Goal: Use online tool/utility: Utilize a website feature to perform a specific function

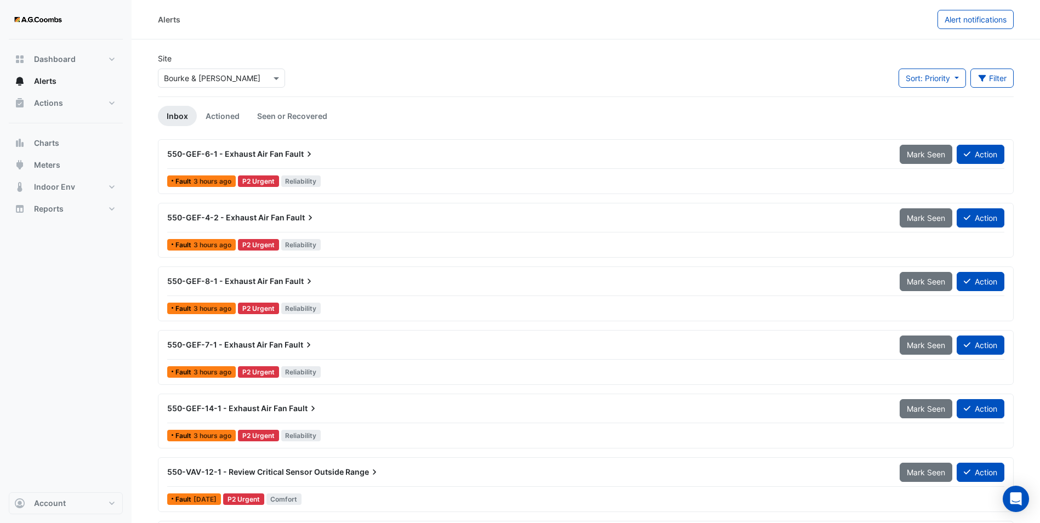
click at [182, 73] on input "text" at bounding box center [210, 79] width 93 height 12
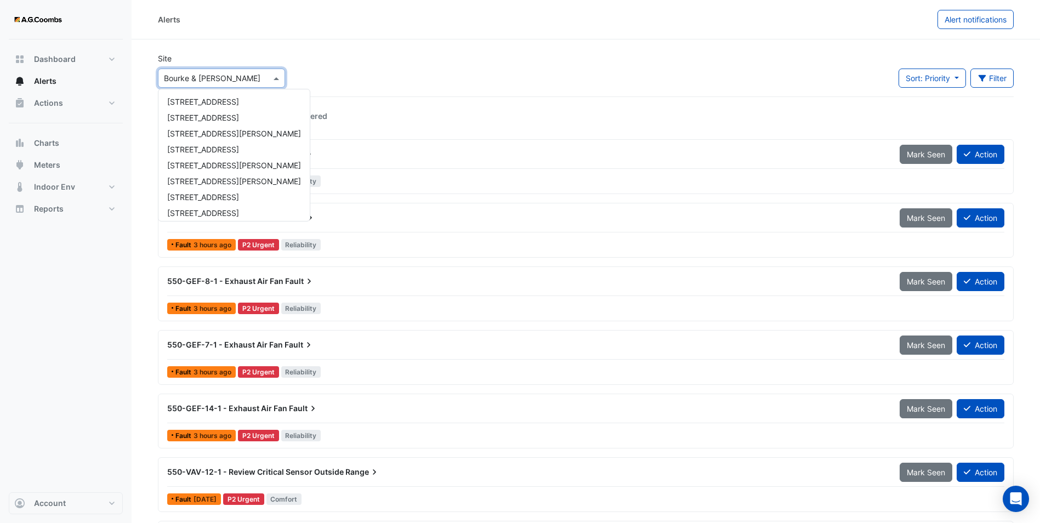
scroll to position [68, 0]
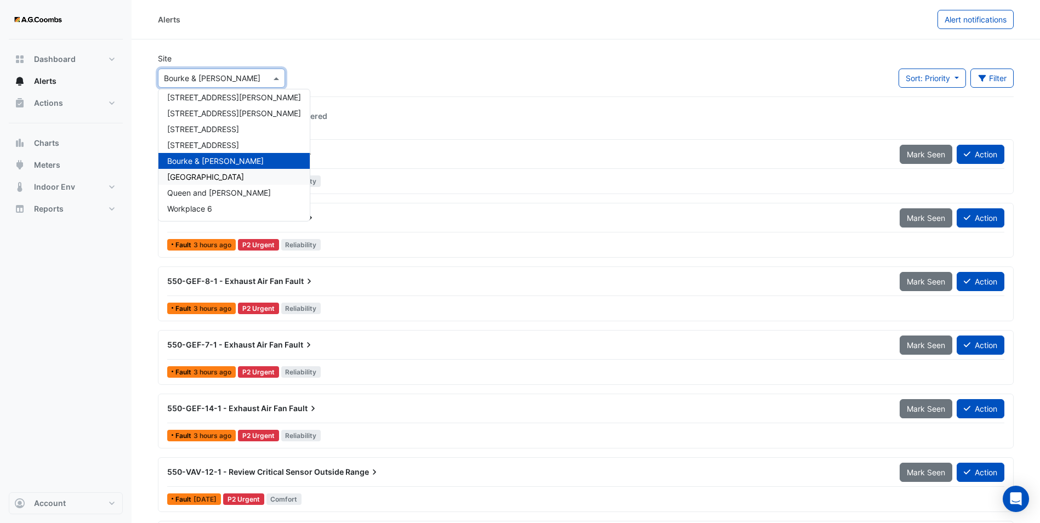
click at [210, 176] on span "[GEOGRAPHIC_DATA]" at bounding box center [205, 176] width 77 height 9
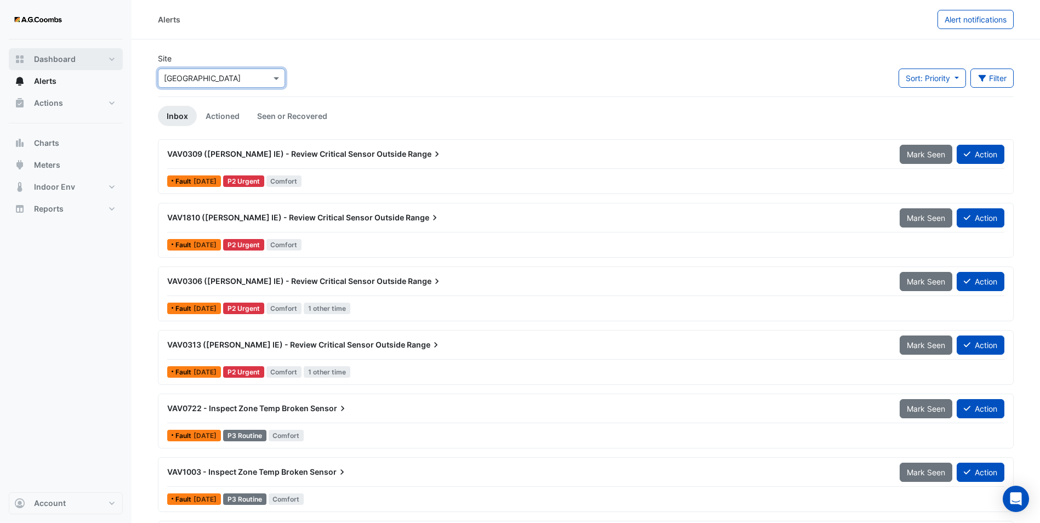
click at [43, 57] on span "Dashboard" at bounding box center [55, 59] width 42 height 11
select select "**"
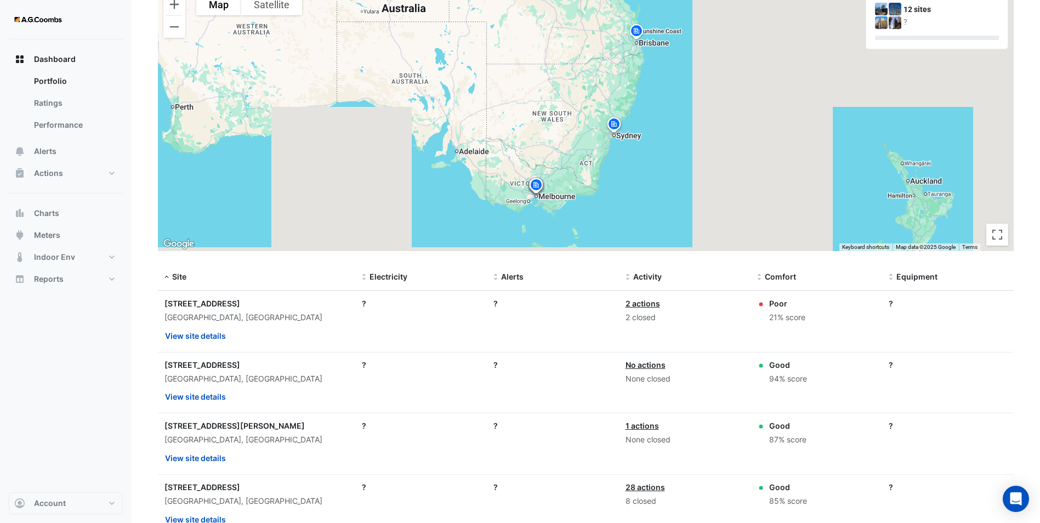
scroll to position [110, 0]
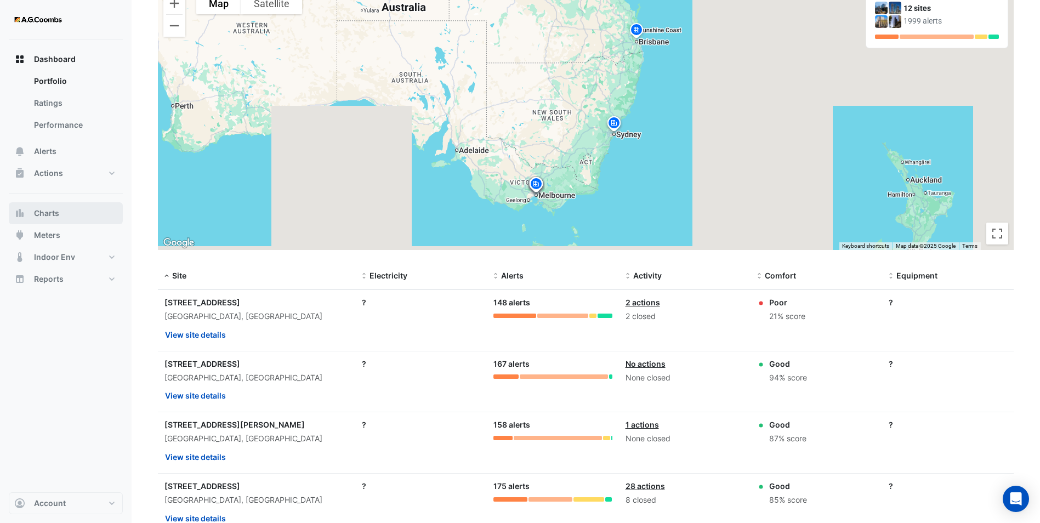
click at [61, 211] on button "Charts" at bounding box center [66, 213] width 114 height 22
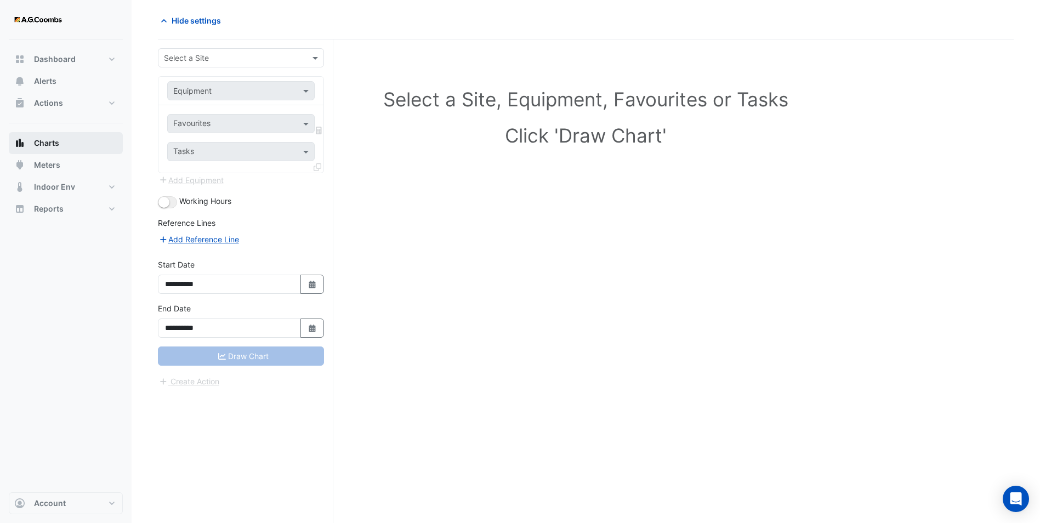
scroll to position [42, 0]
click at [203, 57] on input "text" at bounding box center [230, 59] width 132 height 12
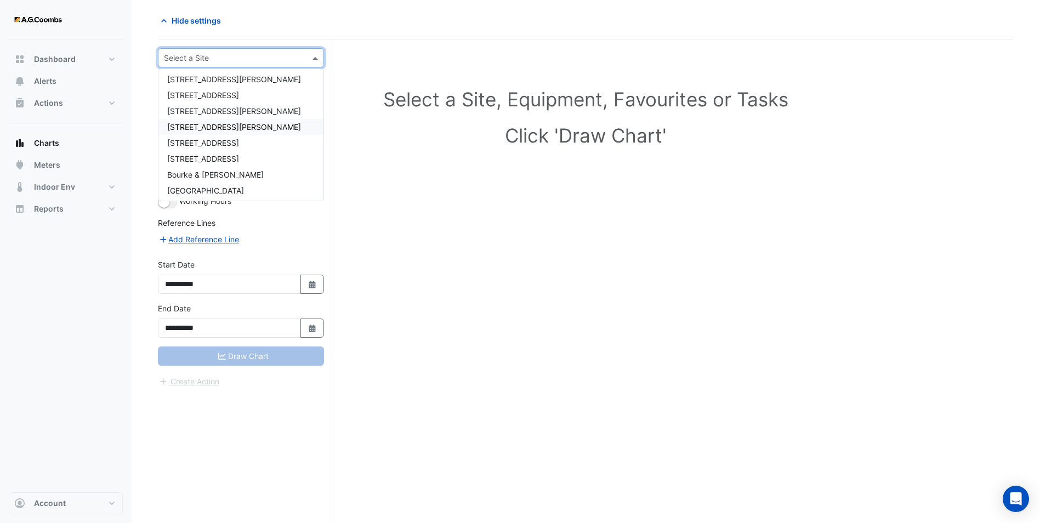
scroll to position [68, 0]
click at [205, 156] on span "[GEOGRAPHIC_DATA]" at bounding box center [205, 156] width 77 height 9
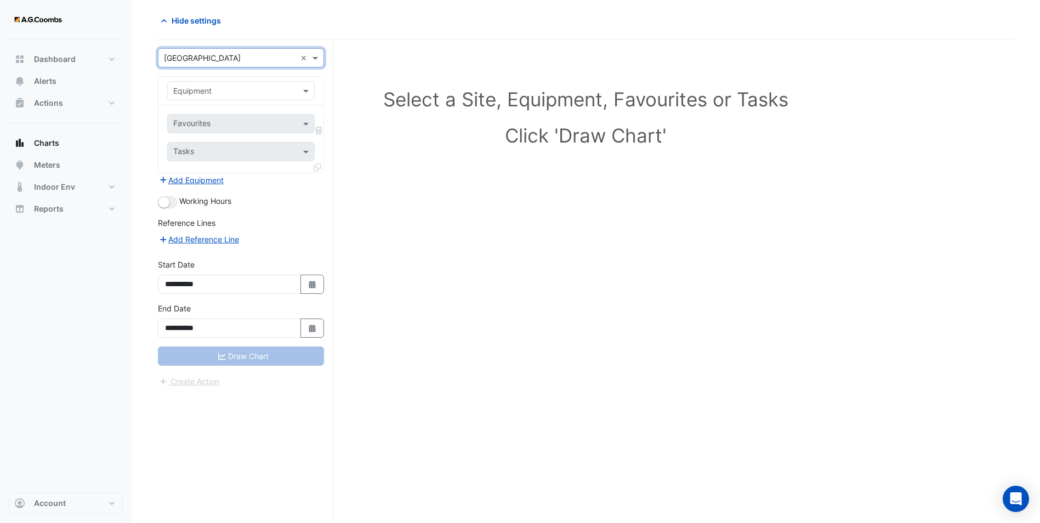
click at [205, 94] on input "text" at bounding box center [230, 92] width 114 height 12
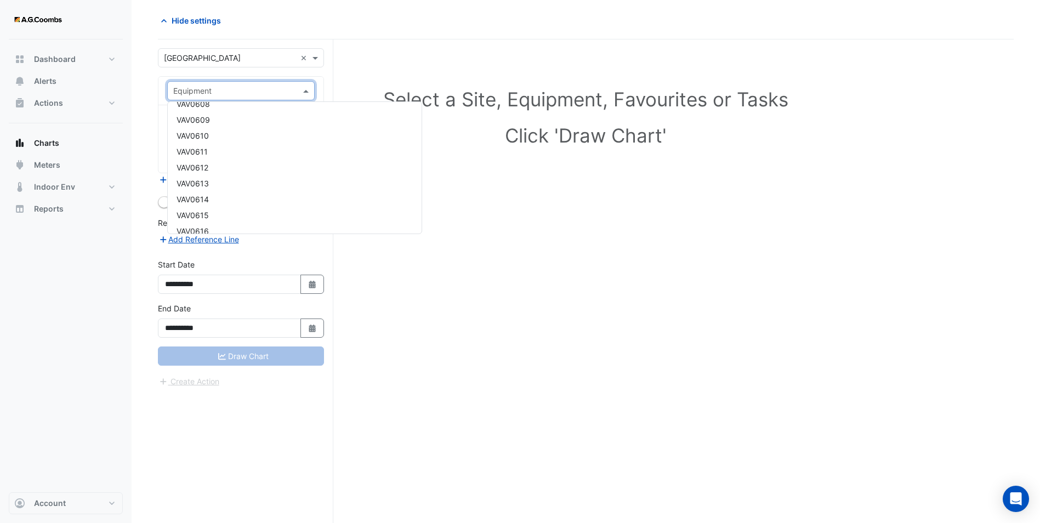
scroll to position [0, 0]
click at [416, 54] on div "Select a Site, Equipment, Favourites or Tasks Click 'Draw Chart'" at bounding box center [586, 120] width 843 height 134
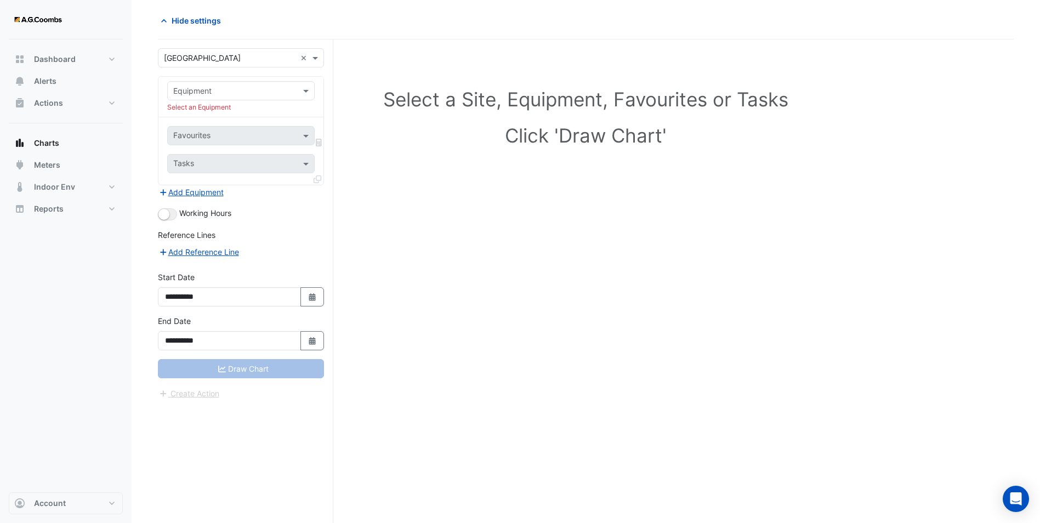
click at [224, 76] on form "**********" at bounding box center [241, 223] width 166 height 351
click at [213, 87] on input "text" at bounding box center [230, 92] width 114 height 12
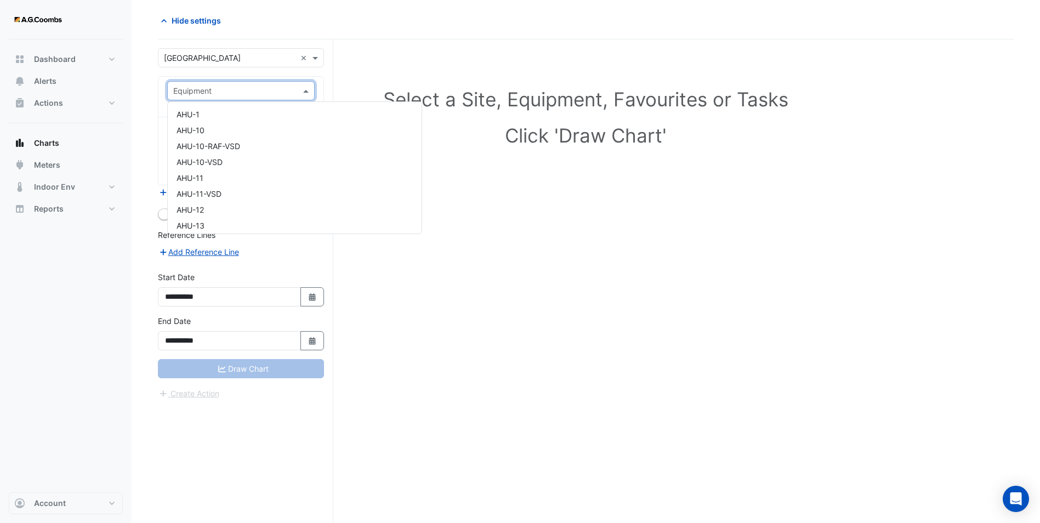
click at [572, 207] on div "Select a Site, Equipment, Favourites or Tasks Click 'Draw Chart'" at bounding box center [586, 281] width 856 height 484
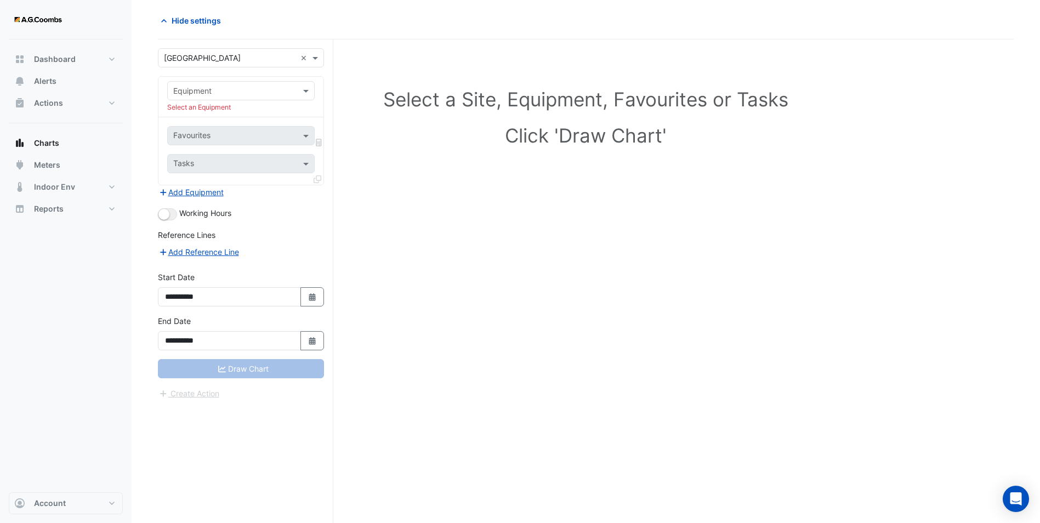
click at [193, 92] on input "text" at bounding box center [230, 92] width 114 height 12
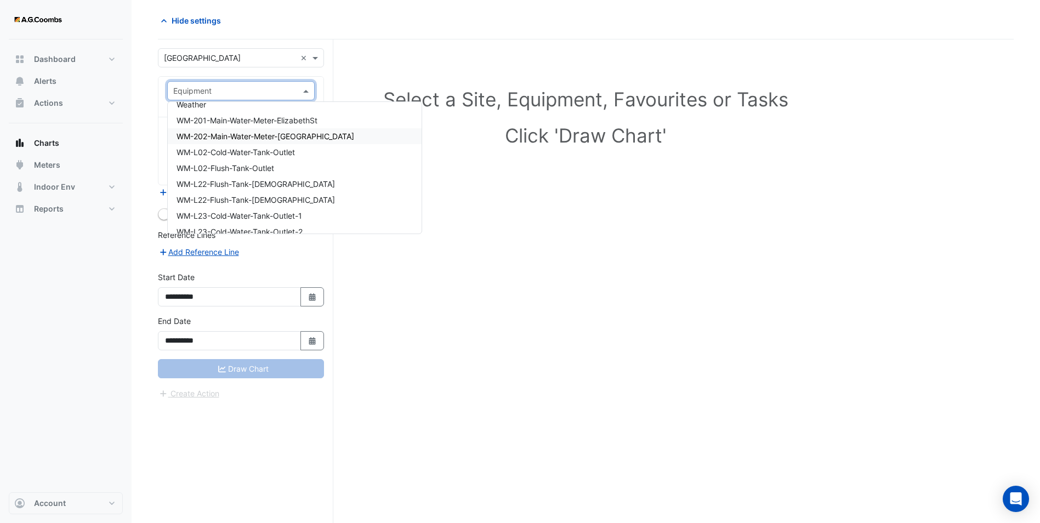
scroll to position [20264, 0]
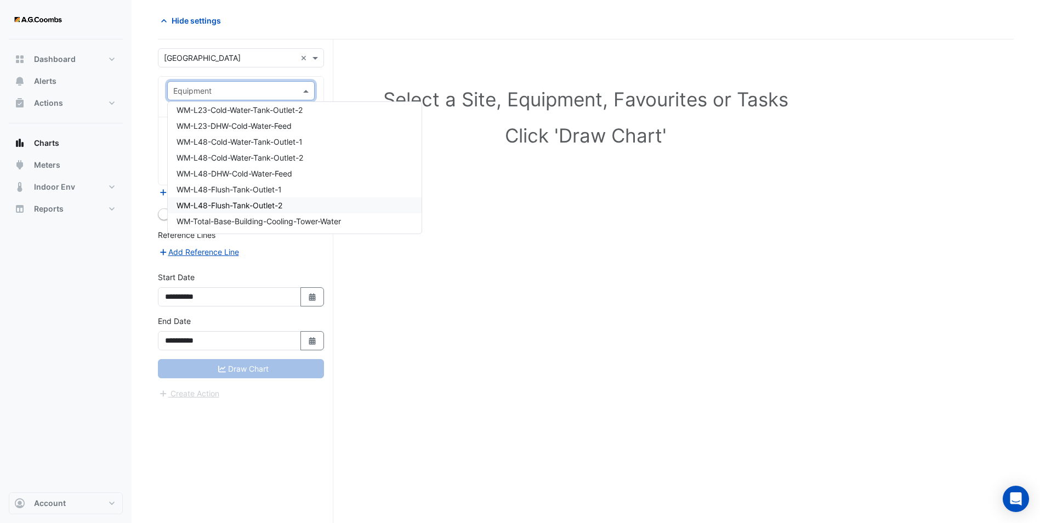
click at [531, 165] on div "Select a Site, Equipment, Favourites or Tasks Click 'Draw Chart'" at bounding box center [586, 120] width 843 height 134
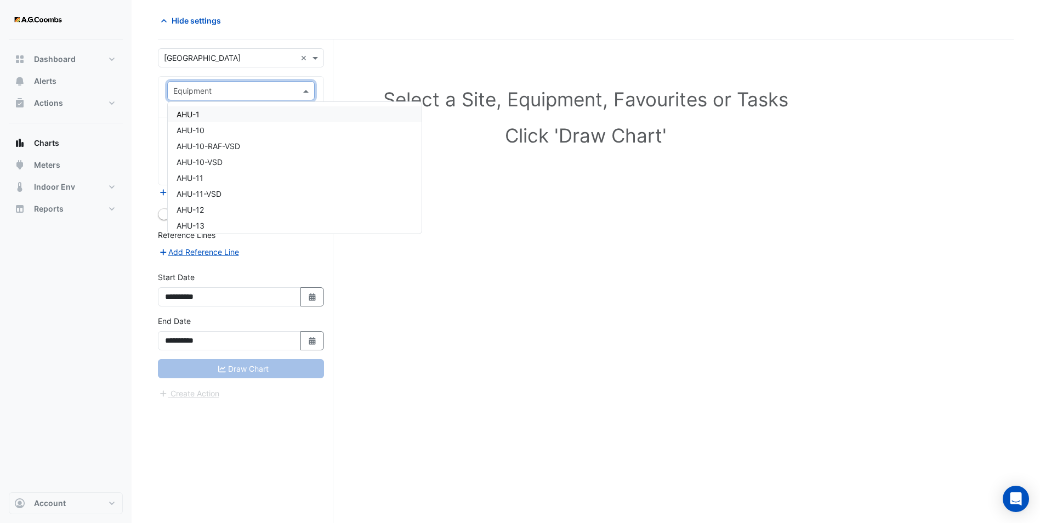
click at [292, 91] on div at bounding box center [241, 90] width 146 height 13
click at [211, 168] on div "VAV0801" at bounding box center [295, 170] width 254 height 16
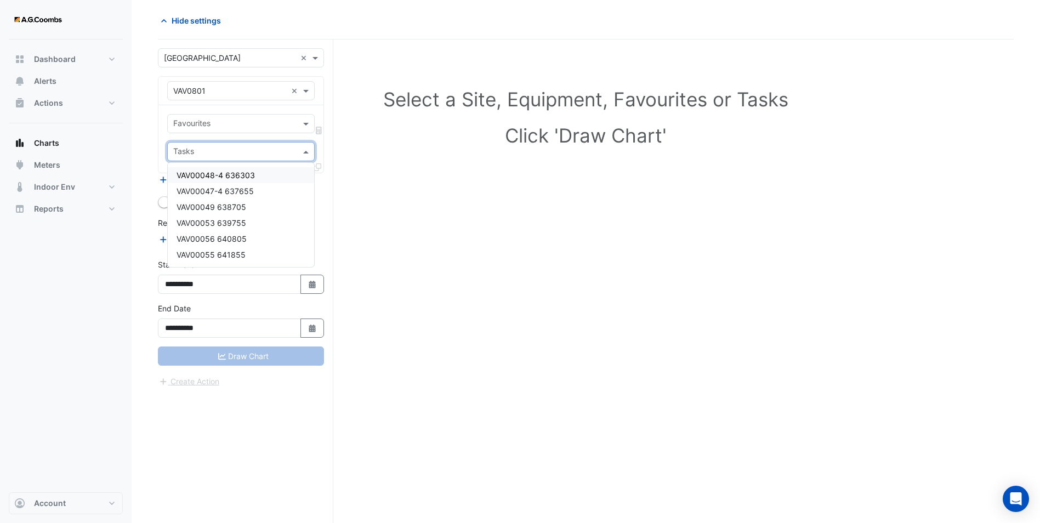
click at [284, 147] on input "text" at bounding box center [234, 153] width 123 height 12
click at [222, 123] on input "text" at bounding box center [234, 125] width 123 height 12
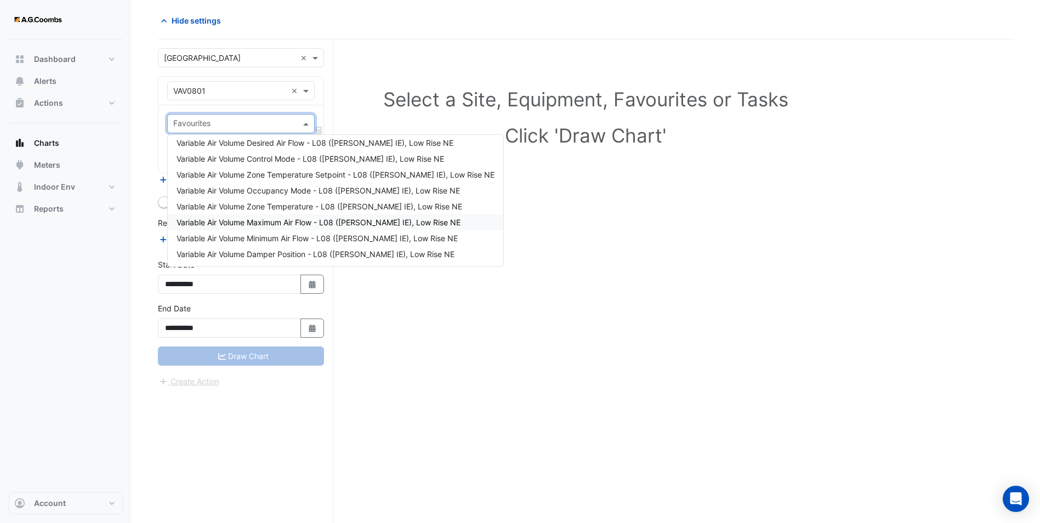
scroll to position [0, 0]
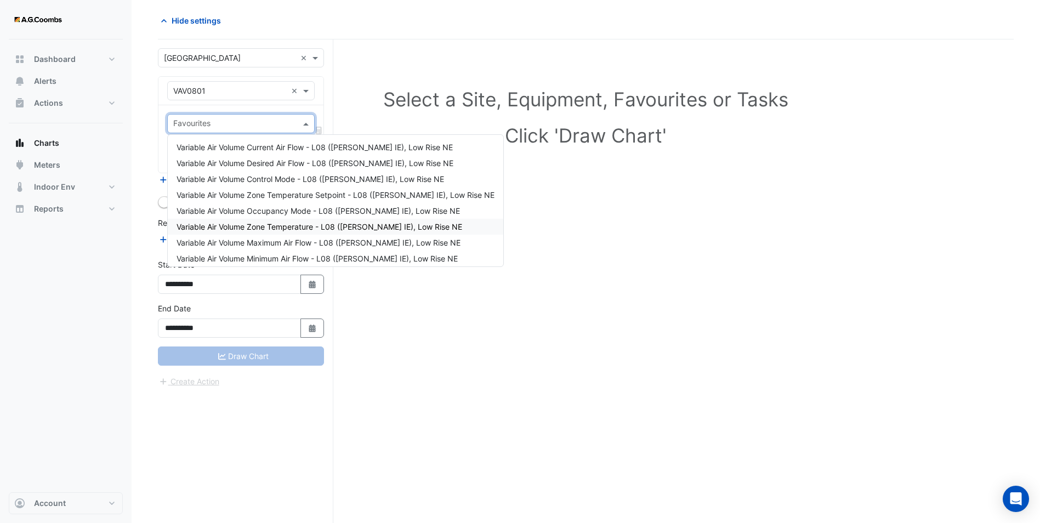
click at [257, 228] on span "Variable Air Volume Zone Temperature - L08 ([PERSON_NAME] IE), Low Rise NE" at bounding box center [320, 226] width 286 height 9
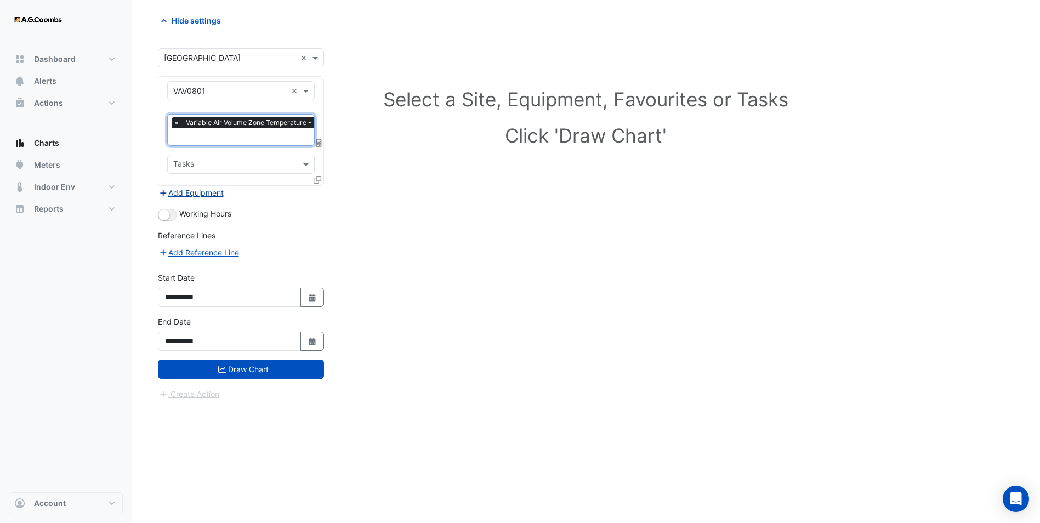
click at [197, 193] on button "Add Equipment" at bounding box center [191, 192] width 66 height 13
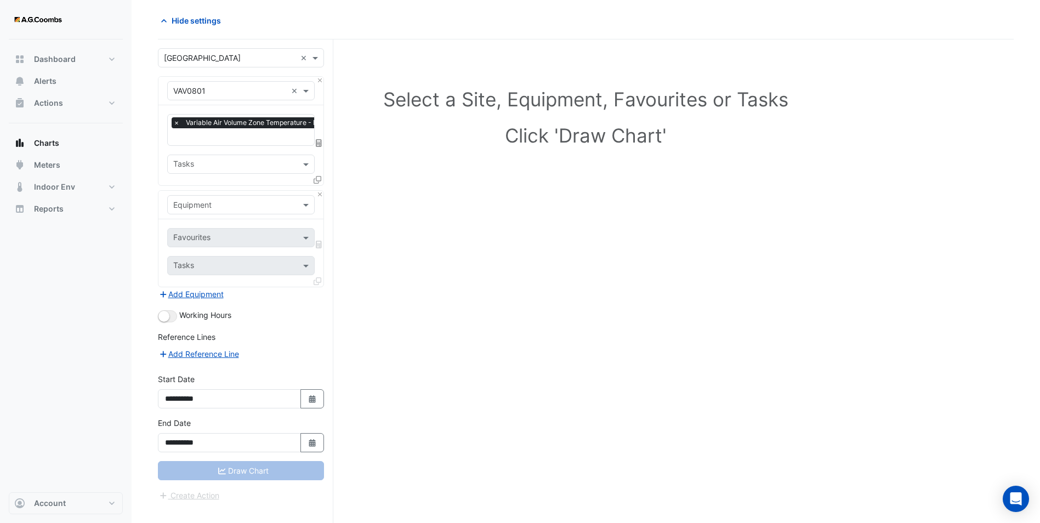
click at [211, 208] on input "text" at bounding box center [230, 206] width 114 height 12
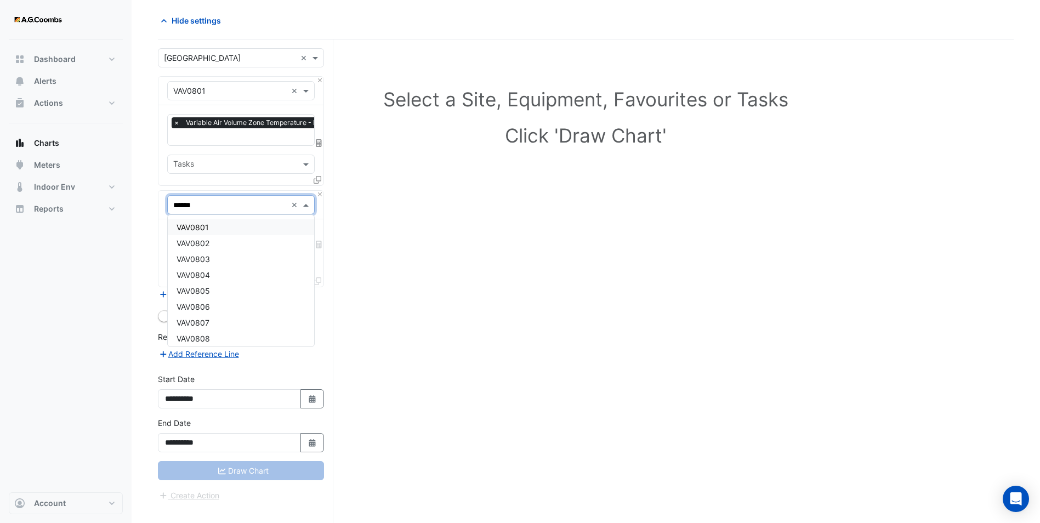
type input "*******"
click at [239, 222] on div "VAV0802" at bounding box center [241, 227] width 146 height 16
click at [200, 264] on input "text" at bounding box center [234, 267] width 123 height 12
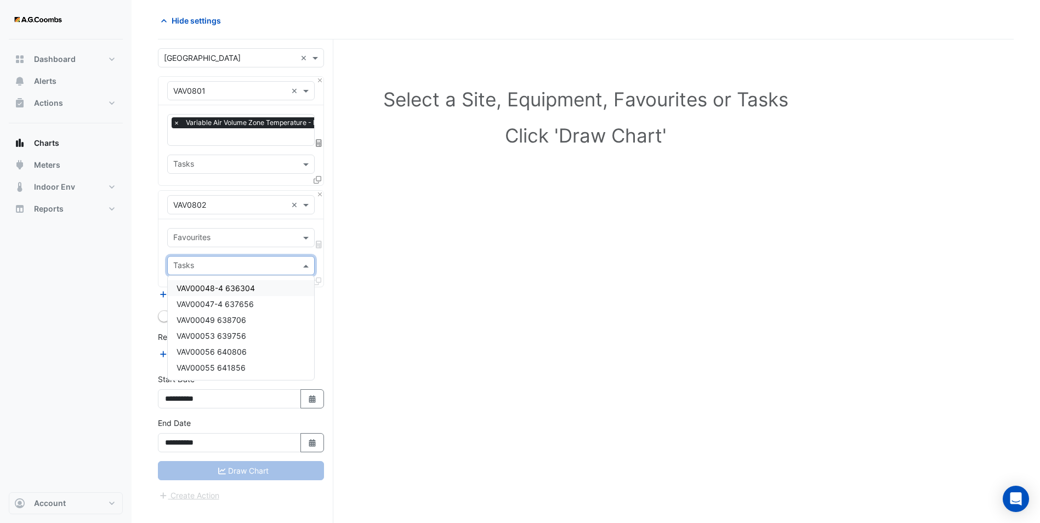
click at [195, 215] on div "Equipment × VAV0802 ×" at bounding box center [240, 205] width 165 height 29
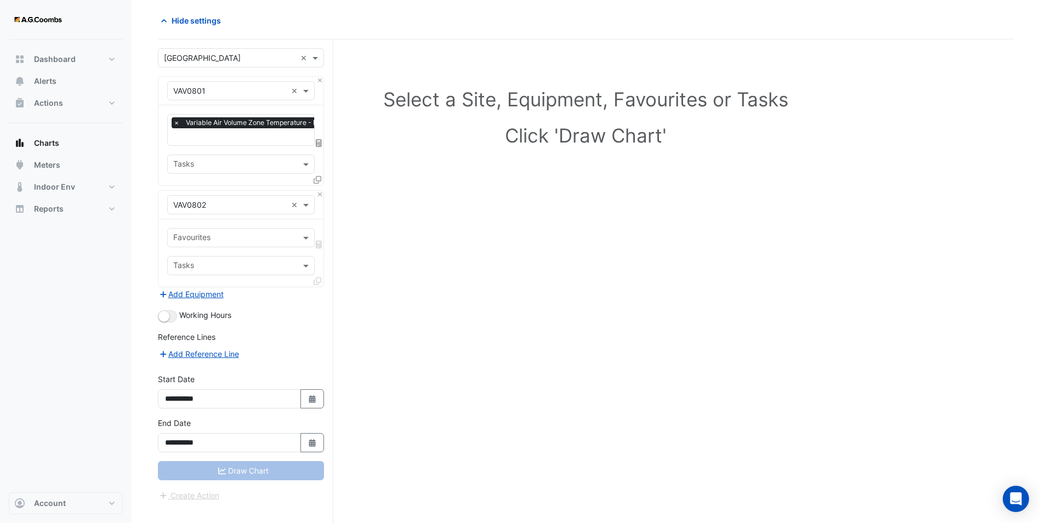
click at [196, 256] on div "Tasks" at bounding box center [241, 265] width 148 height 19
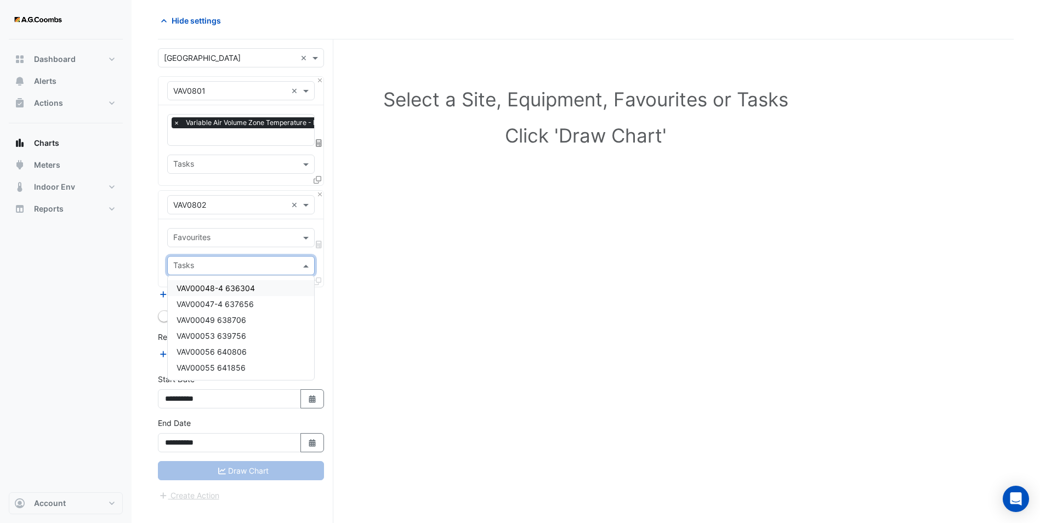
click at [197, 241] on input "text" at bounding box center [234, 239] width 123 height 12
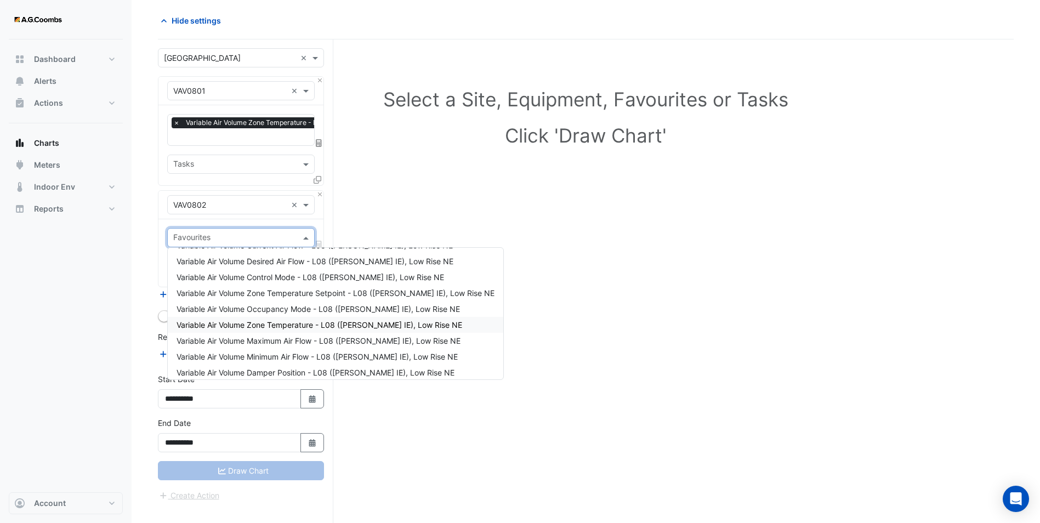
scroll to position [20, 0]
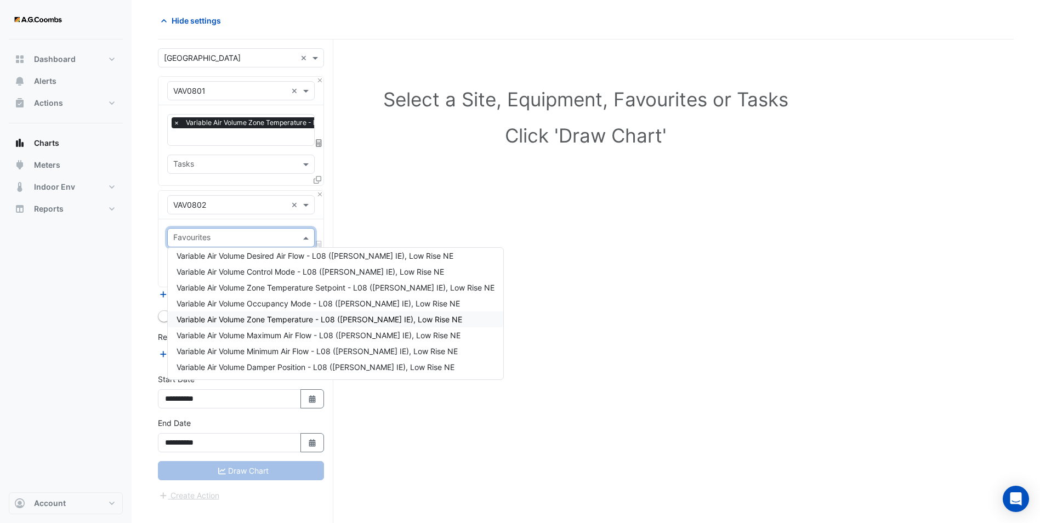
click at [282, 319] on span "Variable Air Volume Zone Temperature - L08 ([PERSON_NAME] IE), Low Rise NE" at bounding box center [320, 319] width 286 height 9
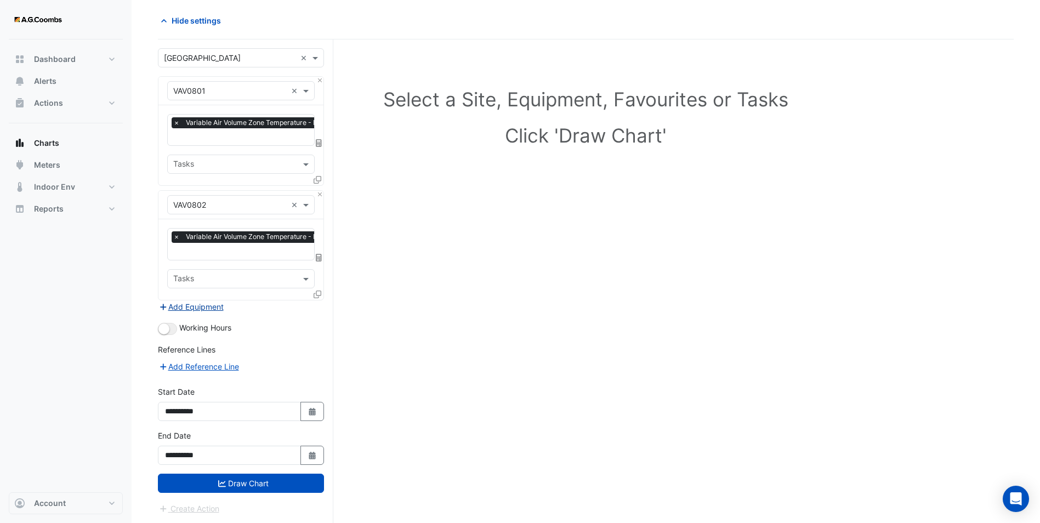
click at [179, 303] on button "Add Equipment" at bounding box center [191, 306] width 66 height 13
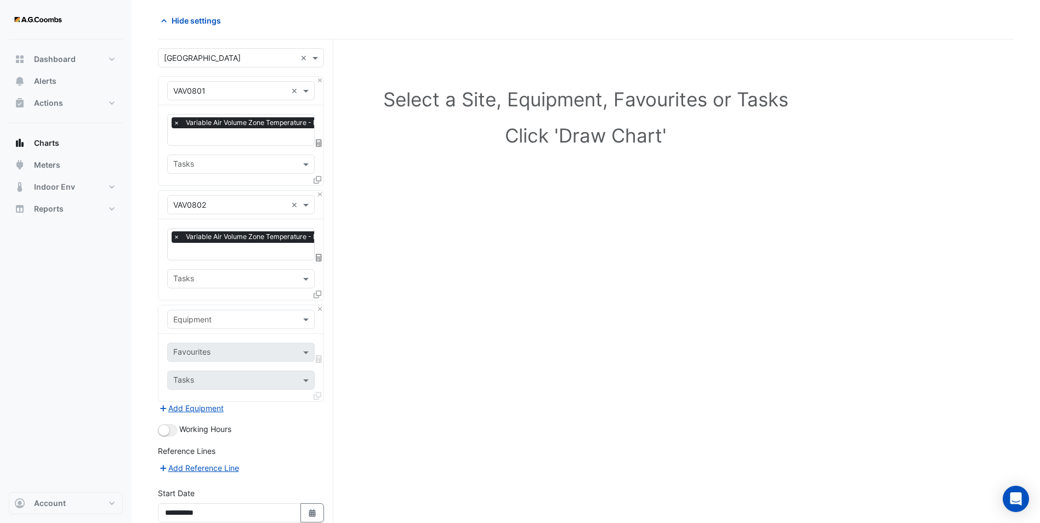
click at [202, 317] on input "text" at bounding box center [230, 320] width 114 height 12
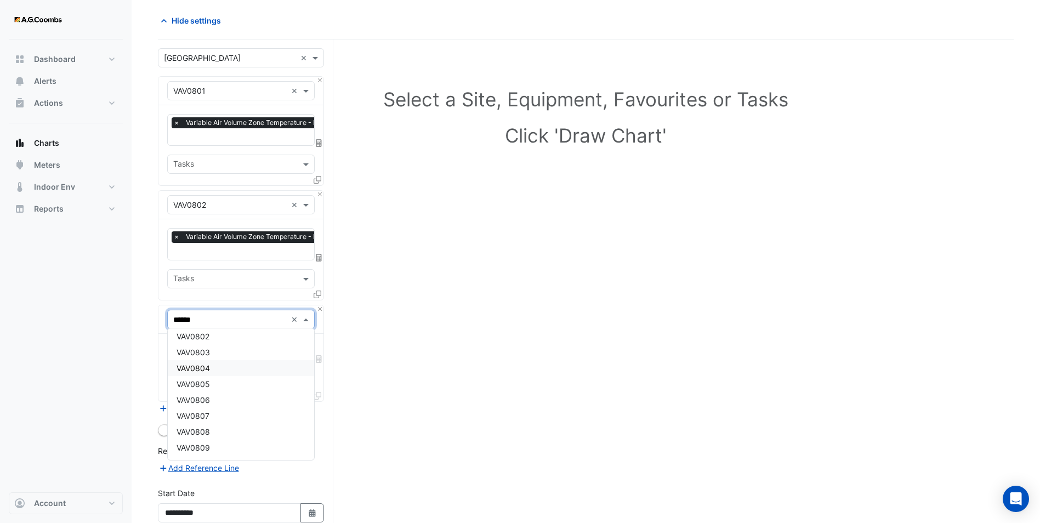
type input "*******"
click at [207, 337] on span "VAV0803" at bounding box center [193, 340] width 33 height 9
click at [203, 351] on input "text" at bounding box center [234, 354] width 123 height 12
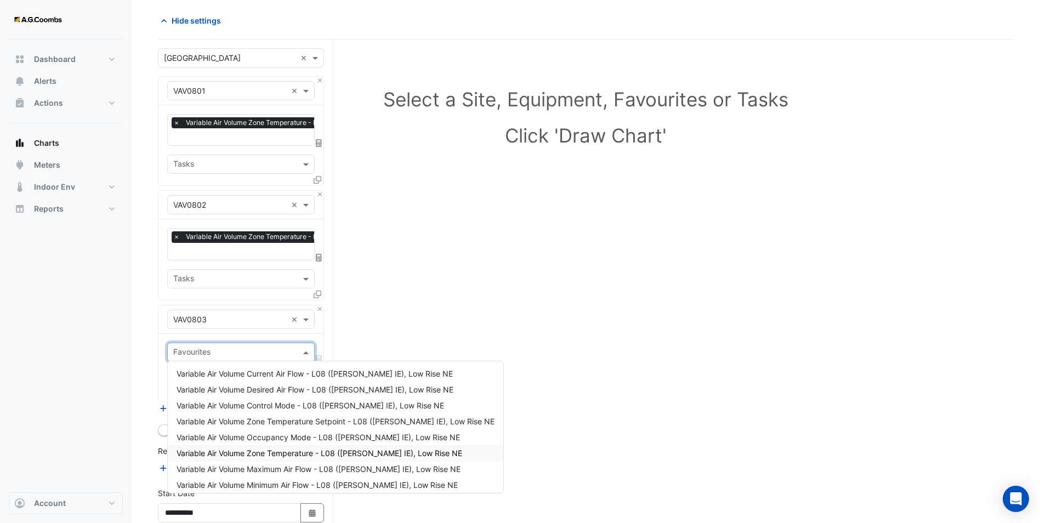
click at [291, 455] on span "Variable Air Volume Zone Temperature - L08 ([PERSON_NAME] IE), Low Rise NE" at bounding box center [320, 453] width 286 height 9
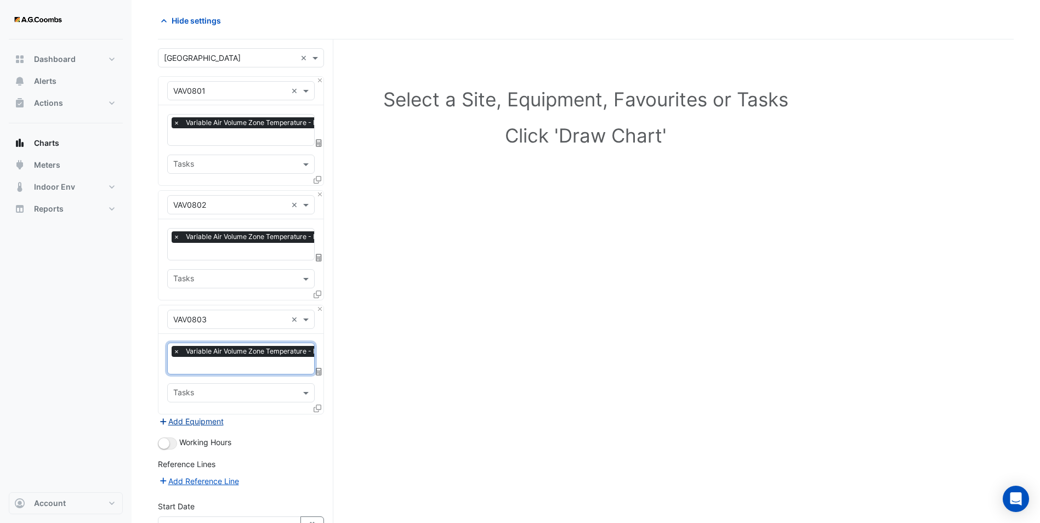
click at [200, 417] on button "Add Equipment" at bounding box center [191, 421] width 66 height 13
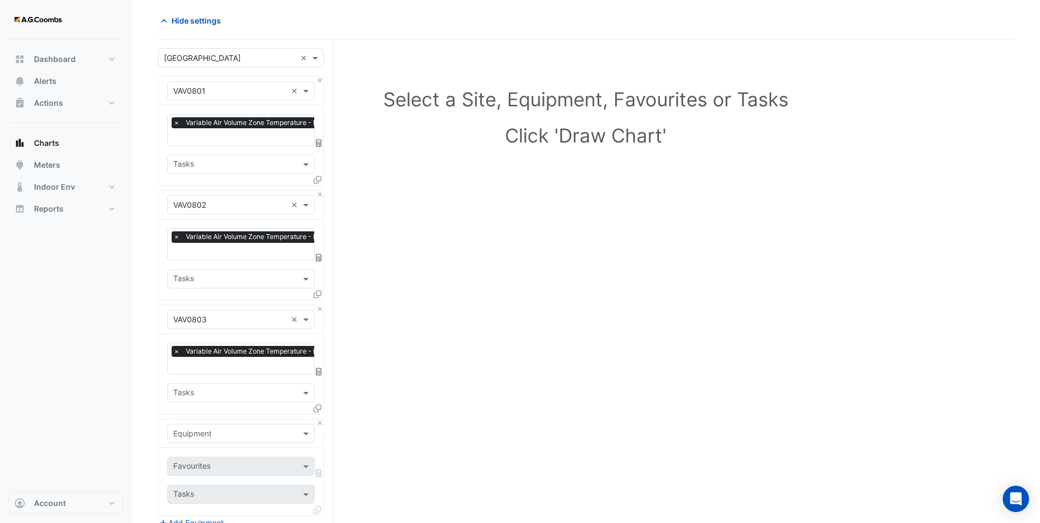
click at [192, 395] on input "text" at bounding box center [234, 394] width 123 height 12
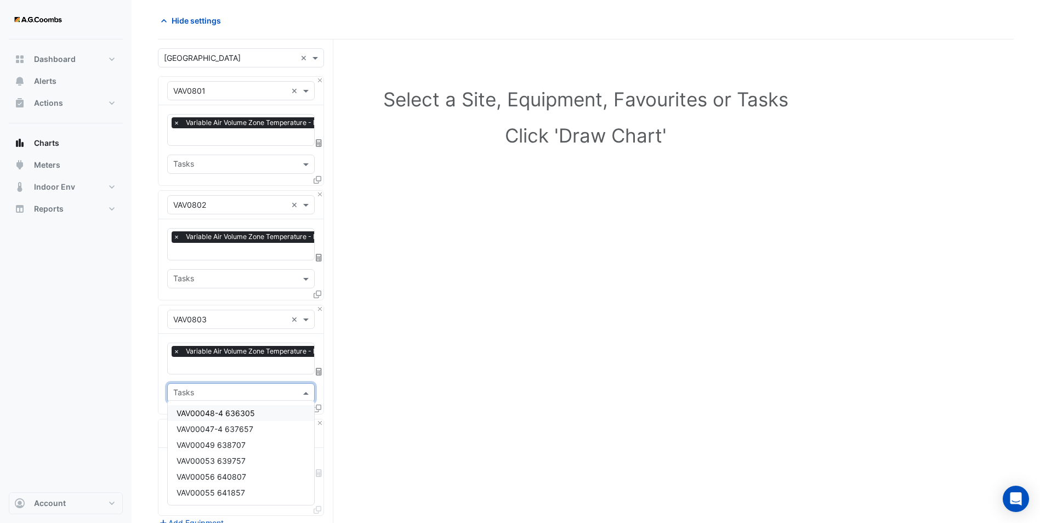
click at [146, 387] on section "Hide settings Select a Site, Equipment, Favourites or Tasks Click 'Draw Chart' …" at bounding box center [586, 368] width 909 height 741
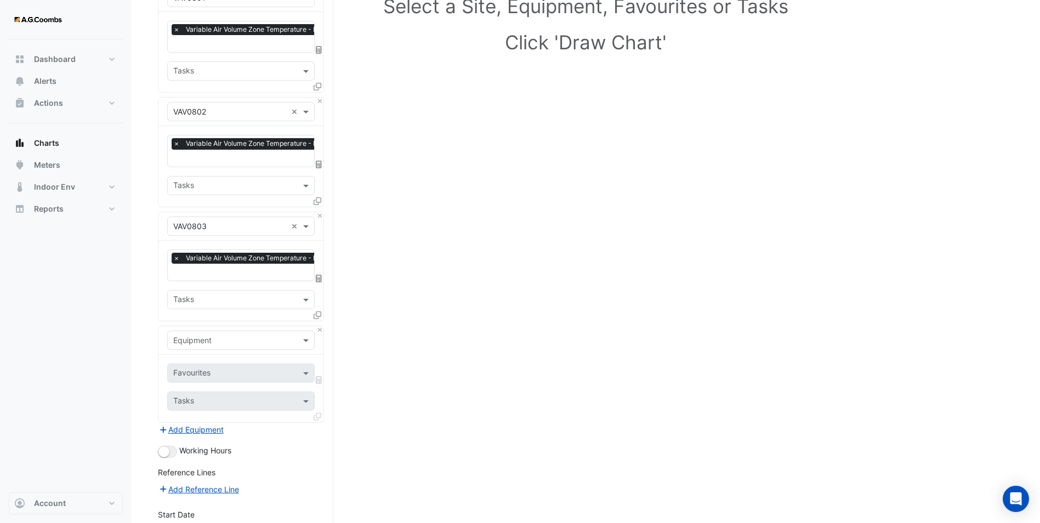
scroll to position [151, 0]
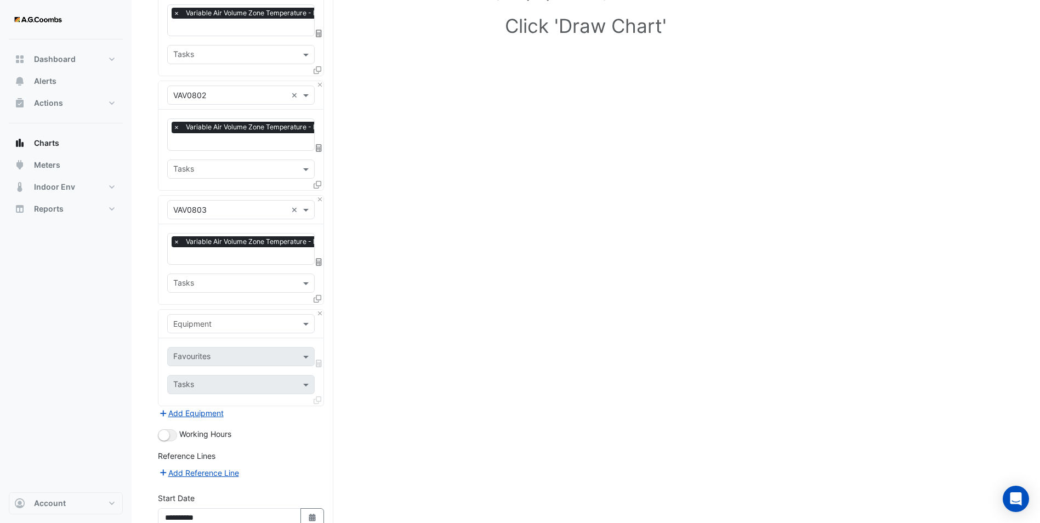
click at [206, 321] on input "text" at bounding box center [230, 325] width 114 height 12
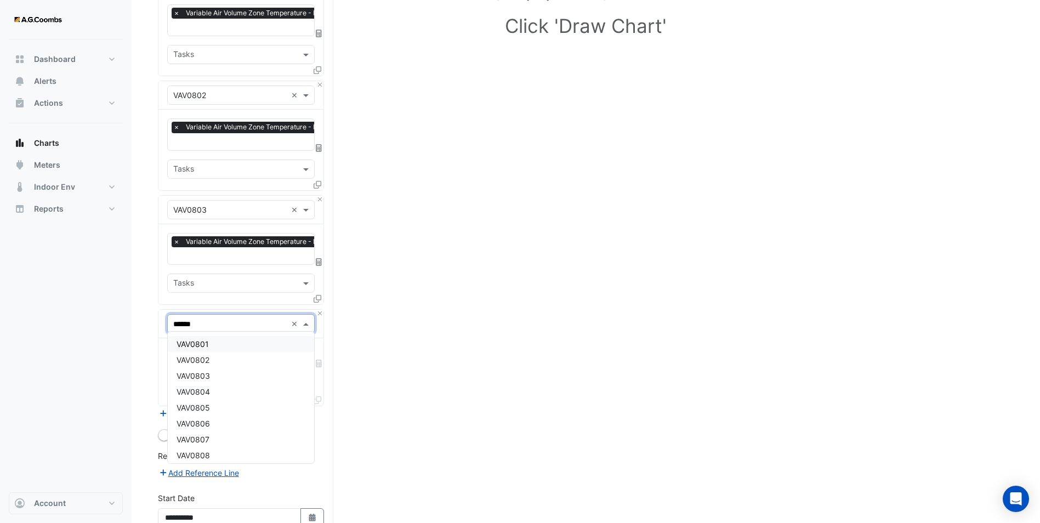
type input "*******"
click at [213, 343] on div "VAV0804" at bounding box center [241, 344] width 146 height 16
click at [203, 355] on input "text" at bounding box center [234, 358] width 123 height 12
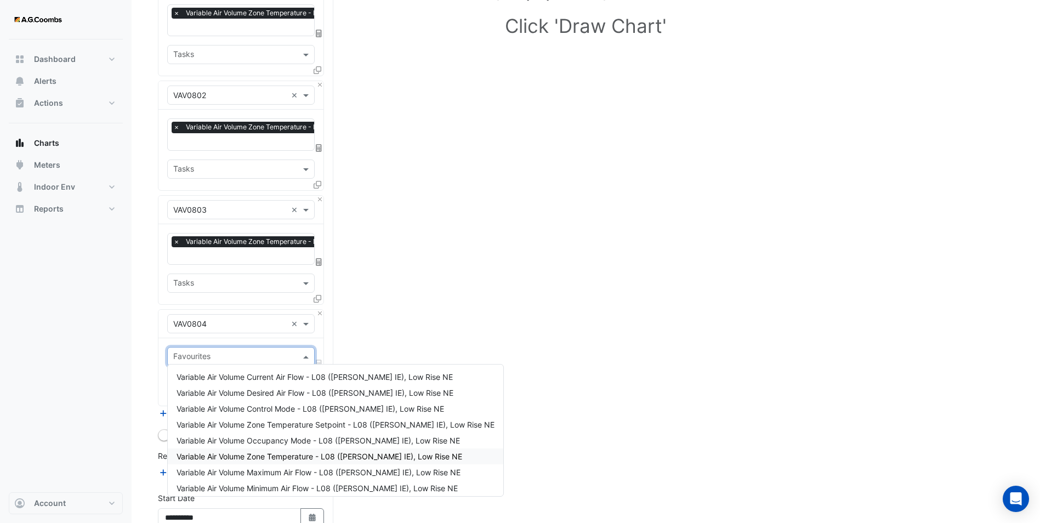
click at [261, 458] on span "Variable Air Volume Zone Temperature - L08 ([PERSON_NAME] IE), Low Rise NE" at bounding box center [320, 456] width 286 height 9
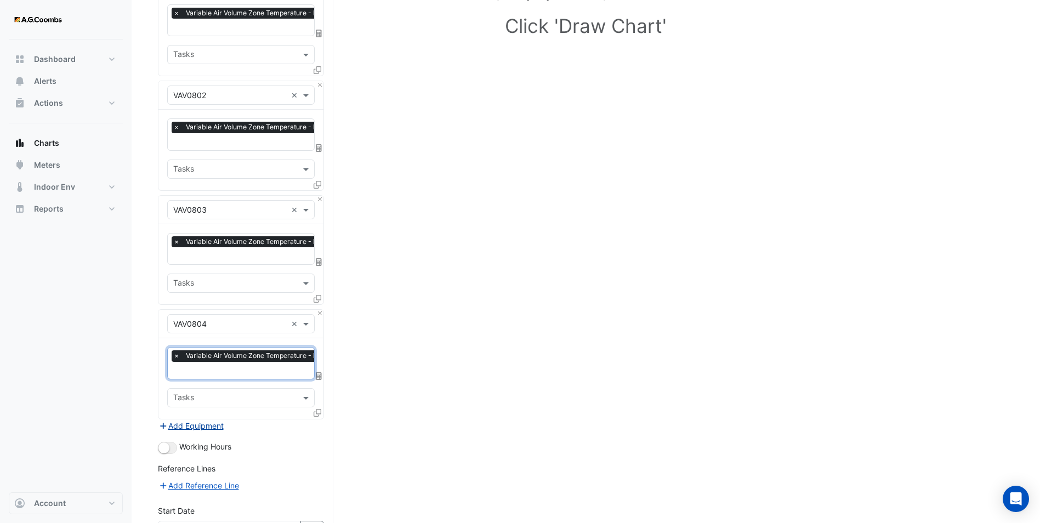
click at [178, 419] on button "Add Equipment" at bounding box center [191, 425] width 66 height 13
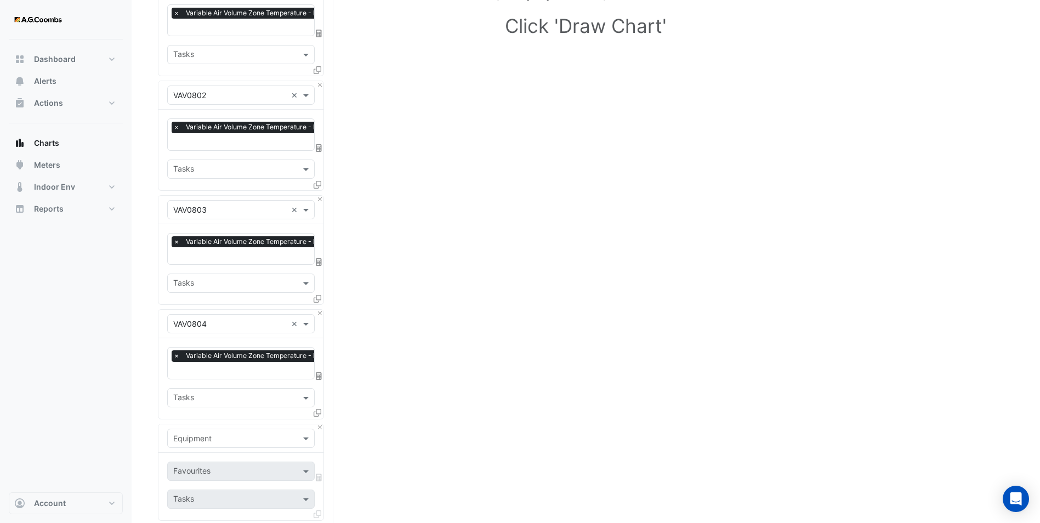
drag, startPoint x: 183, startPoint y: 429, endPoint x: 184, endPoint y: 436, distance: 7.2
click at [183, 433] on input "text" at bounding box center [230, 439] width 114 height 12
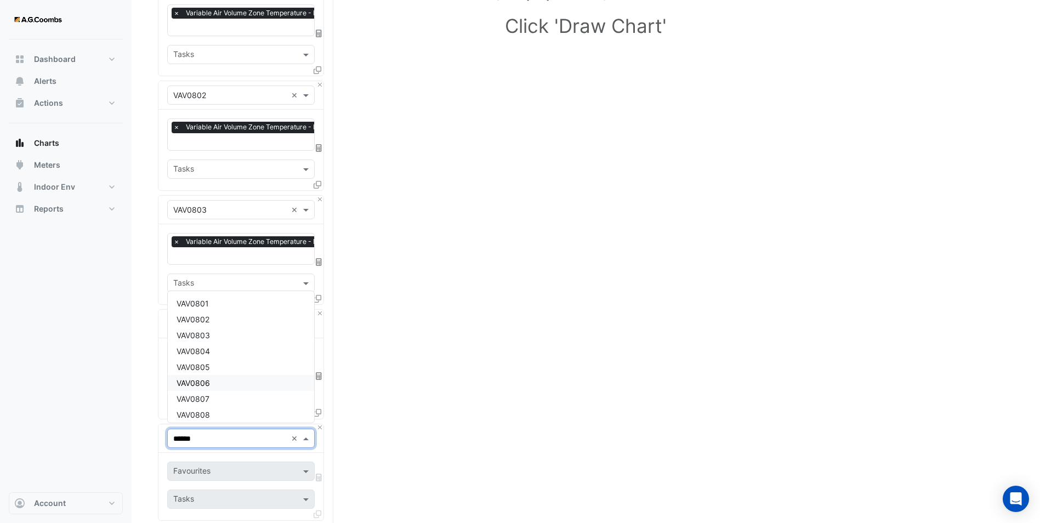
type input "*******"
click at [199, 409] on span "VAV0805" at bounding box center [193, 410] width 33 height 9
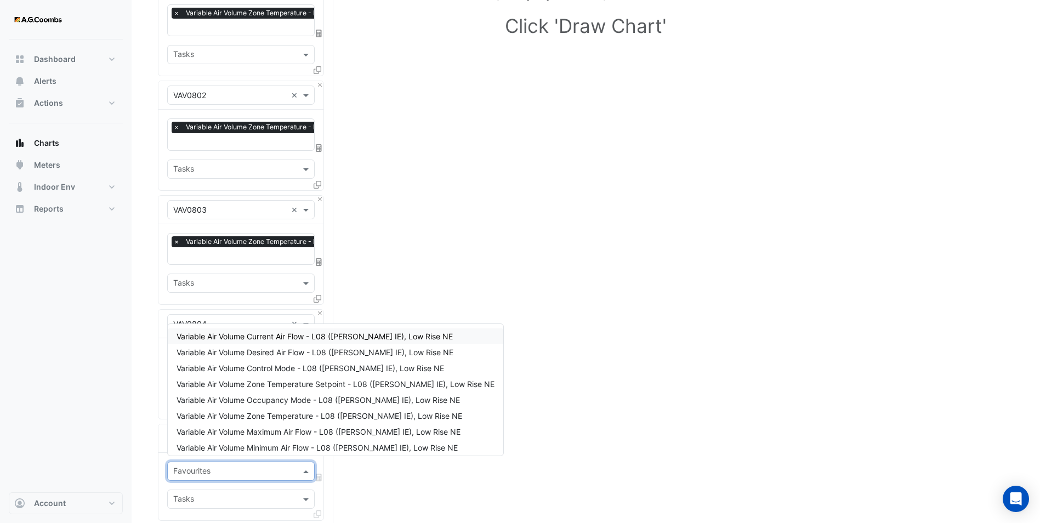
click at [203, 467] on input "text" at bounding box center [234, 473] width 123 height 12
click at [249, 416] on span "Variable Air Volume Zone Temperature - L08 ([PERSON_NAME] IE), Low Rise NE" at bounding box center [320, 415] width 286 height 9
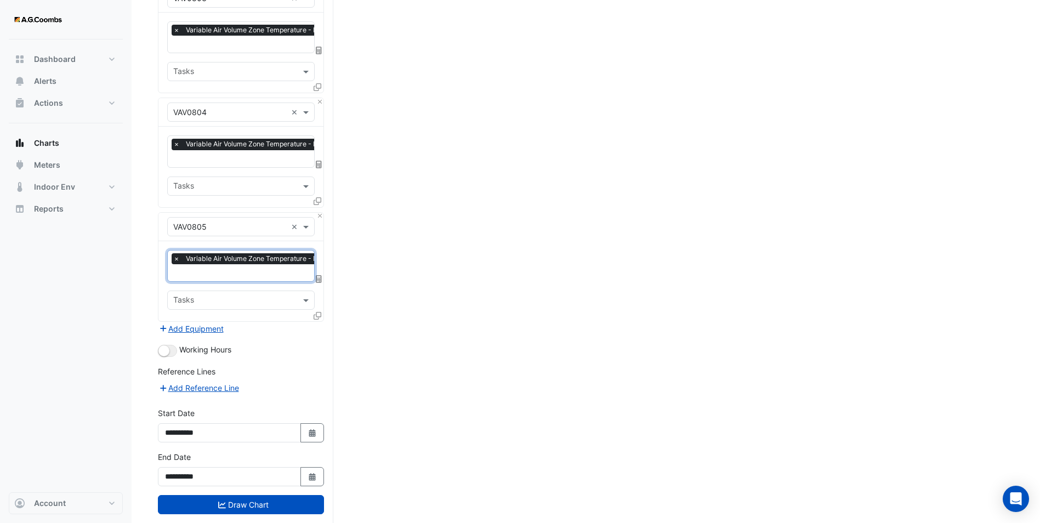
scroll to position [371, 0]
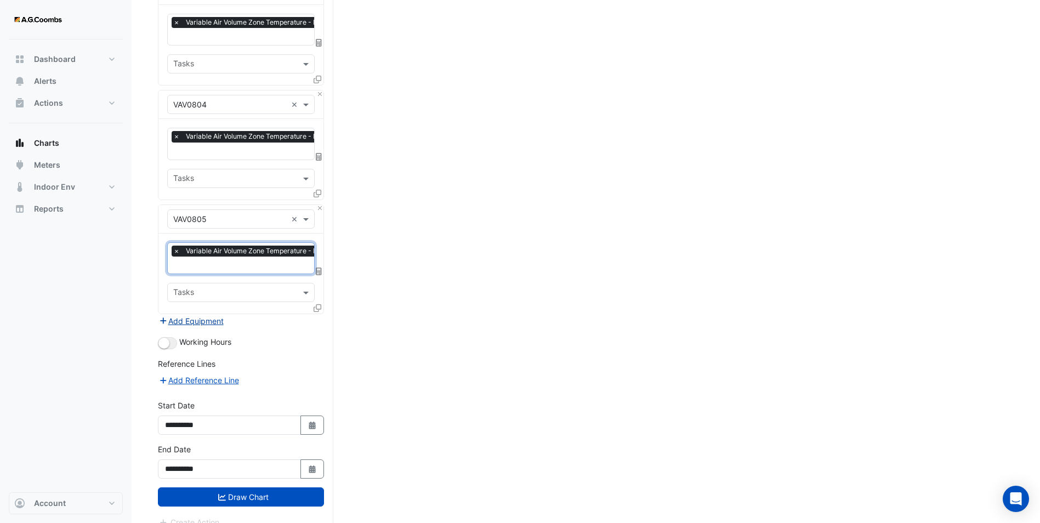
click at [191, 317] on button "Add Equipment" at bounding box center [191, 321] width 66 height 13
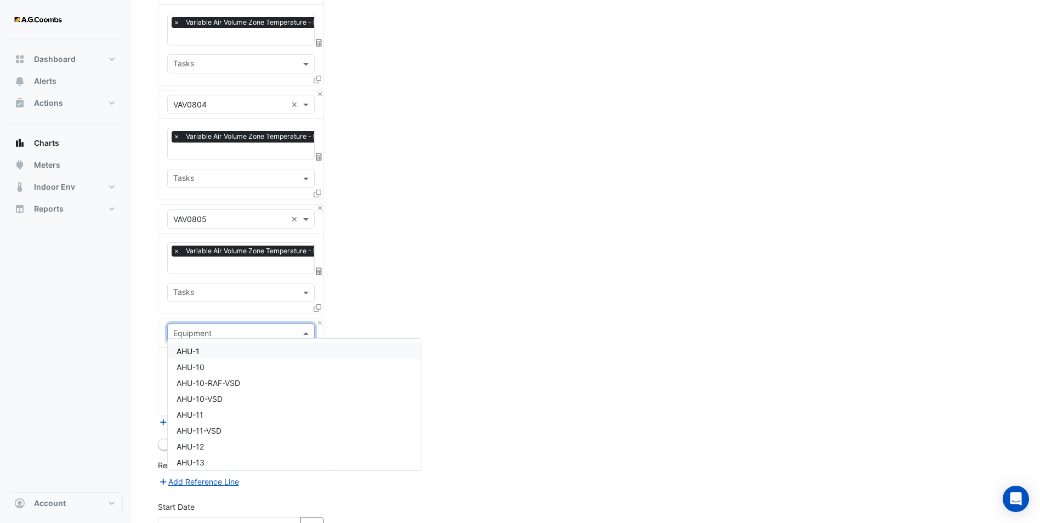
click at [200, 328] on input "text" at bounding box center [230, 334] width 114 height 12
type input "*******"
click at [217, 345] on div "VAV0806" at bounding box center [241, 351] width 146 height 16
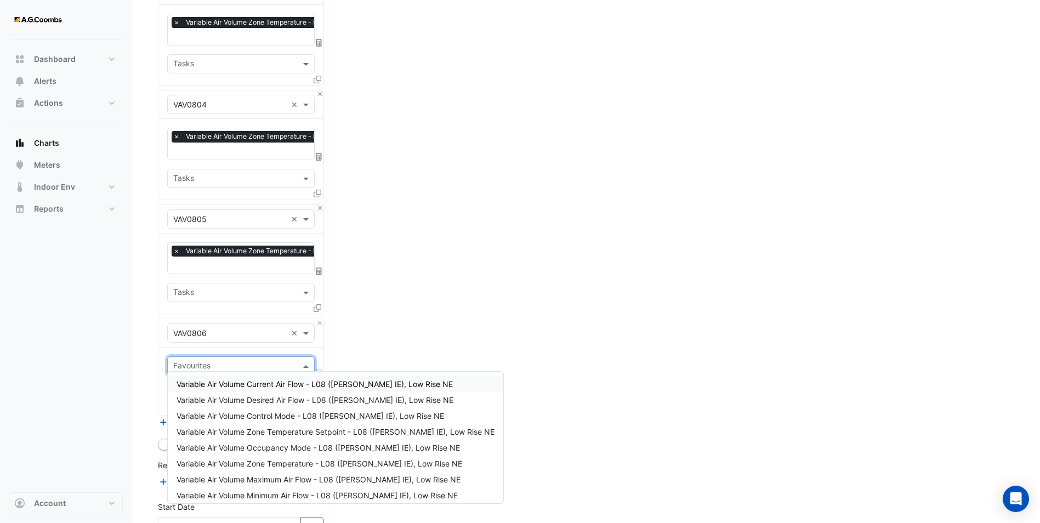
click at [209, 361] on input "text" at bounding box center [234, 367] width 123 height 12
click at [264, 463] on span "Variable Air Volume Zone Temperature - L08 ([PERSON_NAME] IE), Low Rise NE" at bounding box center [320, 463] width 286 height 9
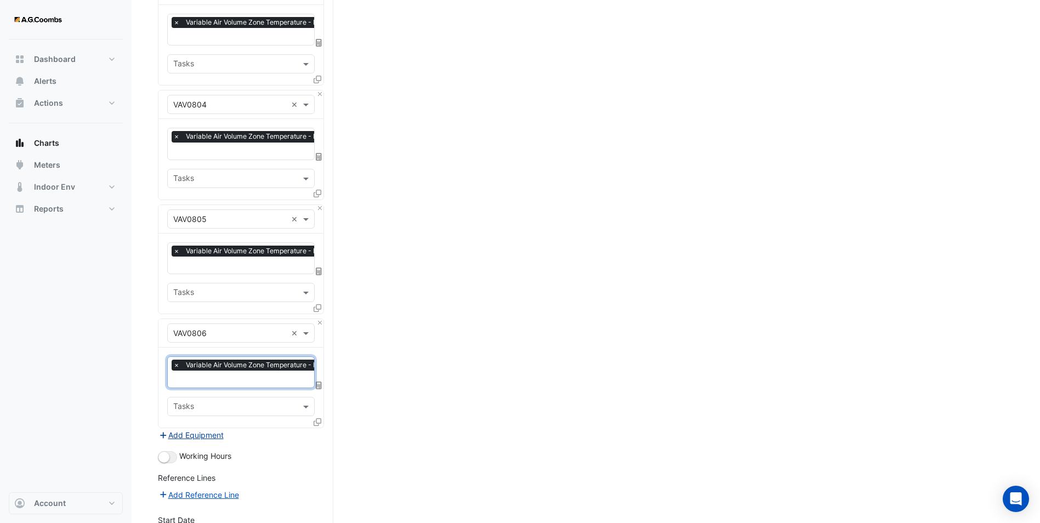
click at [177, 429] on button "Add Equipment" at bounding box center [191, 435] width 66 height 13
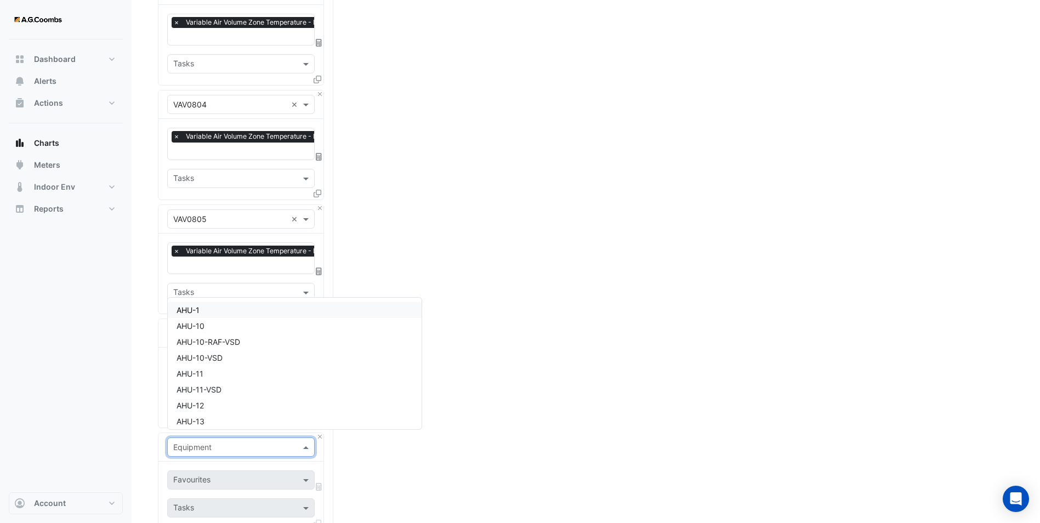
click at [197, 442] on input "text" at bounding box center [230, 448] width 114 height 12
type input "*******"
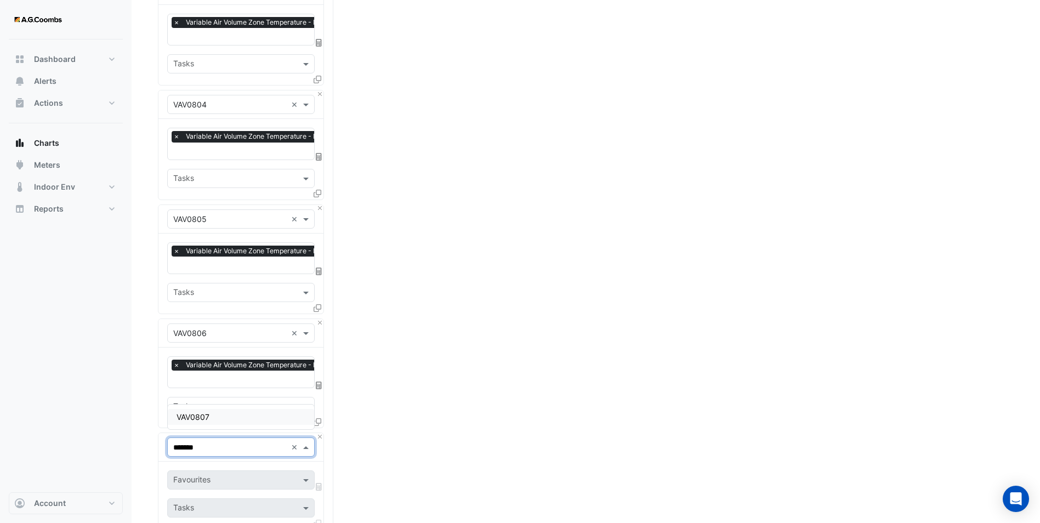
click at [205, 416] on span "VAV0807" at bounding box center [193, 416] width 33 height 9
click at [210, 475] on input "text" at bounding box center [228, 481] width 111 height 12
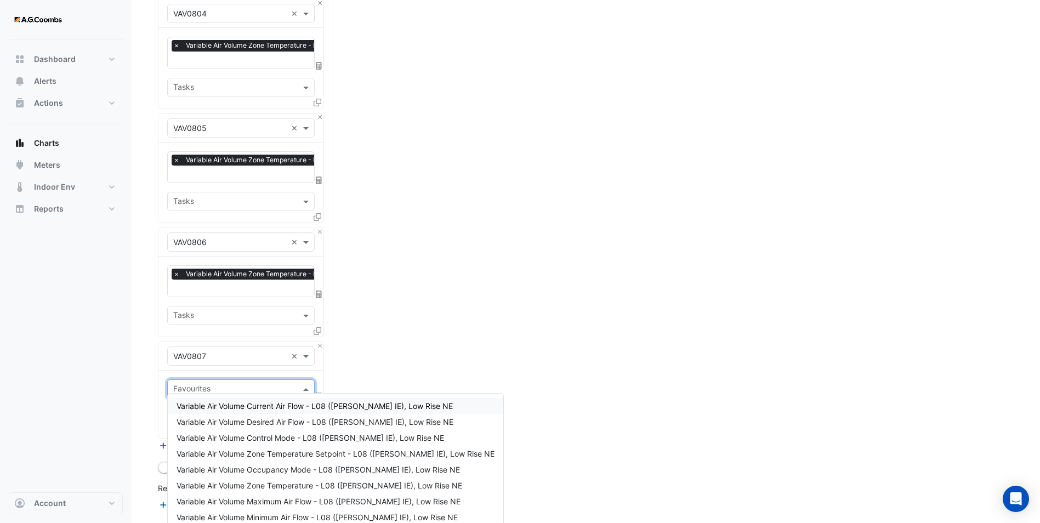
scroll to position [594, 0]
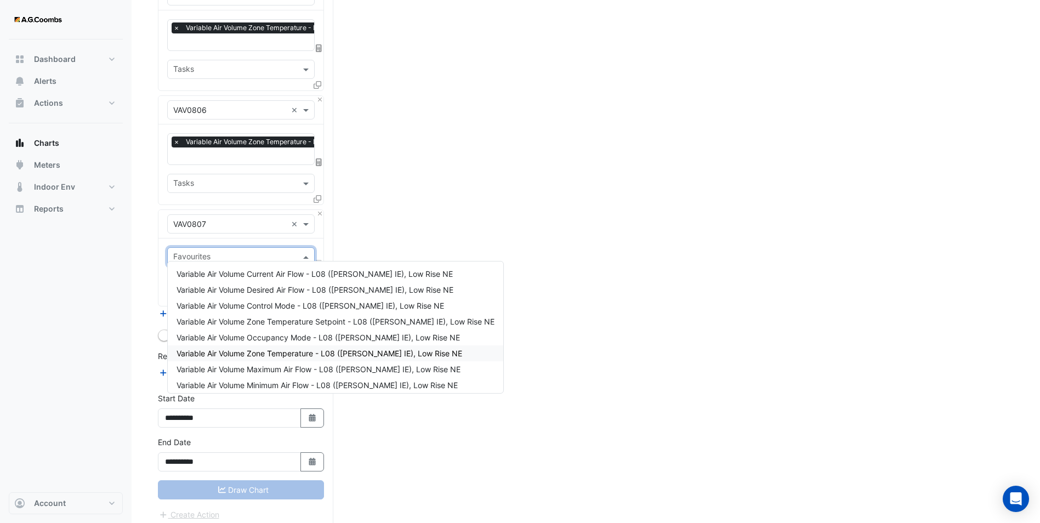
click at [247, 355] on span "Variable Air Volume Zone Temperature - L08 ([PERSON_NAME] IE), Low Rise NE" at bounding box center [320, 353] width 286 height 9
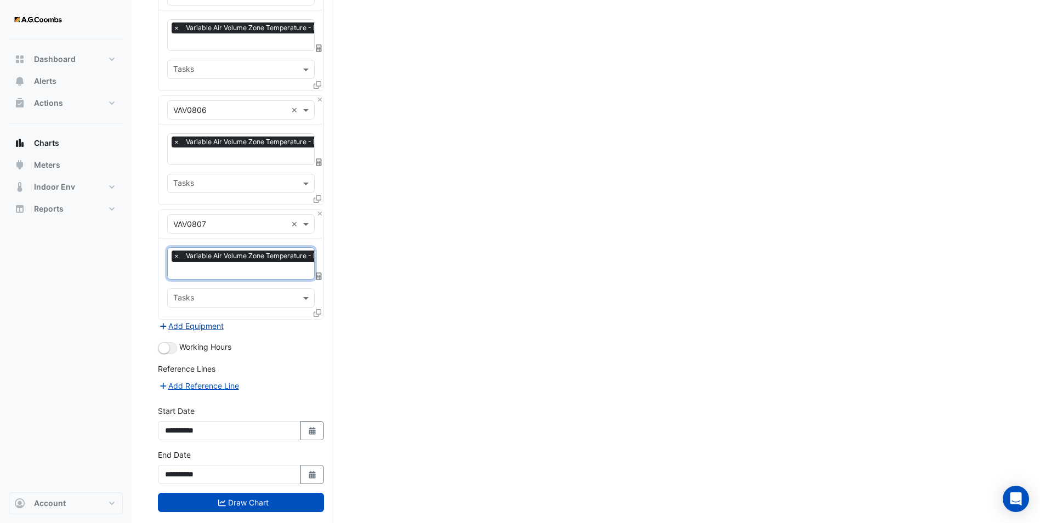
click at [180, 320] on button "Add Equipment" at bounding box center [191, 326] width 66 height 13
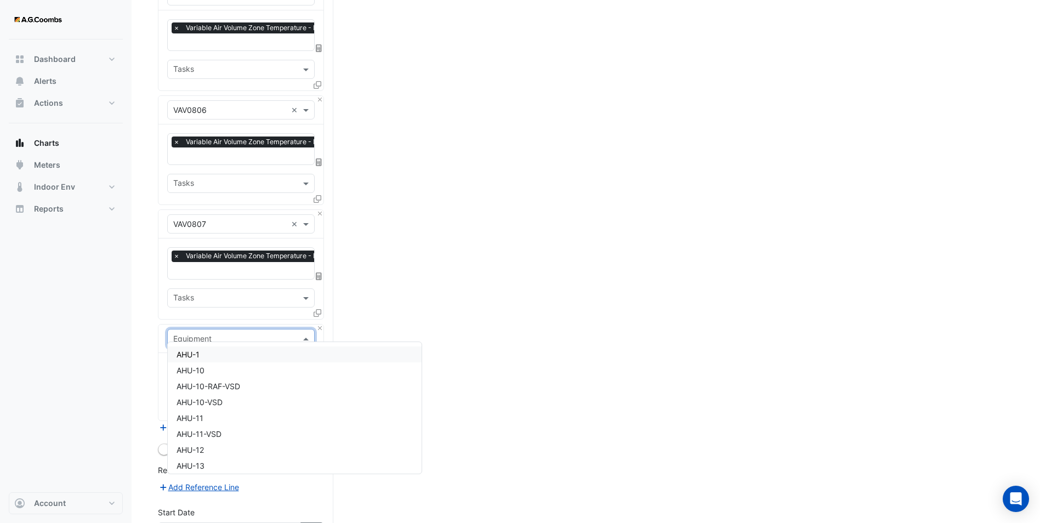
click at [192, 333] on input "text" at bounding box center [230, 339] width 114 height 12
type input "******"
click at [213, 462] on div "VAV0808" at bounding box center [241, 466] width 146 height 16
click at [196, 367] on input "text" at bounding box center [234, 373] width 123 height 12
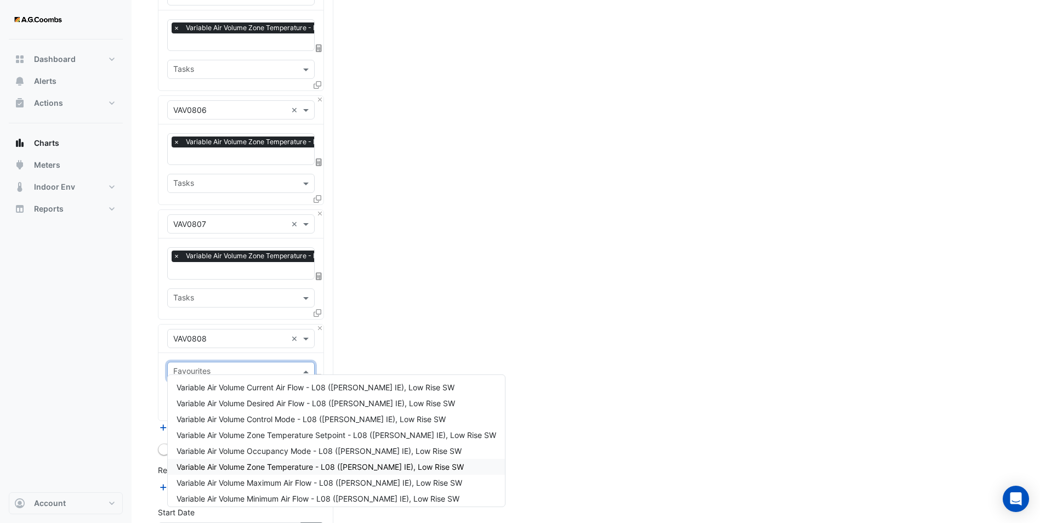
click at [282, 464] on span "Variable Air Volume Zone Temperature - L08 ([PERSON_NAME] IE), Low Rise SW" at bounding box center [320, 466] width 287 height 9
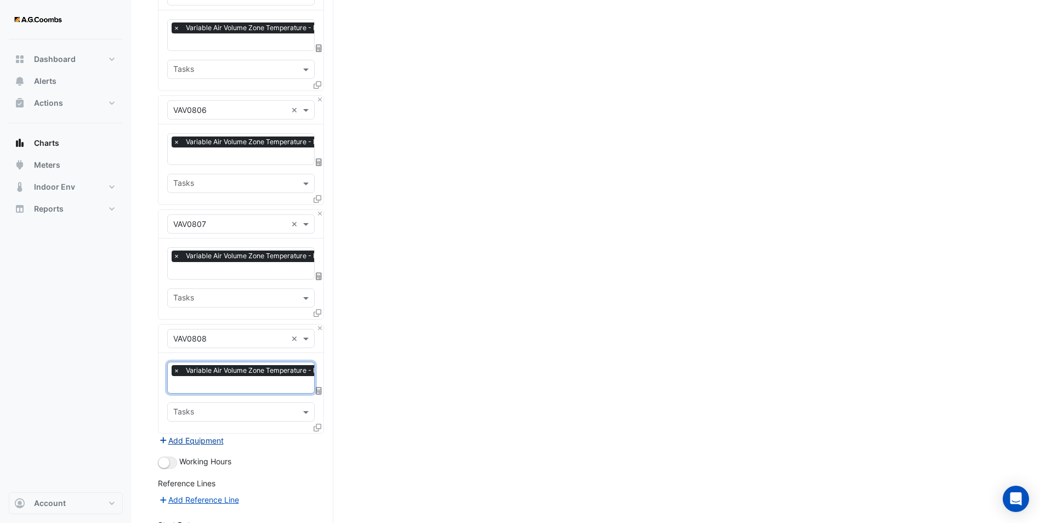
click at [184, 434] on button "Add Equipment" at bounding box center [191, 440] width 66 height 13
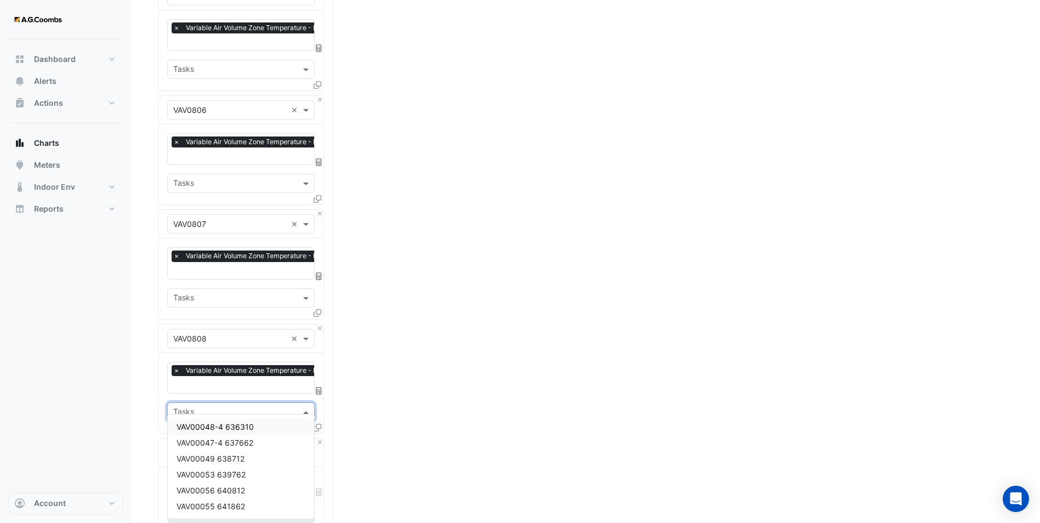
click at [185, 407] on input "text" at bounding box center [234, 413] width 123 height 12
click at [156, 412] on section "Hide settings Select a Site, Equipment, Favourites or Tasks Click 'Draw Chart' …" at bounding box center [586, 102] width 909 height 1313
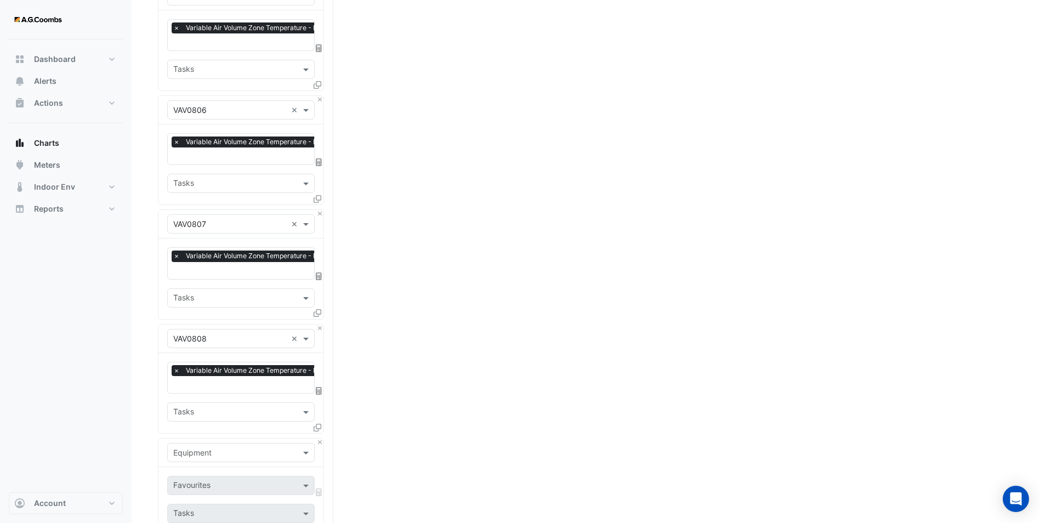
click at [197, 447] on input "text" at bounding box center [230, 453] width 114 height 12
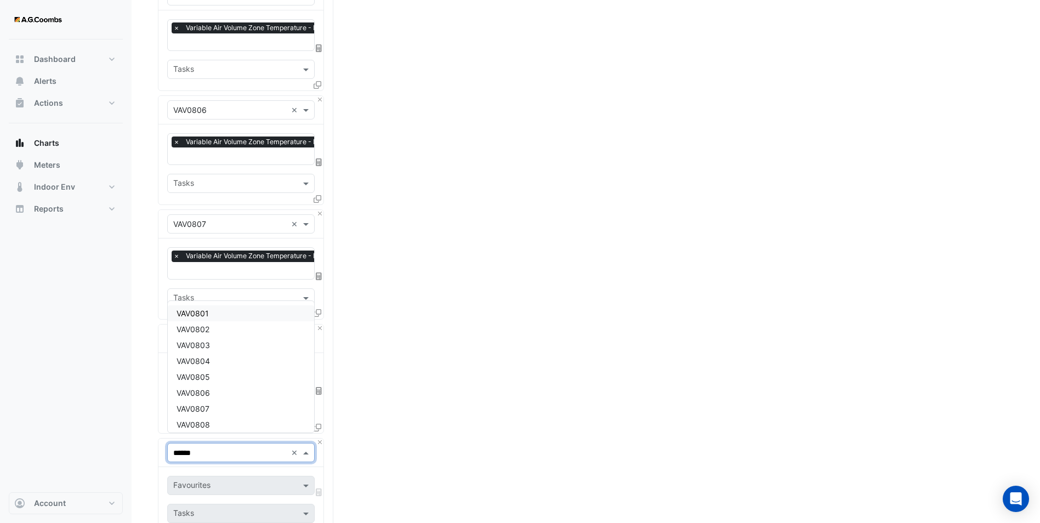
type input "*******"
click at [207, 421] on span "VAV0809" at bounding box center [193, 420] width 33 height 9
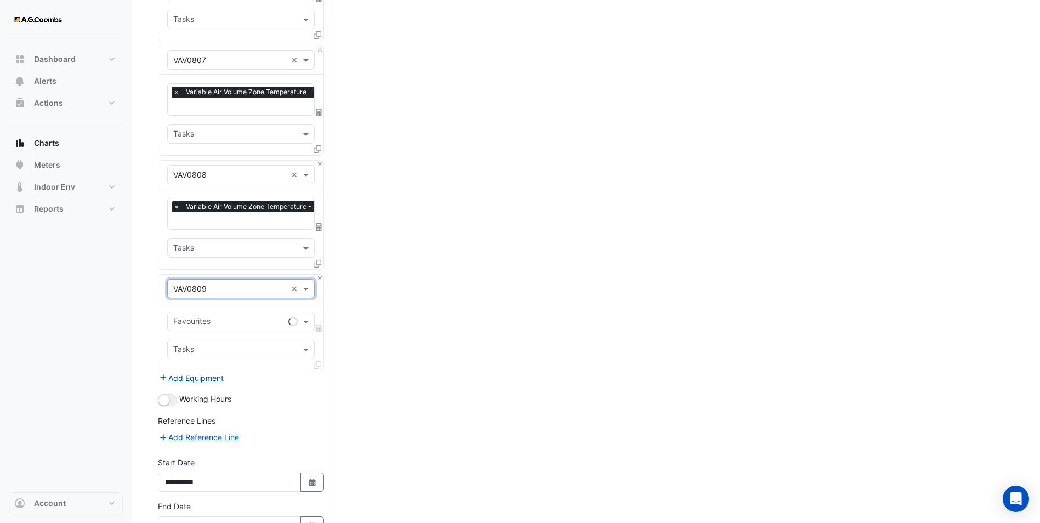
scroll to position [758, 0]
click at [201, 303] on div "Favourites Tasks" at bounding box center [240, 336] width 165 height 67
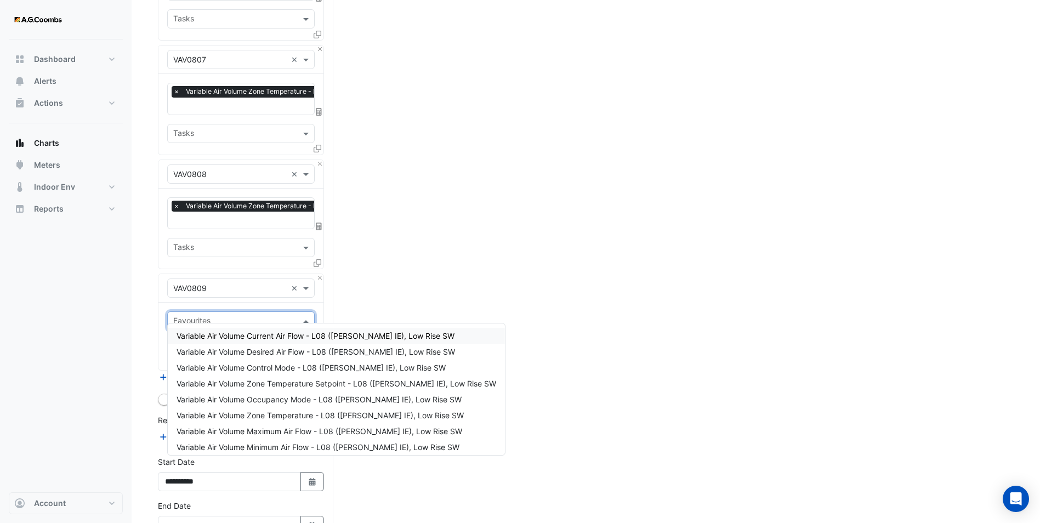
click at [203, 316] on input "text" at bounding box center [234, 322] width 123 height 12
click at [290, 413] on span "Variable Air Volume Zone Temperature - L08 ([PERSON_NAME] IE), Low Rise SW" at bounding box center [320, 415] width 287 height 9
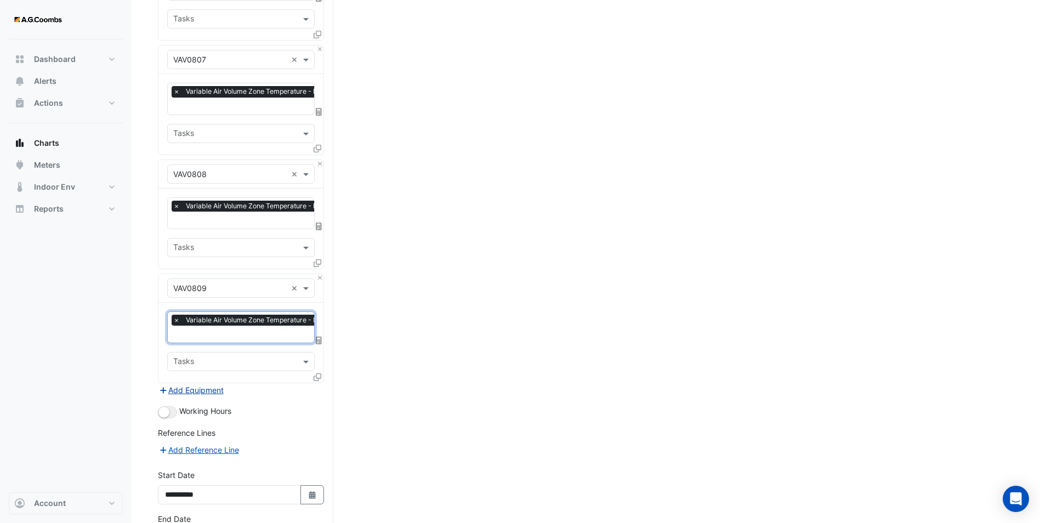
click at [183, 384] on button "Add Equipment" at bounding box center [191, 390] width 66 height 13
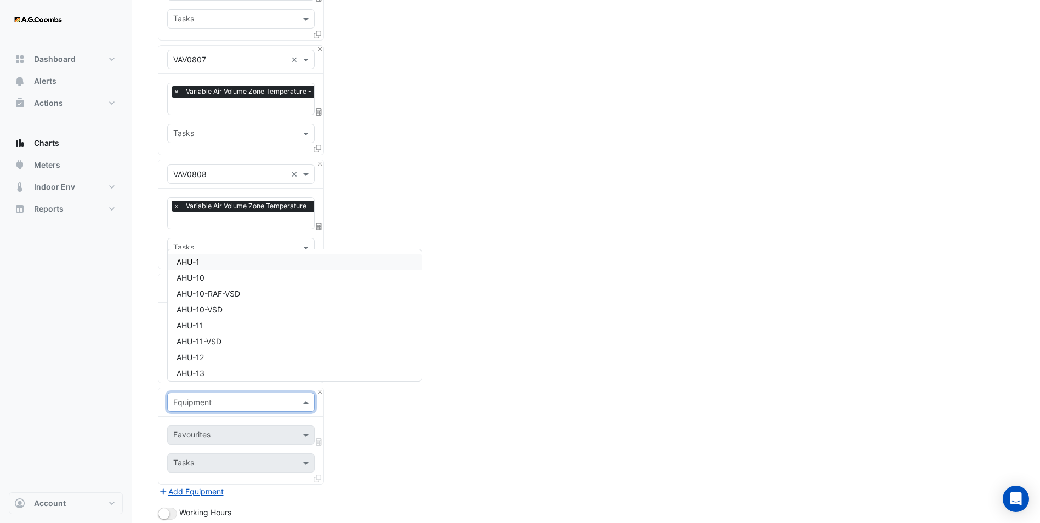
click at [194, 397] on input "text" at bounding box center [230, 403] width 114 height 12
drag, startPoint x: 580, startPoint y: 466, endPoint x: 540, endPoint y: 449, distance: 43.7
click at [579, 464] on div "Select a Site, Equipment, Favourites or Tasks Click 'Draw Chart'" at bounding box center [586, 15] width 856 height 1385
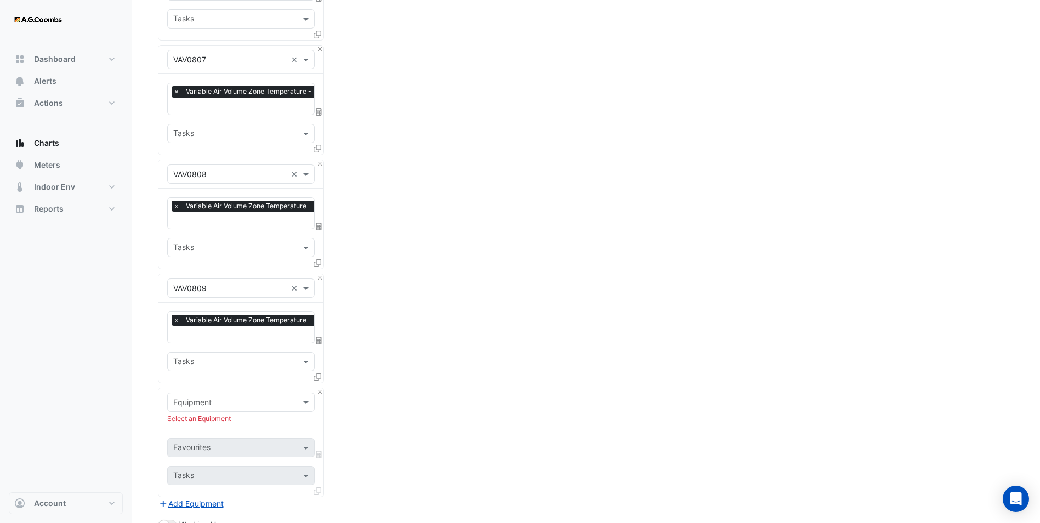
click at [204, 397] on input "text" at bounding box center [230, 403] width 114 height 12
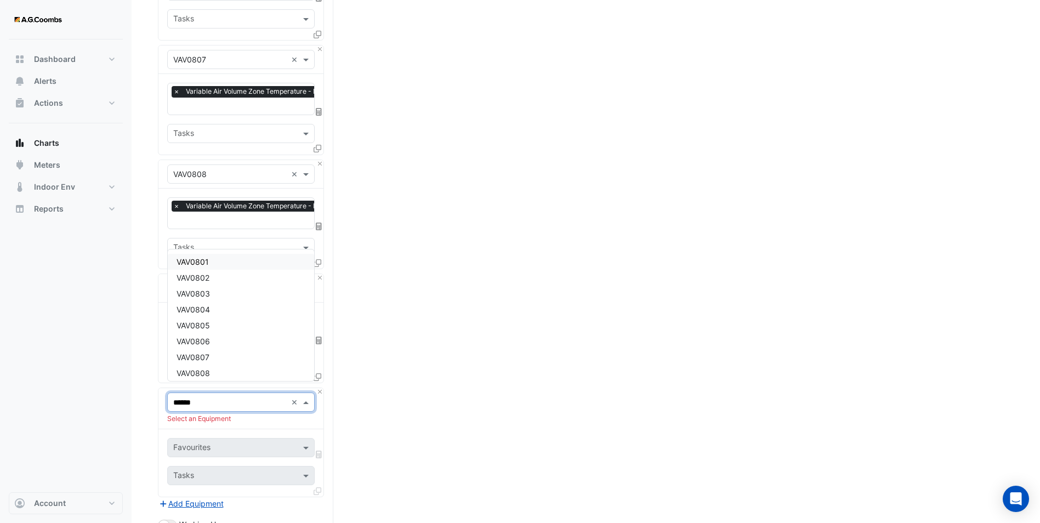
type input "*******"
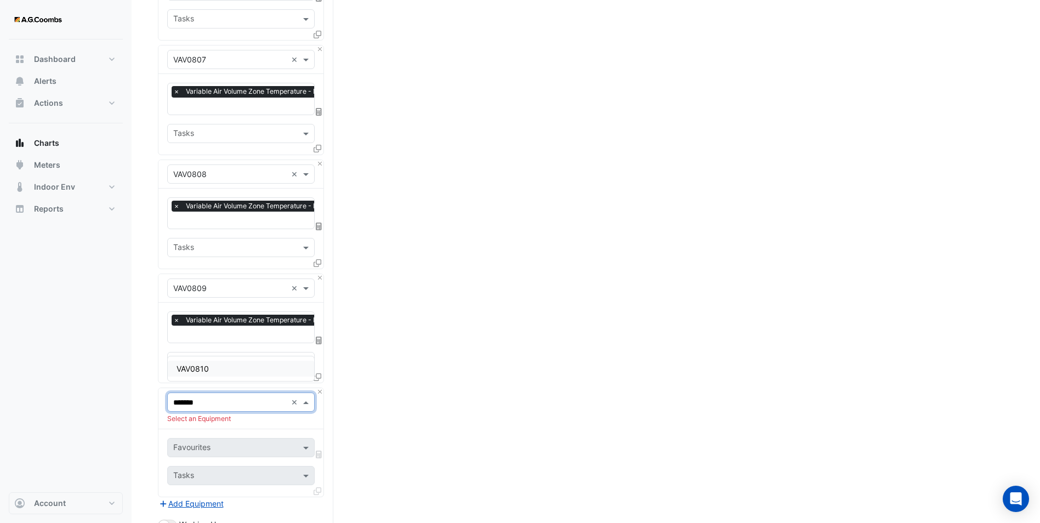
click at [196, 372] on span "VAV0810" at bounding box center [193, 368] width 32 height 9
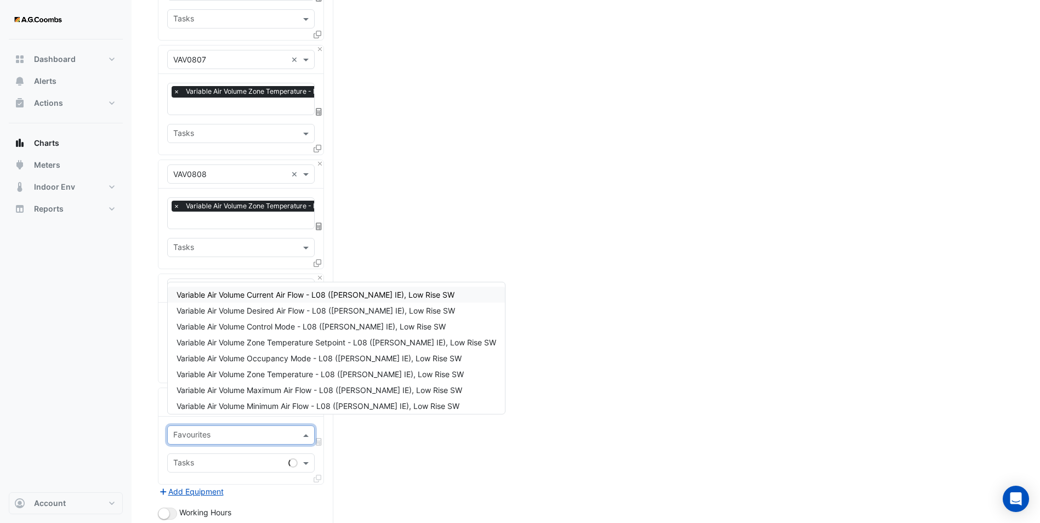
click at [196, 430] on input "text" at bounding box center [234, 436] width 123 height 12
click at [275, 370] on span "Variable Air Volume Zone Temperature - L08 ([PERSON_NAME] IE), Low Rise SW" at bounding box center [320, 374] width 287 height 9
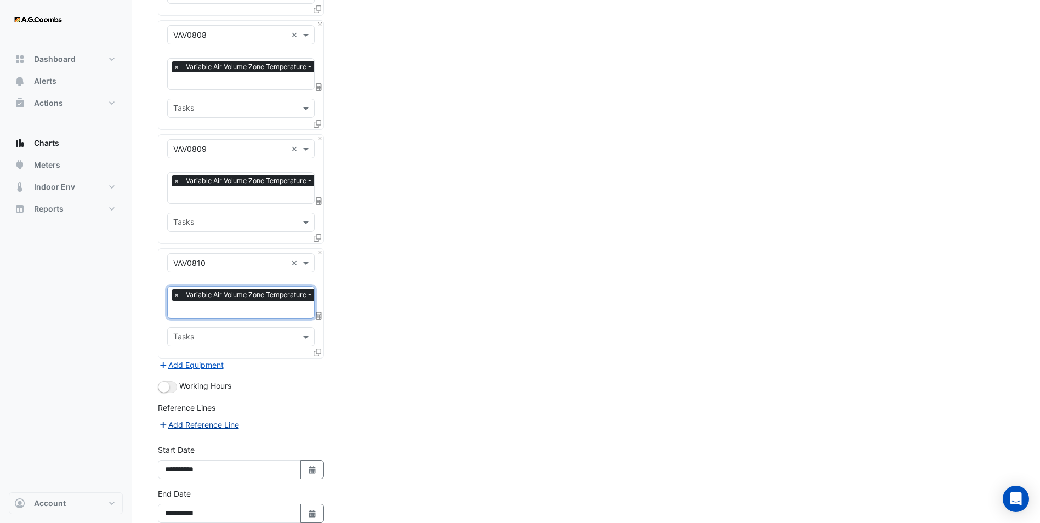
scroll to position [945, 0]
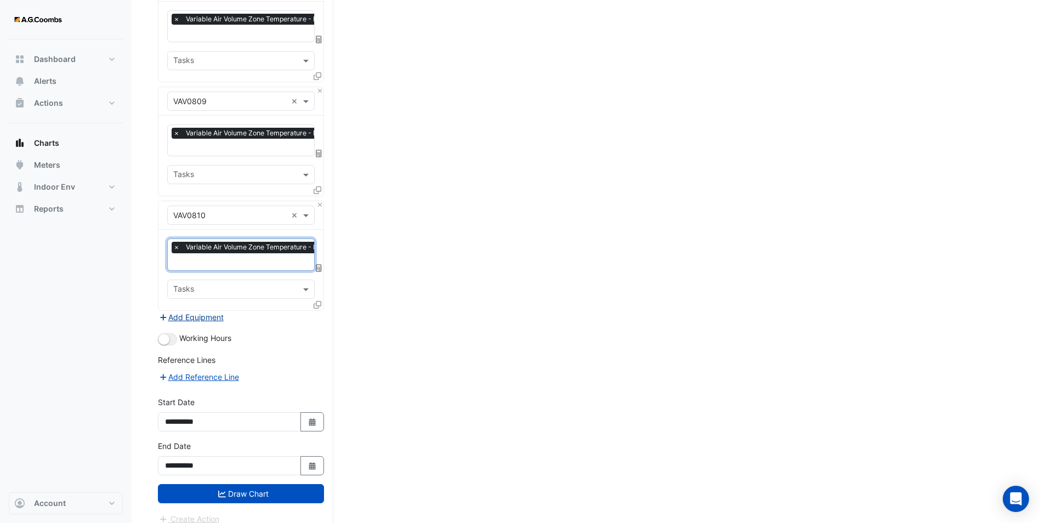
click at [194, 311] on button "Add Equipment" at bounding box center [191, 317] width 66 height 13
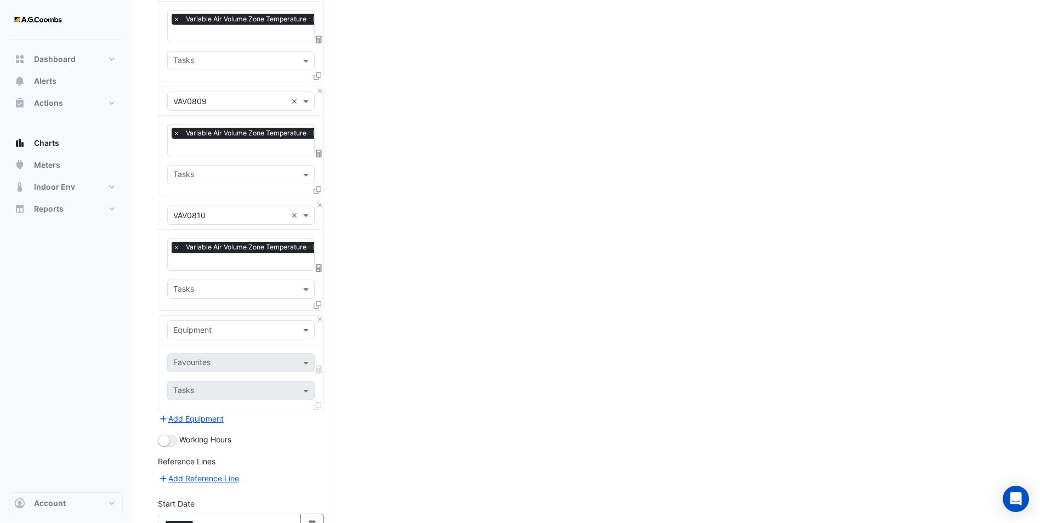
click at [211, 325] on input "text" at bounding box center [230, 331] width 114 height 12
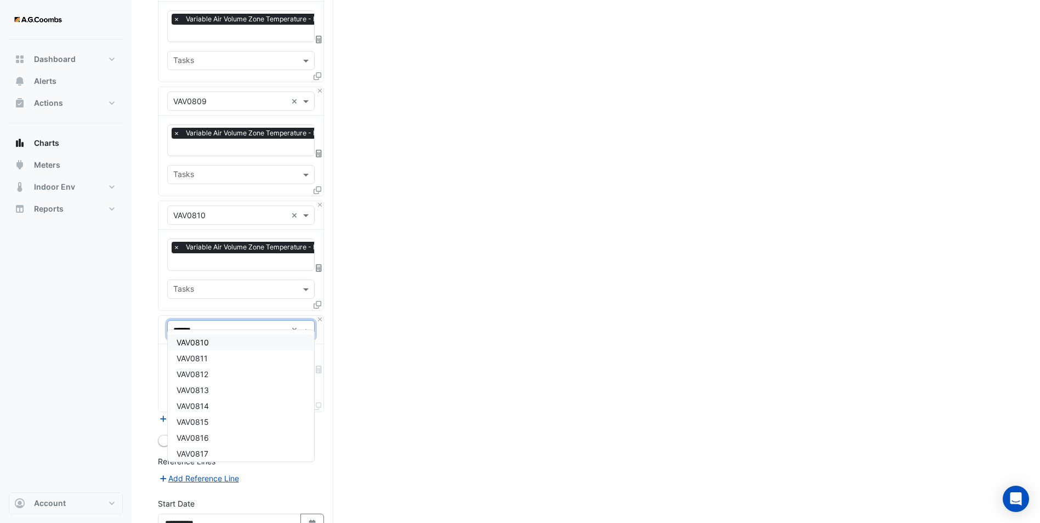
type input "*******"
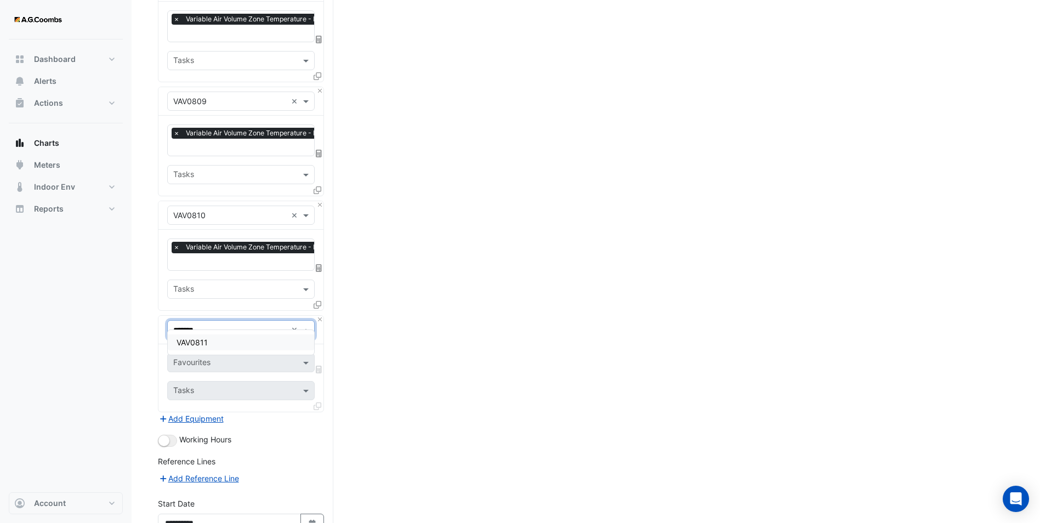
click at [206, 343] on span "VAV0811" at bounding box center [192, 342] width 31 height 9
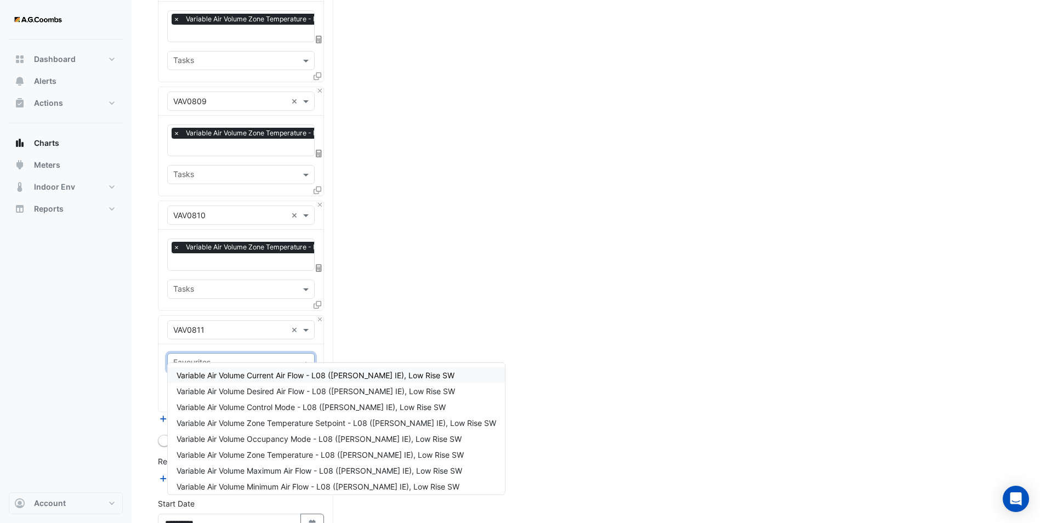
click at [202, 358] on input "text" at bounding box center [234, 364] width 123 height 12
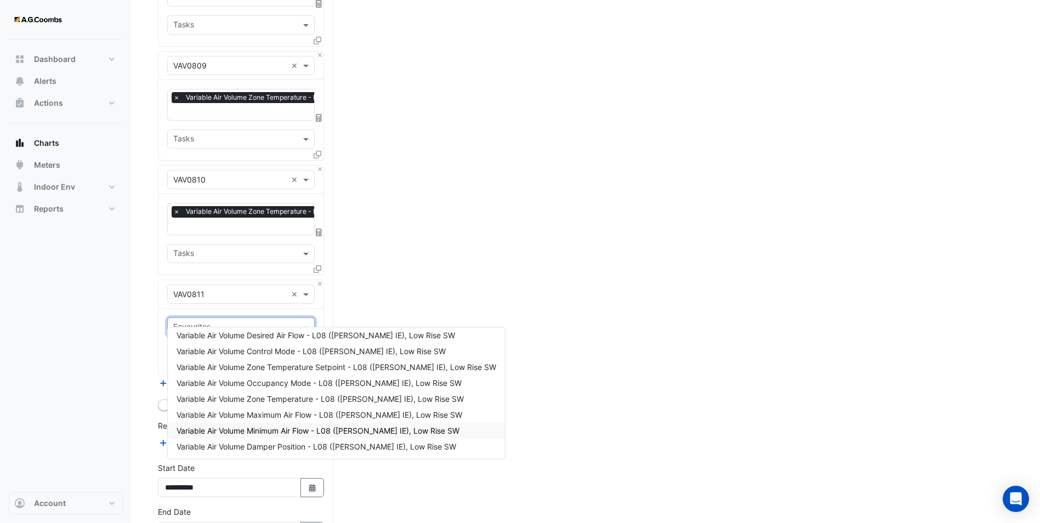
scroll to position [1000, 0]
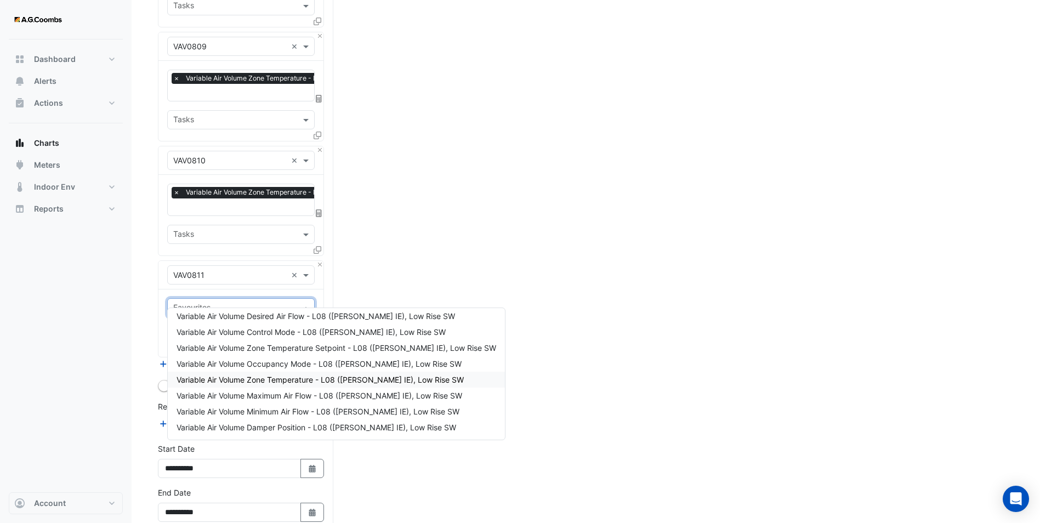
click at [290, 381] on span "Variable Air Volume Zone Temperature - L08 ([PERSON_NAME] IE), Low Rise SW" at bounding box center [320, 379] width 287 height 9
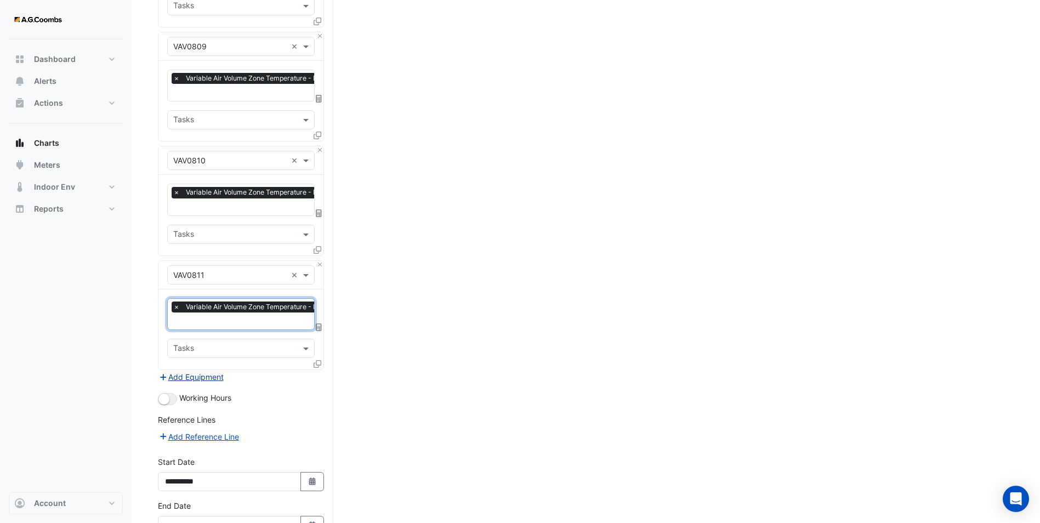
click at [182, 371] on button "Add Equipment" at bounding box center [191, 377] width 66 height 13
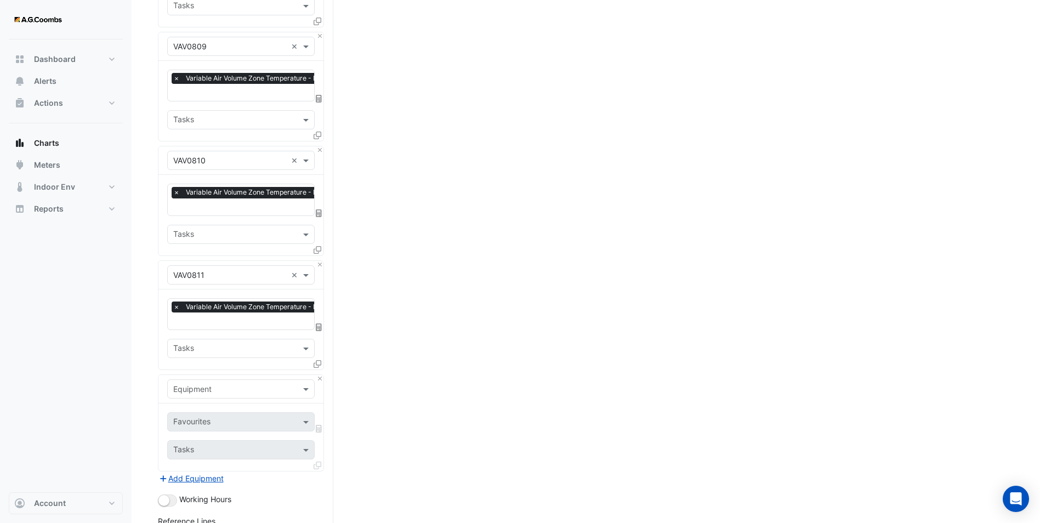
click at [203, 384] on input "text" at bounding box center [230, 390] width 114 height 12
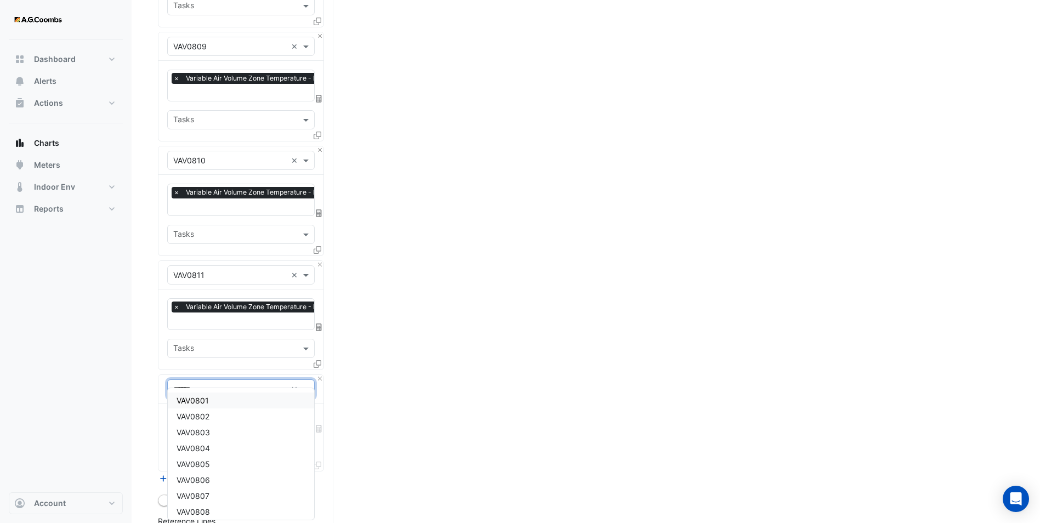
type input "*******"
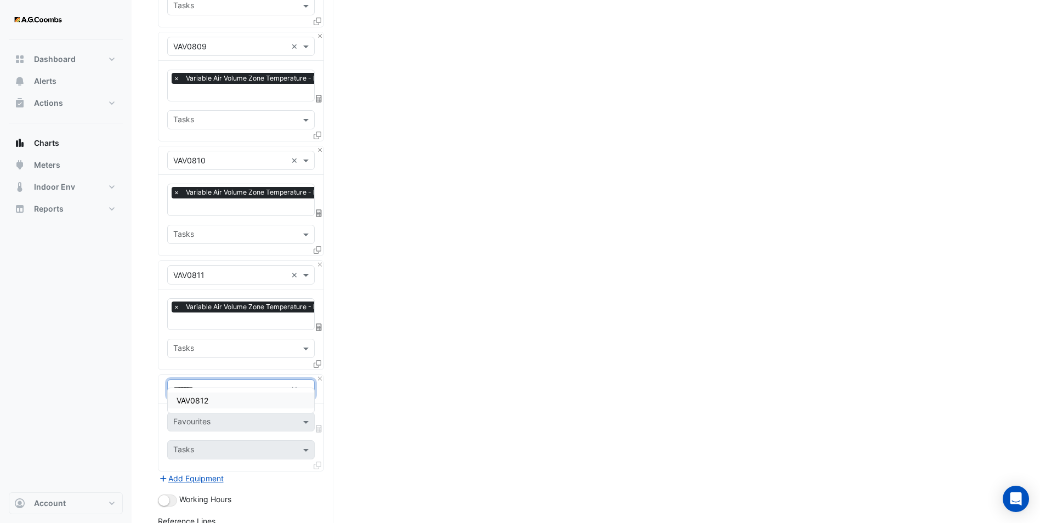
click at [208, 405] on span "VAV0812" at bounding box center [193, 400] width 32 height 9
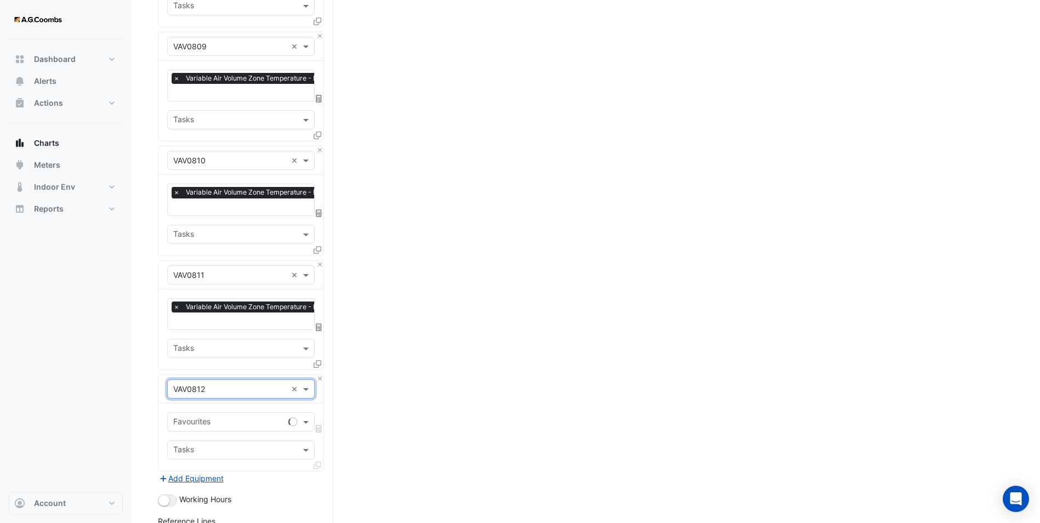
click at [201, 417] on input "text" at bounding box center [228, 423] width 111 height 12
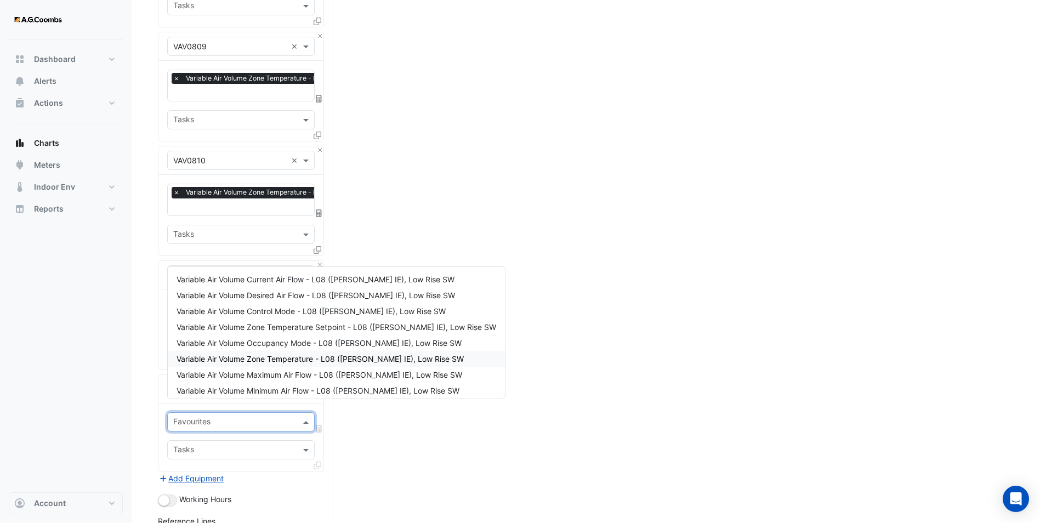
click at [273, 358] on span "Variable Air Volume Zone Temperature - L08 ([PERSON_NAME] IE), Low Rise SW" at bounding box center [320, 358] width 287 height 9
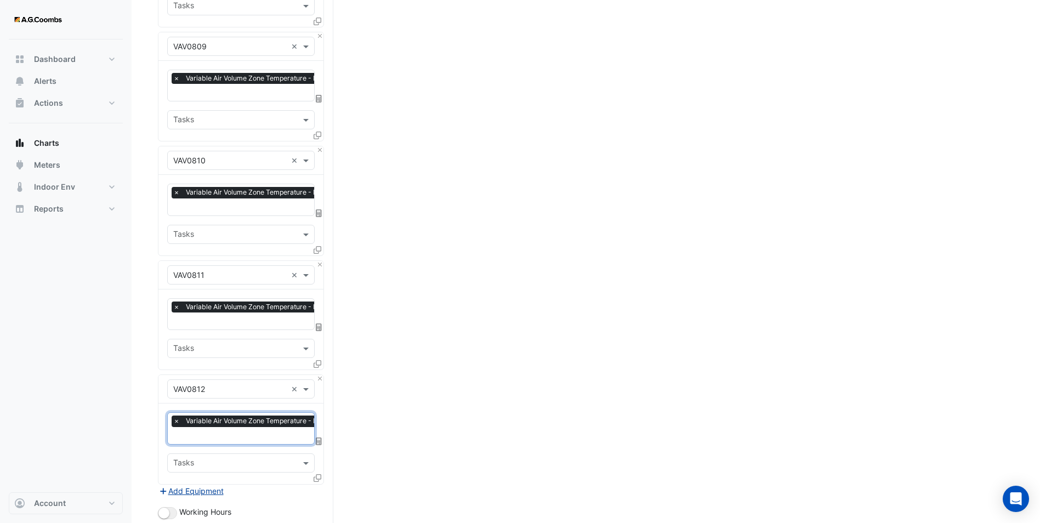
click at [191, 485] on button "Add Equipment" at bounding box center [191, 491] width 66 height 13
click at [195, 457] on div at bounding box center [234, 464] width 124 height 14
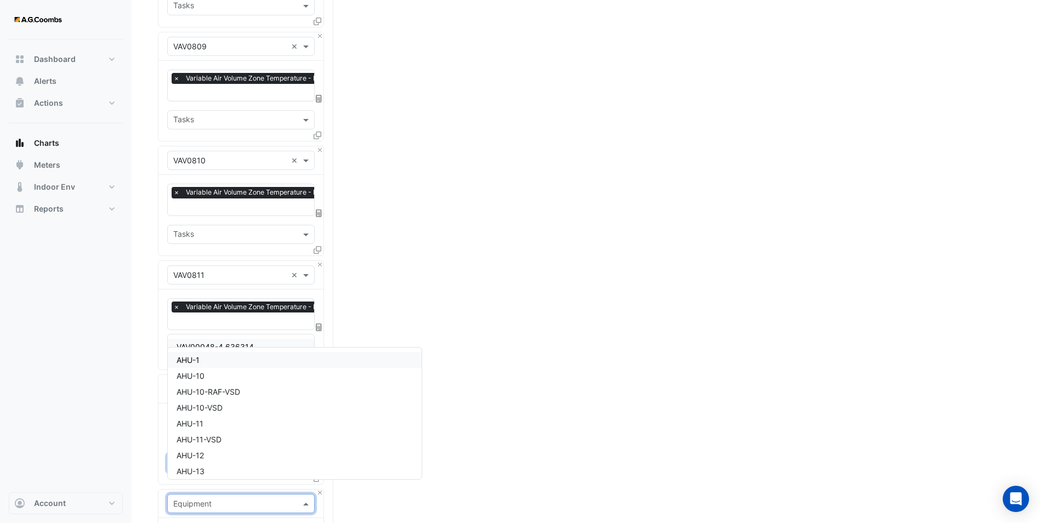
click at [191, 498] on input "text" at bounding box center [230, 504] width 114 height 12
type input "*******"
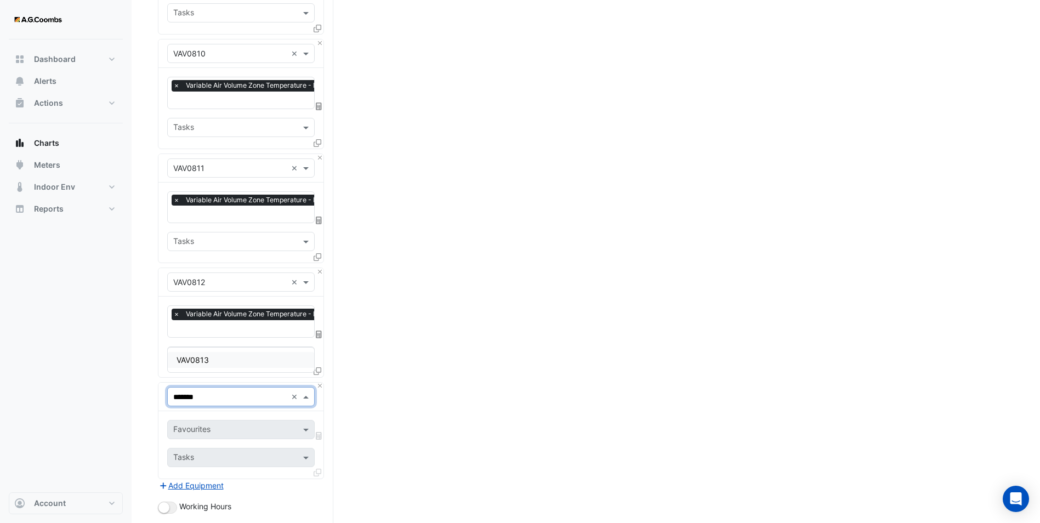
click at [194, 361] on span "VAV0813" at bounding box center [193, 359] width 32 height 9
click at [199, 425] on input "text" at bounding box center [228, 431] width 111 height 12
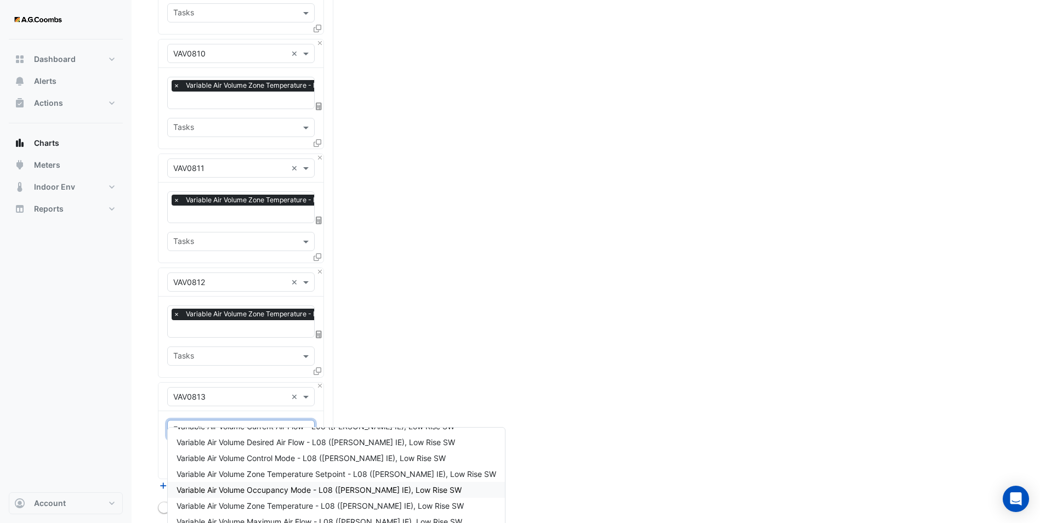
scroll to position [20, 0]
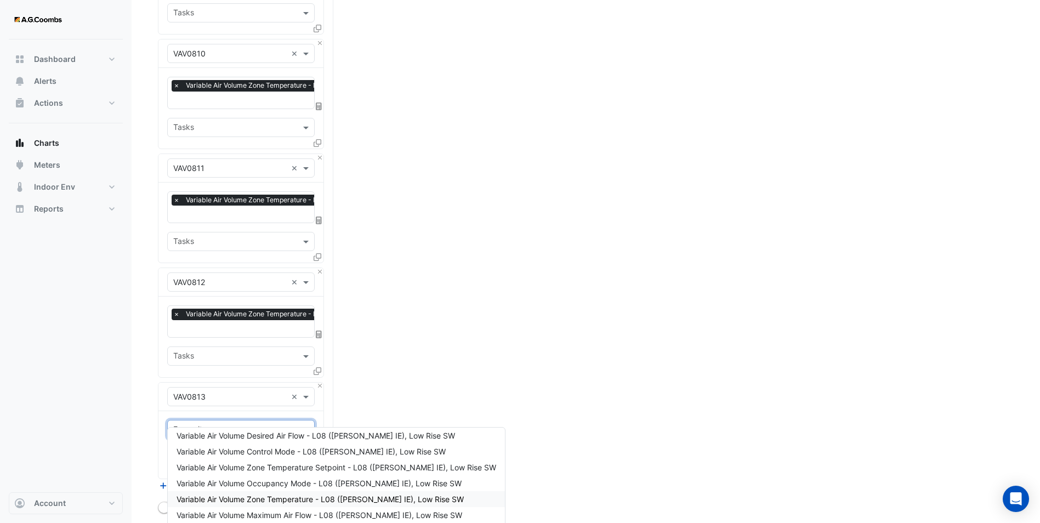
click at [274, 501] on span "Variable Air Volume Zone Temperature - L08 ([PERSON_NAME] IE), Low Rise SW" at bounding box center [320, 499] width 287 height 9
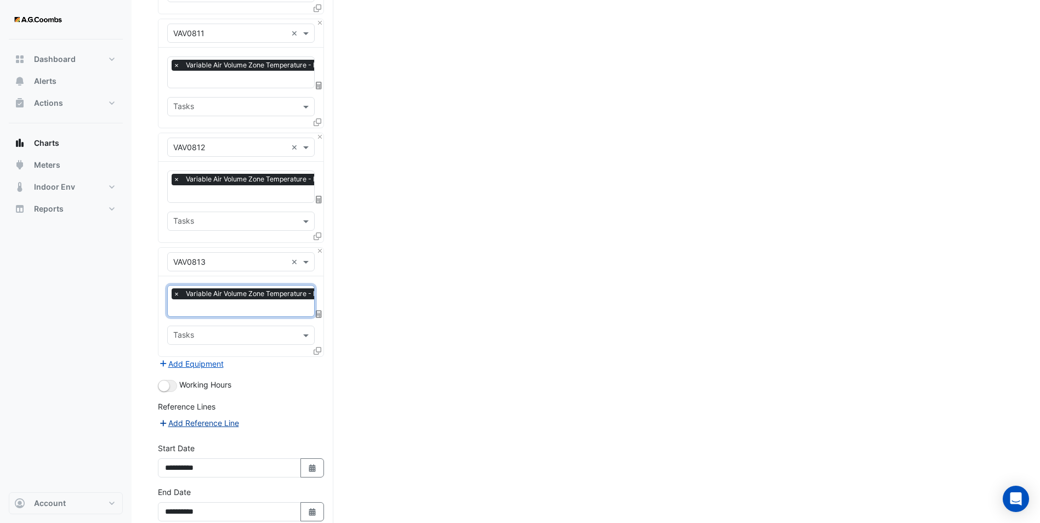
scroll to position [1272, 0]
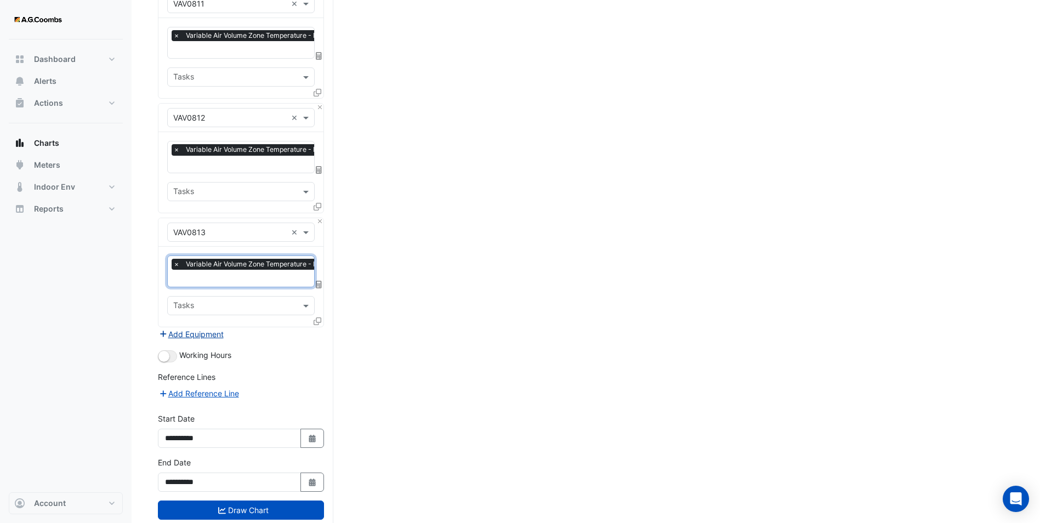
click at [183, 328] on button "Add Equipment" at bounding box center [191, 334] width 66 height 13
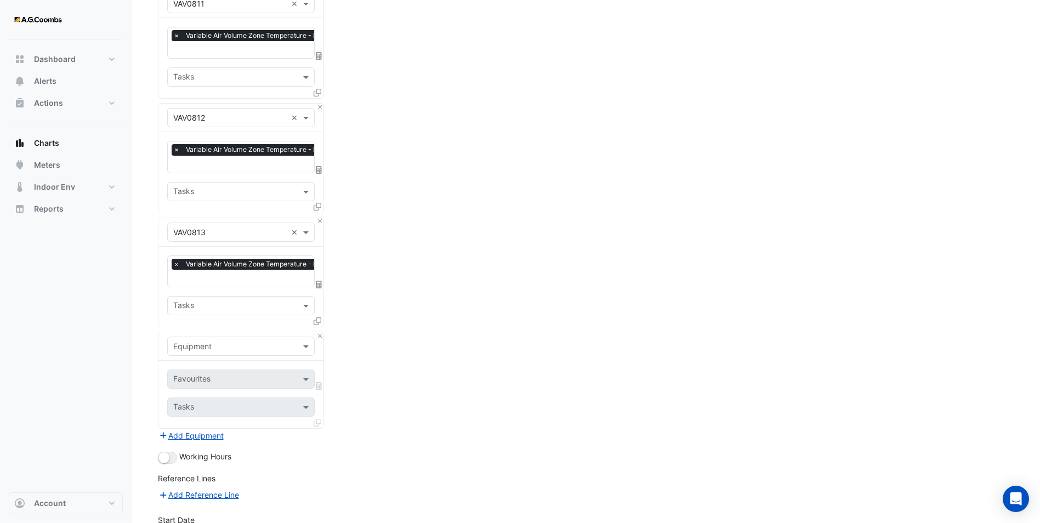
click at [192, 342] on div "Equipment" at bounding box center [240, 346] width 165 height 29
click at [193, 341] on input "text" at bounding box center [230, 347] width 114 height 12
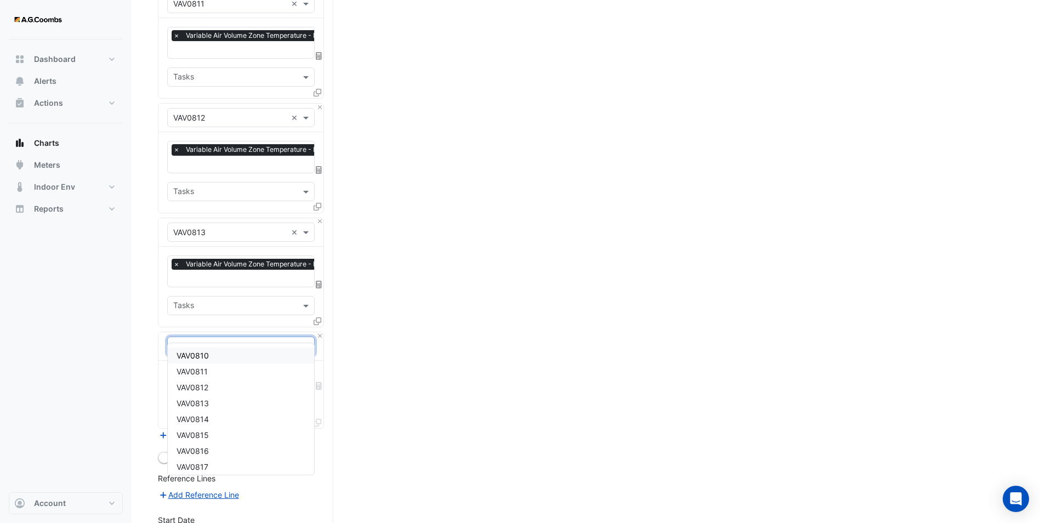
type input "*******"
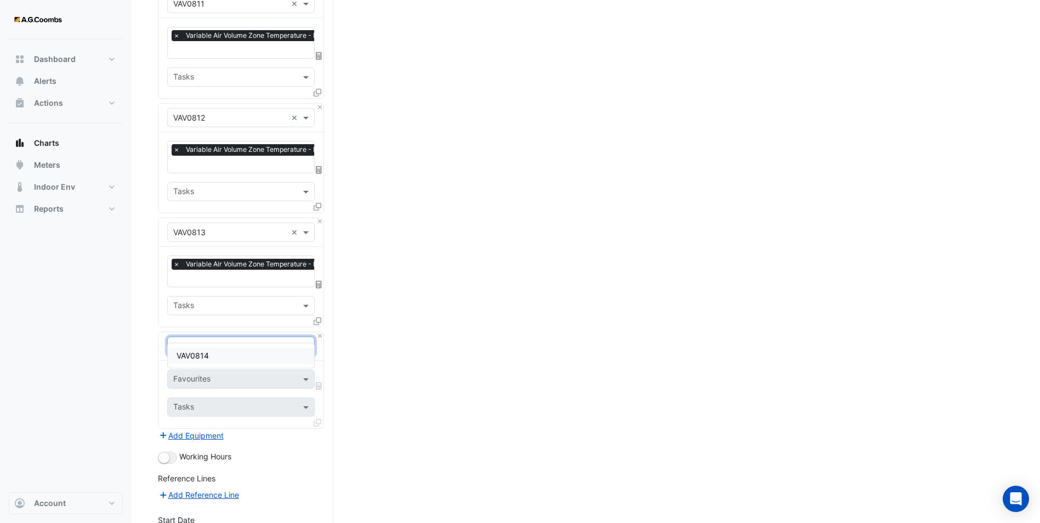
click at [205, 354] on span "VAV0814" at bounding box center [193, 355] width 32 height 9
click at [203, 375] on input "text" at bounding box center [228, 381] width 111 height 12
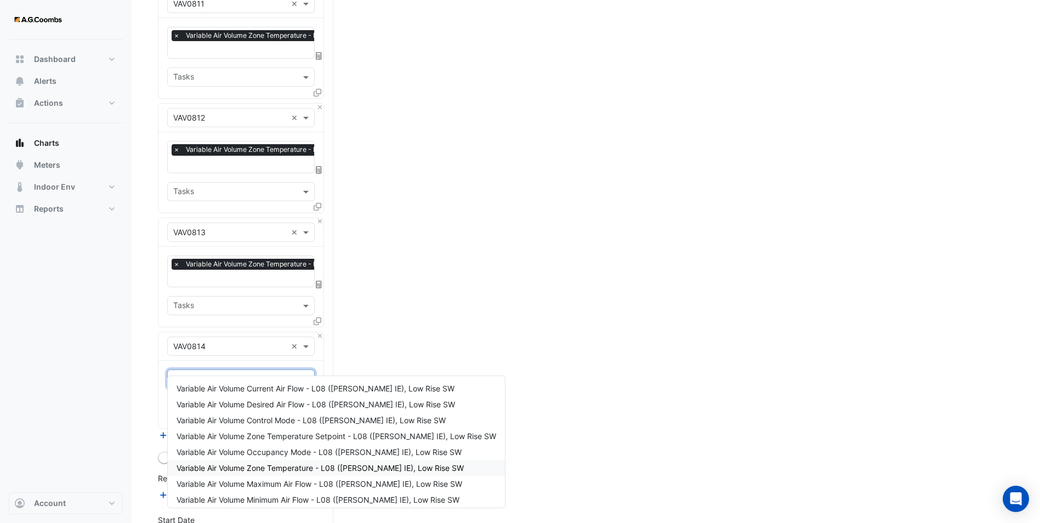
drag, startPoint x: 298, startPoint y: 467, endPoint x: 283, endPoint y: 457, distance: 17.5
click at [298, 466] on span "Variable Air Volume Zone Temperature - L08 ([PERSON_NAME] IE), Low Rise SW" at bounding box center [320, 467] width 287 height 9
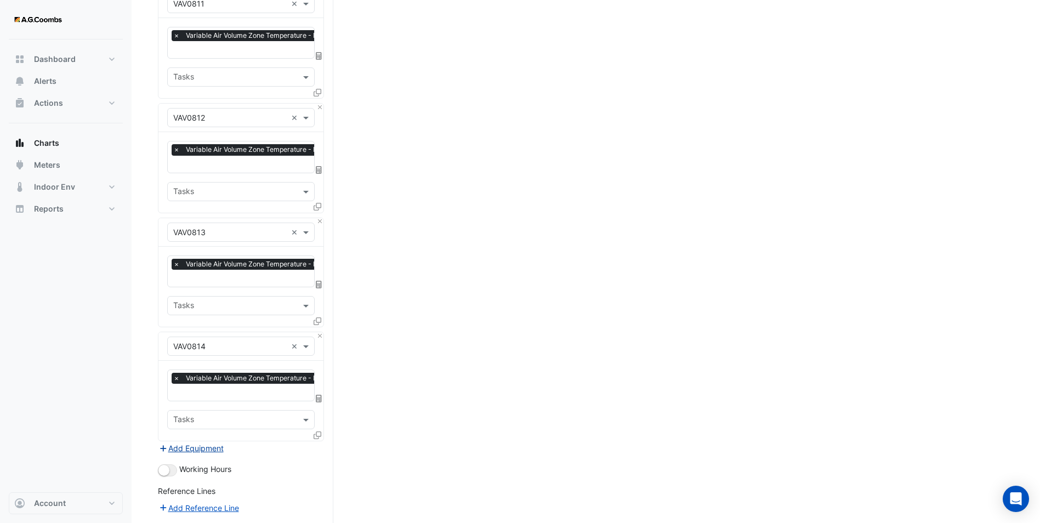
click at [180, 442] on button "Add Equipment" at bounding box center [191, 448] width 66 height 13
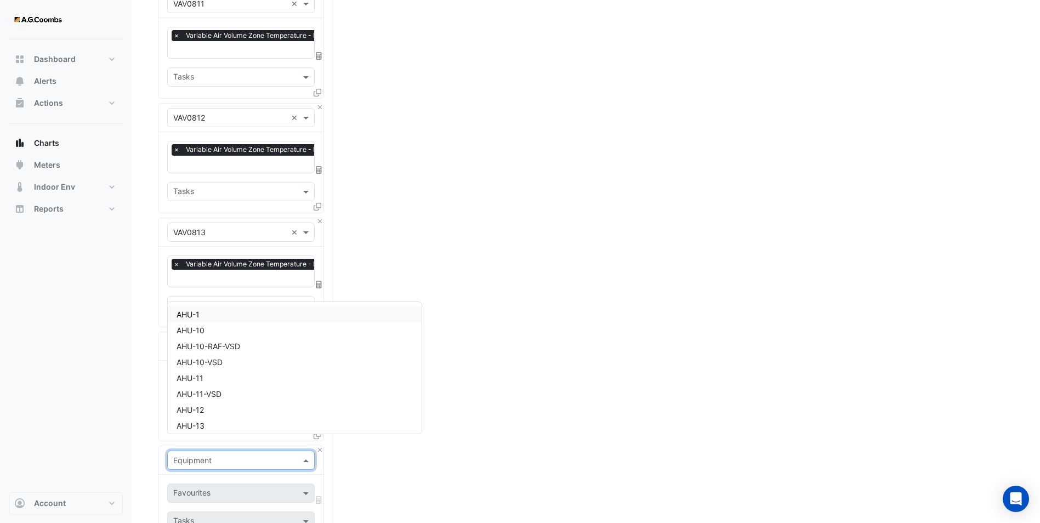
click at [191, 455] on input "text" at bounding box center [230, 461] width 114 height 12
type input "*******"
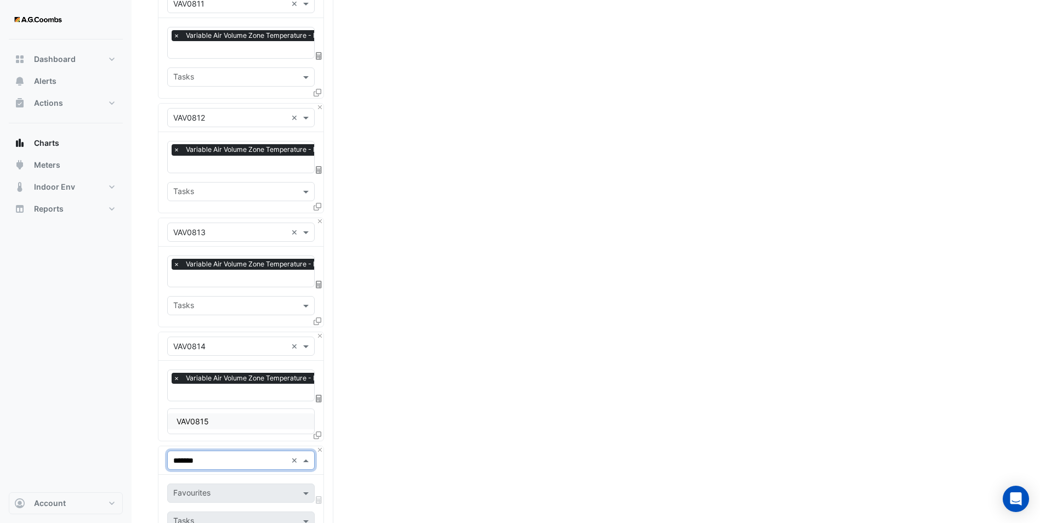
click at [217, 418] on div "VAV0815" at bounding box center [241, 421] width 146 height 16
click at [210, 489] on input "text" at bounding box center [228, 495] width 111 height 12
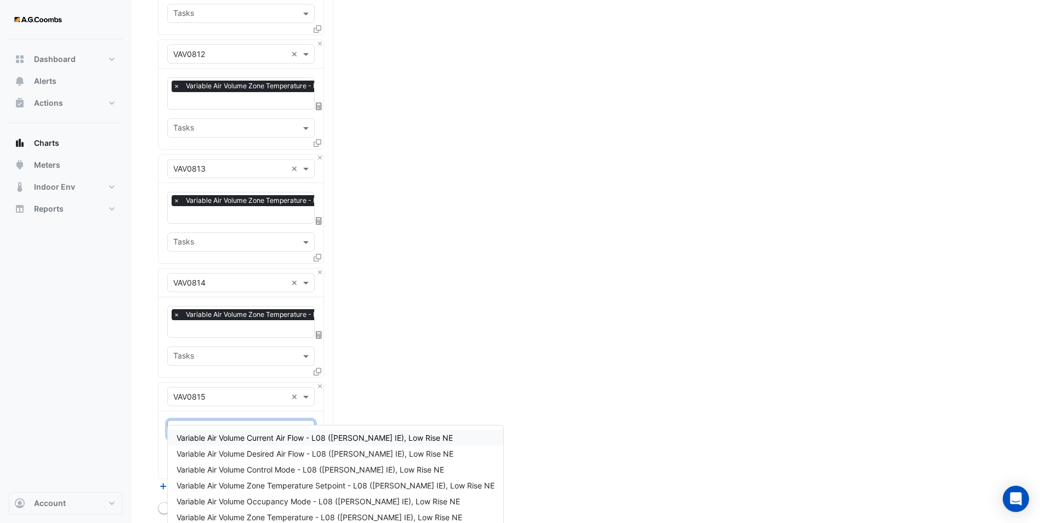
scroll to position [1436, 0]
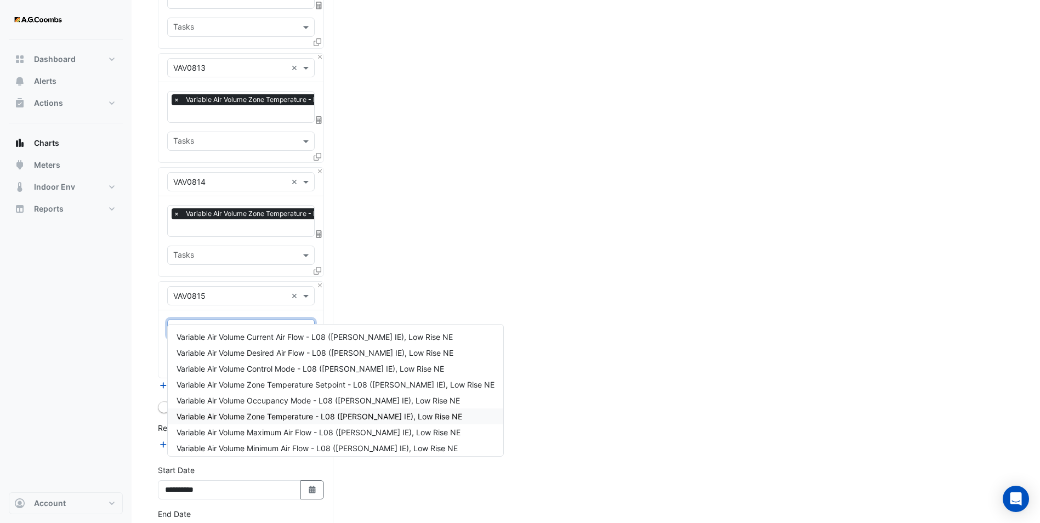
click at [292, 417] on span "Variable Air Volume Zone Temperature - L08 ([PERSON_NAME] IE), Low Rise NE" at bounding box center [320, 416] width 286 height 9
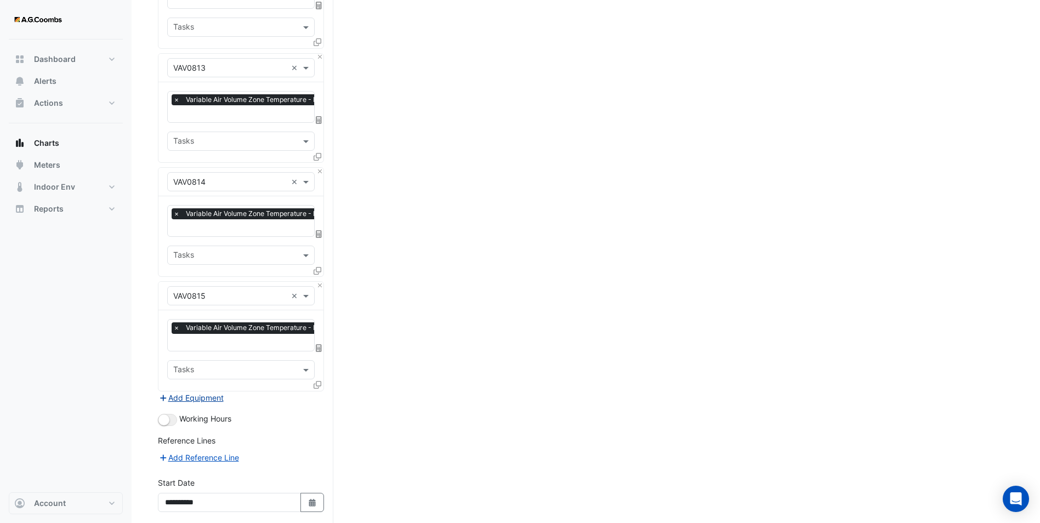
click at [178, 392] on button "Add Equipment" at bounding box center [191, 398] width 66 height 13
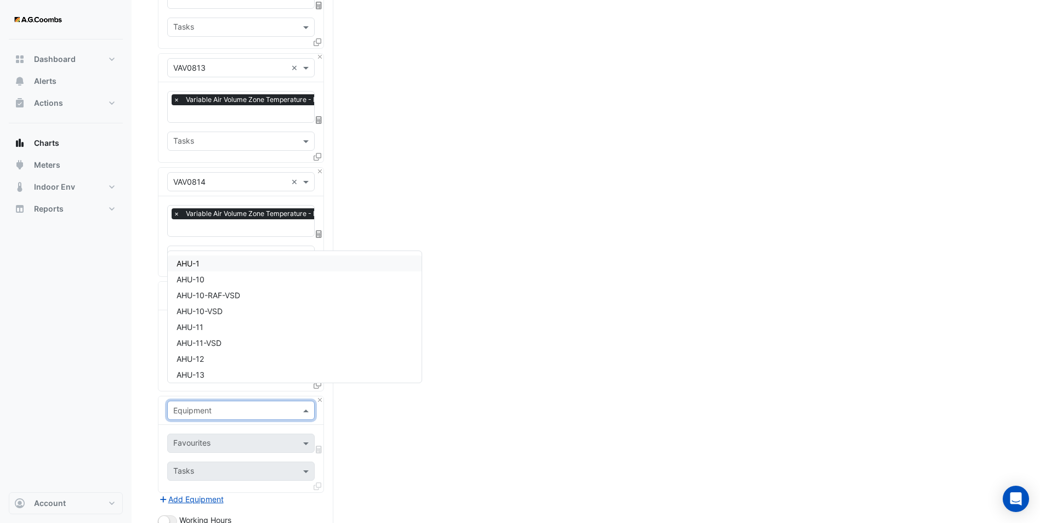
click at [205, 405] on input "text" at bounding box center [230, 411] width 114 height 12
type input "*******"
click at [205, 371] on span "VAV0816" at bounding box center [193, 370] width 32 height 9
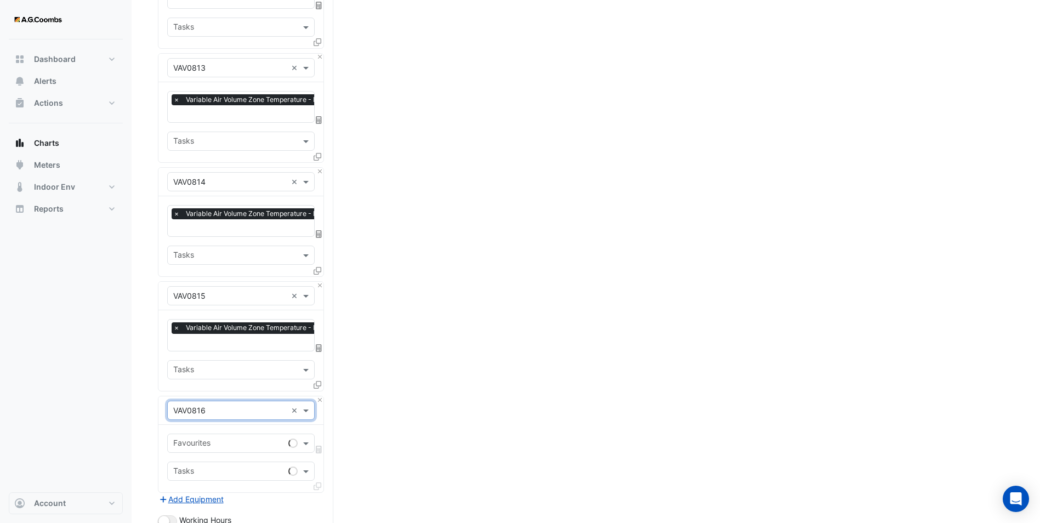
click at [197, 425] on div "Favourites Tasks" at bounding box center [240, 458] width 165 height 67
click at [197, 439] on input "text" at bounding box center [228, 445] width 111 height 12
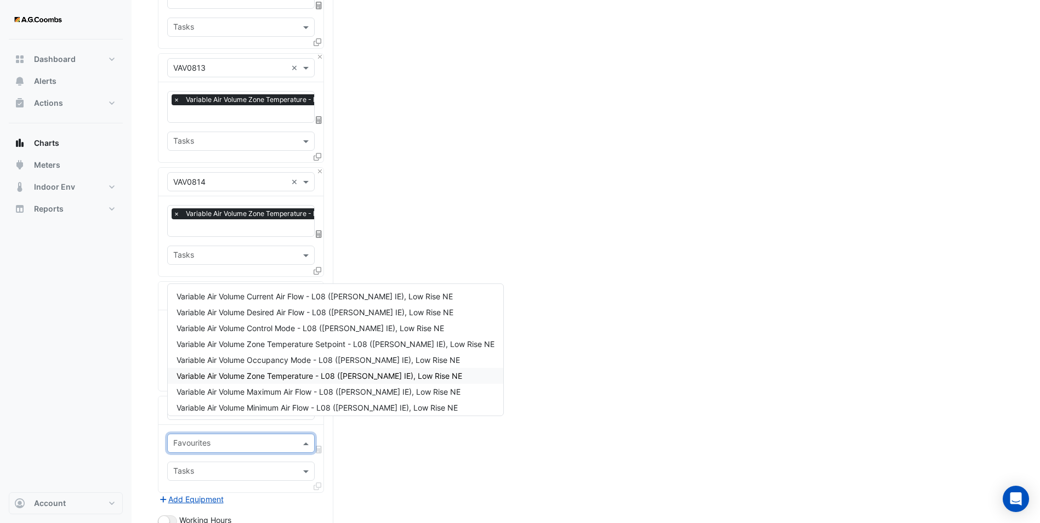
click at [253, 378] on span "Variable Air Volume Zone Temperature - L08 ([PERSON_NAME] IE), Low Rise NE" at bounding box center [320, 375] width 286 height 9
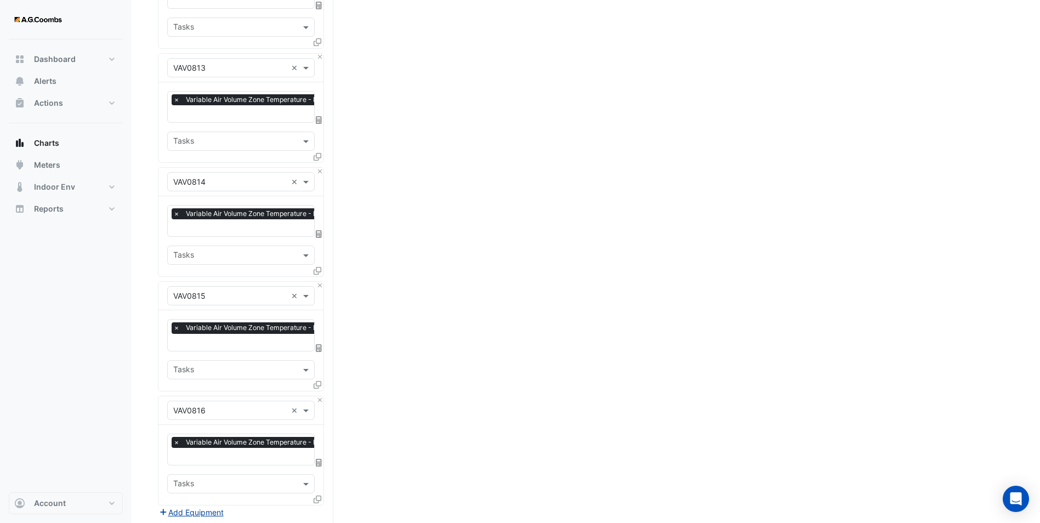
click at [191, 506] on button "Add Equipment" at bounding box center [191, 512] width 66 height 13
click at [196, 519] on input "text" at bounding box center [230, 525] width 114 height 12
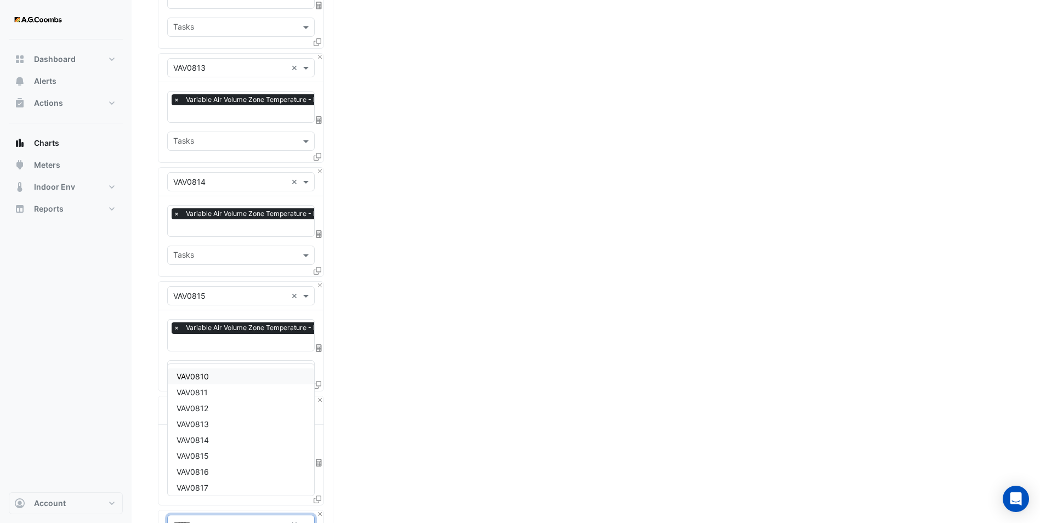
type input "*******"
click at [211, 485] on div "VAV0817" at bounding box center [241, 483] width 146 height 16
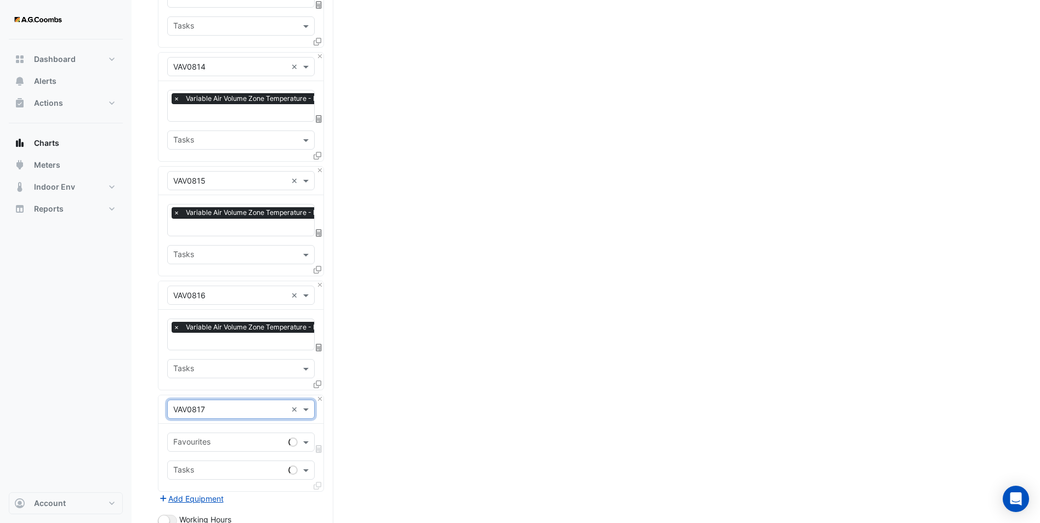
scroll to position [1726, 0]
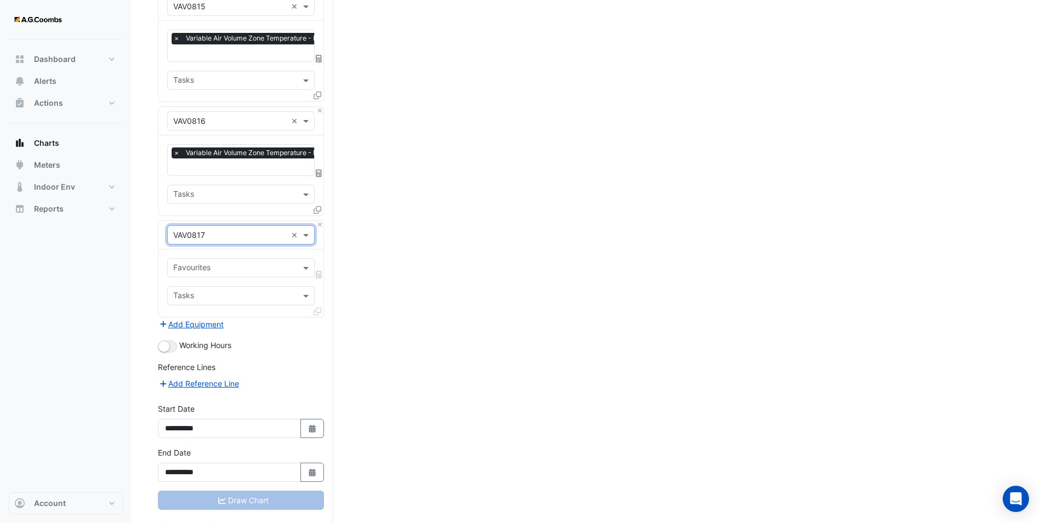
click at [203, 263] on input "text" at bounding box center [234, 269] width 123 height 12
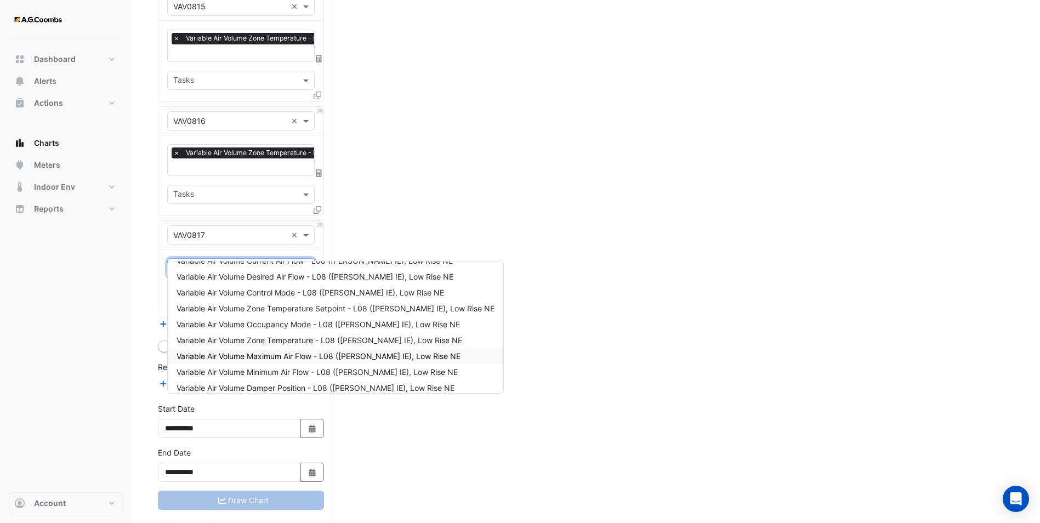
scroll to position [20, 0]
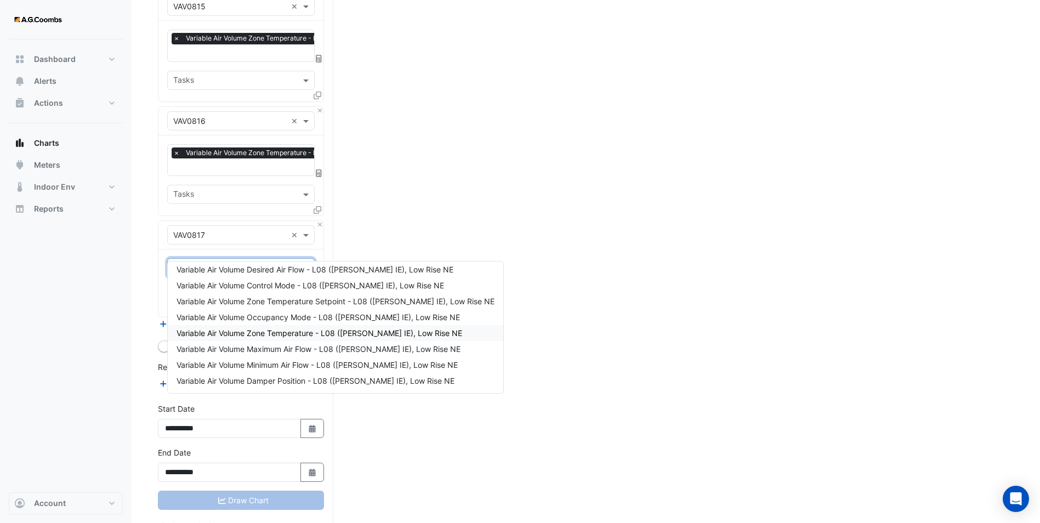
drag, startPoint x: 279, startPoint y: 331, endPoint x: 250, endPoint y: 333, distance: 29.1
click at [279, 331] on span "Variable Air Volume Zone Temperature - L08 ([PERSON_NAME] IE), Low Rise NE" at bounding box center [320, 332] width 286 height 9
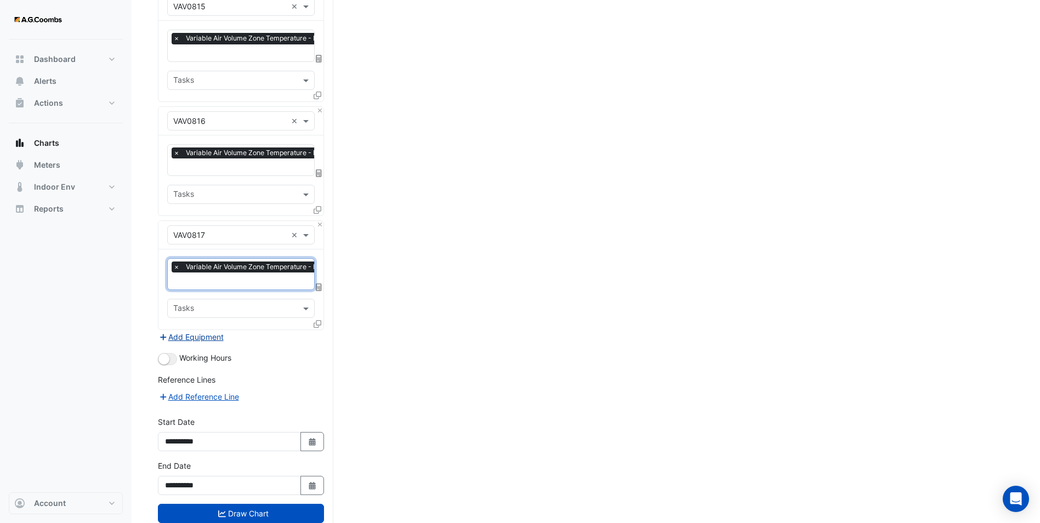
click at [185, 331] on button "Add Equipment" at bounding box center [191, 337] width 66 height 13
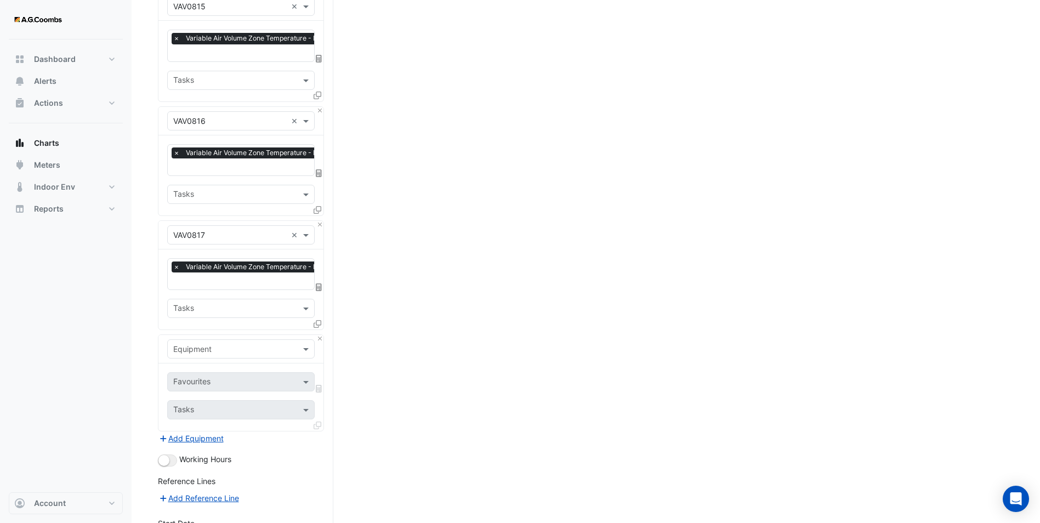
click at [192, 344] on input "text" at bounding box center [230, 350] width 114 height 12
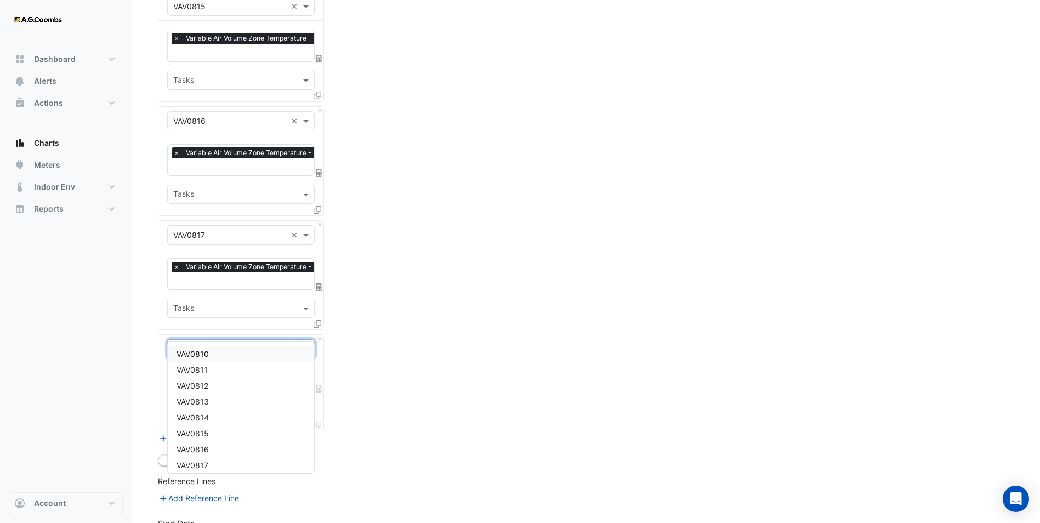
type input "*******"
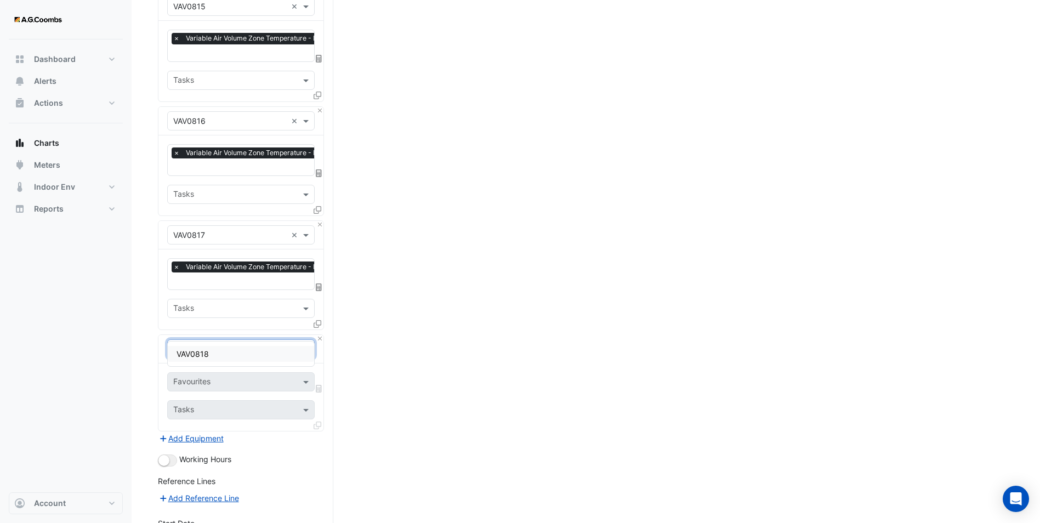
click at [203, 353] on span "VAV0818" at bounding box center [193, 353] width 32 height 9
click at [201, 377] on input "text" at bounding box center [228, 383] width 111 height 12
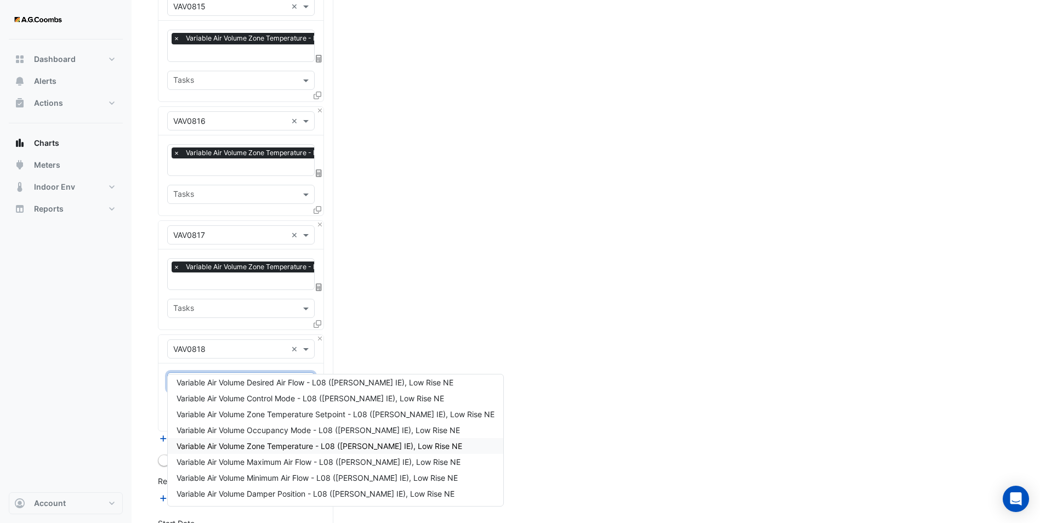
click at [254, 445] on span "Variable Air Volume Zone Temperature - L08 ([PERSON_NAME] IE), Low Rise NE" at bounding box center [320, 445] width 286 height 9
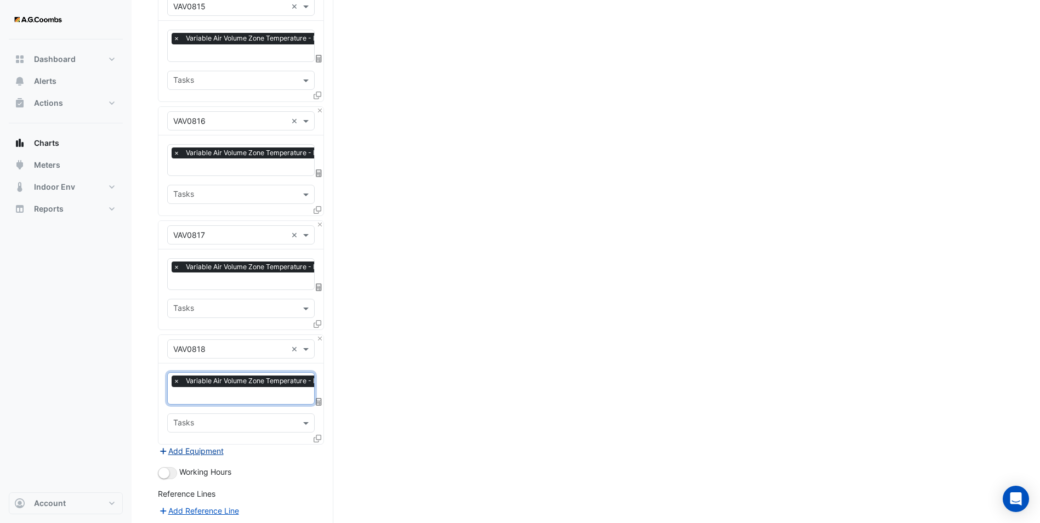
click at [183, 445] on button "Add Equipment" at bounding box center [191, 451] width 66 height 13
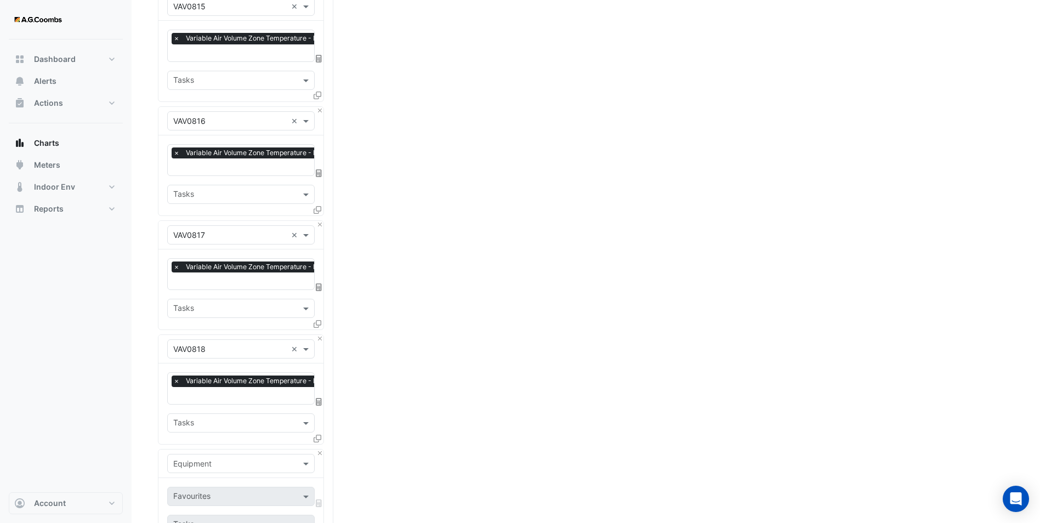
click at [193, 458] on input "text" at bounding box center [230, 464] width 114 height 12
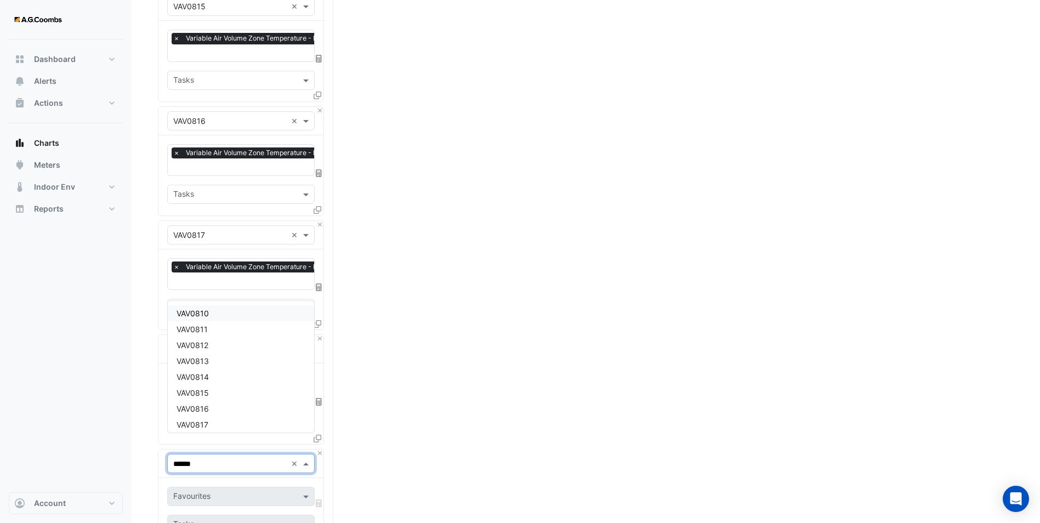
type input "*******"
click at [213, 424] on div "VAV0819" at bounding box center [241, 420] width 146 height 16
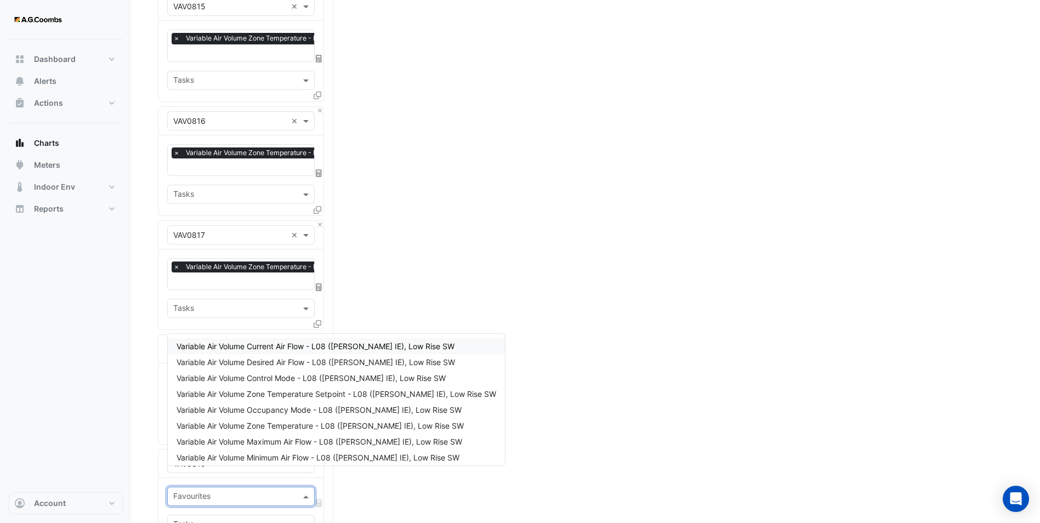
click at [198, 492] on input "text" at bounding box center [234, 498] width 123 height 12
click at [273, 430] on span "Variable Air Volume Zone Temperature - L08 ([PERSON_NAME] IE), Low Rise SW" at bounding box center [320, 425] width 287 height 9
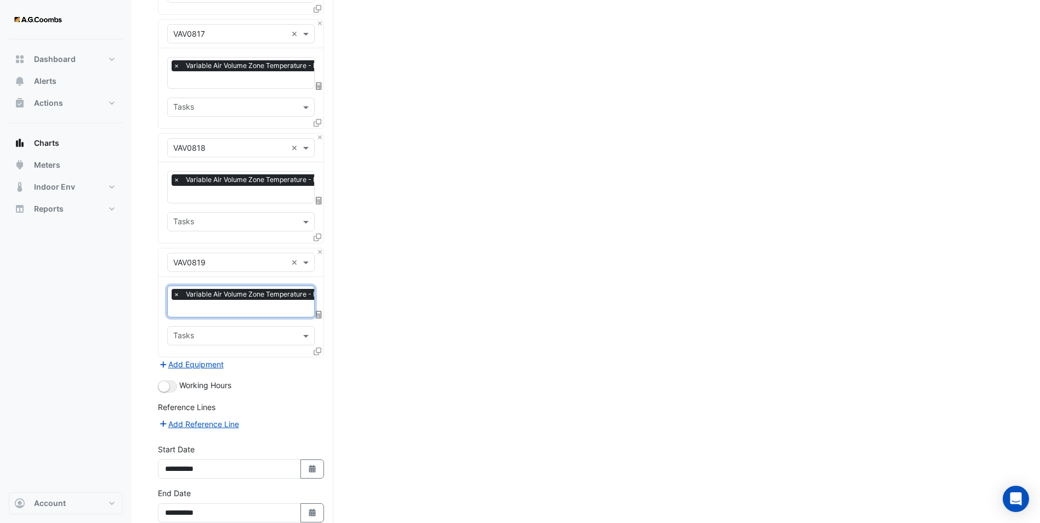
scroll to position [1945, 0]
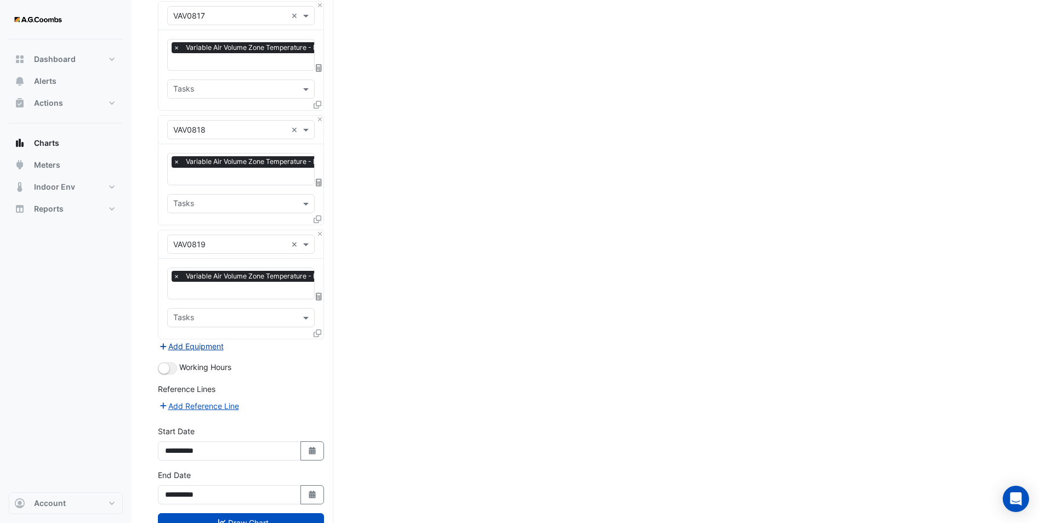
click at [192, 340] on button "Add Equipment" at bounding box center [191, 346] width 66 height 13
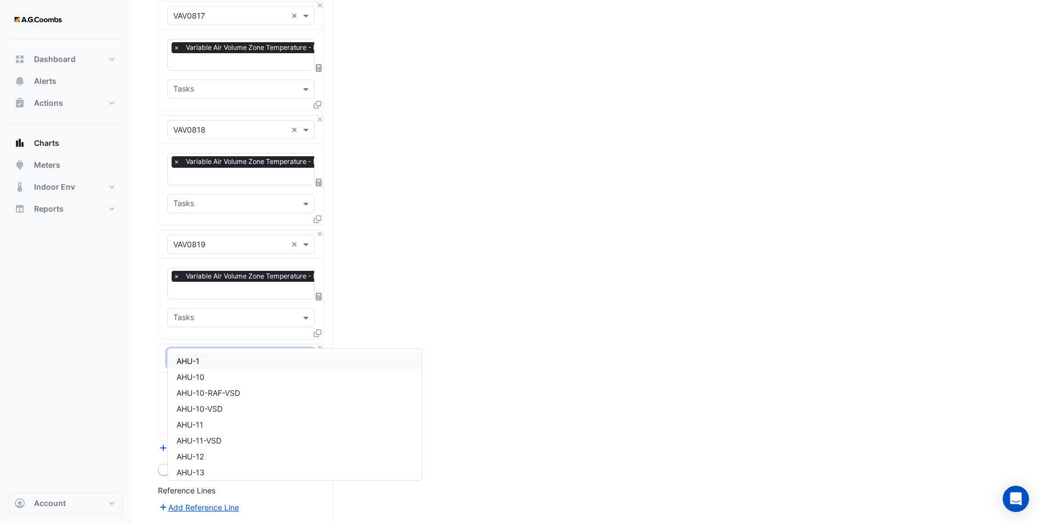
click at [207, 349] on div "Equipment" at bounding box center [241, 358] width 148 height 19
click at [212, 398] on div "VAV0820" at bounding box center [295, 402] width 254 height 16
click at [199, 387] on input "text" at bounding box center [234, 393] width 123 height 12
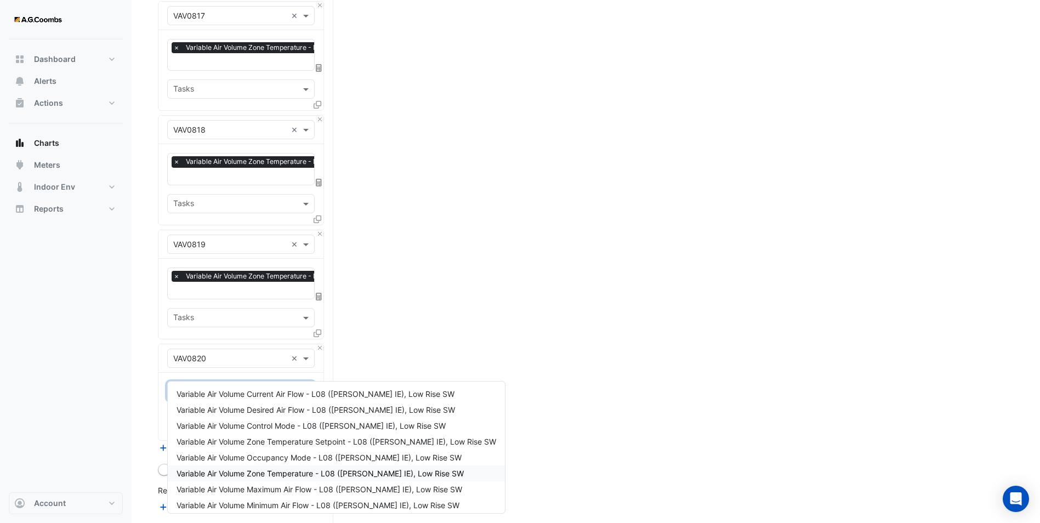
click at [277, 476] on span "Variable Air Volume Zone Temperature - L08 ([PERSON_NAME] IE), Low Rise SW" at bounding box center [320, 473] width 287 height 9
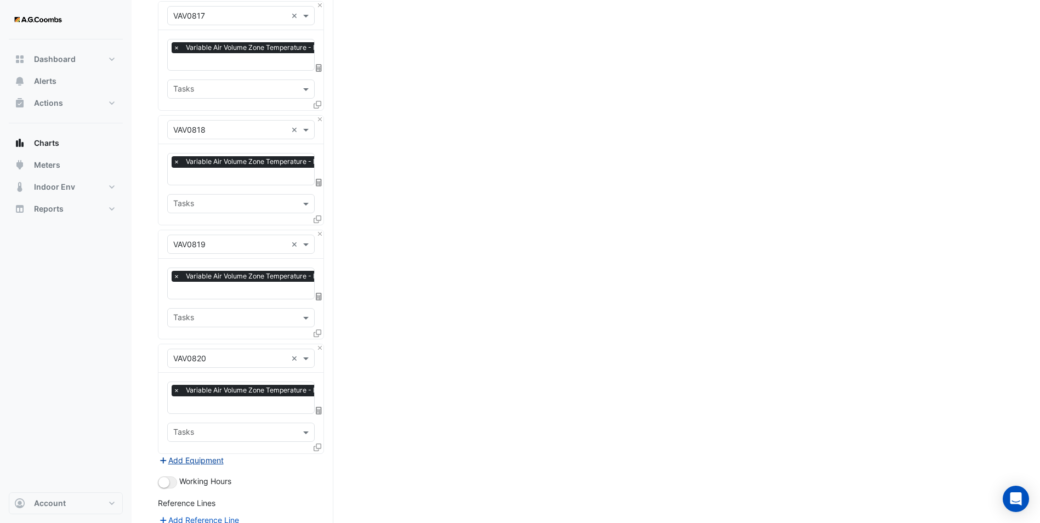
click at [182, 454] on button "Add Equipment" at bounding box center [191, 460] width 66 height 13
click at [189, 468] on input "text" at bounding box center [230, 474] width 114 height 12
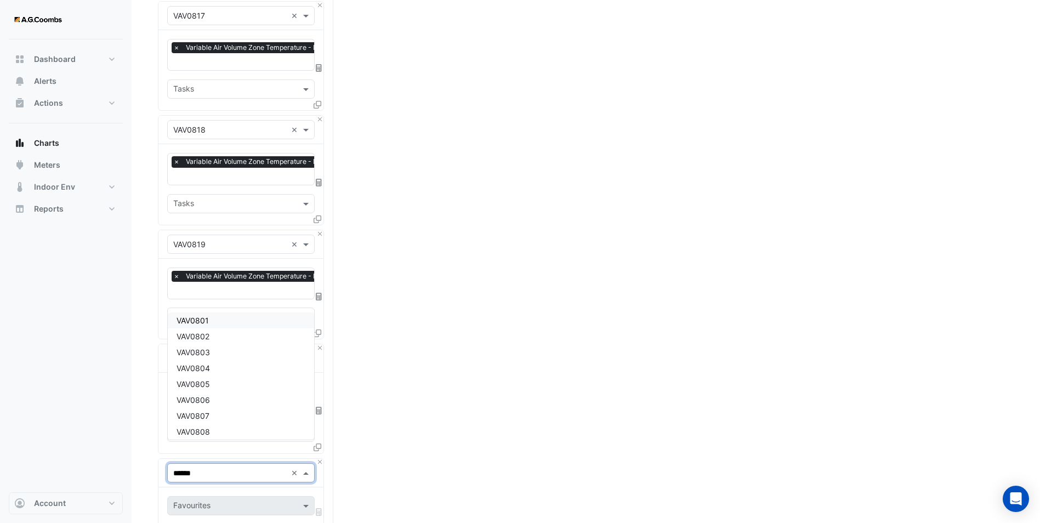
type input "*******"
click at [206, 421] on div "VAV0821" at bounding box center [241, 427] width 146 height 16
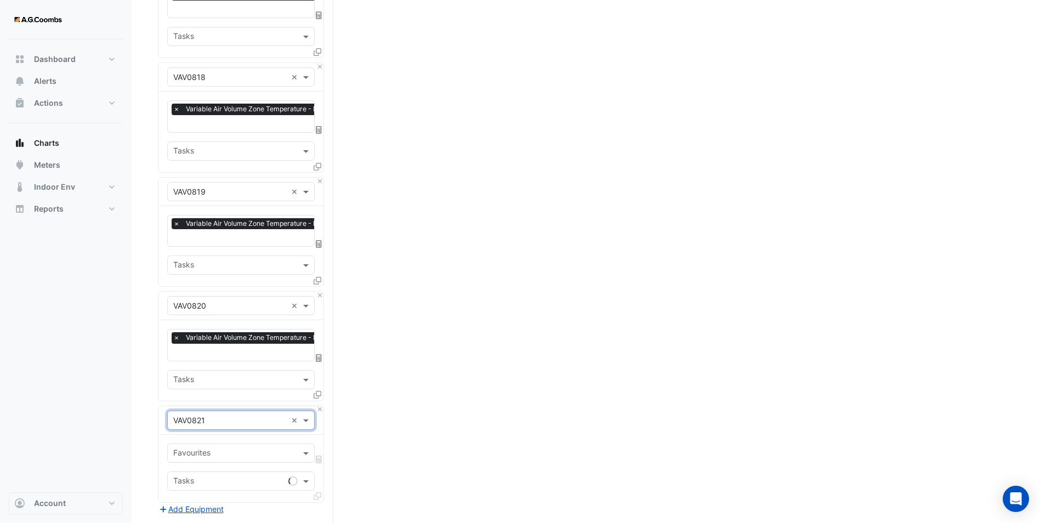
scroll to position [2055, 0]
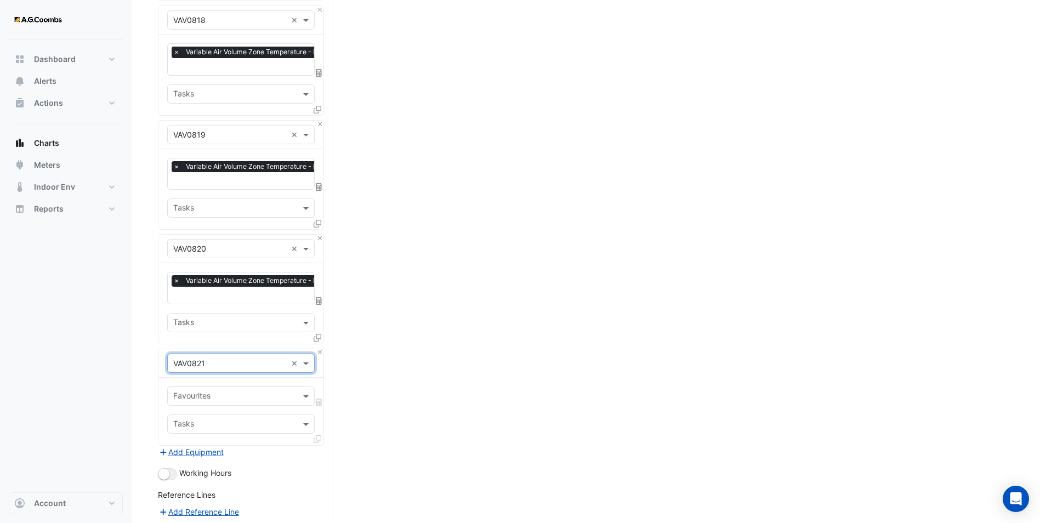
click at [191, 392] on input "text" at bounding box center [234, 398] width 123 height 12
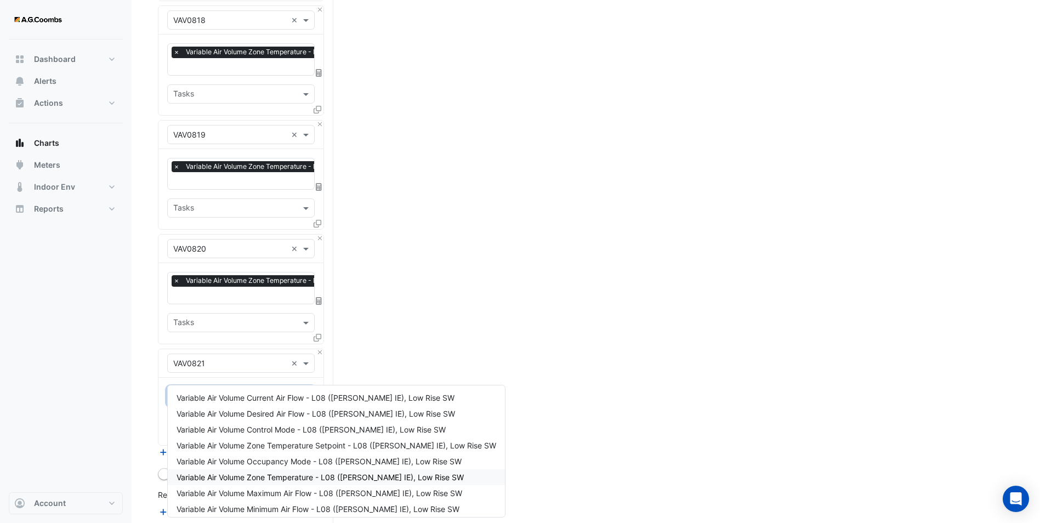
click at [281, 474] on span "Variable Air Volume Zone Temperature - L08 ([PERSON_NAME] IE), Low Rise SW" at bounding box center [320, 477] width 287 height 9
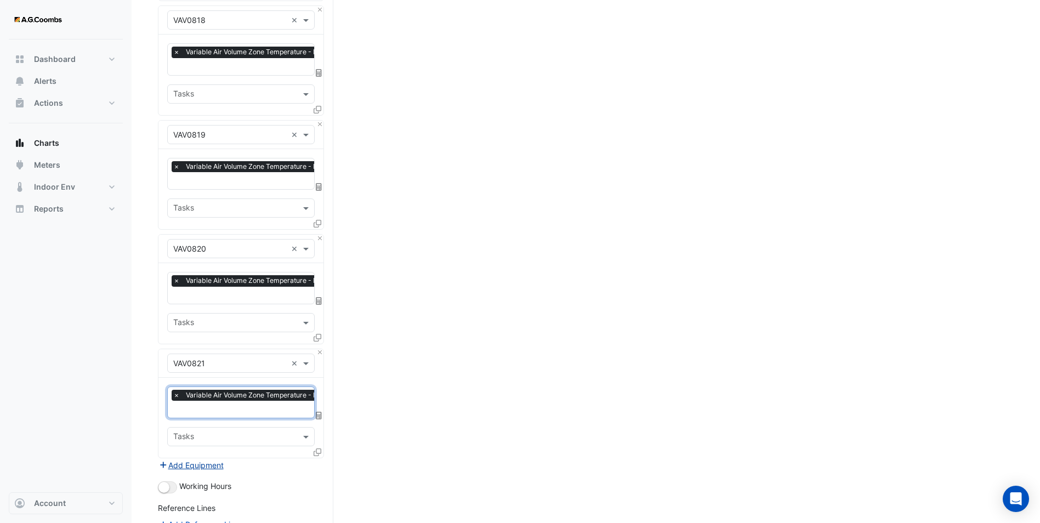
click at [180, 459] on button "Add Equipment" at bounding box center [191, 465] width 66 height 13
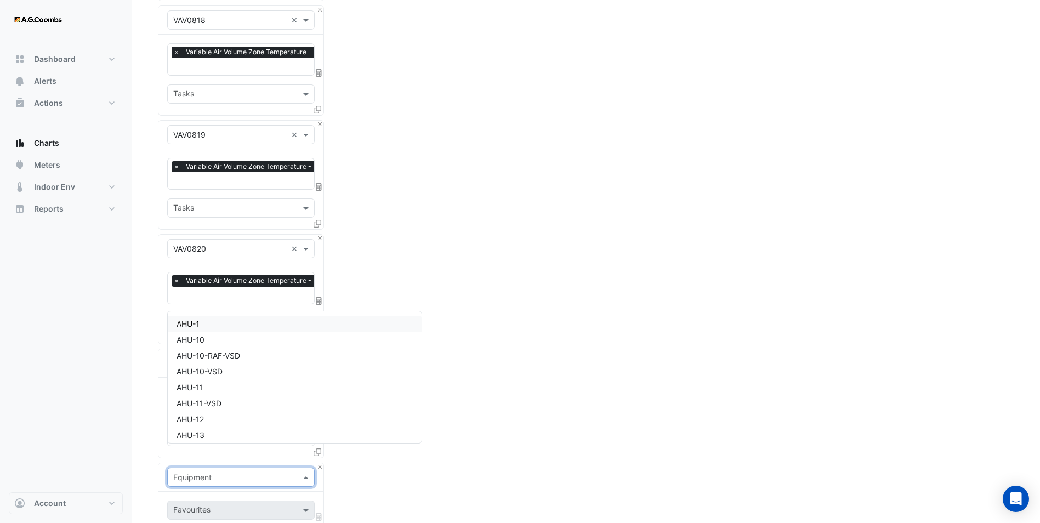
click at [187, 472] on input "text" at bounding box center [230, 478] width 114 height 12
type input "*******"
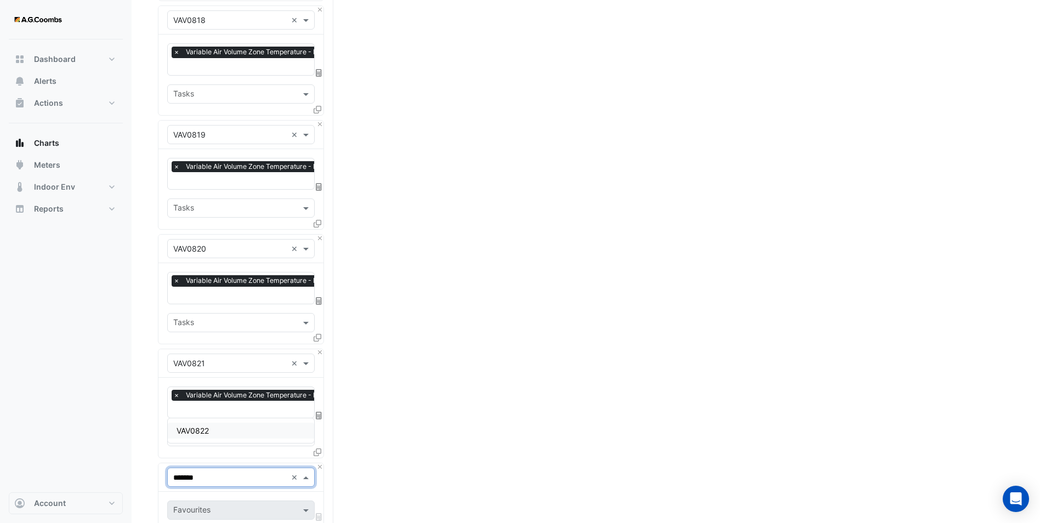
click at [194, 429] on span "VAV0822" at bounding box center [193, 430] width 32 height 9
click at [199, 497] on div "Favourites Tasks" at bounding box center [240, 525] width 165 height 67
click at [202, 506] on input "text" at bounding box center [234, 512] width 123 height 12
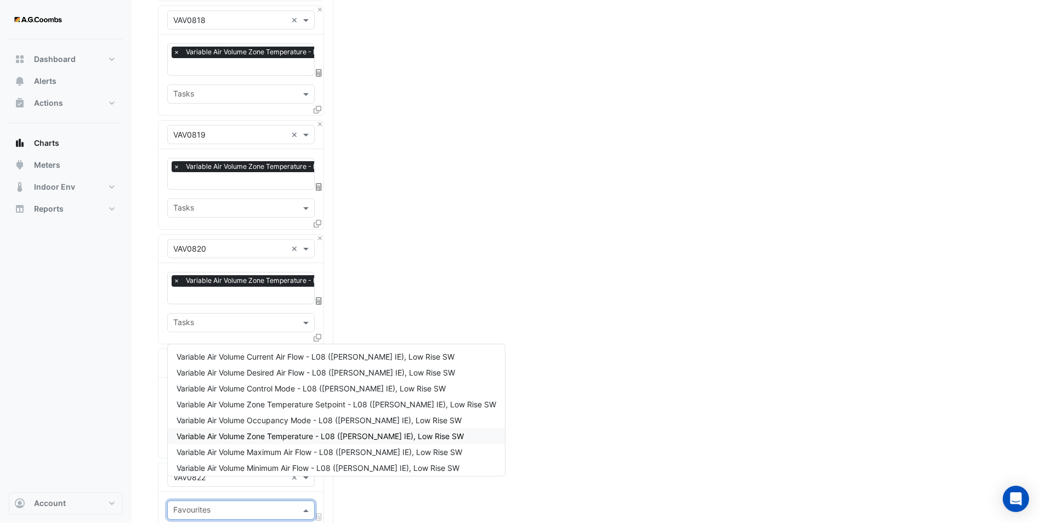
click at [274, 437] on span "Variable Air Volume Zone Temperature - L08 ([PERSON_NAME] IE), Low Rise SW" at bounding box center [320, 436] width 287 height 9
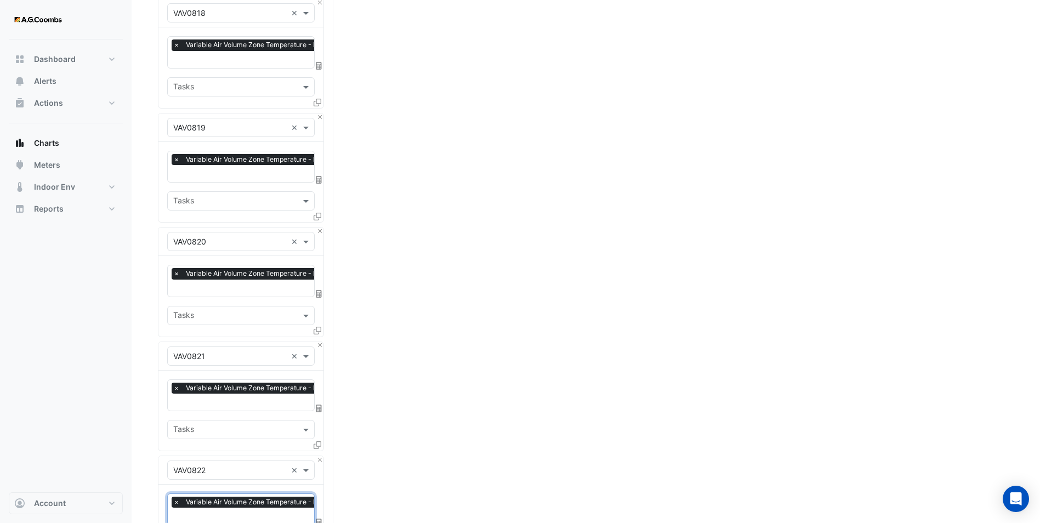
scroll to position [2274, 0]
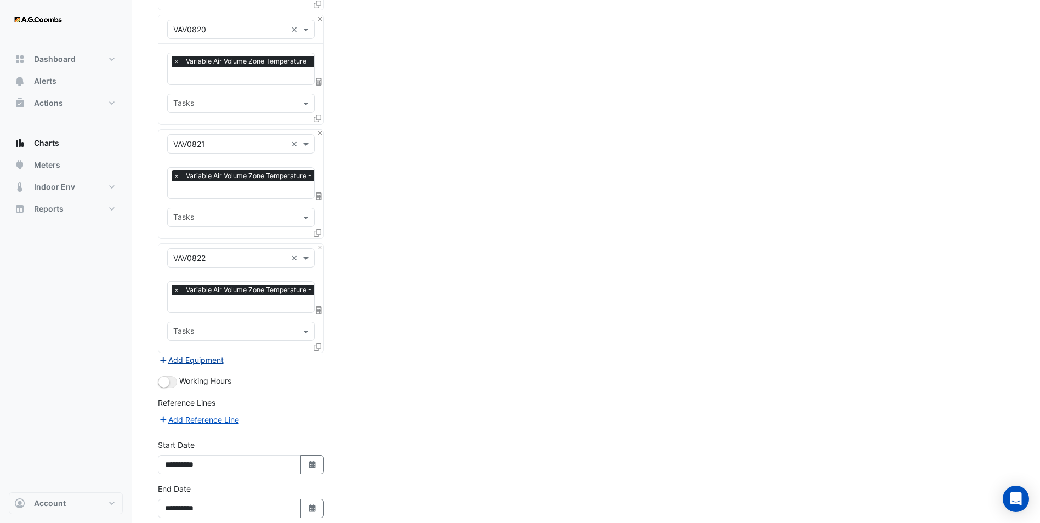
click at [191, 354] on button "Add Equipment" at bounding box center [191, 360] width 66 height 13
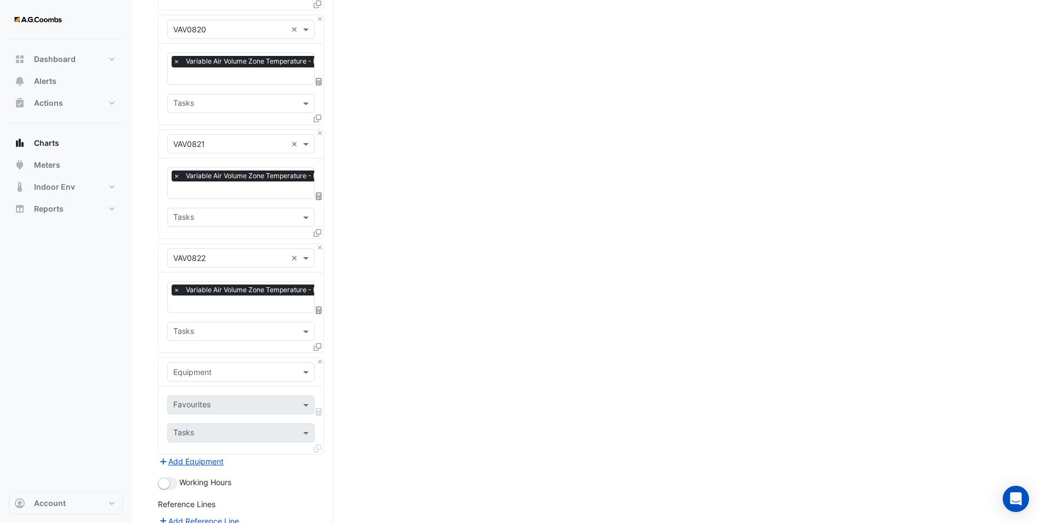
click at [211, 367] on input "text" at bounding box center [230, 373] width 114 height 12
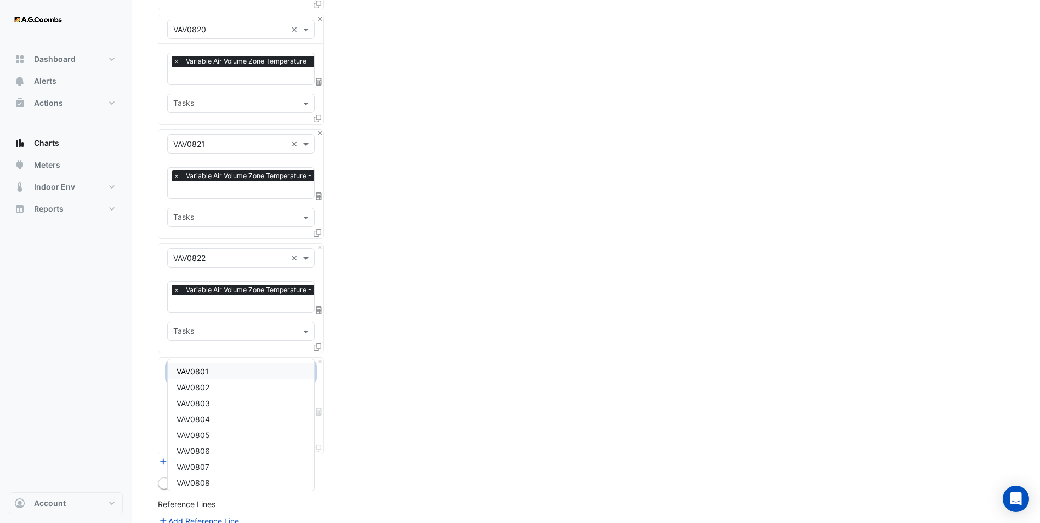
type input "*******"
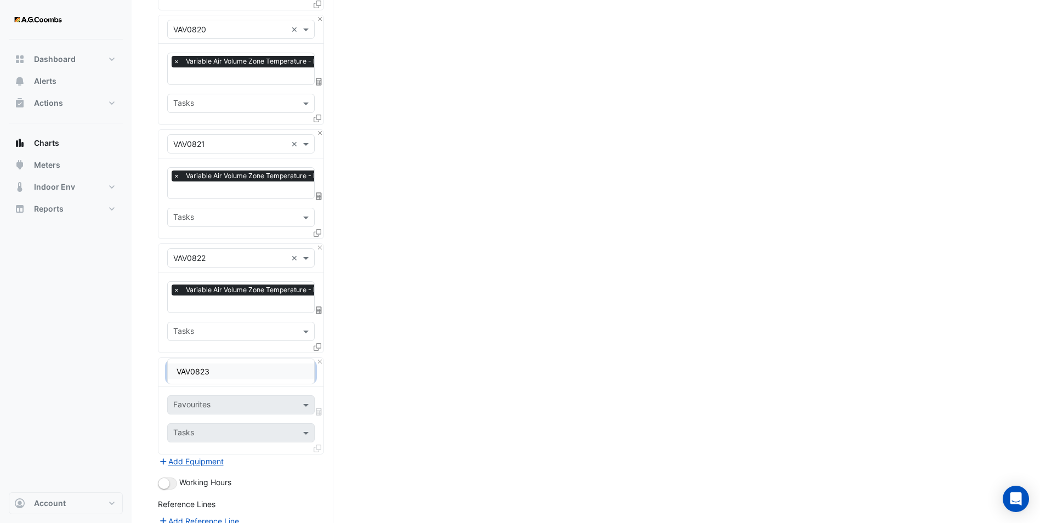
click at [205, 368] on span "VAV0823" at bounding box center [193, 371] width 33 height 9
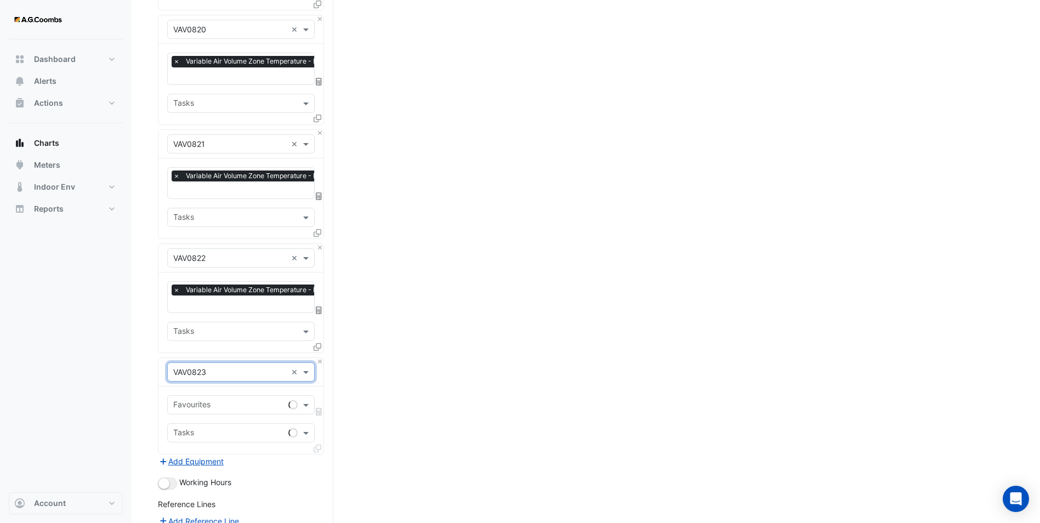
click at [203, 400] on input "text" at bounding box center [228, 406] width 111 height 12
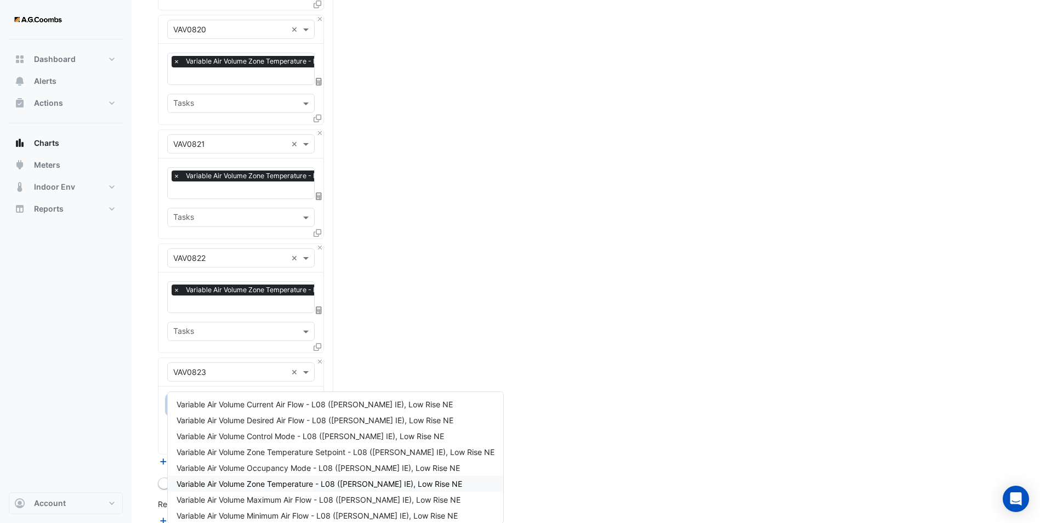
click at [299, 485] on span "Variable Air Volume Zone Temperature - L08 ([PERSON_NAME] IE), Low Rise NE" at bounding box center [320, 483] width 286 height 9
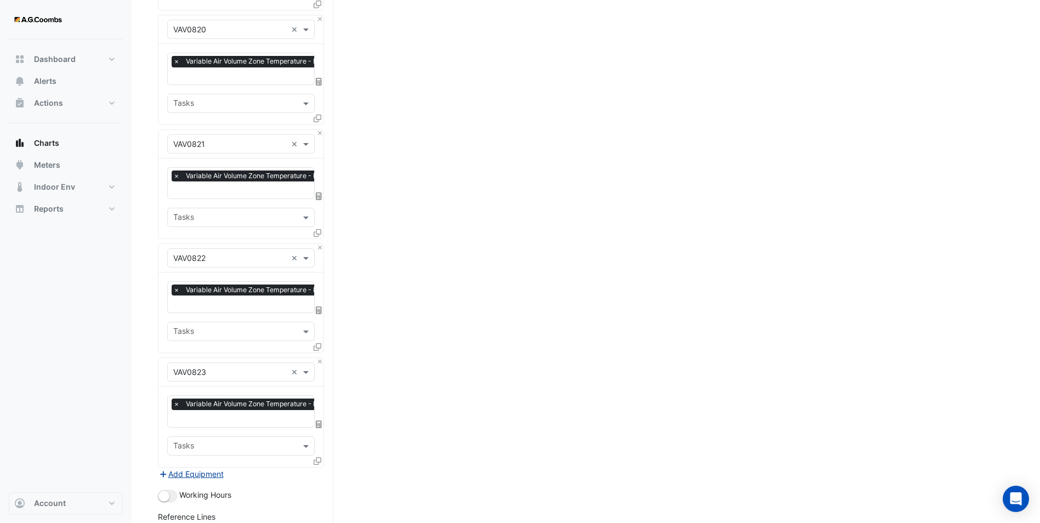
click at [189, 468] on button "Add Equipment" at bounding box center [191, 474] width 66 height 13
click at [189, 481] on input "text" at bounding box center [230, 487] width 114 height 12
type input "******"
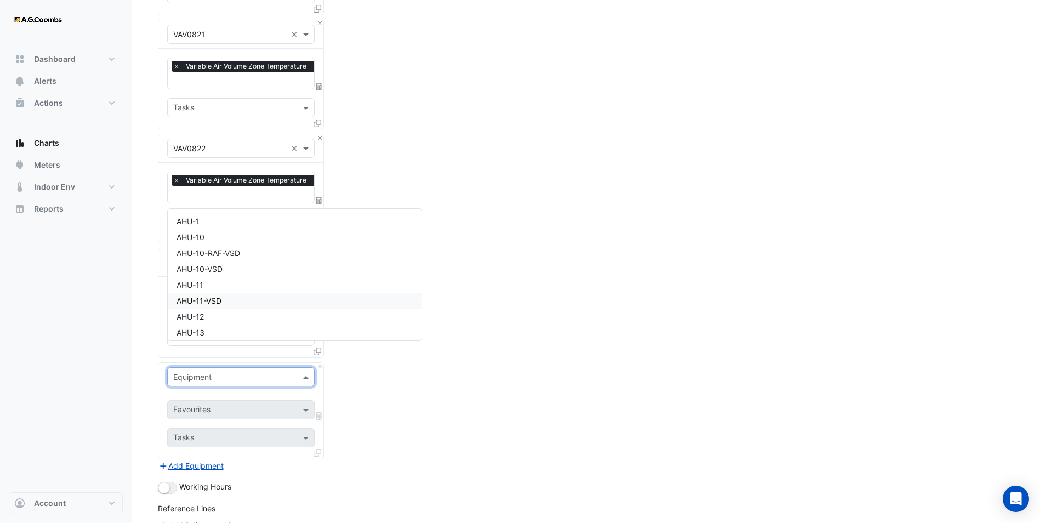
scroll to position [2324, 0]
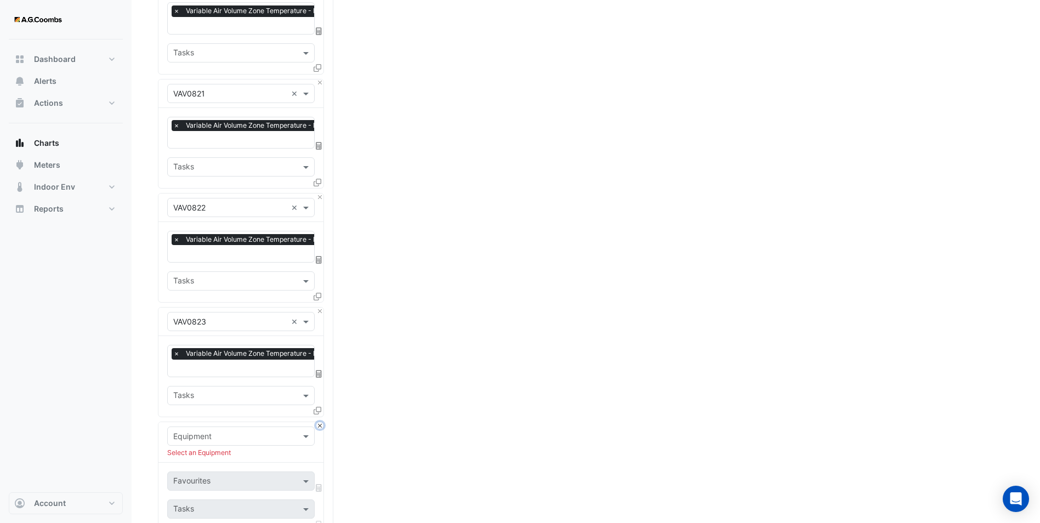
click at [321, 422] on button "Close" at bounding box center [319, 425] width 7 height 7
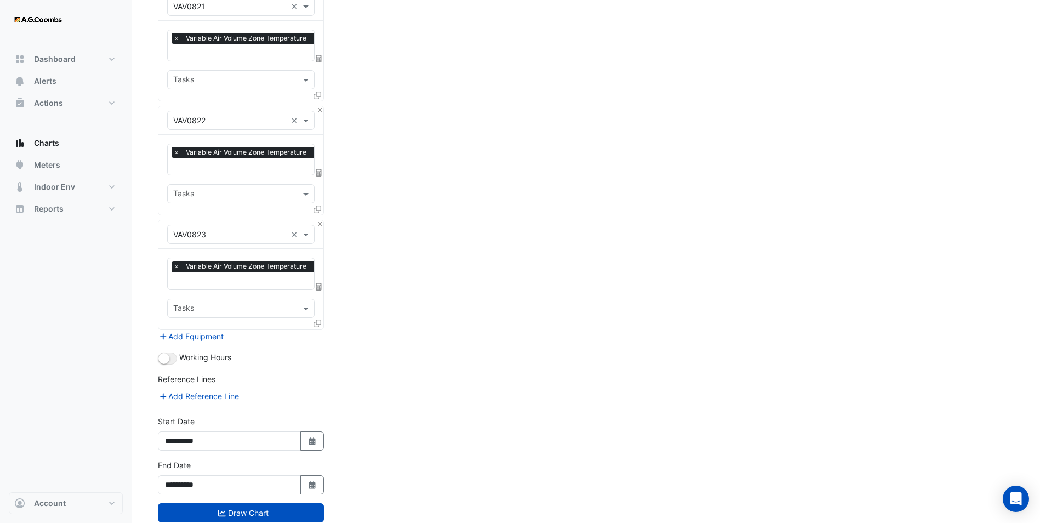
scroll to position [2417, 0]
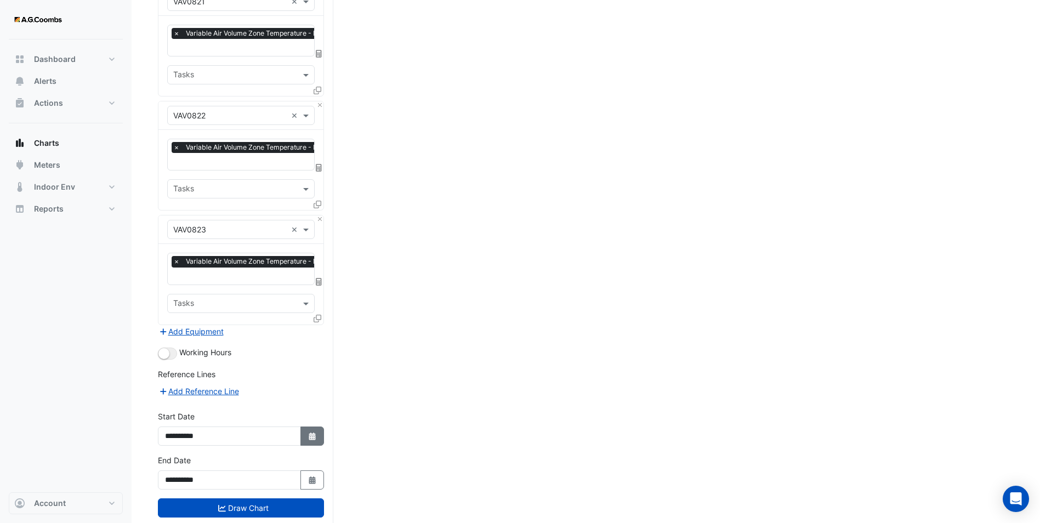
click at [309, 433] on icon "button" at bounding box center [312, 437] width 7 height 8
select select "*"
select select "****"
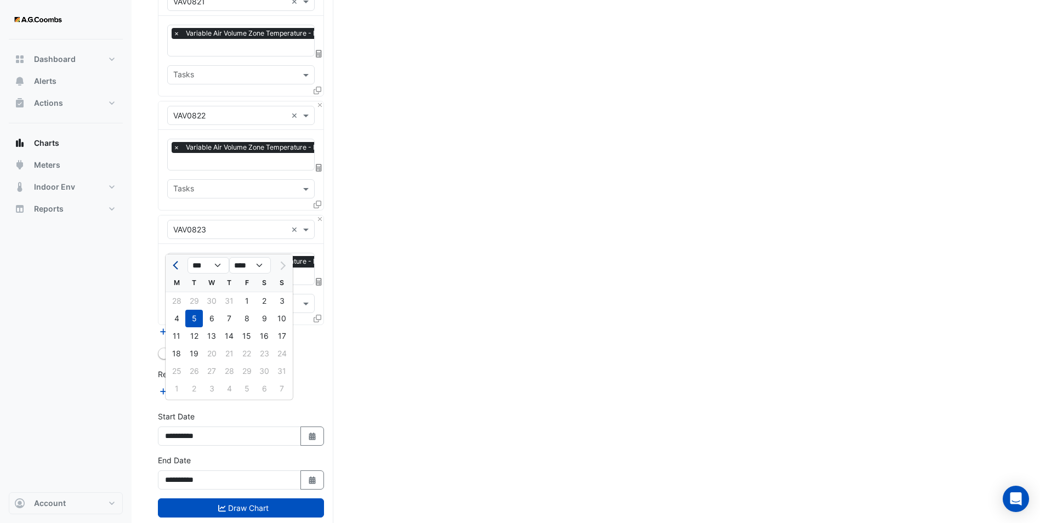
click at [173, 267] on button "Previous month" at bounding box center [176, 266] width 13 height 18
select select "*"
click at [177, 356] on div "21" at bounding box center [177, 354] width 18 height 18
type input "**********"
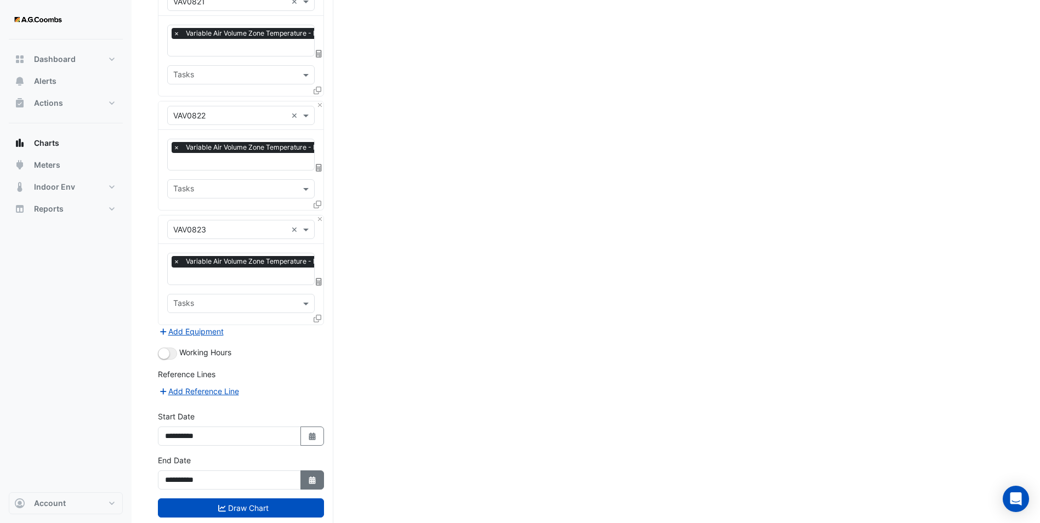
click at [317, 470] on button "Select Date" at bounding box center [312, 479] width 24 height 19
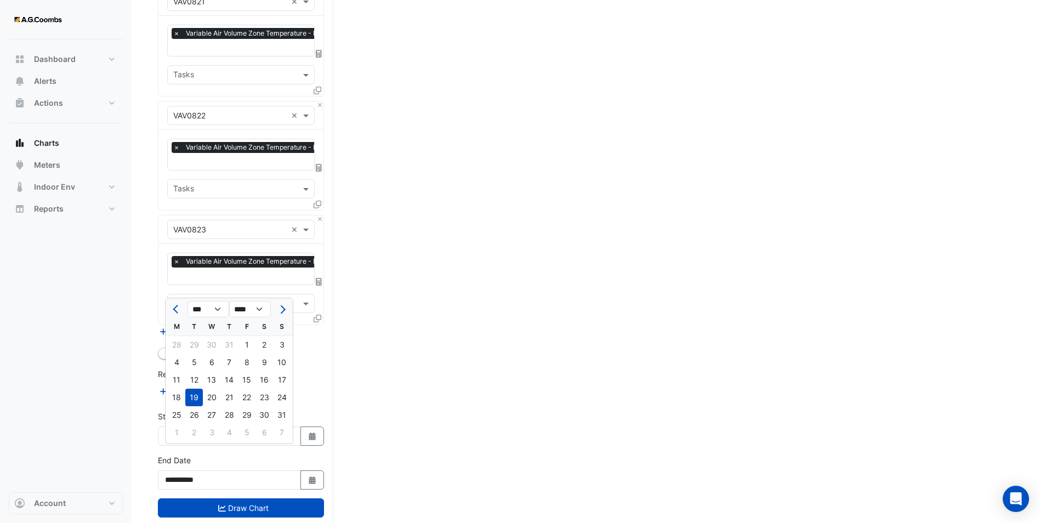
click at [185, 313] on div at bounding box center [177, 309] width 22 height 18
click at [175, 309] on span "Previous month" at bounding box center [177, 309] width 8 height 8
select select "*"
click at [190, 396] on div "22" at bounding box center [194, 398] width 18 height 18
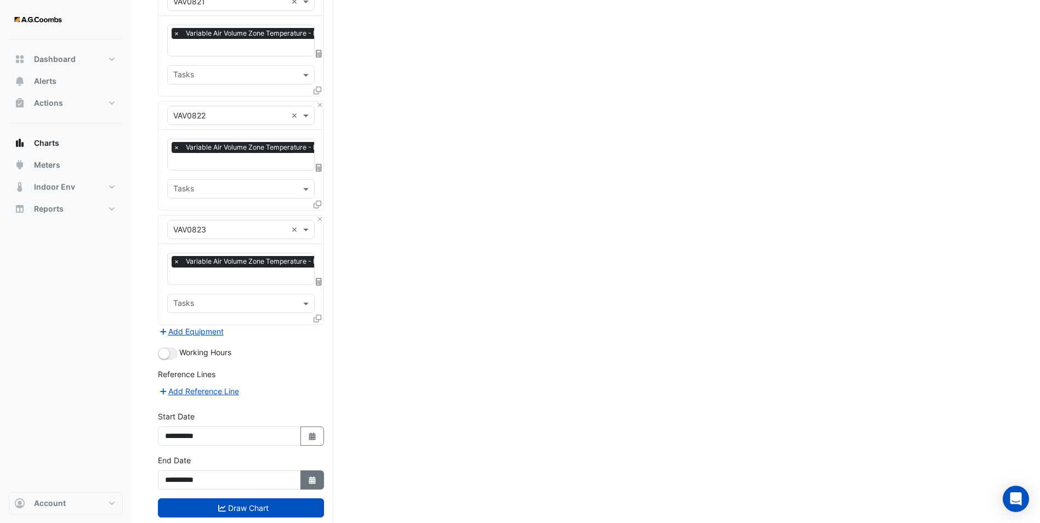
click at [301, 470] on button "Select Date" at bounding box center [312, 479] width 24 height 19
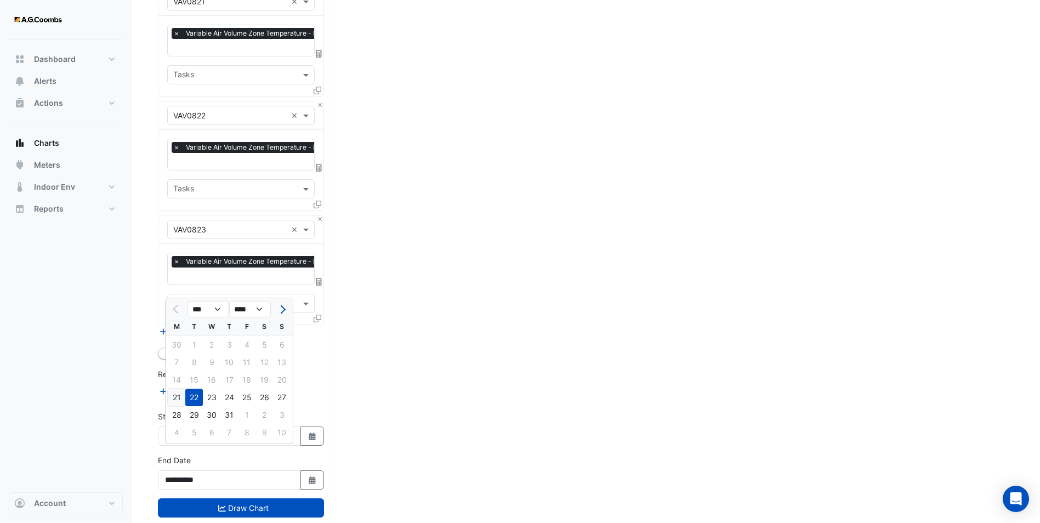
click at [174, 396] on div "21" at bounding box center [177, 398] width 18 height 18
type input "**********"
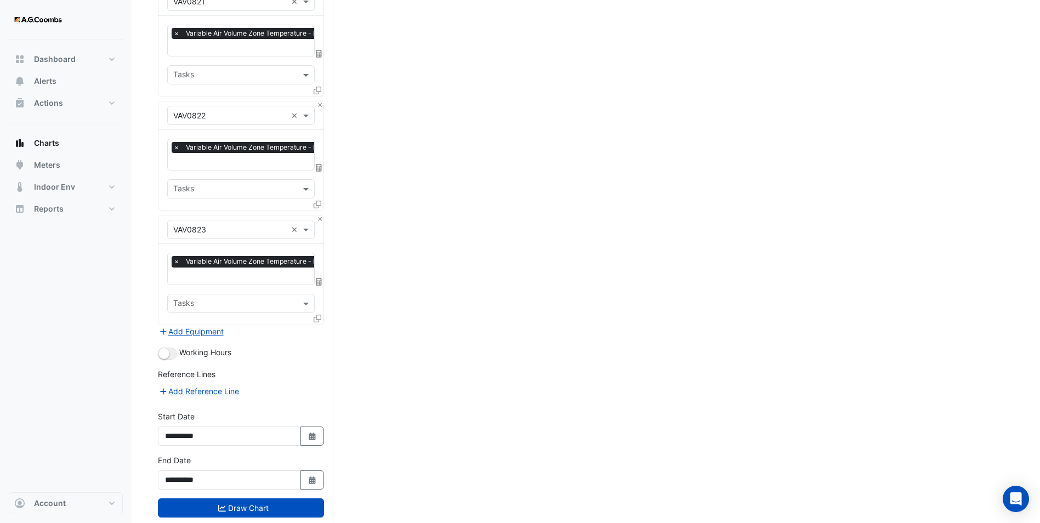
scroll to position [2362, 0]
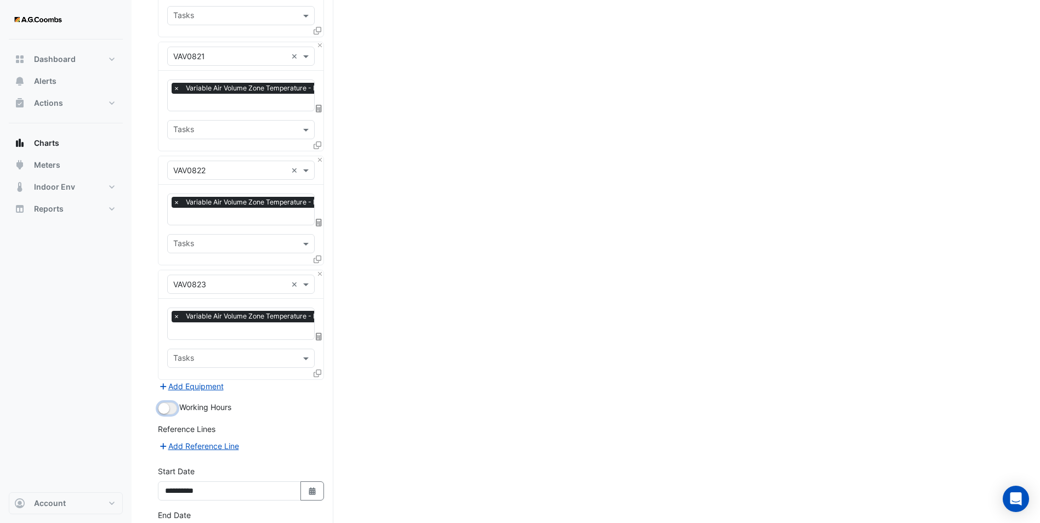
click at [165, 403] on small "button" at bounding box center [163, 408] width 11 height 11
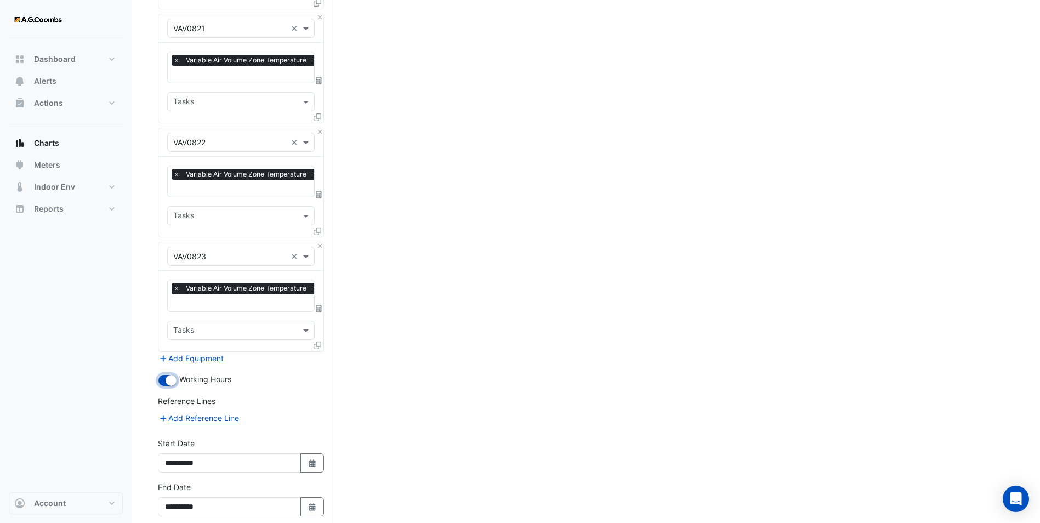
scroll to position [2417, 0]
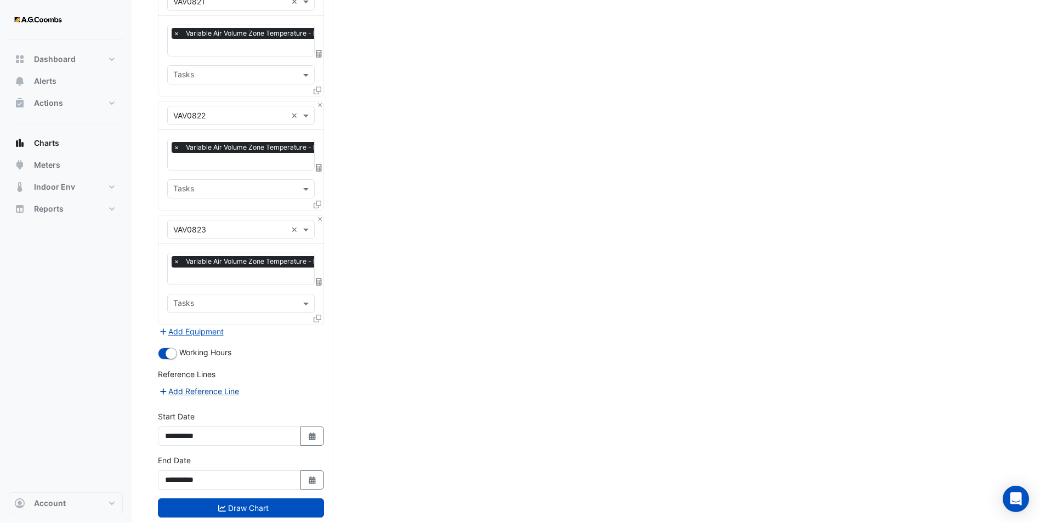
click at [169, 385] on button "Add Reference Line" at bounding box center [199, 391] width 82 height 13
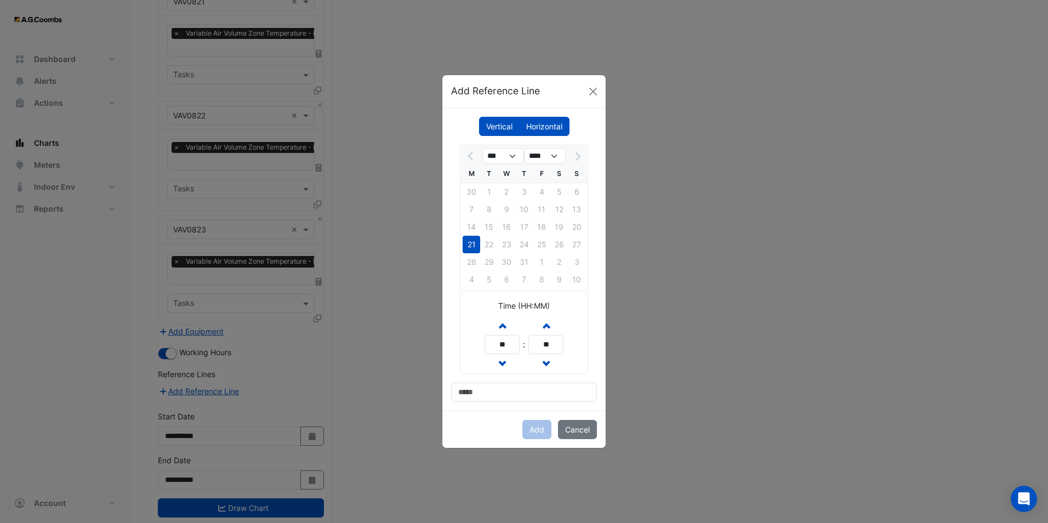
click at [510, 127] on label "Vertical" at bounding box center [499, 126] width 41 height 19
click at [504, 325] on span "button" at bounding box center [502, 325] width 5 height 9
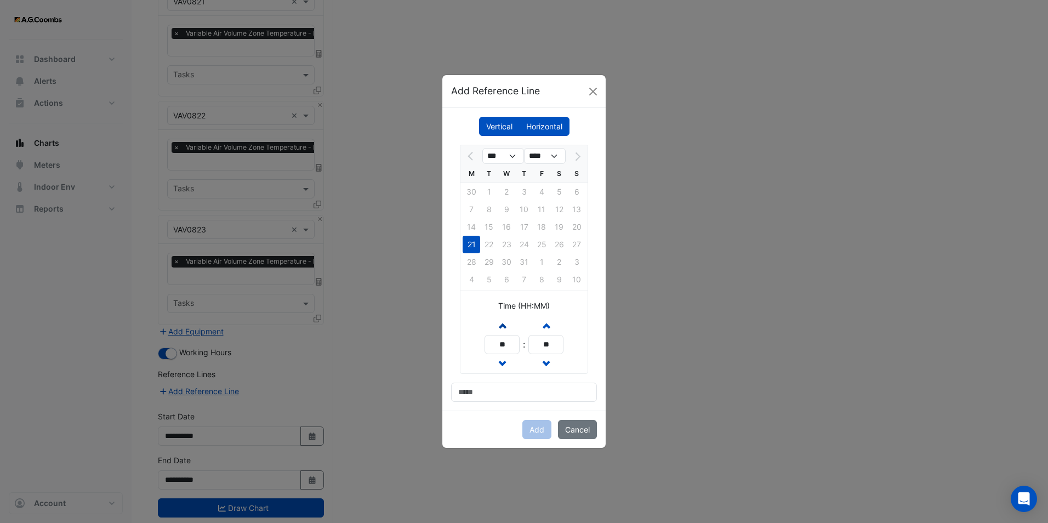
click at [504, 325] on span "button" at bounding box center [502, 325] width 5 height 9
type input "**"
click at [481, 398] on input at bounding box center [524, 392] width 146 height 19
click at [507, 395] on input "*******" at bounding box center [524, 392] width 146 height 19
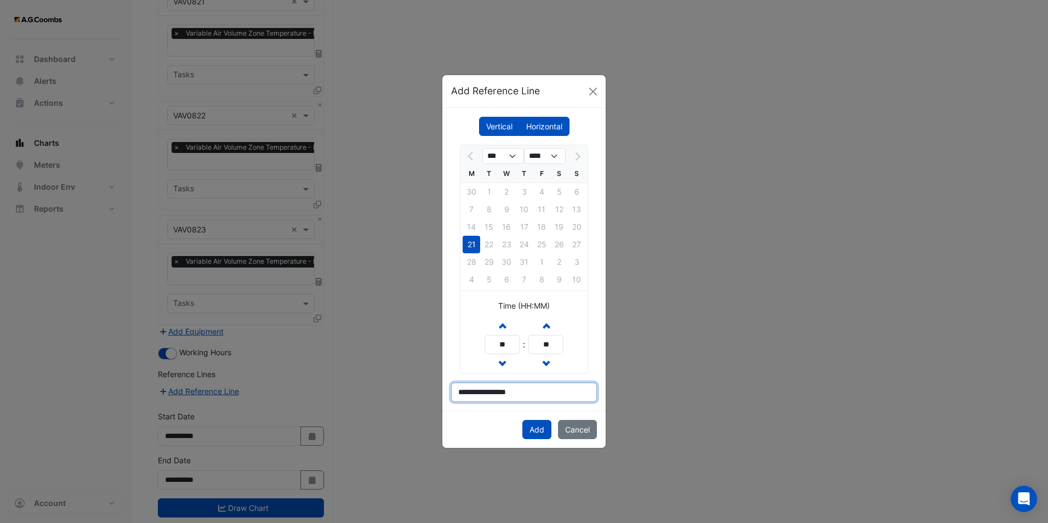
type input "**********"
drag, startPoint x: 532, startPoint y: 393, endPoint x: 268, endPoint y: 392, distance: 264.9
click at [268, 392] on ngb-modal-window "**********" at bounding box center [524, 261] width 1048 height 523
click at [679, 373] on ngb-modal-window "**********" at bounding box center [524, 261] width 1048 height 523
click at [534, 432] on button "Add" at bounding box center [537, 429] width 29 height 19
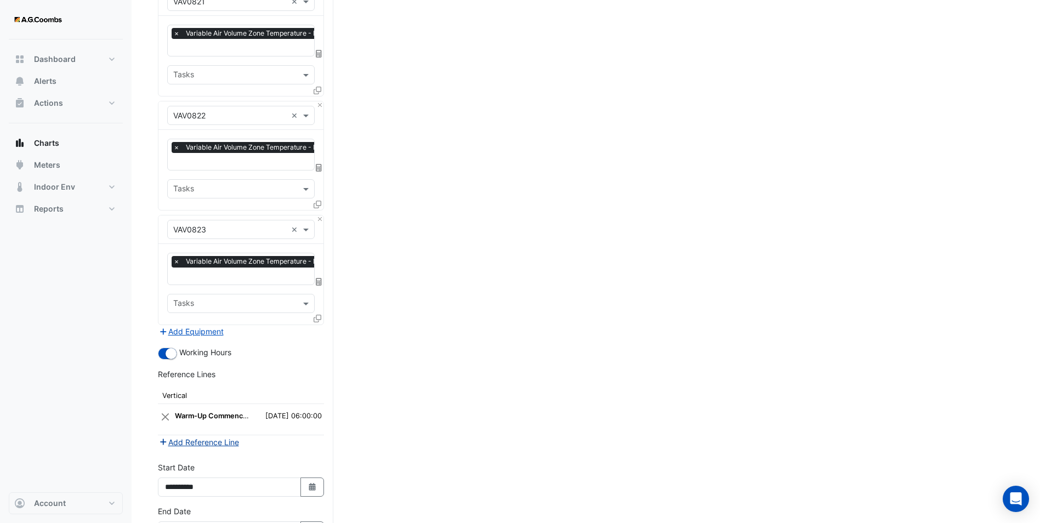
click at [164, 438] on fa-icon "button" at bounding box center [163, 442] width 10 height 9
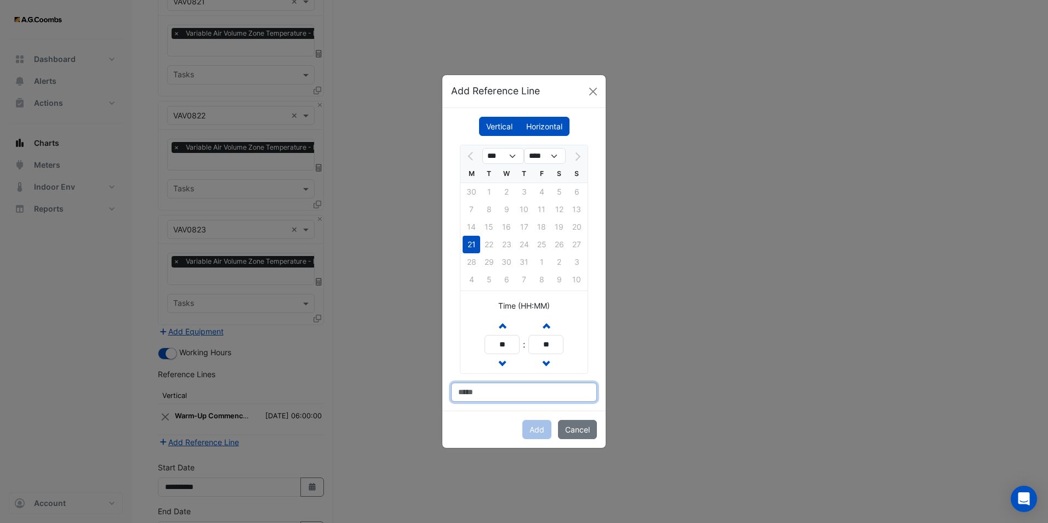
click at [477, 395] on input at bounding box center [524, 392] width 146 height 19
drag, startPoint x: 539, startPoint y: 391, endPoint x: 328, endPoint y: 373, distance: 211.8
click at [328, 373] on ngb-modal-window "**********" at bounding box center [524, 261] width 1048 height 523
type input "**********"
click at [504, 326] on span "button" at bounding box center [502, 325] width 5 height 9
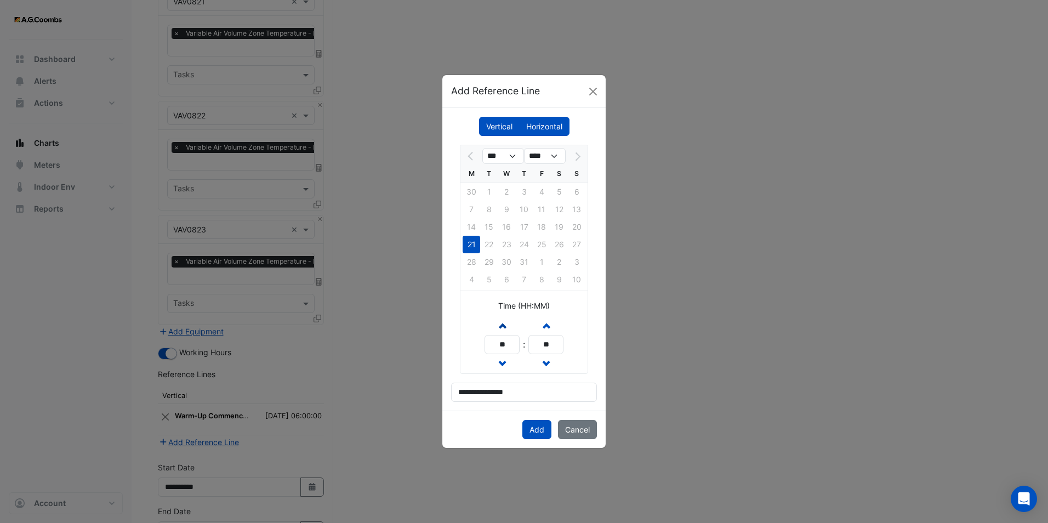
click at [503, 326] on span "button" at bounding box center [502, 325] width 5 height 9
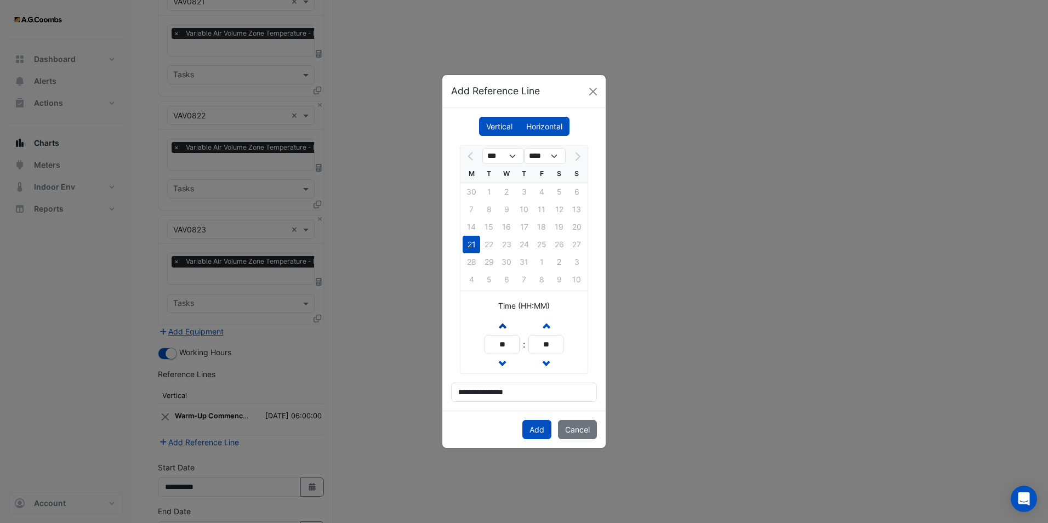
click at [503, 326] on span "button" at bounding box center [502, 325] width 5 height 9
type input "**"
click at [535, 428] on button "Add" at bounding box center [537, 429] width 29 height 19
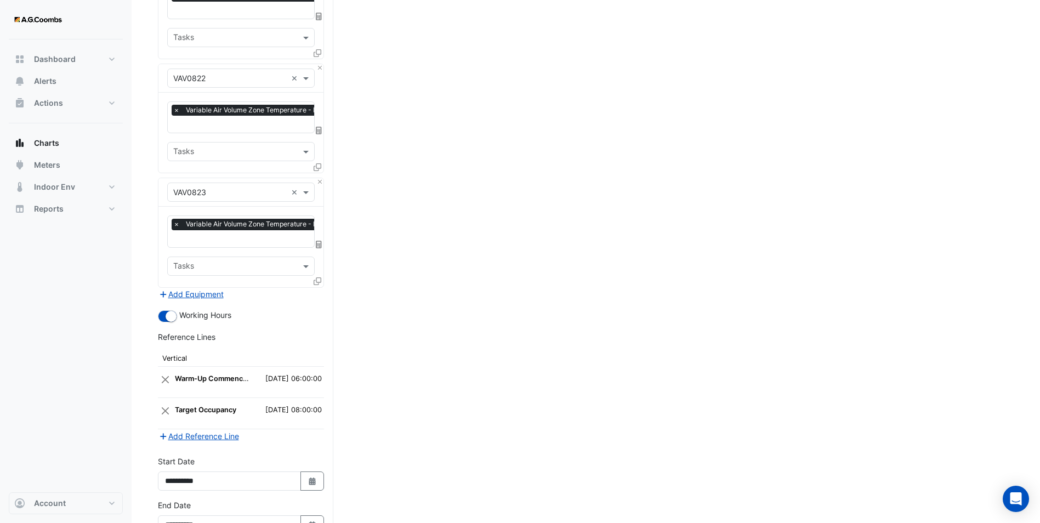
scroll to position [2499, 0]
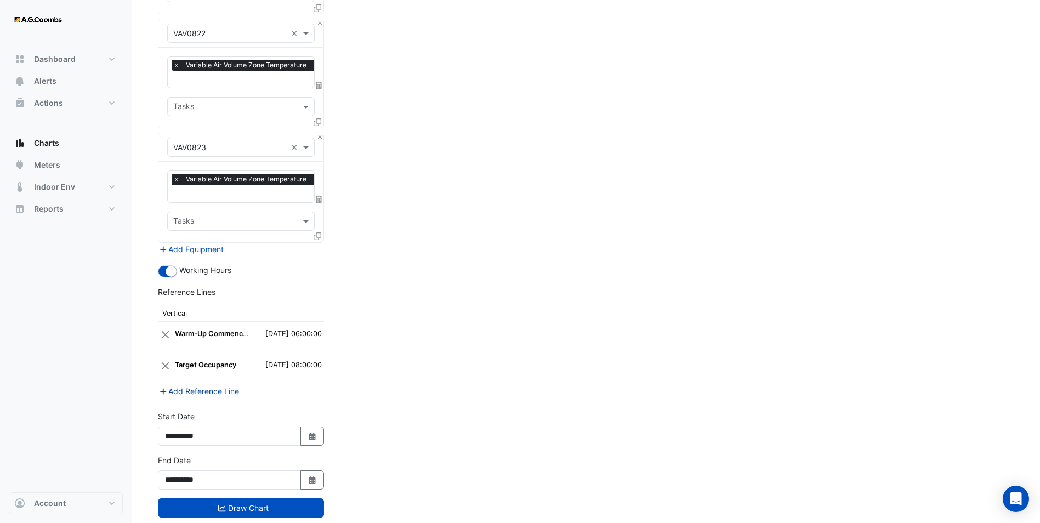
click at [203, 385] on button "Add Reference Line" at bounding box center [199, 391] width 82 height 13
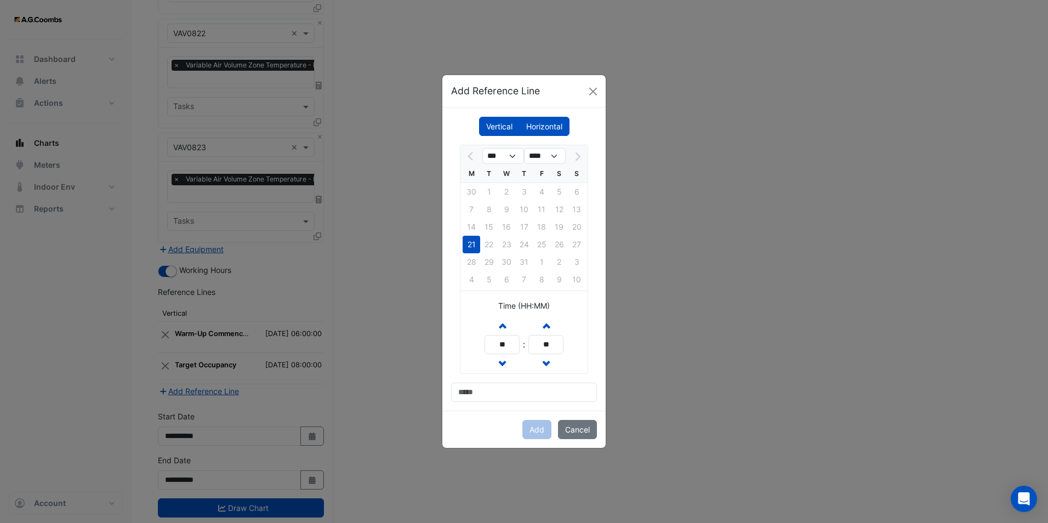
click at [546, 126] on label "Horizontal" at bounding box center [544, 126] width 50 height 19
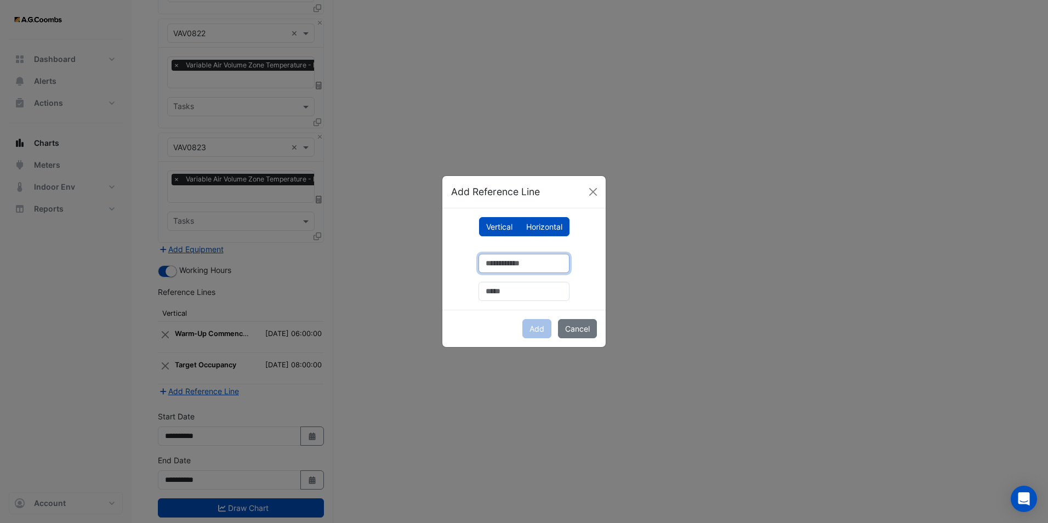
click at [493, 261] on input "number" at bounding box center [524, 263] width 91 height 19
type input "**"
click at [497, 286] on input "text" at bounding box center [524, 291] width 91 height 19
type input "**********"
click at [539, 330] on button "Add" at bounding box center [537, 328] width 29 height 19
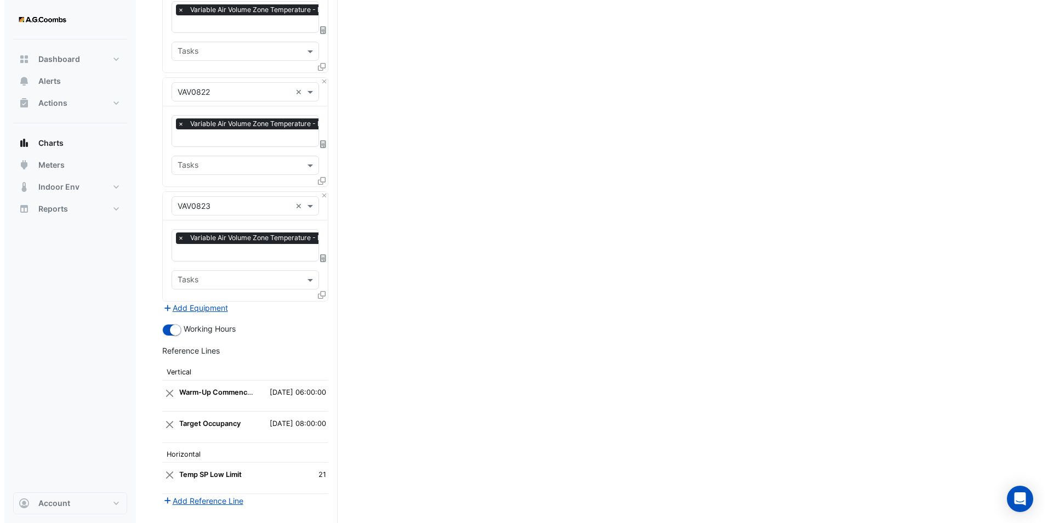
scroll to position [2440, 0]
click at [319, 292] on icon at bounding box center [318, 296] width 8 height 8
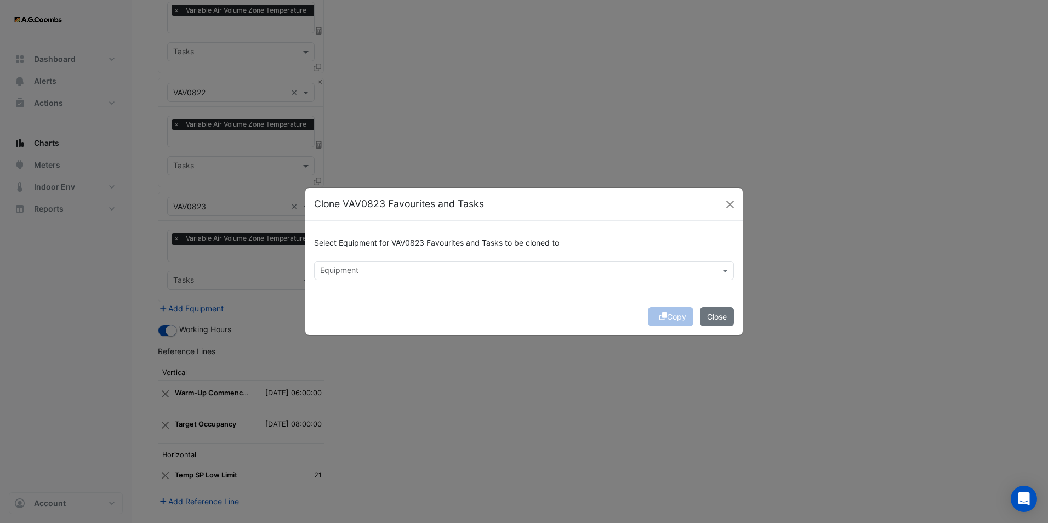
click at [388, 274] on input "text" at bounding box center [517, 272] width 395 height 12
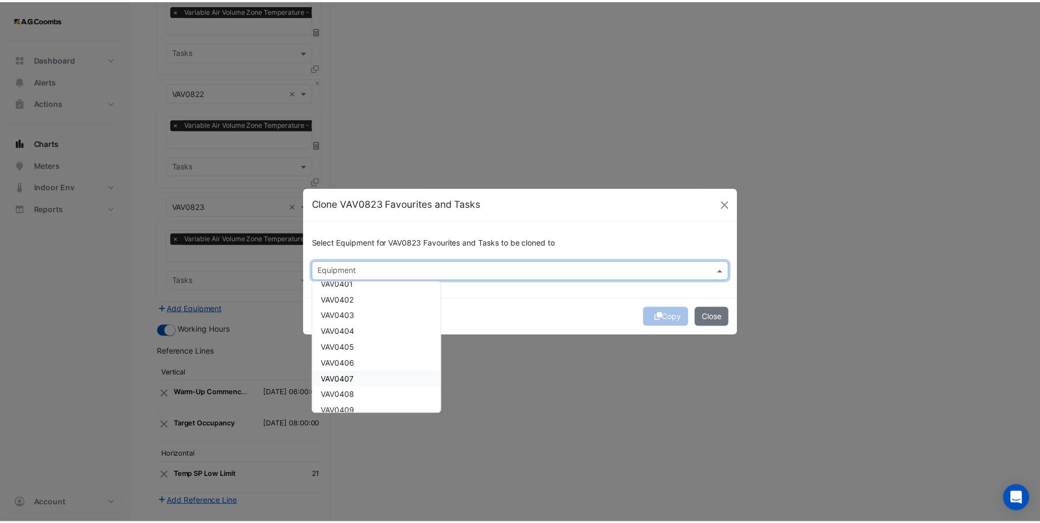
scroll to position [713, 0]
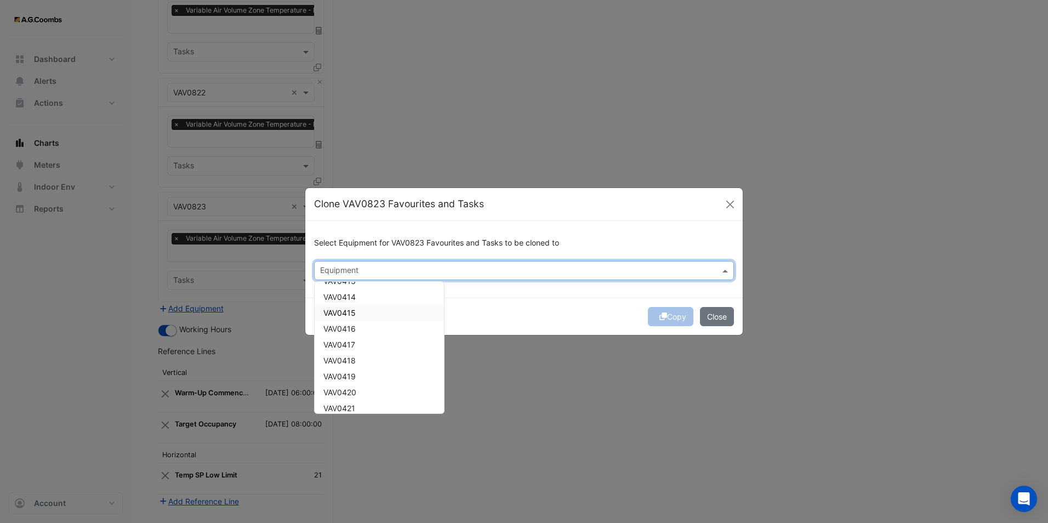
drag, startPoint x: 713, startPoint y: 320, endPoint x: 651, endPoint y: 302, distance: 64.4
click at [713, 320] on button "Close" at bounding box center [717, 316] width 34 height 19
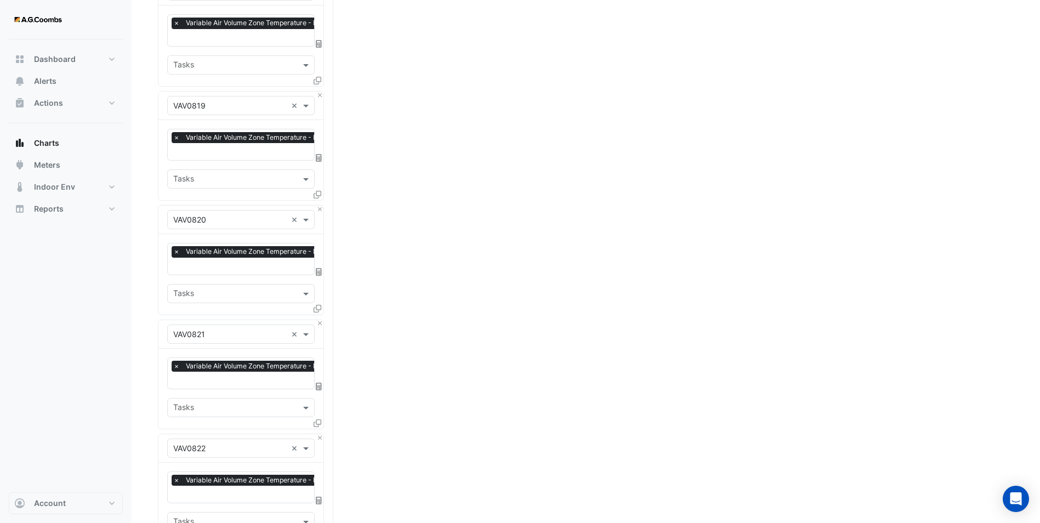
scroll to position [2549, 0]
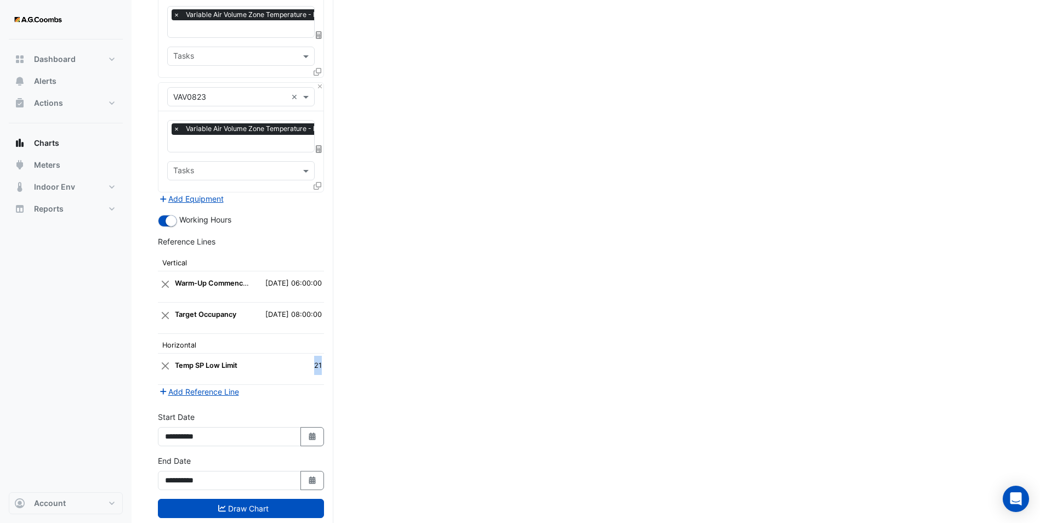
drag, startPoint x: 313, startPoint y: 340, endPoint x: 321, endPoint y: 341, distance: 8.2
click at [321, 353] on td "21" at bounding box center [312, 368] width 24 height 31
click at [202, 385] on button "Add Reference Line" at bounding box center [199, 391] width 82 height 13
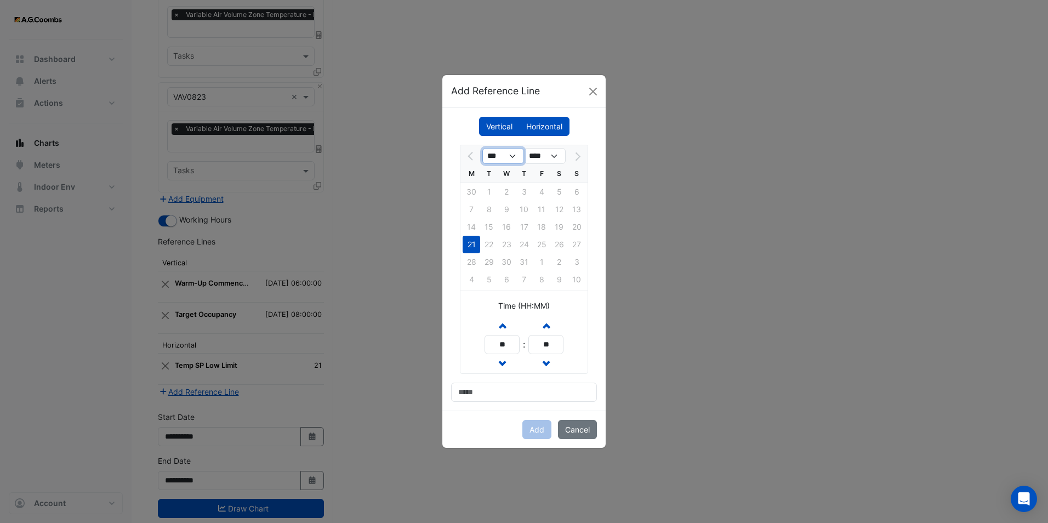
click at [514, 157] on select "***" at bounding box center [504, 156] width 42 height 16
click at [549, 157] on select "****" at bounding box center [545, 156] width 42 height 16
click at [552, 157] on select "****" at bounding box center [545, 156] width 42 height 16
click at [406, 291] on ngb-modal-window "Add Reference Line Vertical [GEOGRAPHIC_DATA] *** **** M T W T F S S 30 1 2 3 4…" at bounding box center [524, 261] width 1048 height 523
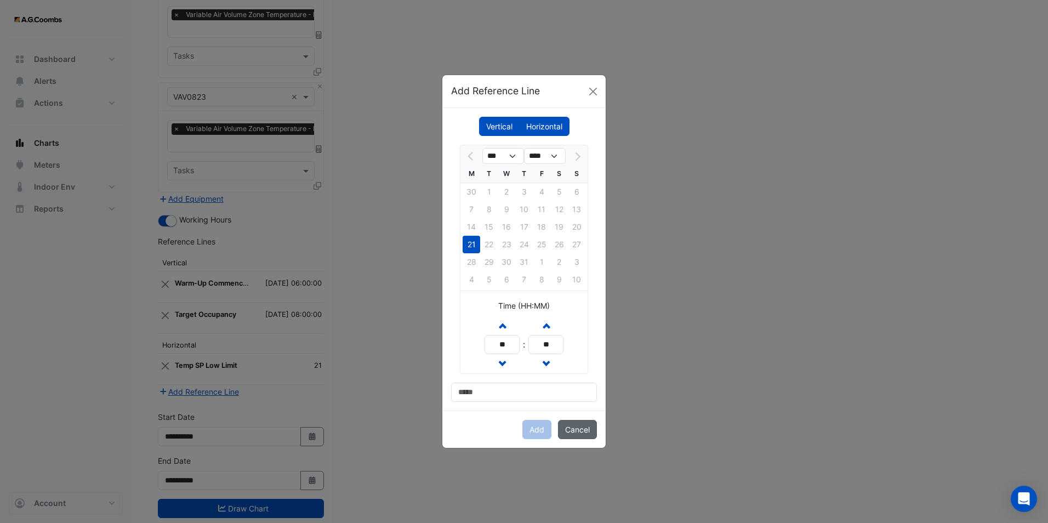
click at [579, 428] on button "Cancel" at bounding box center [577, 429] width 39 height 19
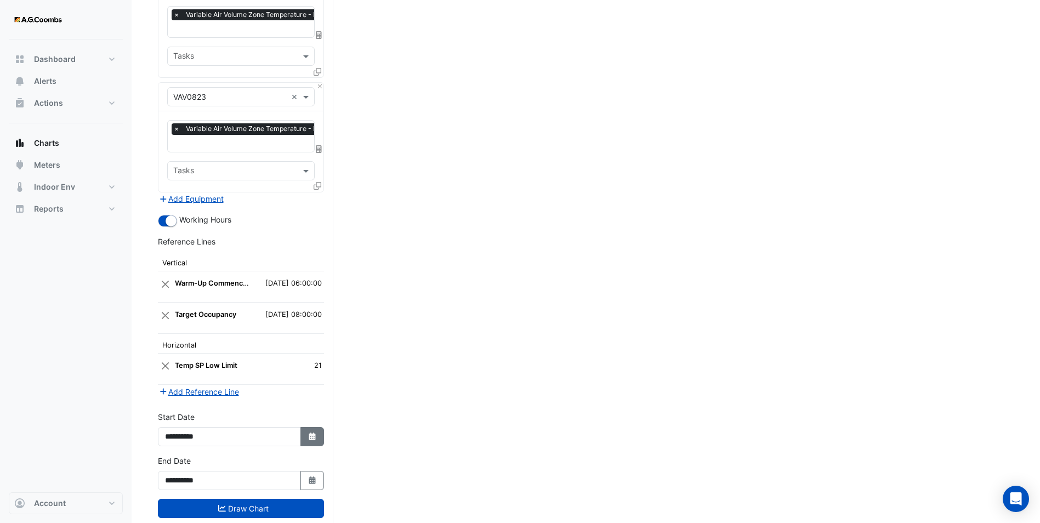
click at [313, 433] on icon "button" at bounding box center [312, 437] width 7 height 8
select select "*"
select select "****"
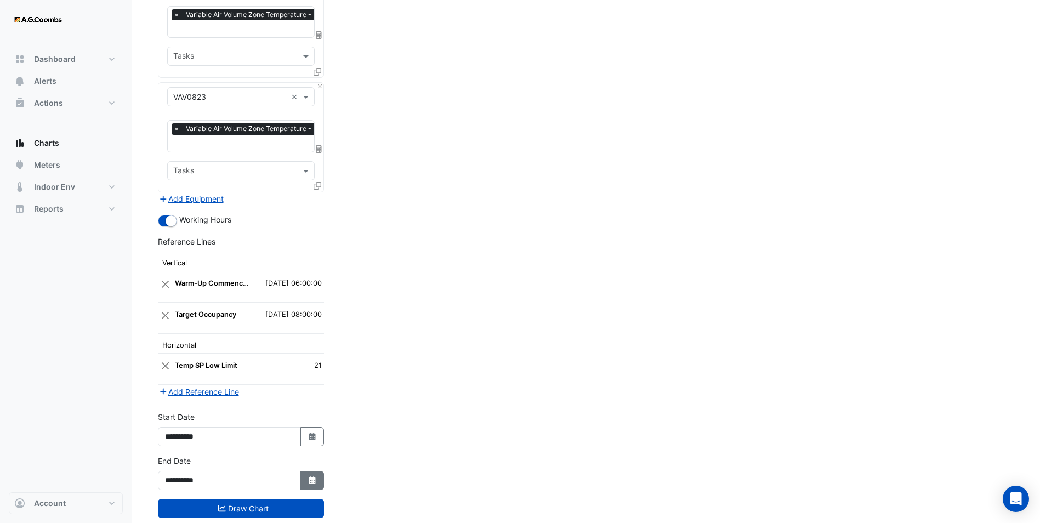
click at [321, 471] on button "Select Date" at bounding box center [312, 480] width 24 height 19
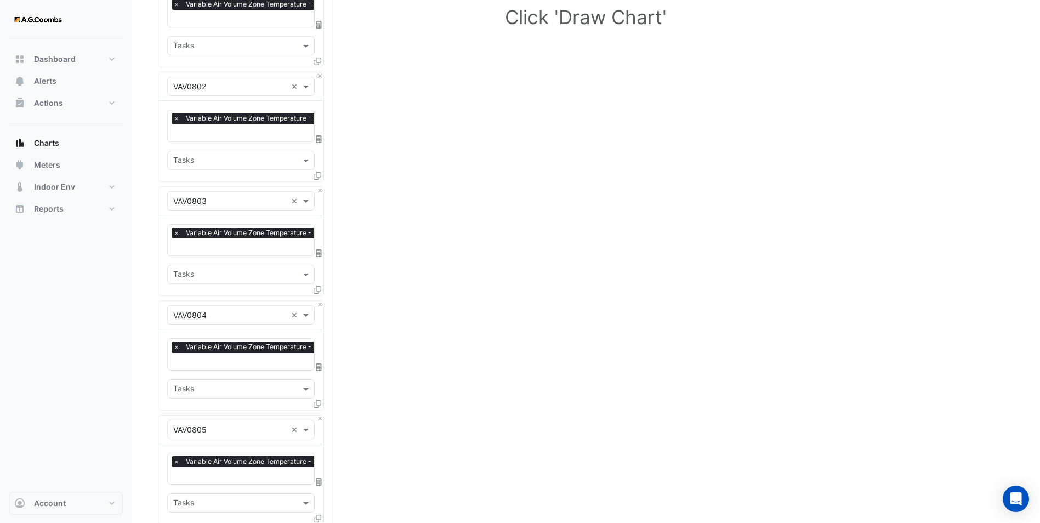
scroll to position [0, 0]
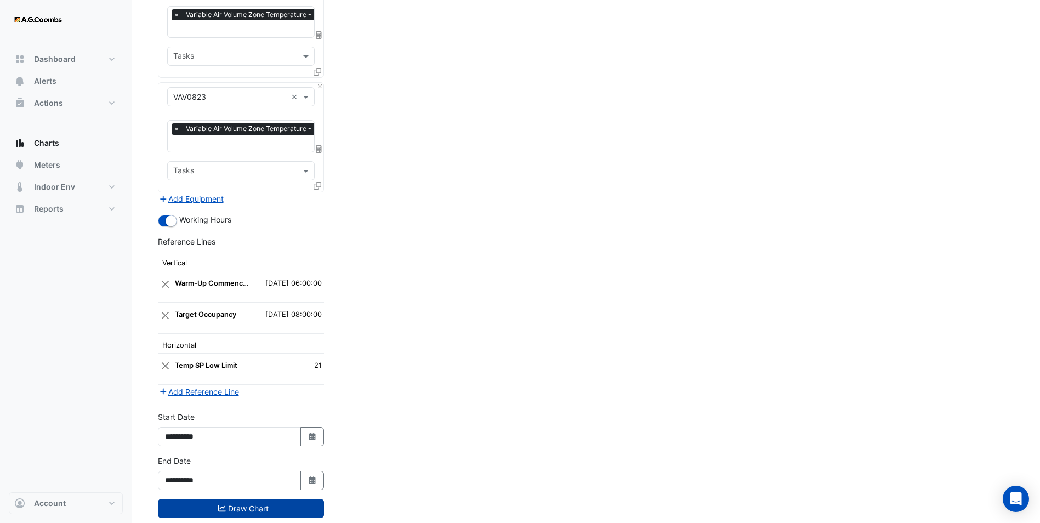
click at [247, 499] on button "Draw Chart" at bounding box center [241, 508] width 166 height 19
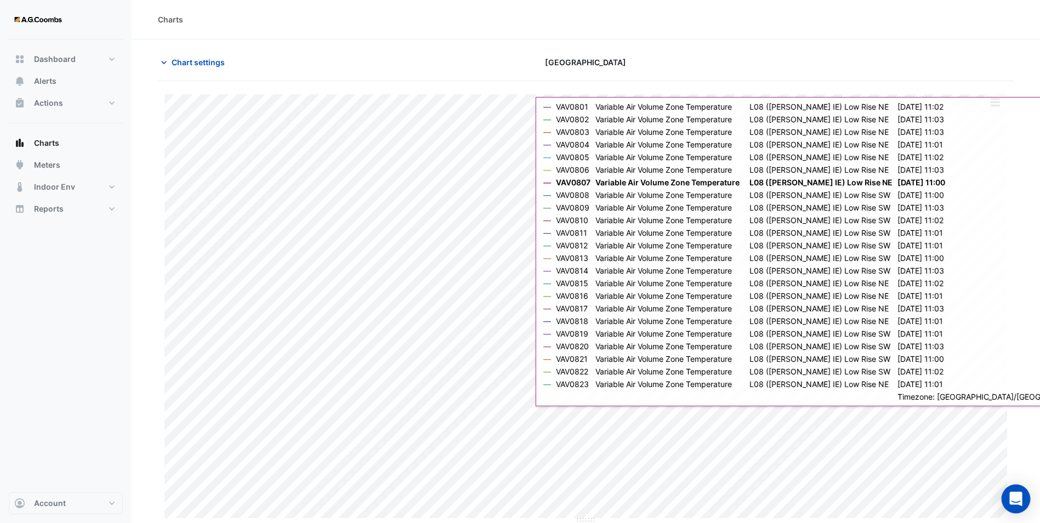
scroll to position [1, 0]
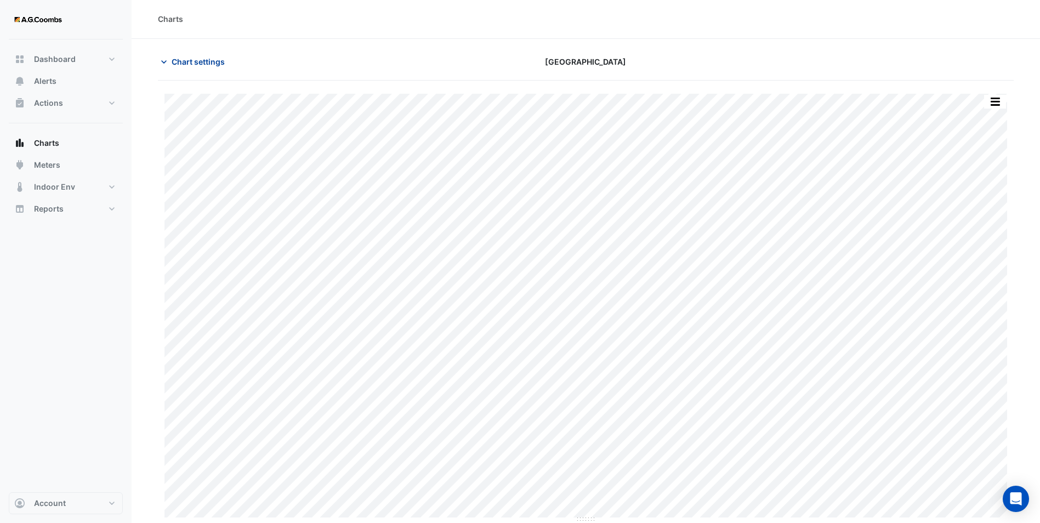
click at [169, 64] on button "Chart settings" at bounding box center [195, 61] width 74 height 19
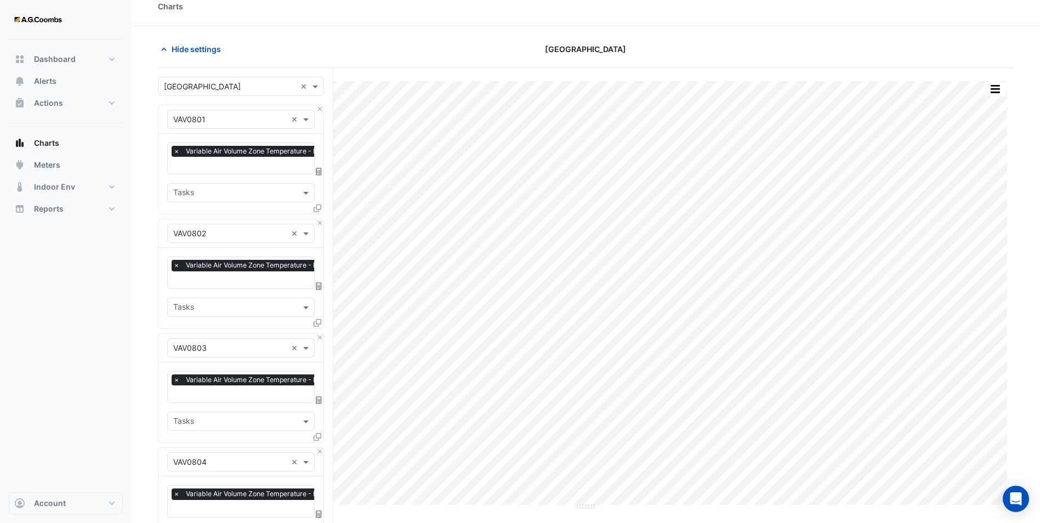
scroll to position [0, 0]
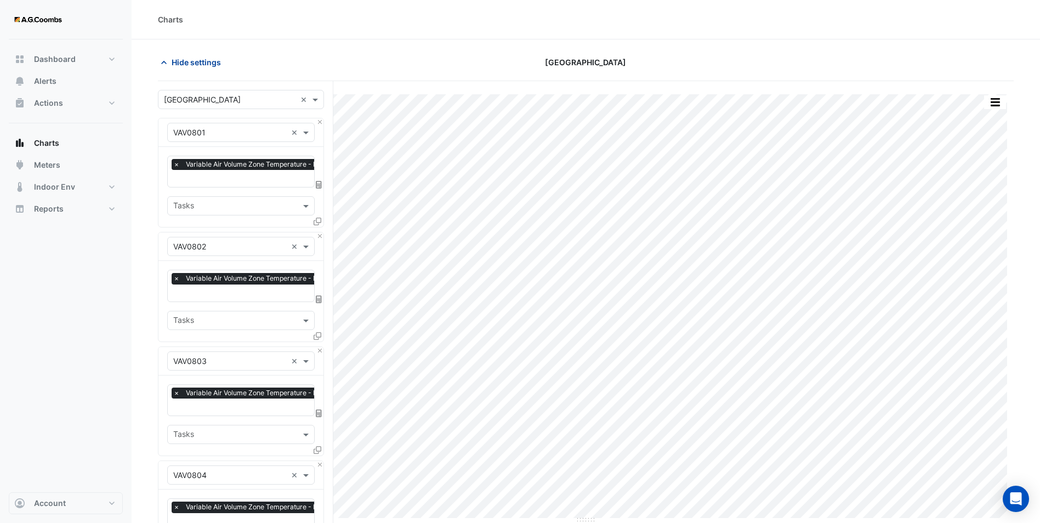
drag, startPoint x: 191, startPoint y: 55, endPoint x: 200, endPoint y: 66, distance: 14.4
click at [190, 55] on button "Hide settings" at bounding box center [193, 62] width 70 height 19
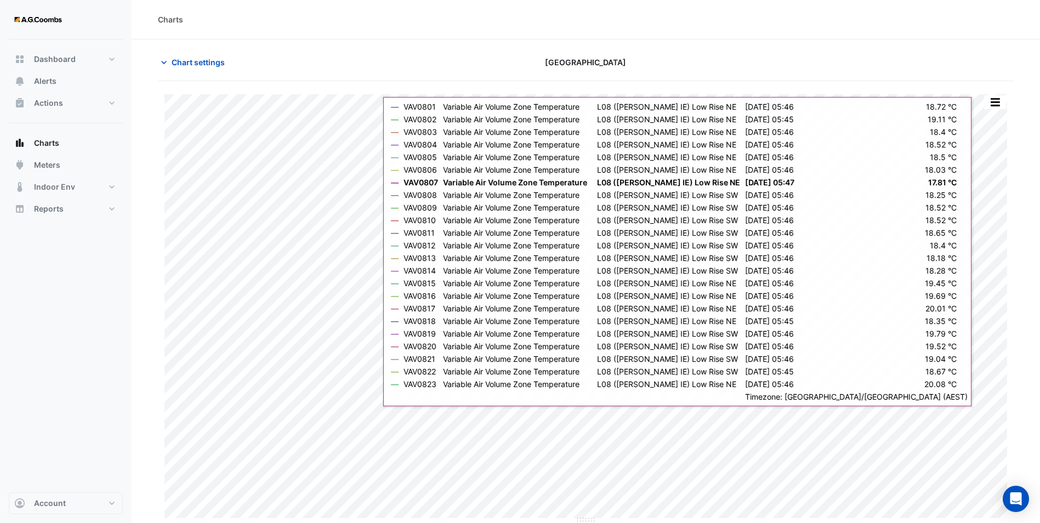
scroll to position [1, 0]
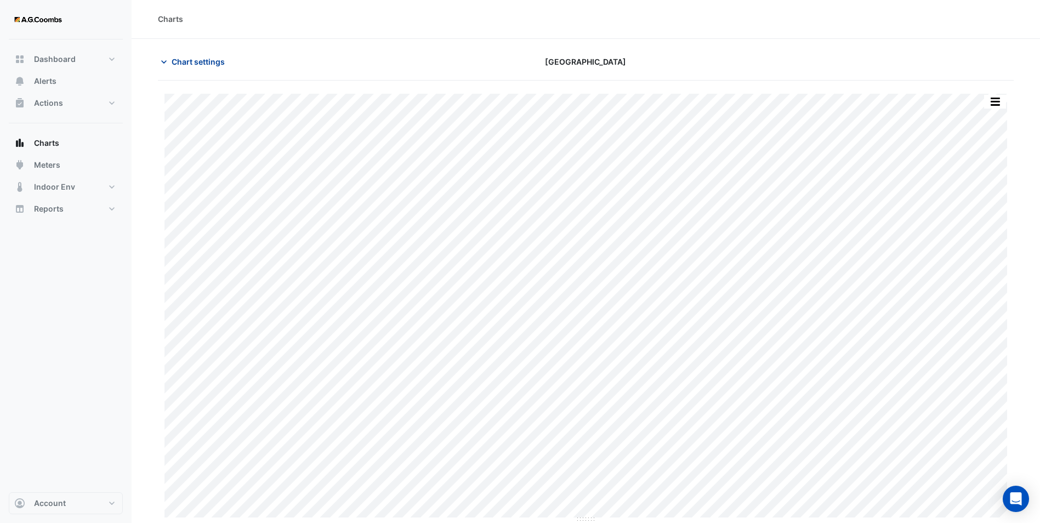
click at [201, 56] on span "Chart settings" at bounding box center [198, 62] width 53 height 12
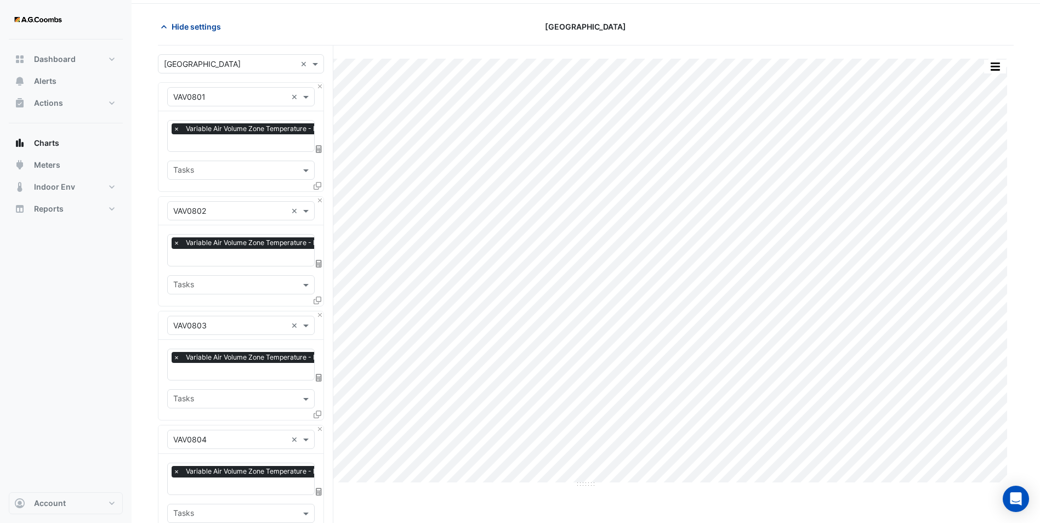
scroll to position [55, 0]
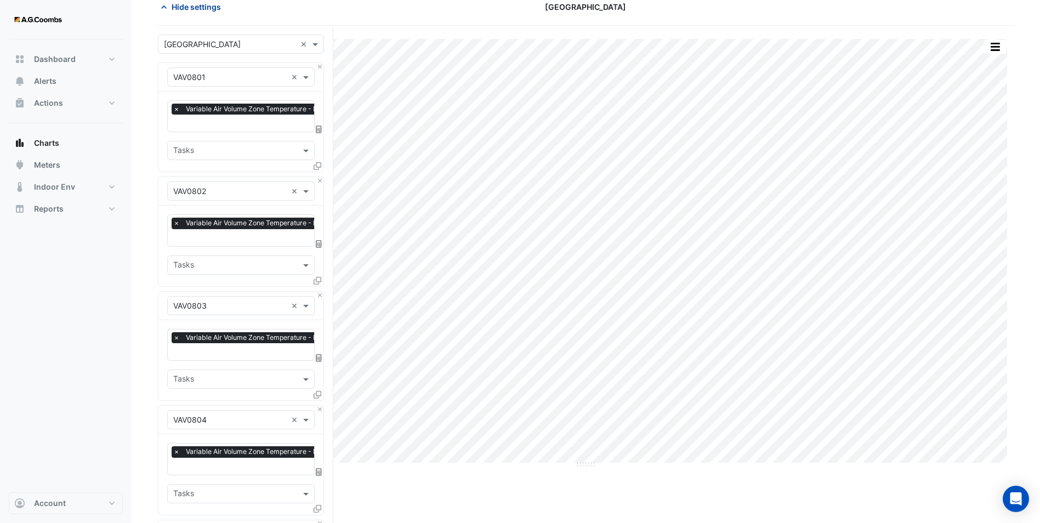
click at [183, 9] on span "Hide settings" at bounding box center [196, 7] width 49 height 12
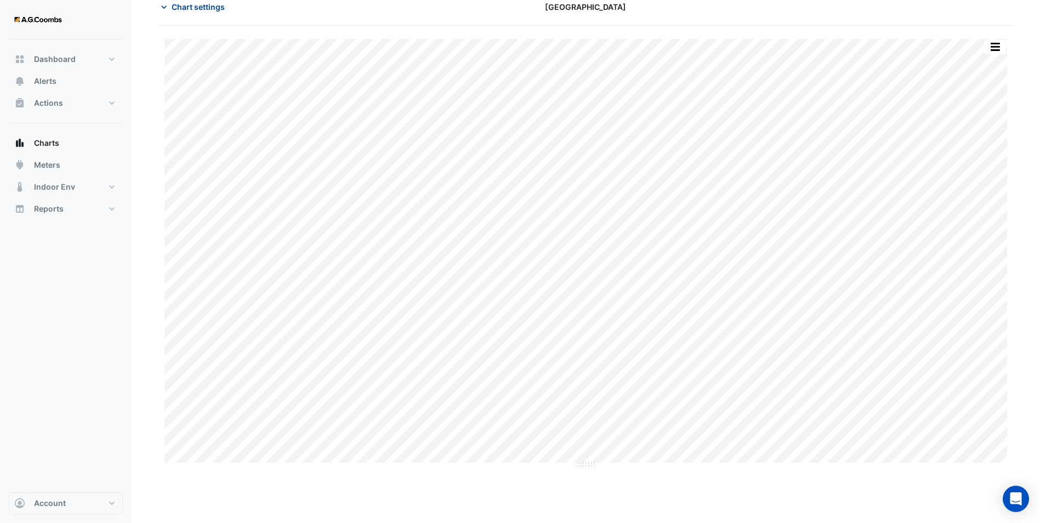
scroll to position [1, 0]
click at [423, 46] on section "Chart settings [GEOGRAPHIC_DATA] Split by Equip Split All Print Save as JPEG Sa…" at bounding box center [586, 281] width 909 height 484
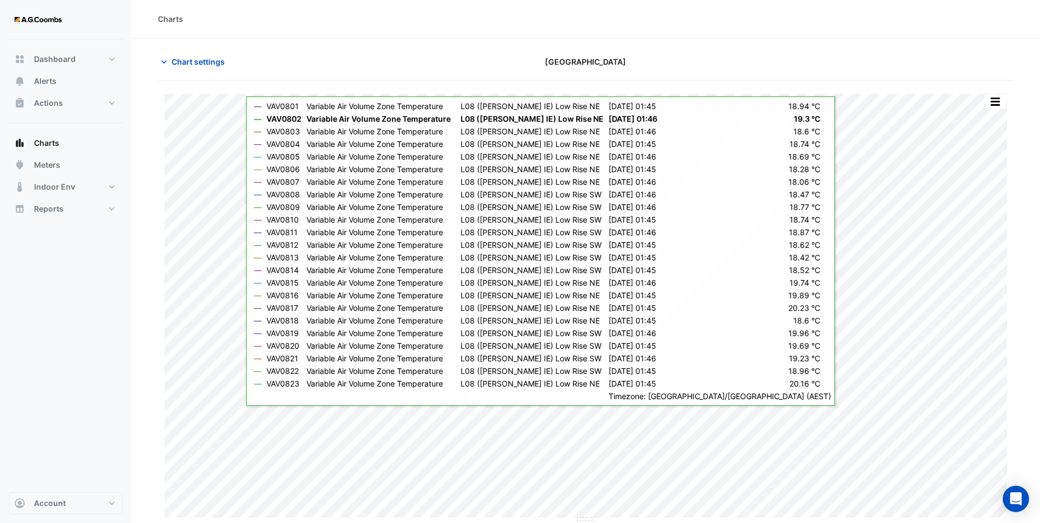
scroll to position [0, 0]
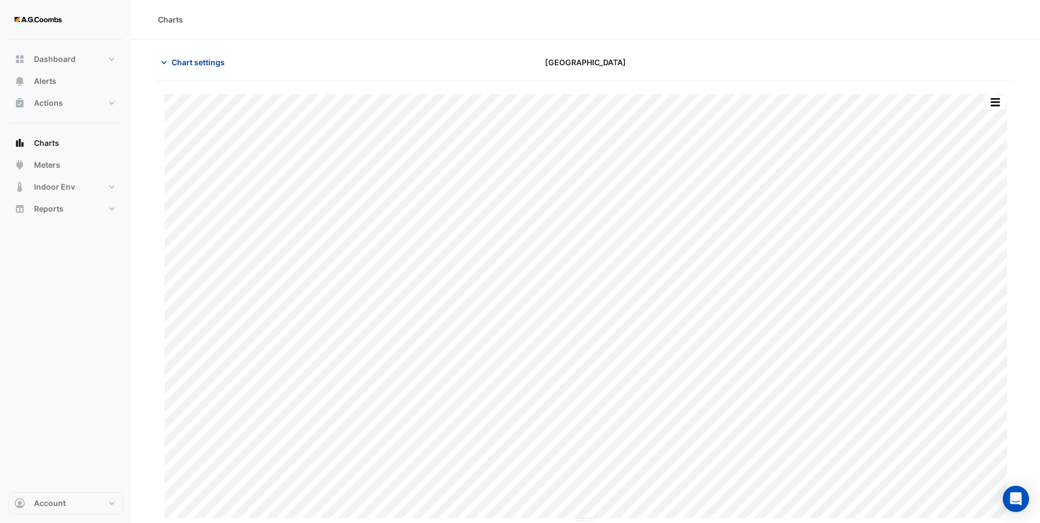
click at [183, 65] on span "Chart settings" at bounding box center [198, 62] width 53 height 12
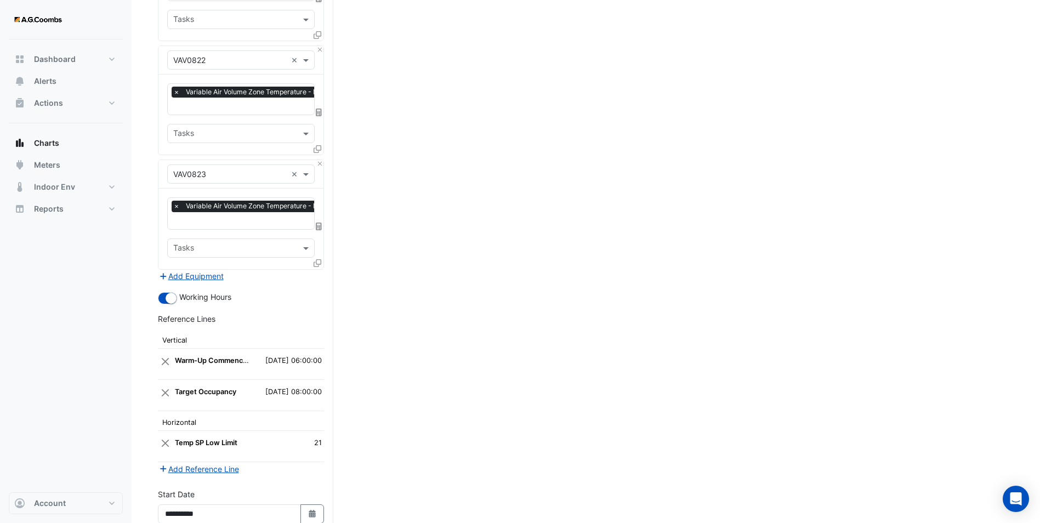
scroll to position [2549, 0]
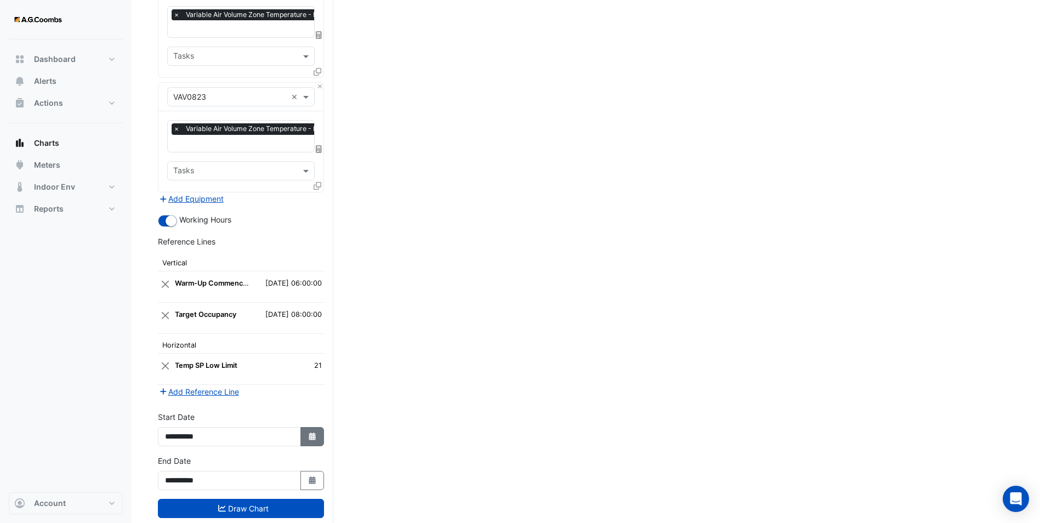
click at [313, 433] on icon "button" at bounding box center [312, 437] width 7 height 8
select select "*"
select select "****"
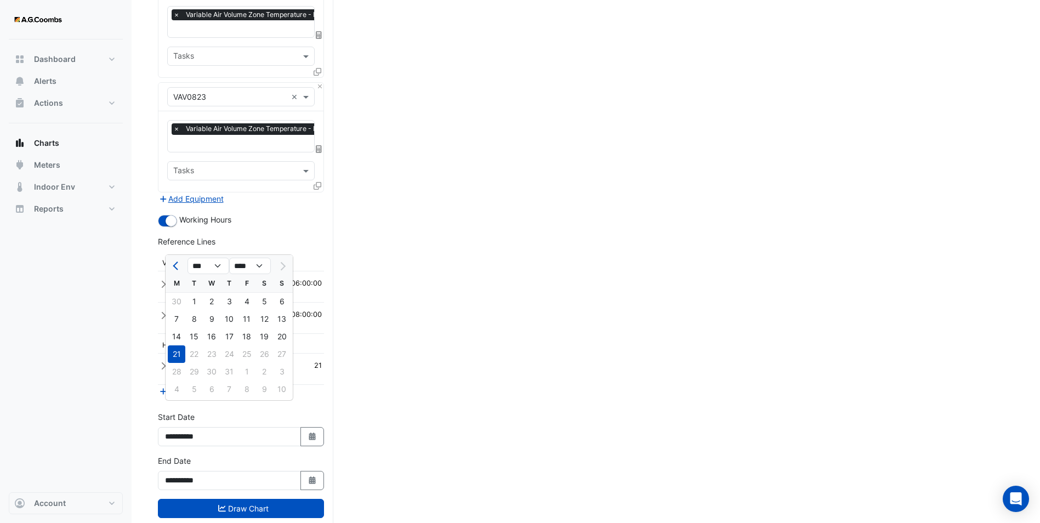
click at [279, 270] on div at bounding box center [282, 266] width 22 height 18
click at [282, 264] on div at bounding box center [282, 266] width 22 height 18
click at [218, 266] on select "*** *** *** *** *** *** ***" at bounding box center [209, 266] width 42 height 16
click at [316, 411] on div "**********" at bounding box center [241, 428] width 166 height 35
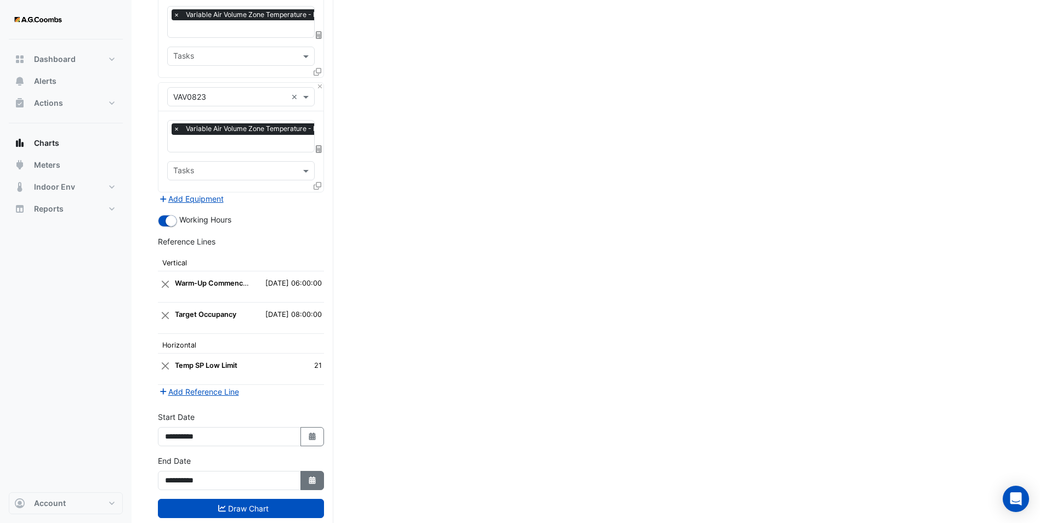
click at [315, 477] on icon "Select Date" at bounding box center [313, 481] width 10 height 8
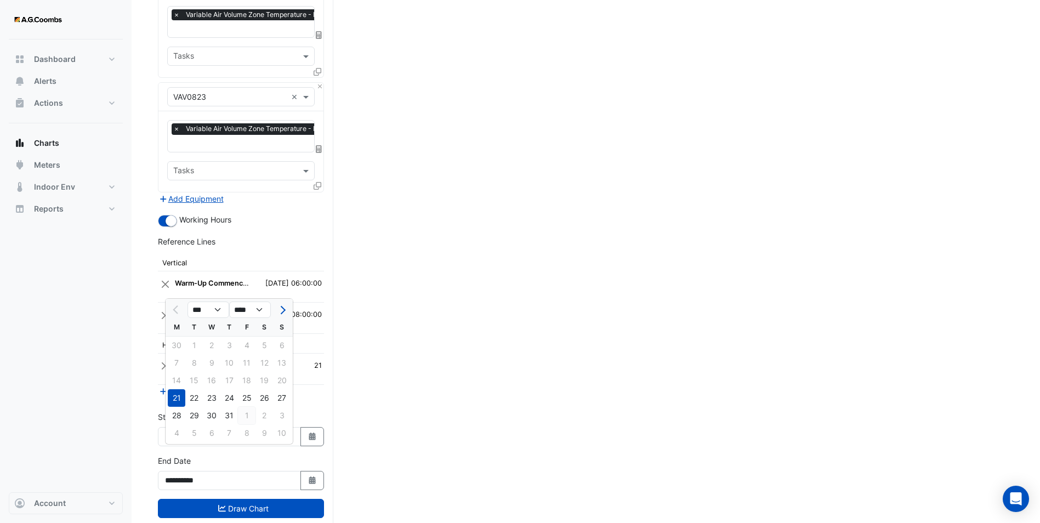
click at [254, 413] on div "1" at bounding box center [247, 416] width 18 height 18
type input "**********"
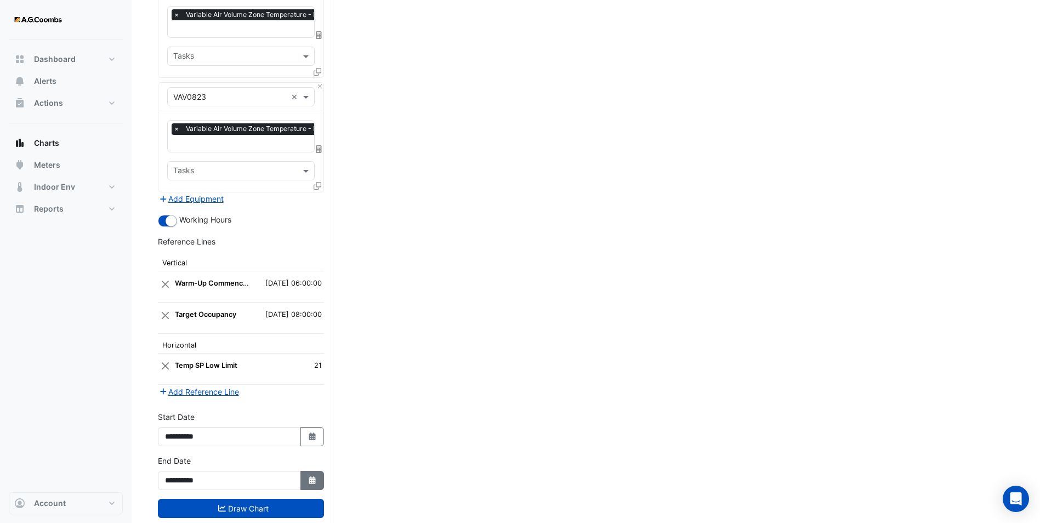
click at [309, 477] on icon "button" at bounding box center [312, 481] width 7 height 8
select select "*"
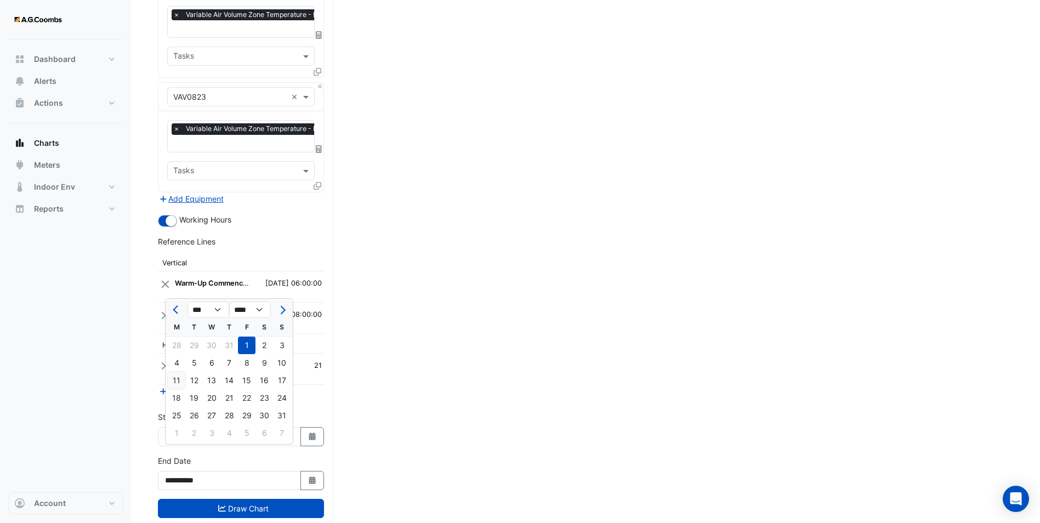
click at [175, 381] on div "11" at bounding box center [177, 381] width 18 height 18
type input "**********"
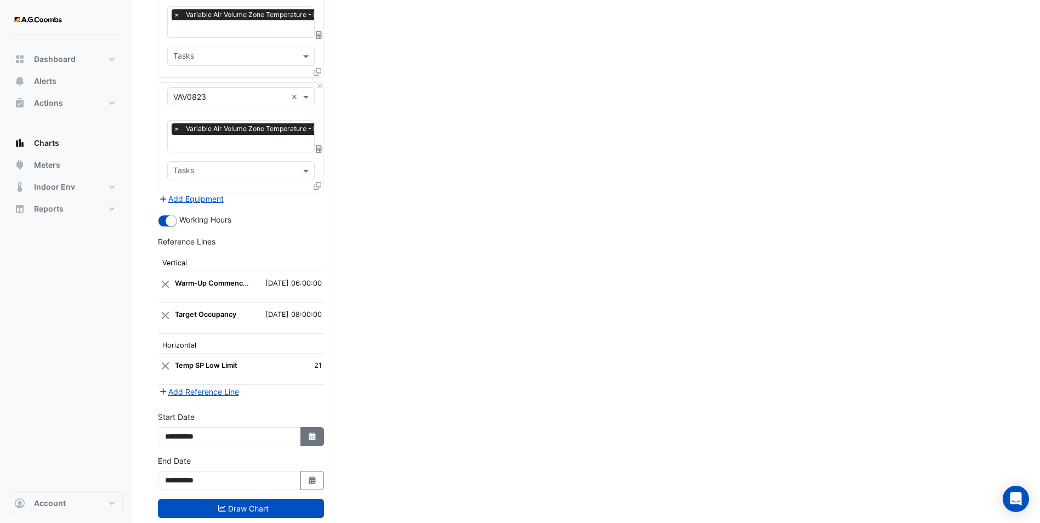
click at [308, 433] on icon "Select Date" at bounding box center [313, 437] width 10 height 8
select select "*"
select select "****"
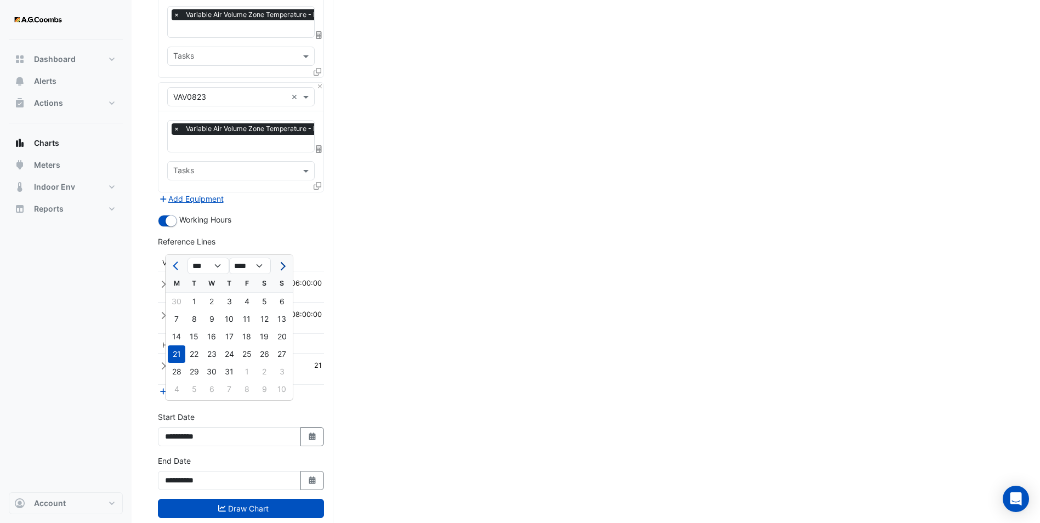
click at [286, 269] on button "Next month" at bounding box center [281, 266] width 13 height 18
select select "*"
click at [175, 334] on div "11" at bounding box center [177, 337] width 18 height 18
type input "**********"
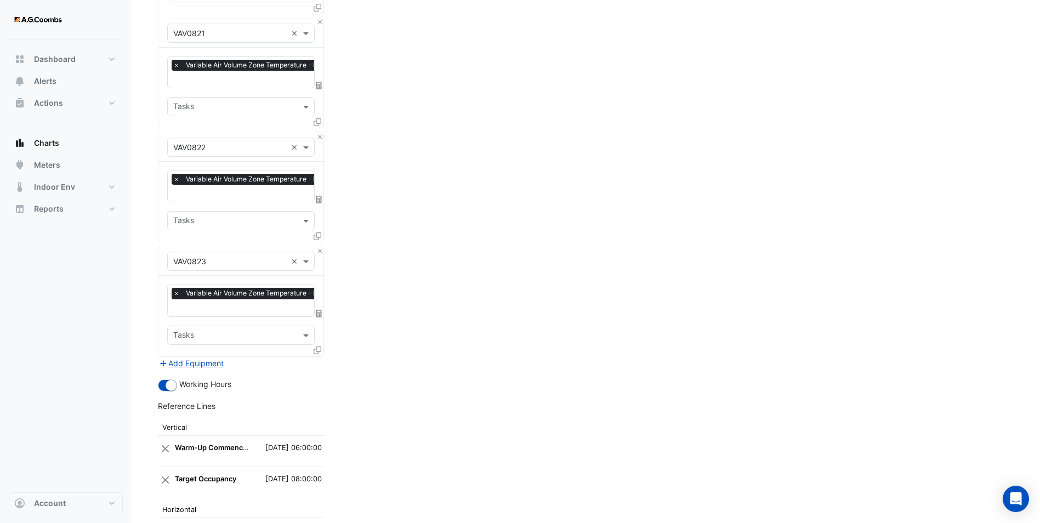
scroll to position [2494, 0]
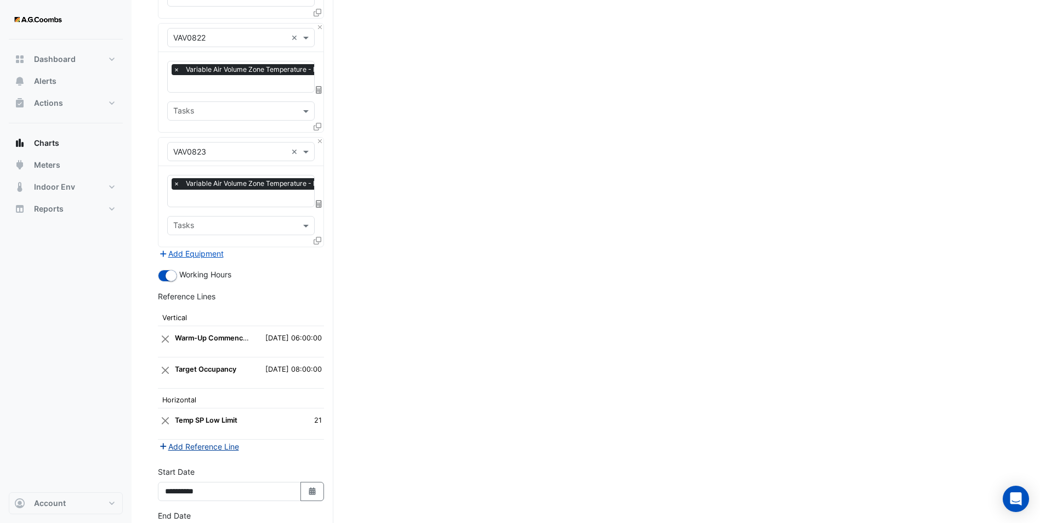
click at [201, 440] on button "Add Reference Line" at bounding box center [199, 446] width 82 height 13
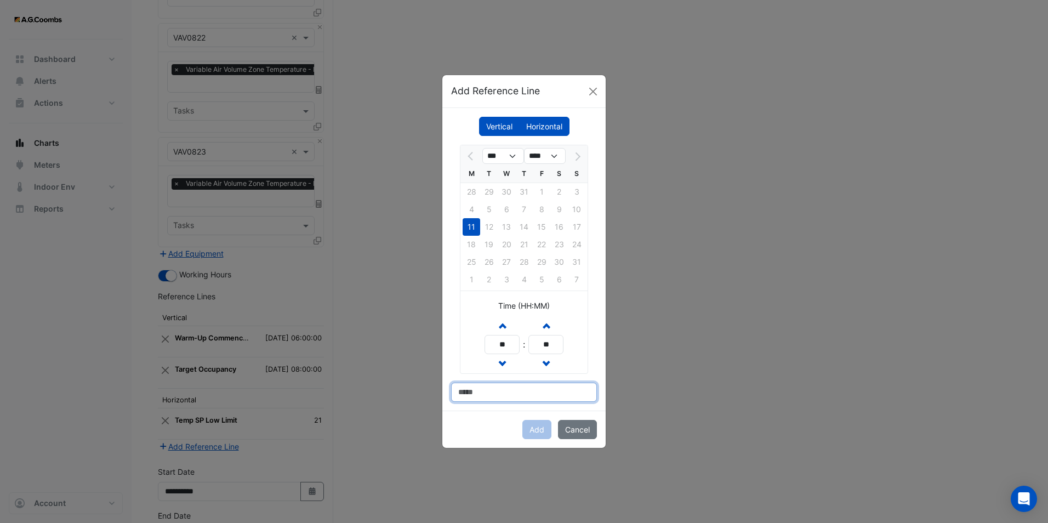
click at [484, 393] on input at bounding box center [524, 392] width 146 height 19
paste input "**********"
type input "**********"
click at [503, 324] on span "button" at bounding box center [502, 325] width 5 height 9
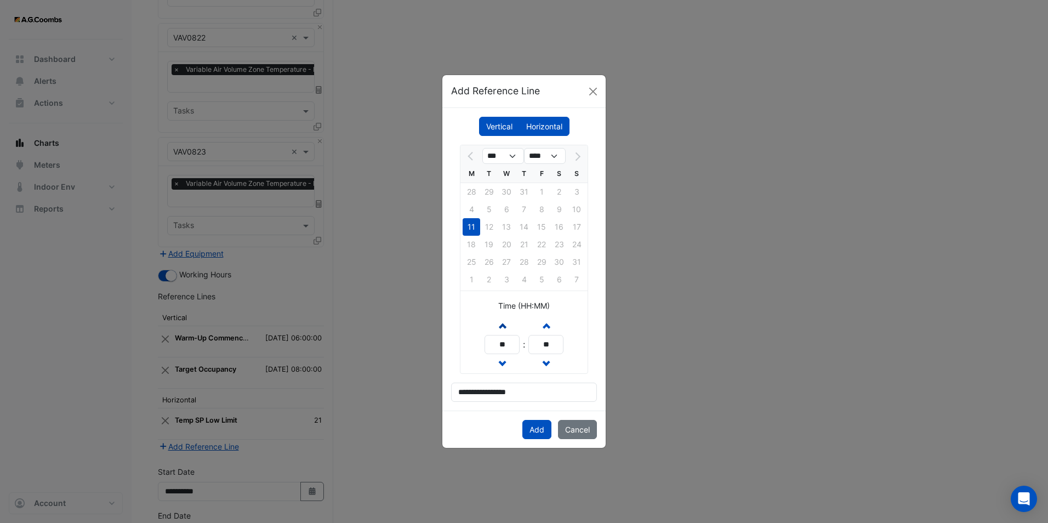
click at [503, 324] on span "button" at bounding box center [502, 325] width 5 height 9
type input "**"
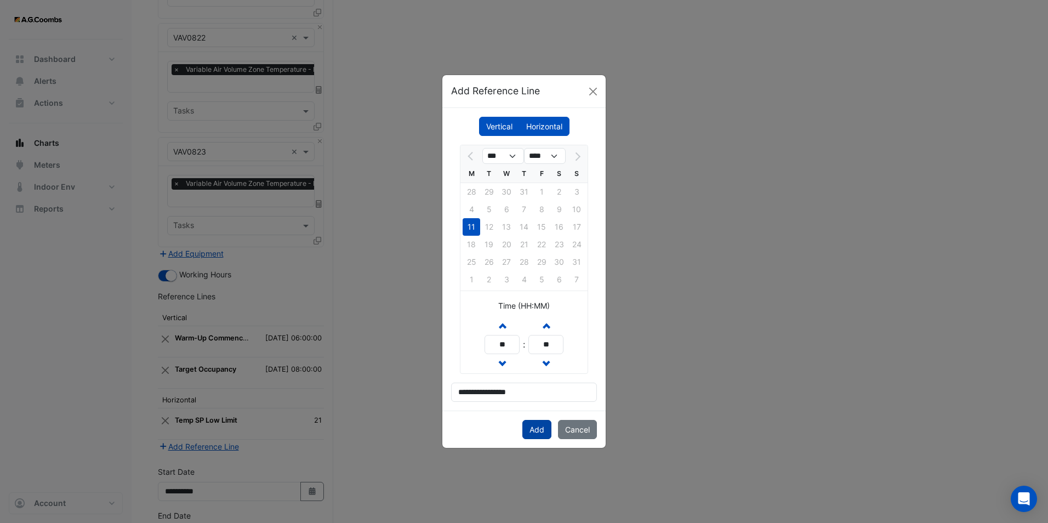
click at [537, 432] on button "Add" at bounding box center [537, 429] width 29 height 19
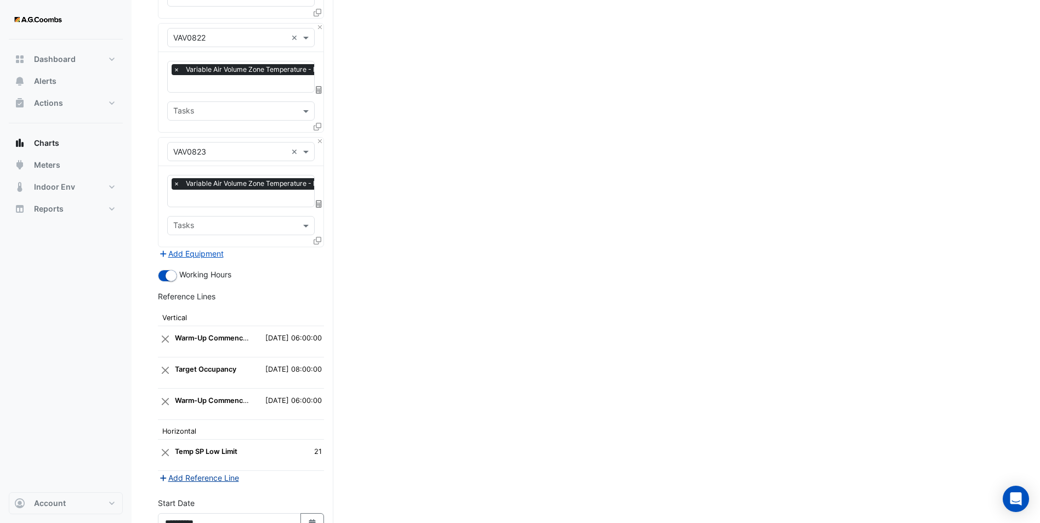
click at [209, 472] on button "Add Reference Line" at bounding box center [199, 478] width 82 height 13
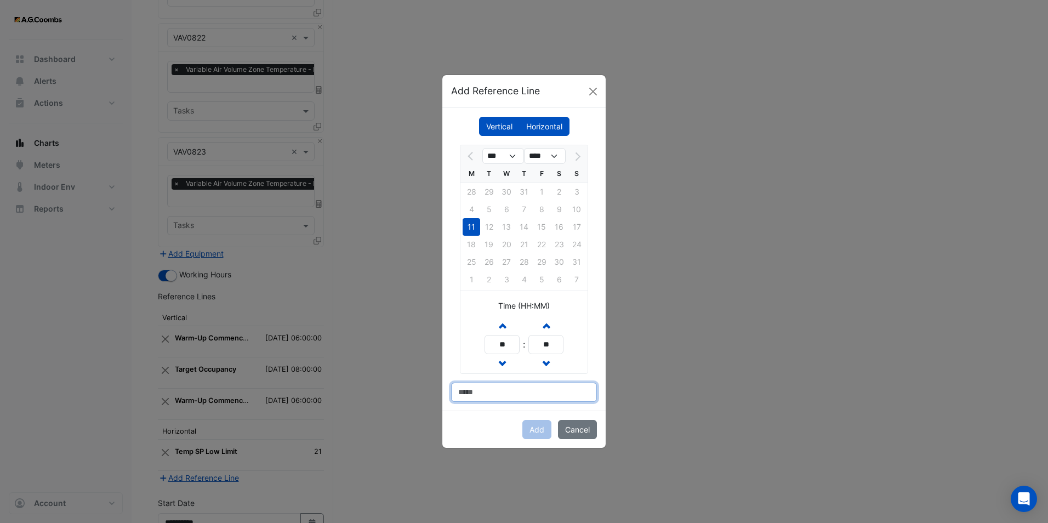
click at [478, 394] on input at bounding box center [524, 392] width 146 height 19
paste input "**********"
type input "**********"
click at [504, 328] on span "button" at bounding box center [502, 325] width 5 height 9
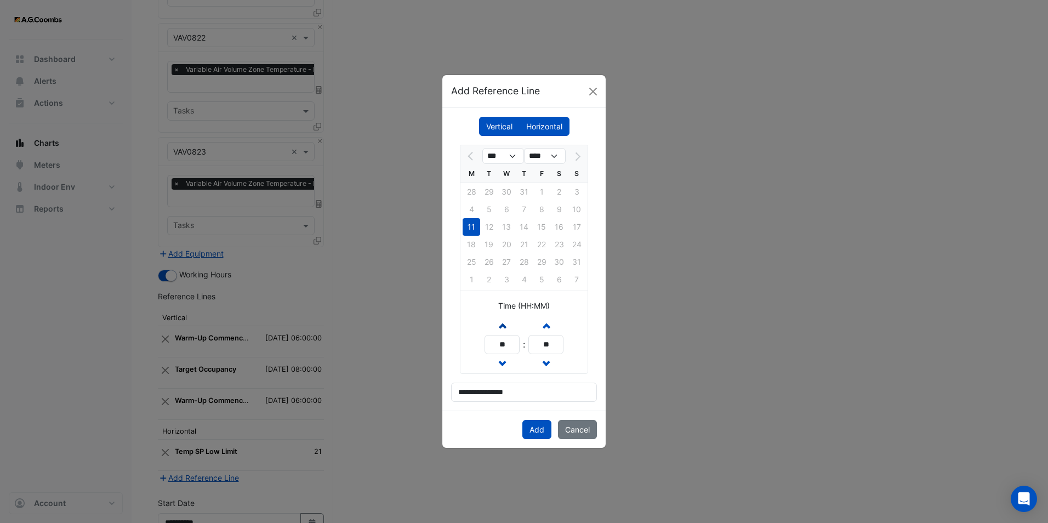
click at [504, 328] on span "button" at bounding box center [502, 325] width 5 height 9
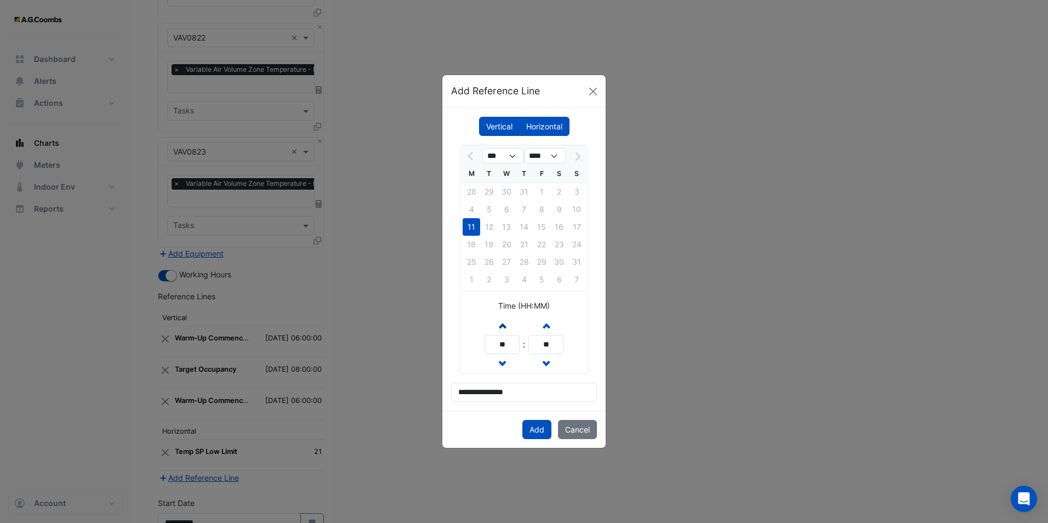
click at [504, 328] on span "button" at bounding box center [502, 325] width 5 height 9
type input "**"
click at [536, 432] on button "Add" at bounding box center [537, 429] width 29 height 19
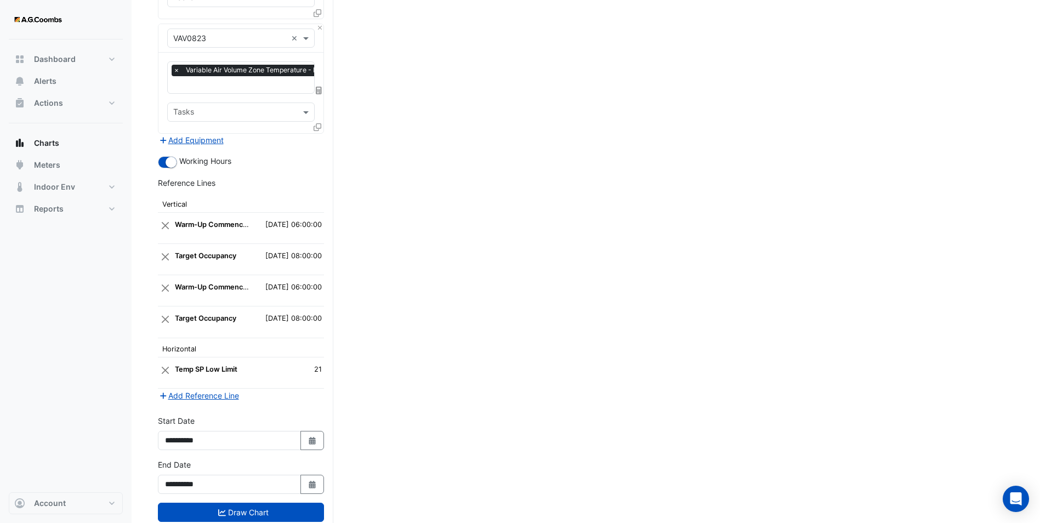
scroll to position [2612, 0]
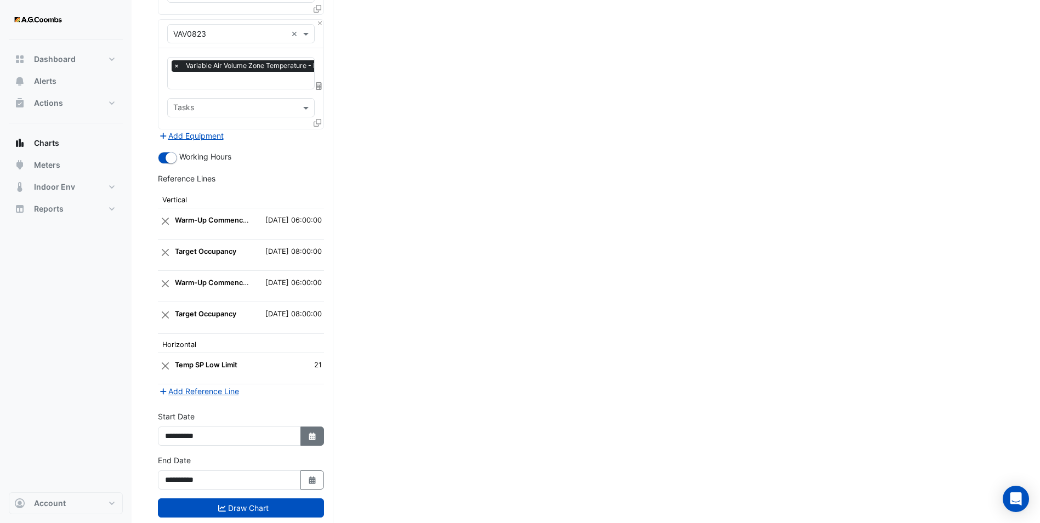
click at [303, 427] on button "Select Date" at bounding box center [312, 436] width 24 height 19
select select "*"
select select "****"
click at [175, 321] on div "4" at bounding box center [177, 319] width 18 height 18
type input "**********"
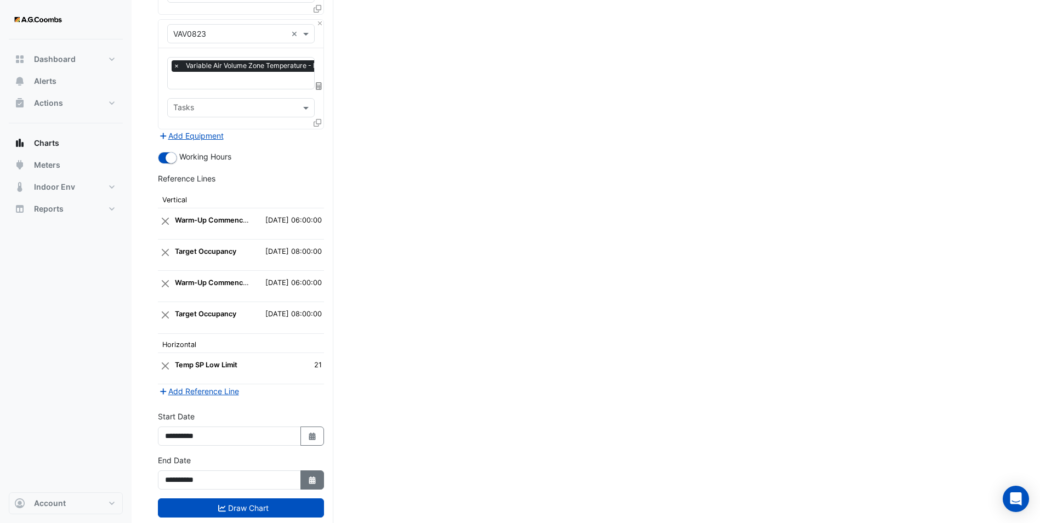
click at [311, 477] on icon "button" at bounding box center [312, 481] width 7 height 8
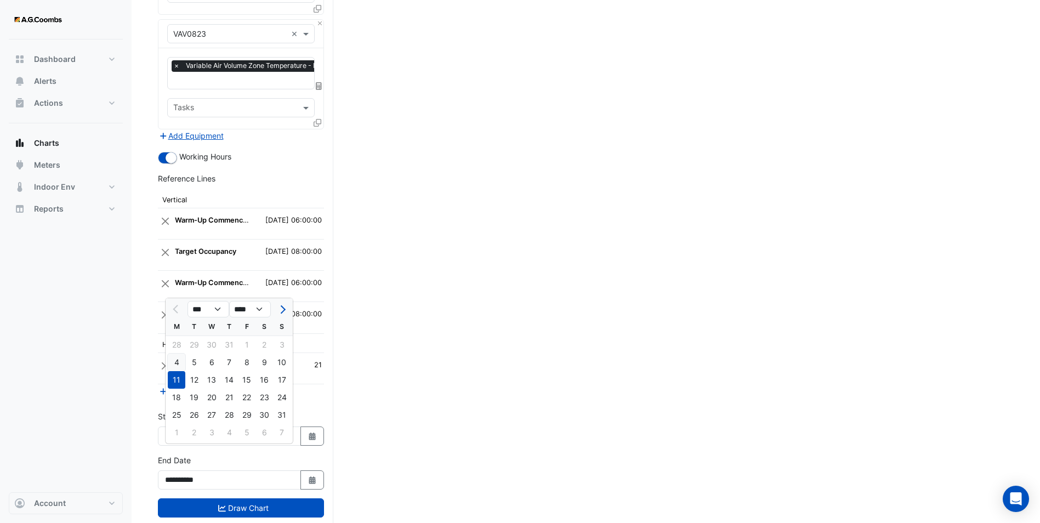
click at [180, 362] on div "4" at bounding box center [177, 363] width 18 height 18
type input "**********"
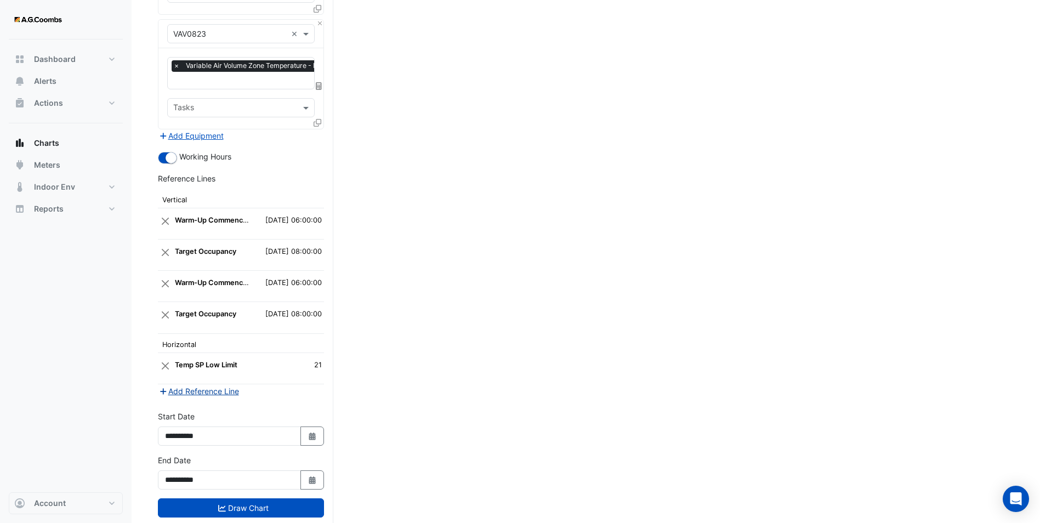
click at [222, 385] on button "Add Reference Line" at bounding box center [199, 391] width 82 height 13
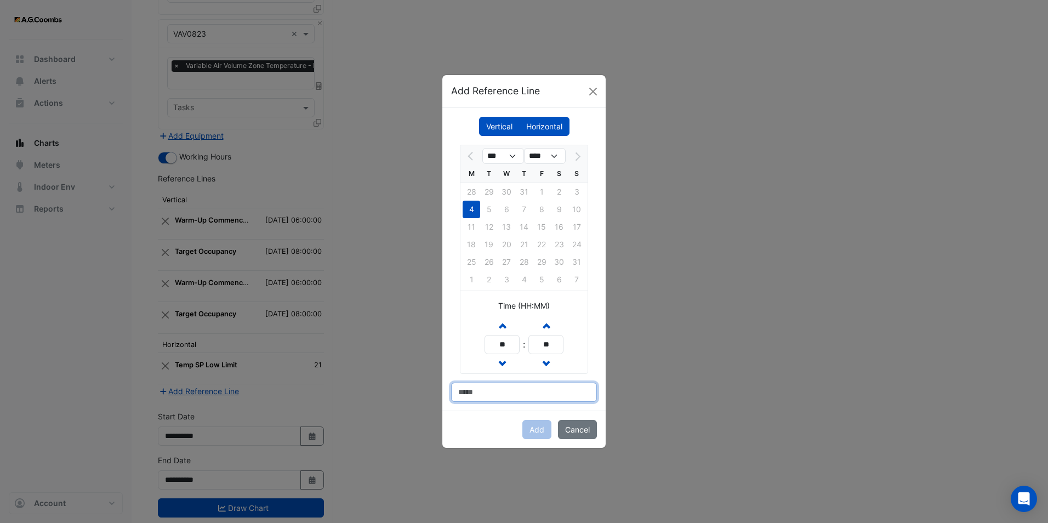
click at [486, 393] on input at bounding box center [524, 392] width 146 height 19
paste input "**********"
type input "**********"
click at [503, 319] on button "Increment hours" at bounding box center [502, 325] width 20 height 19
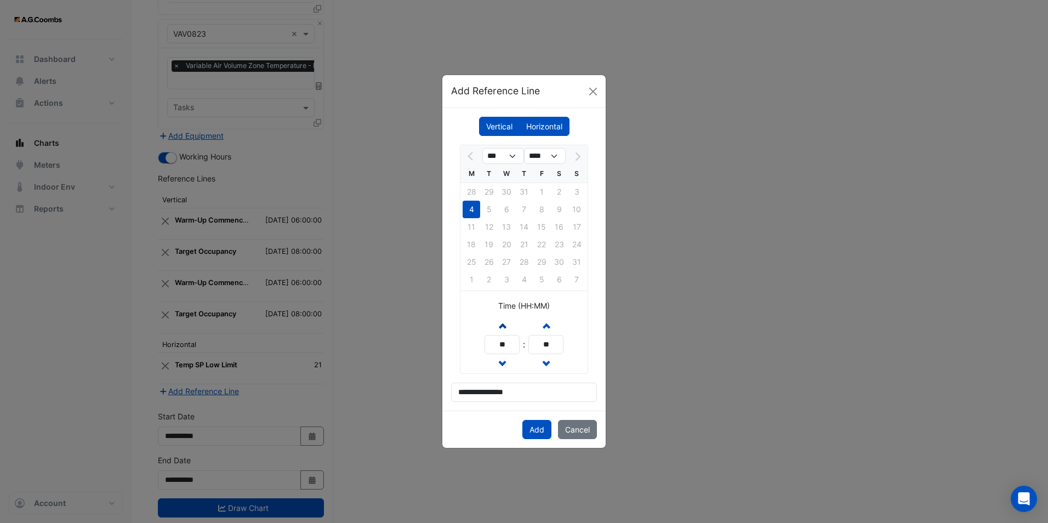
click at [503, 319] on button "Increment hours" at bounding box center [502, 325] width 20 height 19
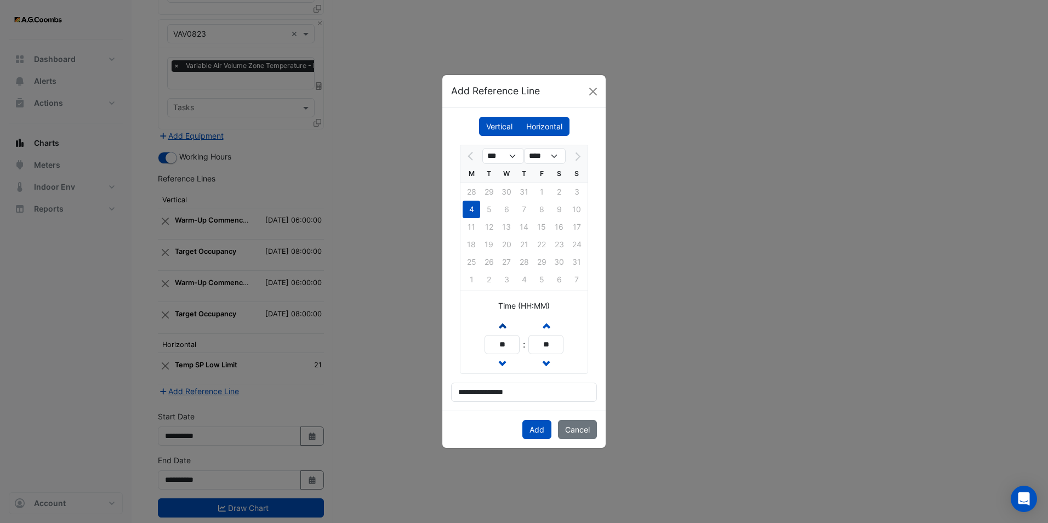
click at [503, 319] on button "Increment hours" at bounding box center [502, 325] width 20 height 19
click at [502, 359] on span "button" at bounding box center [502, 363] width 5 height 9
type input "**"
drag, startPoint x: 534, startPoint y: 393, endPoint x: 376, endPoint y: 381, distance: 158.3
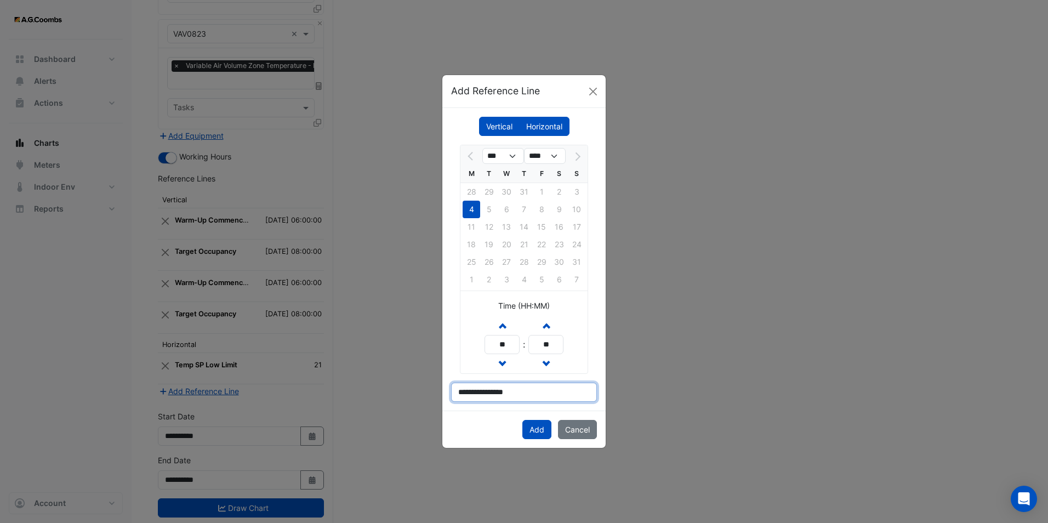
click at [376, 381] on ngb-modal-window "**********" at bounding box center [524, 261] width 1048 height 523
paste input "*"
type input "**********"
click at [541, 428] on button "Add" at bounding box center [537, 429] width 29 height 19
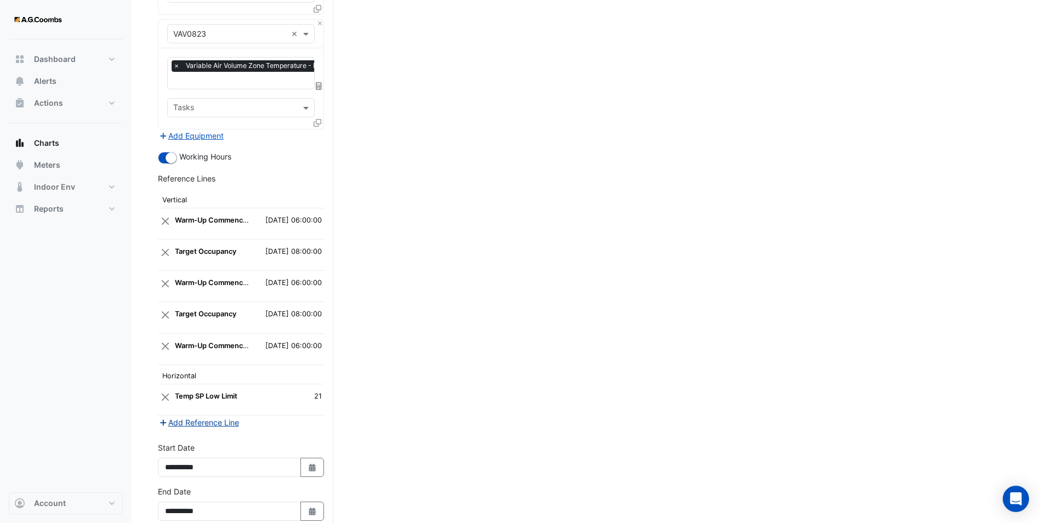
click at [211, 416] on button "Add Reference Line" at bounding box center [199, 422] width 82 height 13
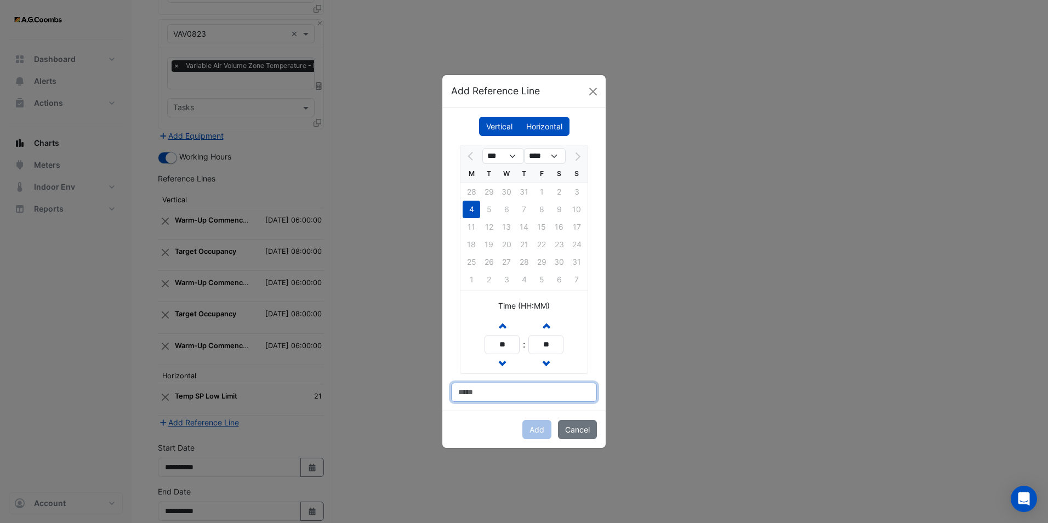
click at [479, 392] on input at bounding box center [524, 392] width 146 height 19
paste input "**********"
type input "**********"
click at [506, 325] on button "Increment hours" at bounding box center [502, 325] width 20 height 19
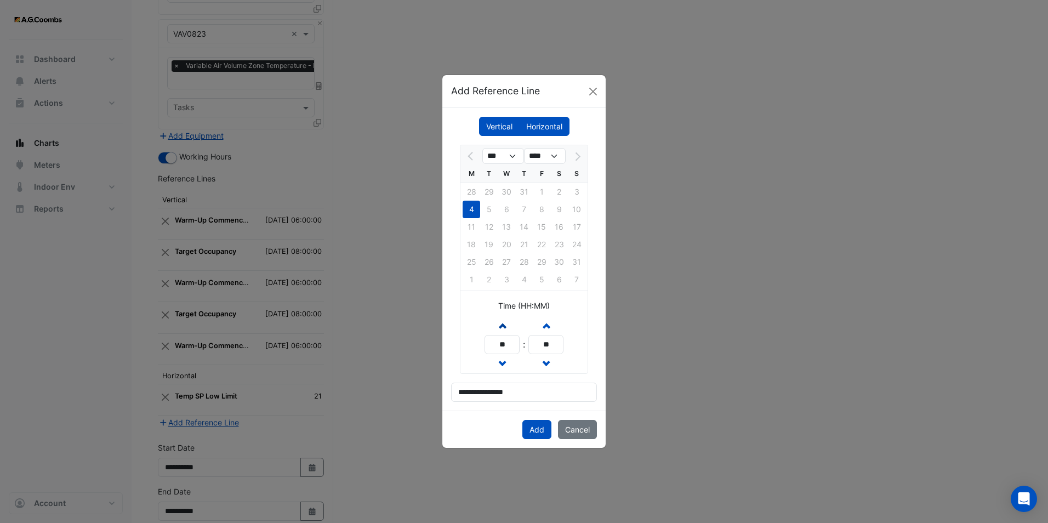
click at [506, 325] on button "Increment hours" at bounding box center [502, 325] width 20 height 19
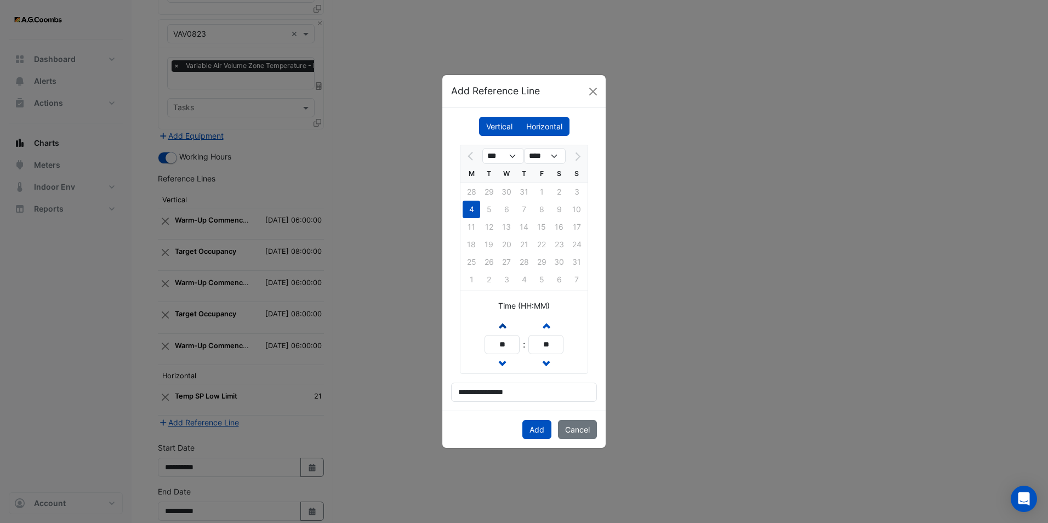
click at [506, 325] on button "Increment hours" at bounding box center [502, 325] width 20 height 19
type input "**"
click at [532, 433] on button "Add" at bounding box center [537, 429] width 29 height 19
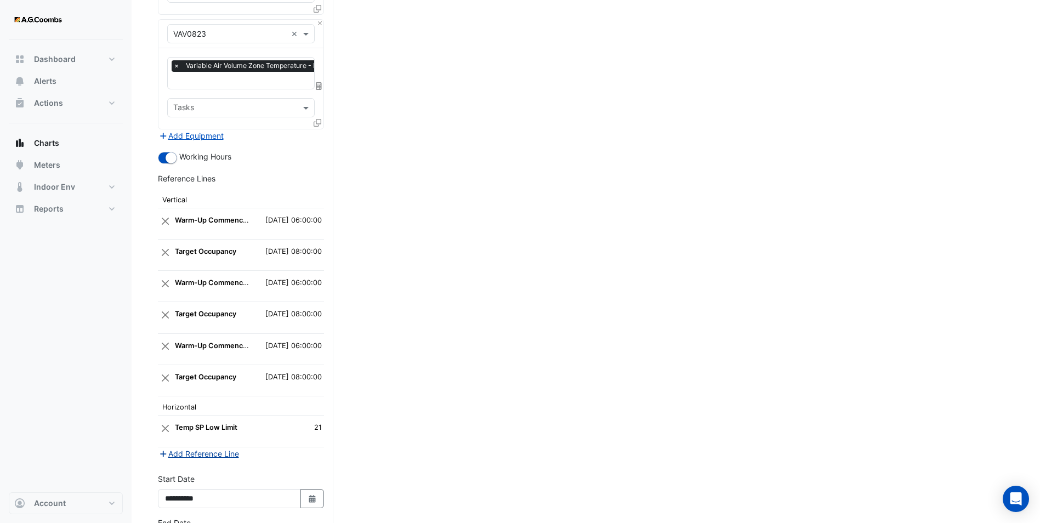
click at [226, 447] on button "Add Reference Line" at bounding box center [199, 453] width 82 height 13
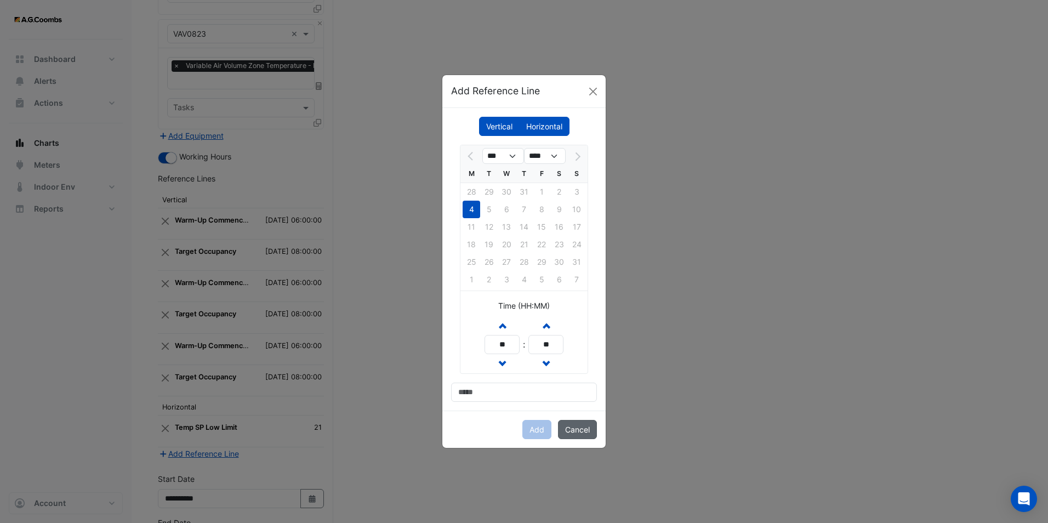
click at [577, 426] on button "Cancel" at bounding box center [577, 429] width 39 height 19
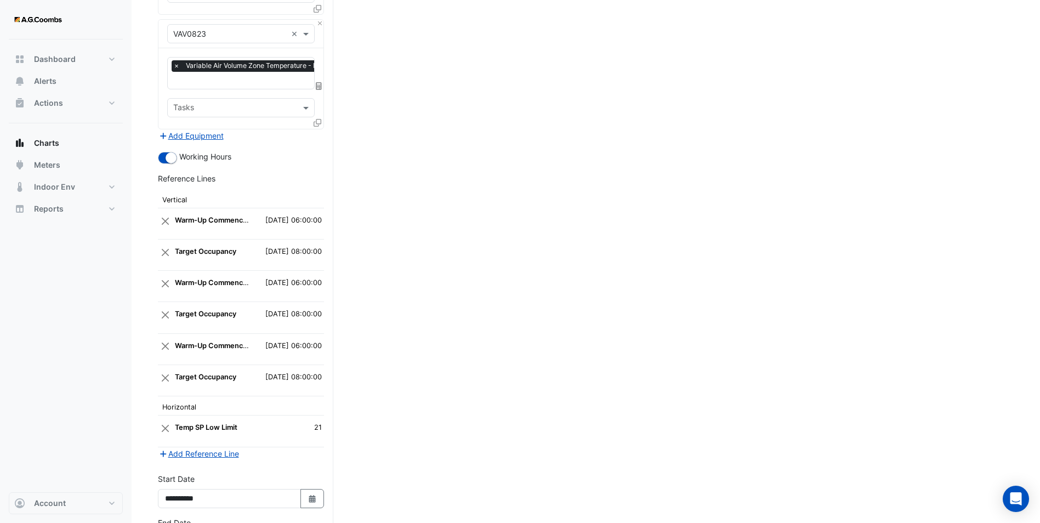
click at [286, 333] on td "[DATE] 06:00:00" at bounding box center [287, 348] width 73 height 31
drag, startPoint x: 286, startPoint y: 319, endPoint x: 296, endPoint y: 319, distance: 10.4
click at [296, 333] on td "[DATE] 06:00:00" at bounding box center [287, 348] width 73 height 31
drag, startPoint x: 296, startPoint y: 319, endPoint x: 311, endPoint y: 319, distance: 14.8
click at [311, 333] on td "[DATE] 06:00:00" at bounding box center [287, 348] width 73 height 31
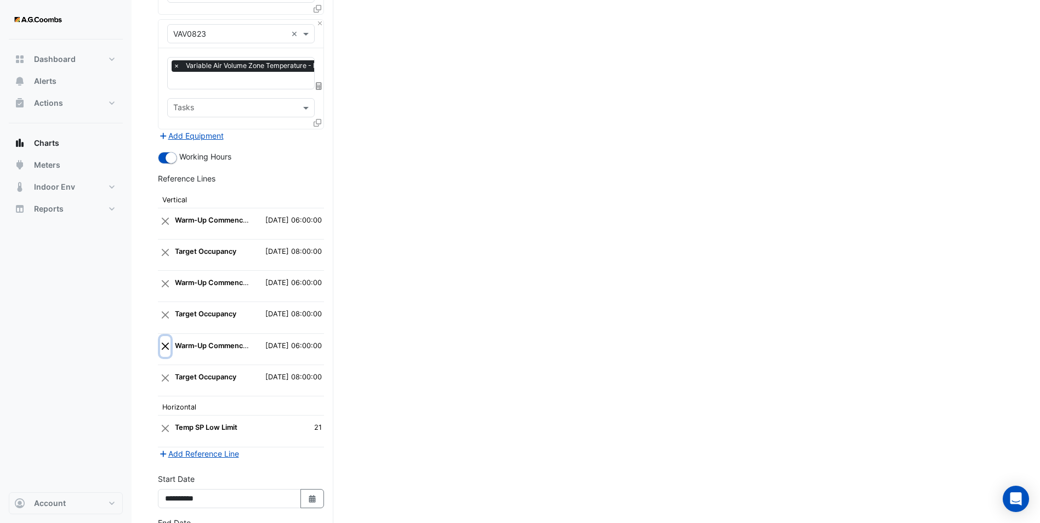
click at [167, 336] on button "Close" at bounding box center [165, 346] width 10 height 21
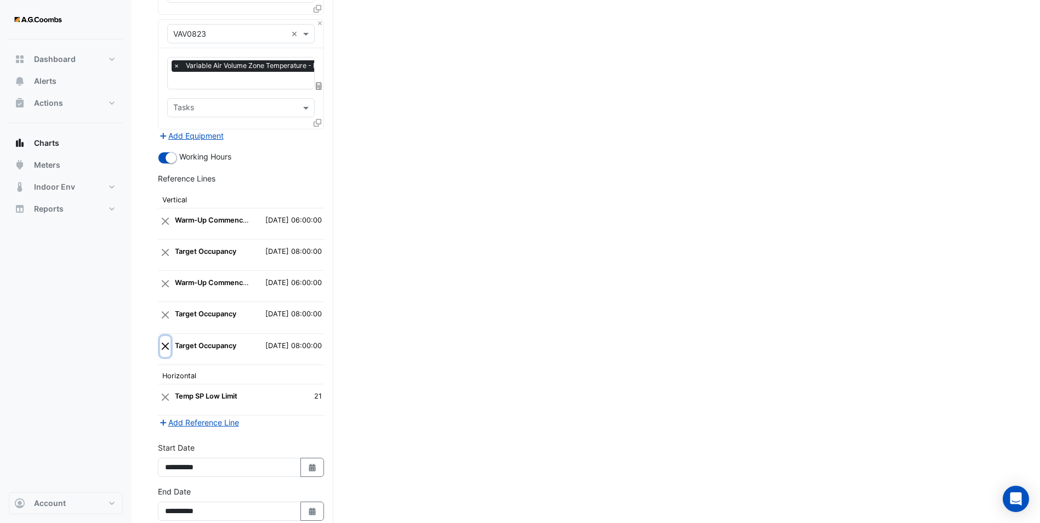
click at [167, 336] on button "Close" at bounding box center [165, 346] width 10 height 21
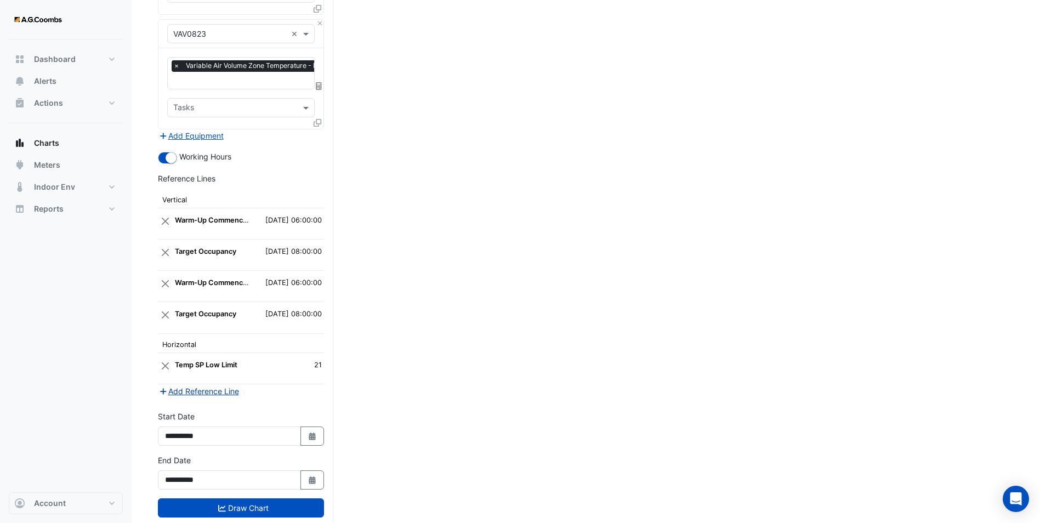
click at [189, 385] on button "Add Reference Line" at bounding box center [199, 391] width 82 height 13
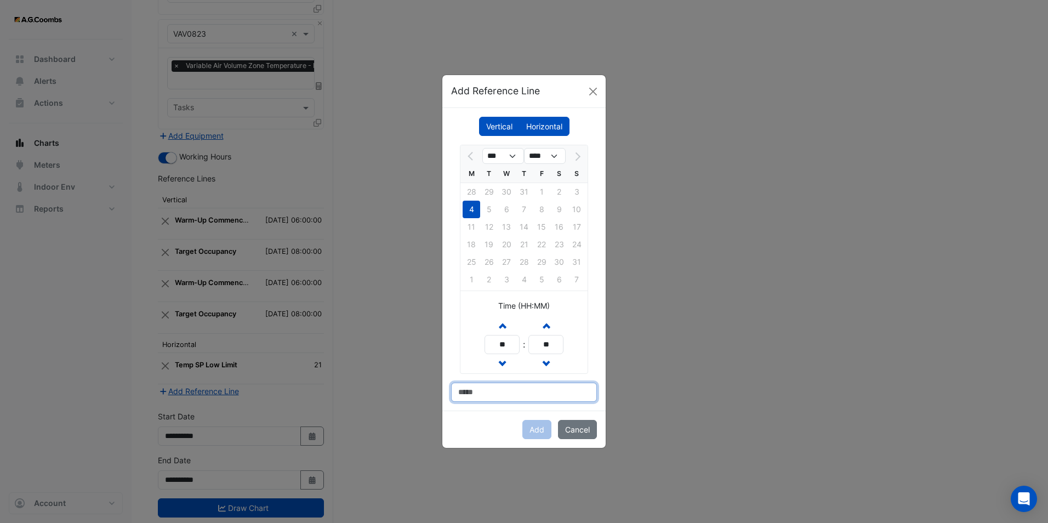
click at [498, 392] on input at bounding box center [524, 392] width 146 height 19
paste input "**********"
type input "**********"
click at [498, 329] on button "Increment hours" at bounding box center [502, 325] width 20 height 19
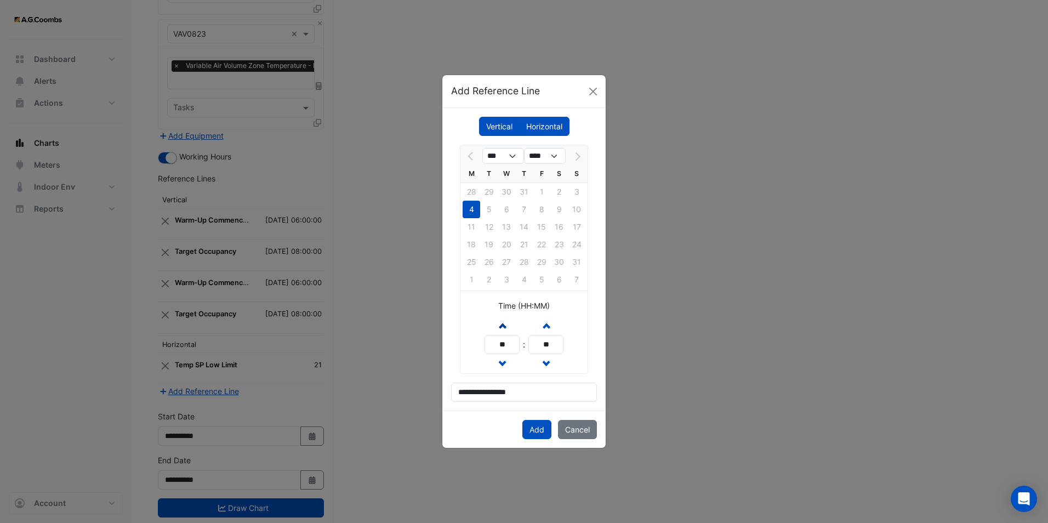
click at [498, 329] on button "Increment hours" at bounding box center [502, 325] width 20 height 19
type input "**"
click at [538, 427] on button "Add" at bounding box center [537, 429] width 29 height 19
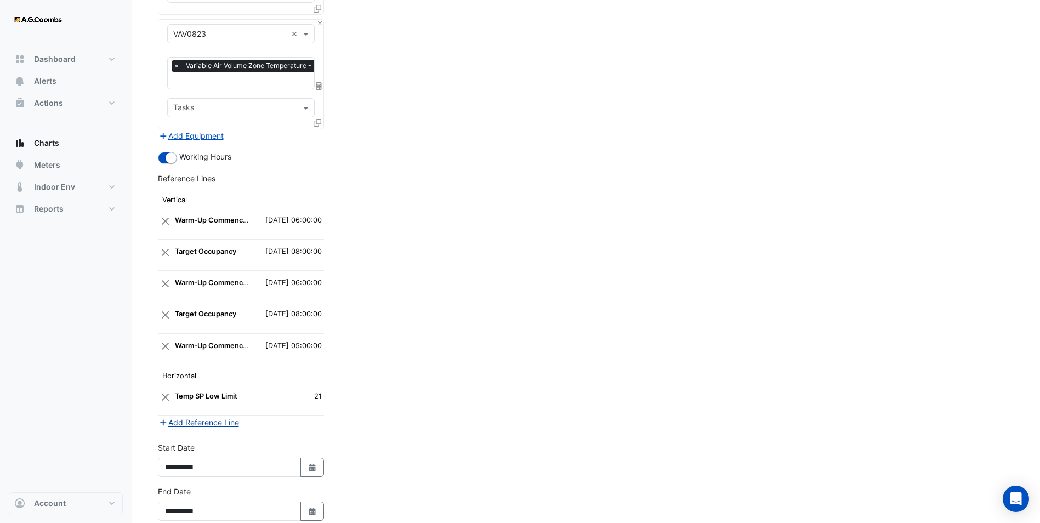
click at [194, 416] on button "Add Reference Line" at bounding box center [199, 422] width 82 height 13
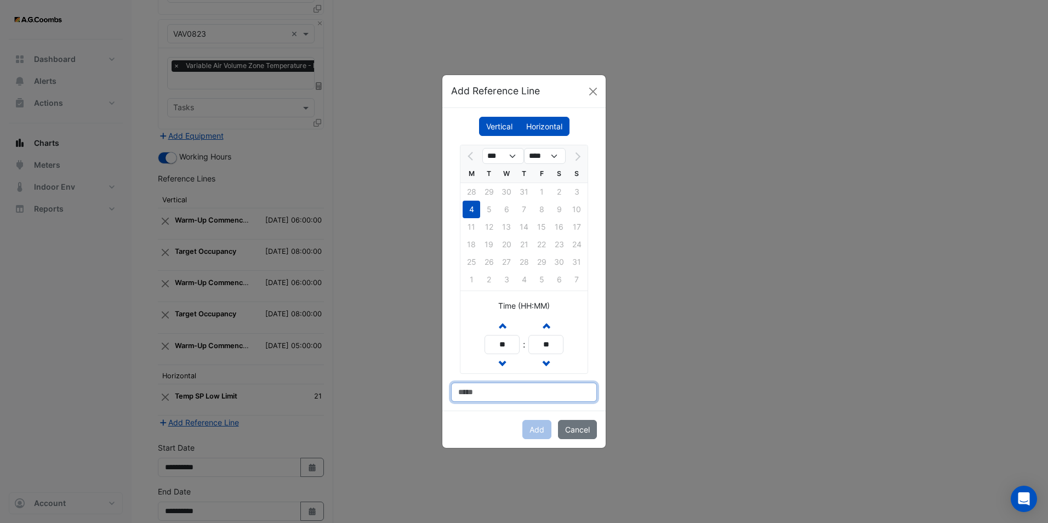
click at [497, 390] on input at bounding box center [524, 392] width 146 height 19
paste input "**********"
type input "**********"
click at [500, 322] on span "button" at bounding box center [502, 325] width 5 height 9
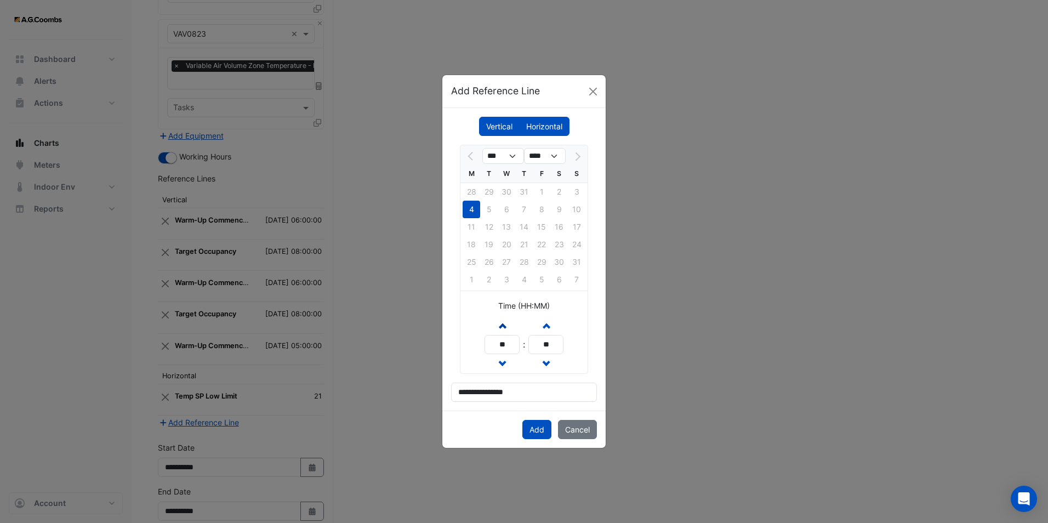
click at [500, 322] on span "button" at bounding box center [502, 325] width 5 height 9
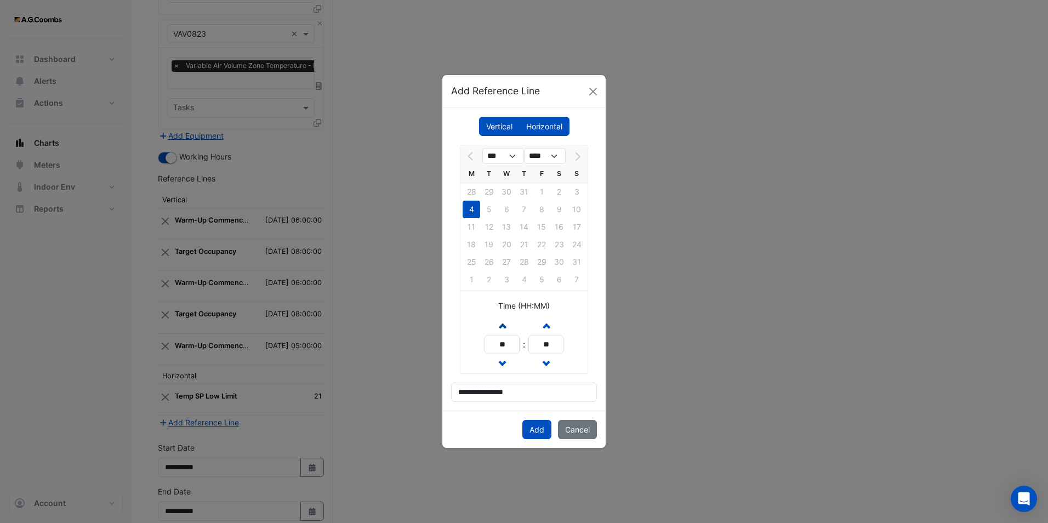
type input "**"
click at [534, 435] on button "Add" at bounding box center [537, 429] width 29 height 19
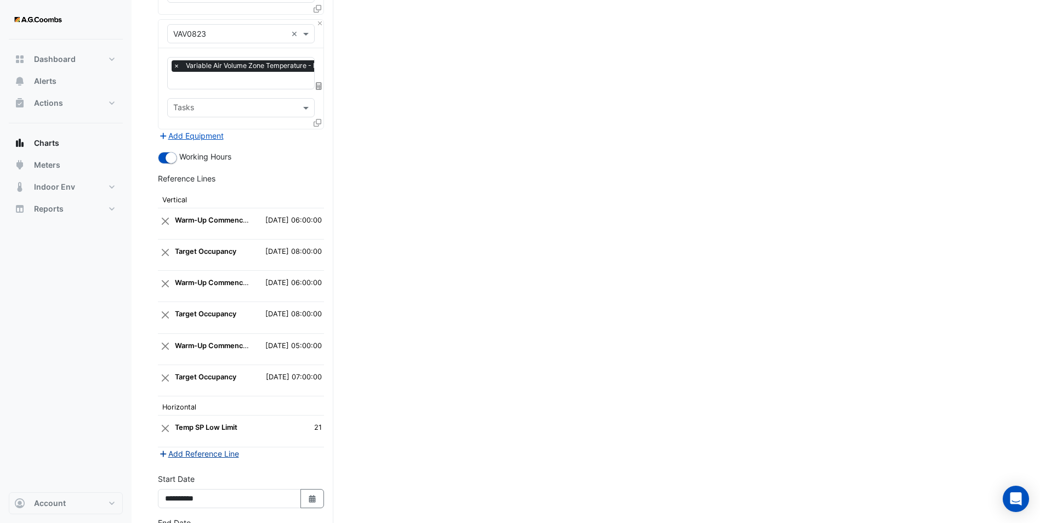
click at [194, 447] on button "Add Reference Line" at bounding box center [199, 453] width 82 height 13
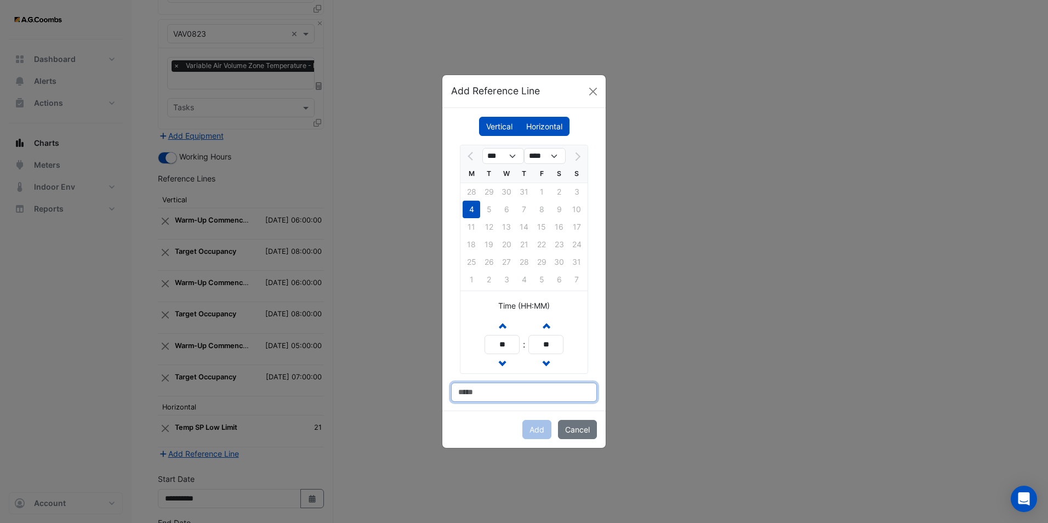
click at [514, 388] on input at bounding box center [524, 392] width 146 height 19
paste input "**********"
type input "**********"
click at [502, 325] on span "button" at bounding box center [502, 325] width 5 height 9
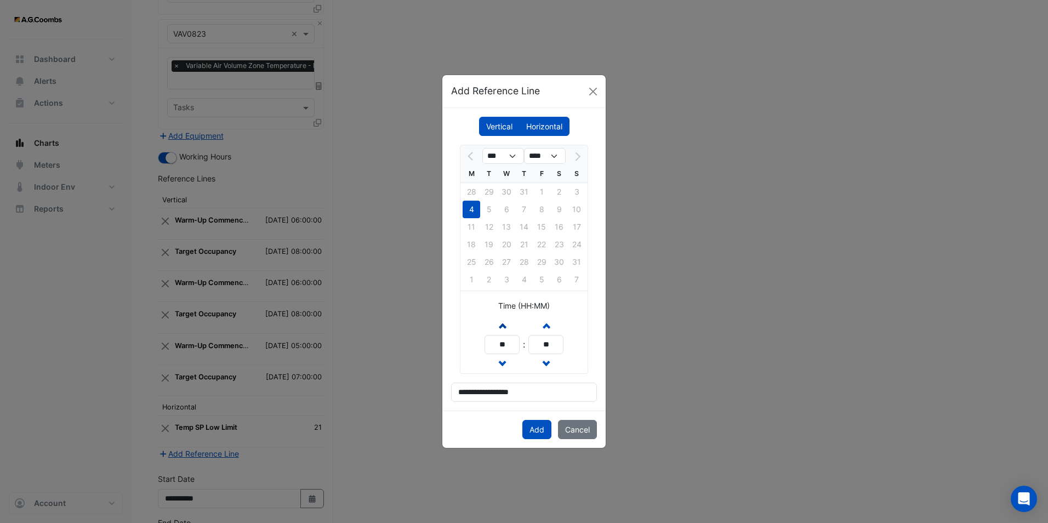
click at [502, 325] on span "button" at bounding box center [502, 325] width 5 height 9
click at [502, 326] on span "button" at bounding box center [502, 325] width 5 height 9
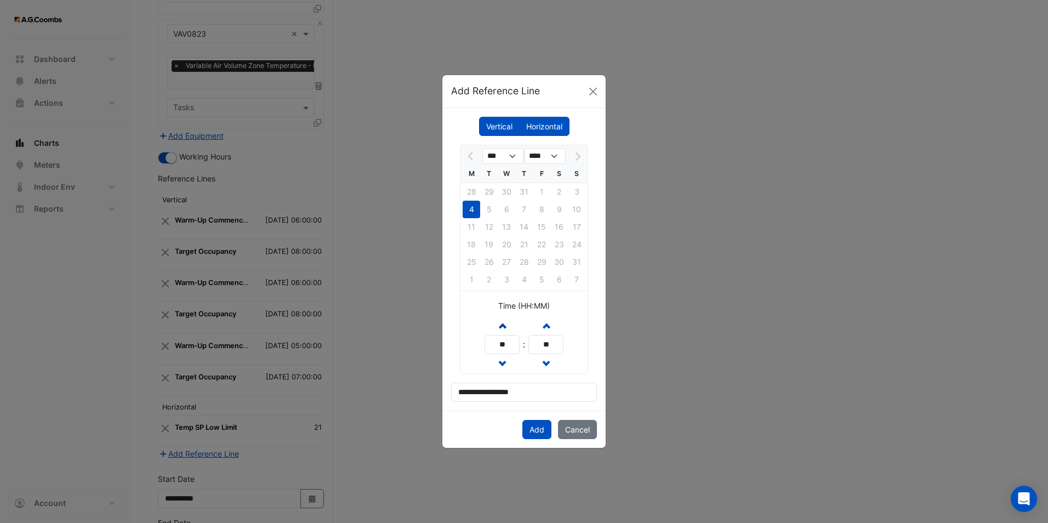
click at [502, 326] on span "button" at bounding box center [502, 325] width 5 height 9
type input "**"
click at [538, 395] on input "**********" at bounding box center [524, 392] width 146 height 19
type input "**********"
click at [540, 426] on button "Add" at bounding box center [537, 429] width 29 height 19
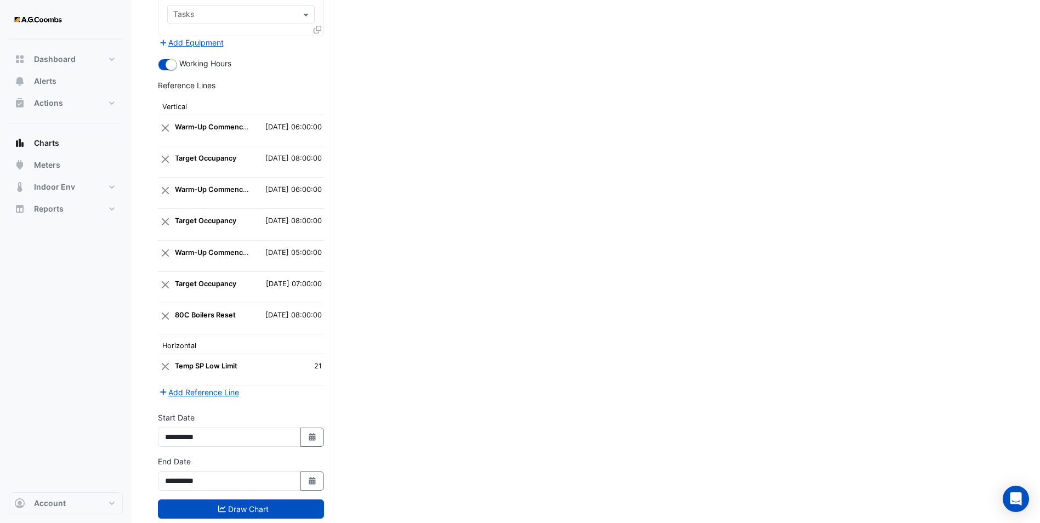
scroll to position [2706, 0]
click at [262, 499] on button "Draw Chart" at bounding box center [241, 508] width 166 height 19
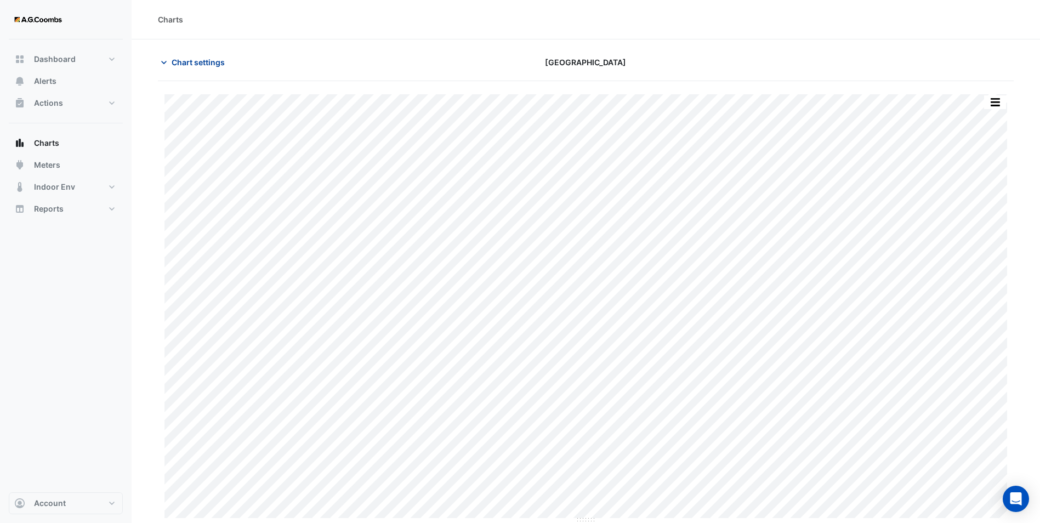
click at [185, 55] on button "Chart settings" at bounding box center [195, 62] width 74 height 19
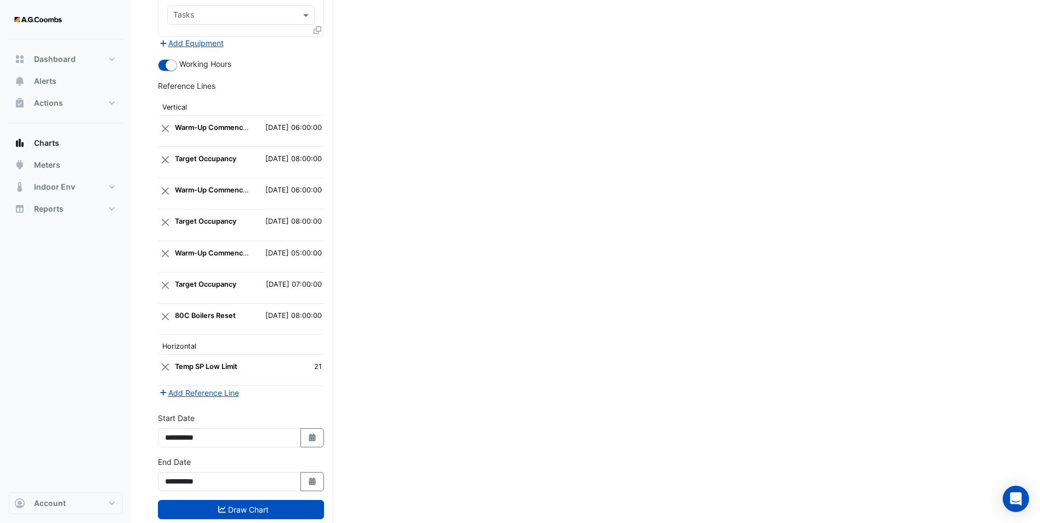
scroll to position [2706, 0]
click at [315, 477] on icon "button" at bounding box center [312, 481] width 7 height 8
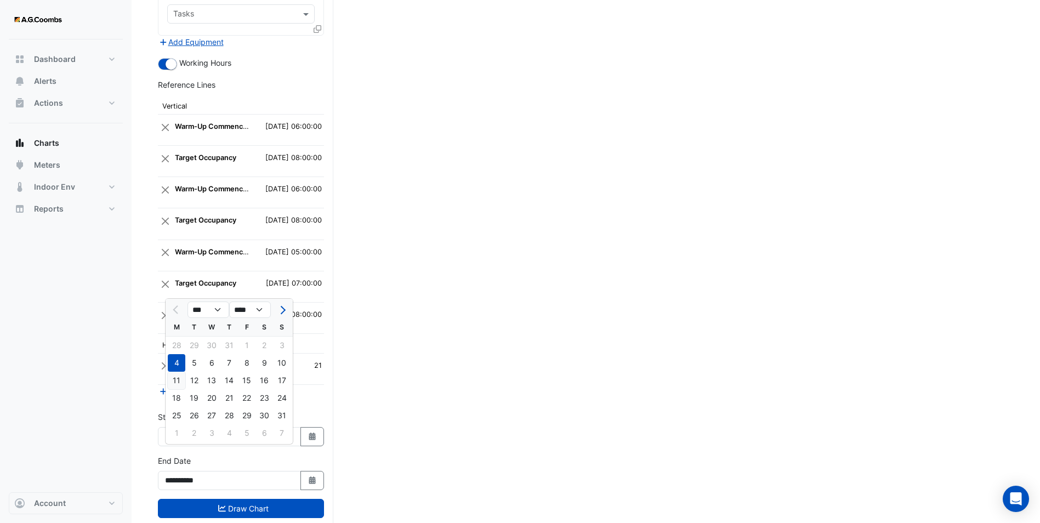
click at [178, 382] on div "11" at bounding box center [177, 381] width 18 height 18
type input "**********"
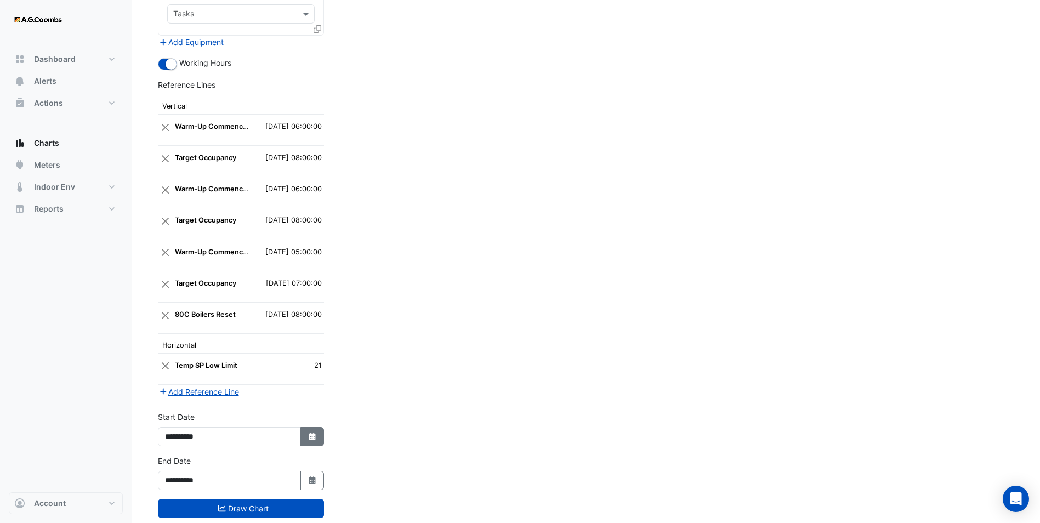
click at [311, 433] on icon "button" at bounding box center [312, 437] width 7 height 8
select select "*"
select select "****"
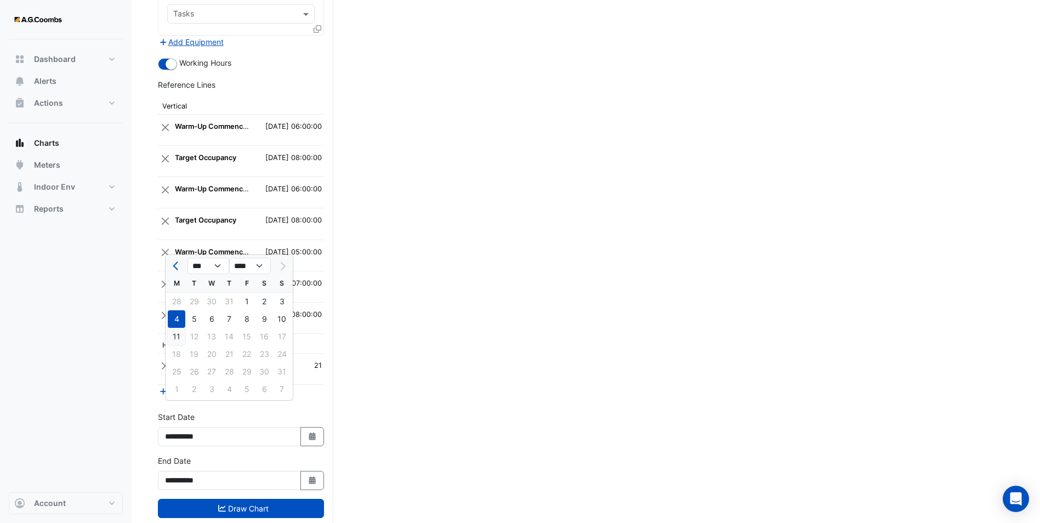
click at [173, 338] on div "11" at bounding box center [177, 337] width 18 height 18
type input "**********"
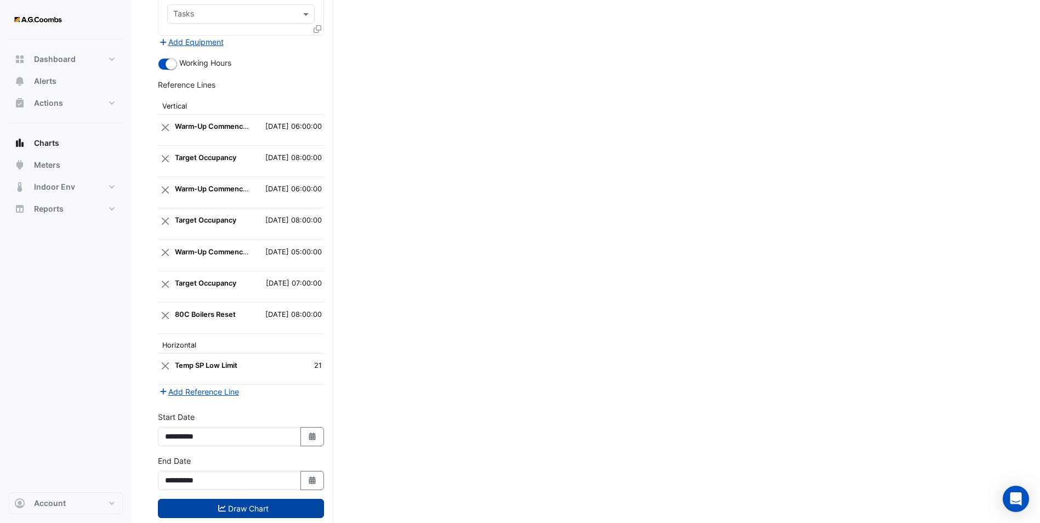
click at [257, 499] on button "Draw Chart" at bounding box center [241, 508] width 166 height 19
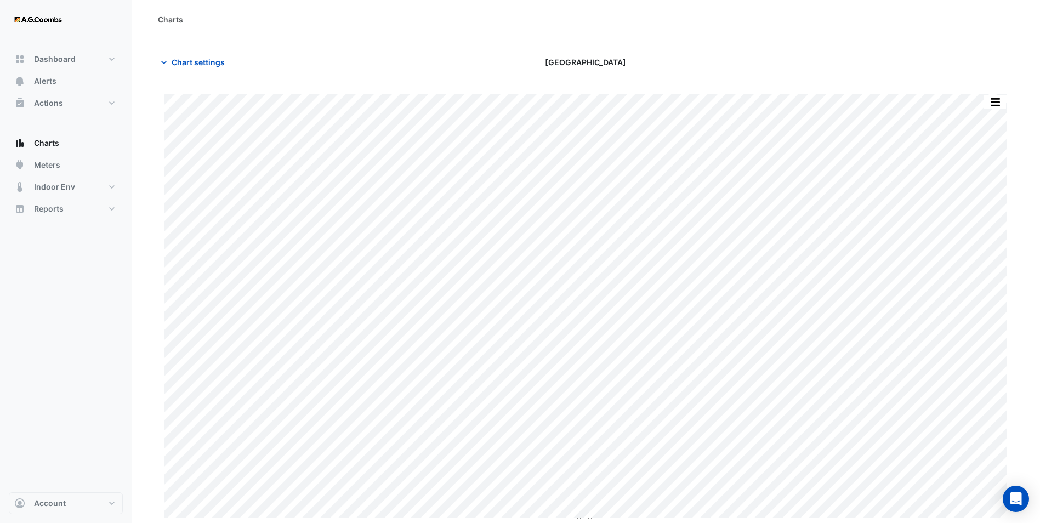
drag, startPoint x: 979, startPoint y: 1, endPoint x: 624, endPoint y: 20, distance: 355.8
click at [624, 20] on div "Charts" at bounding box center [586, 20] width 856 height 12
click at [326, 16] on div "Charts" at bounding box center [586, 20] width 856 height 12
click at [172, 66] on span "Chart settings" at bounding box center [198, 62] width 53 height 12
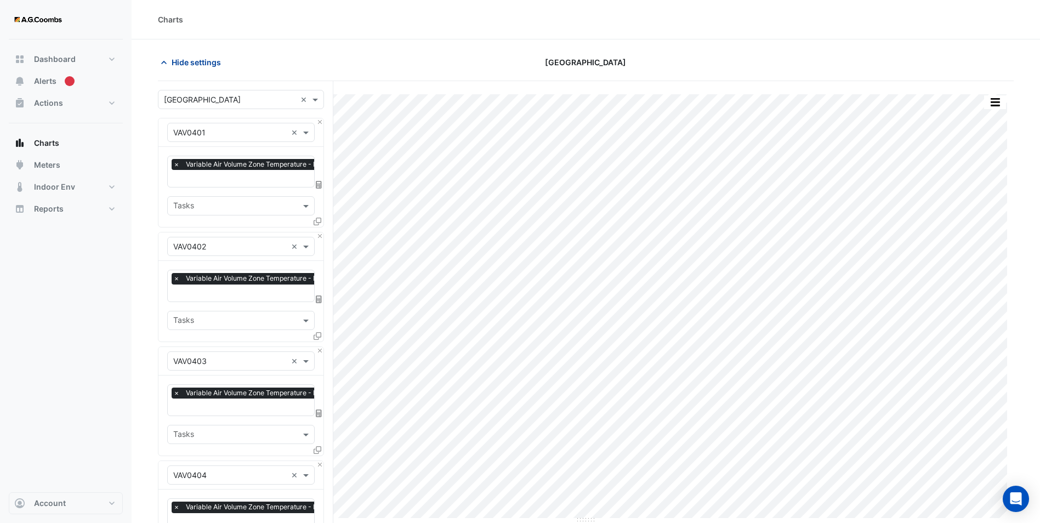
click at [172, 66] on span "Hide settings" at bounding box center [196, 62] width 49 height 12
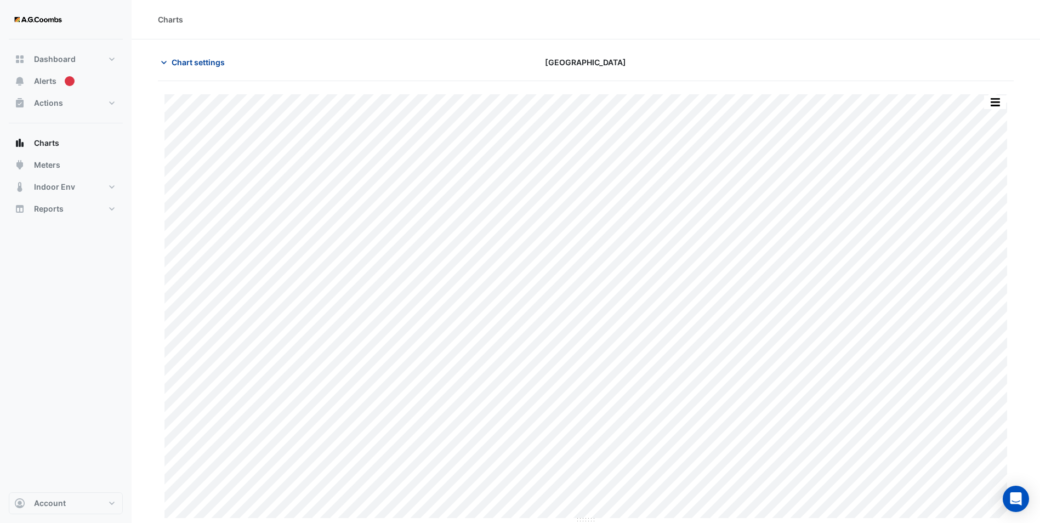
click at [185, 63] on span "Chart settings" at bounding box center [198, 62] width 53 height 12
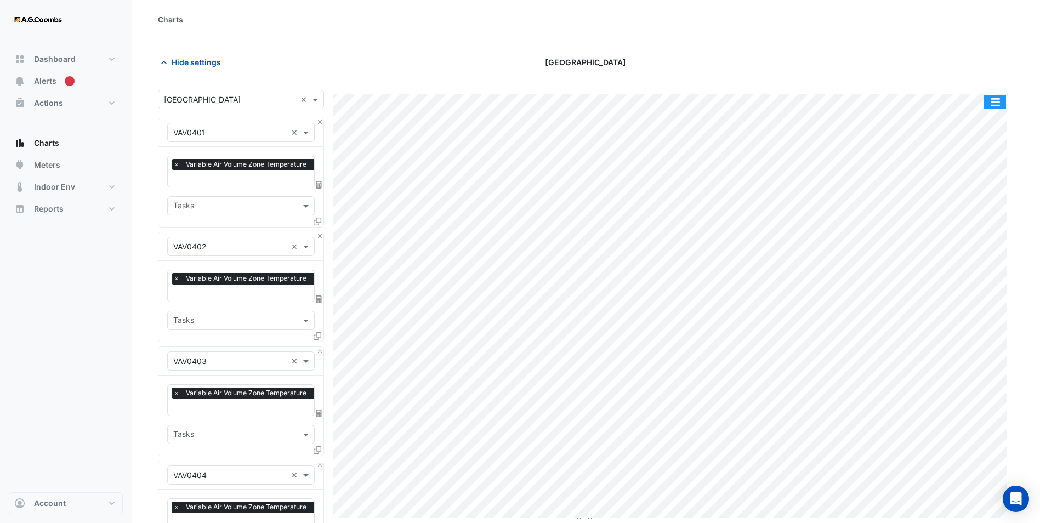
click at [996, 95] on div "Split by Equip Split All Print Save as JPEG Save as PNG Pivot Data Table Export…" at bounding box center [995, 102] width 23 height 15
click at [997, 101] on button "button" at bounding box center [995, 102] width 22 height 14
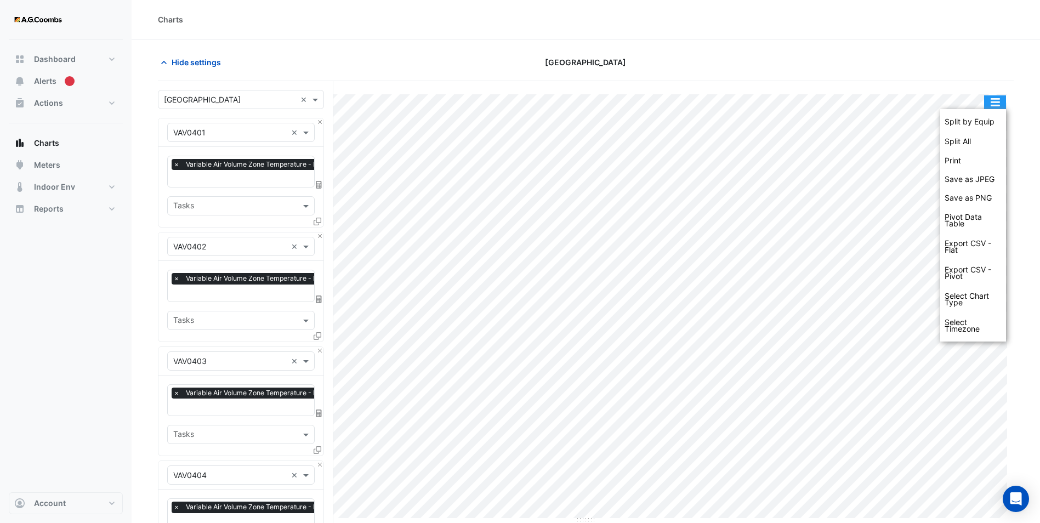
click at [997, 101] on button "button" at bounding box center [995, 102] width 22 height 14
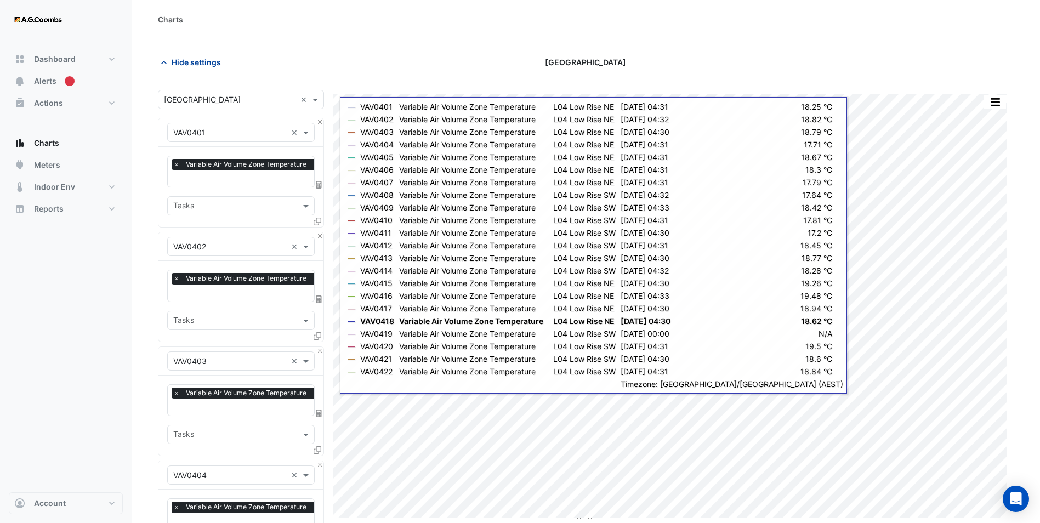
click at [197, 64] on span "Hide settings" at bounding box center [196, 62] width 49 height 12
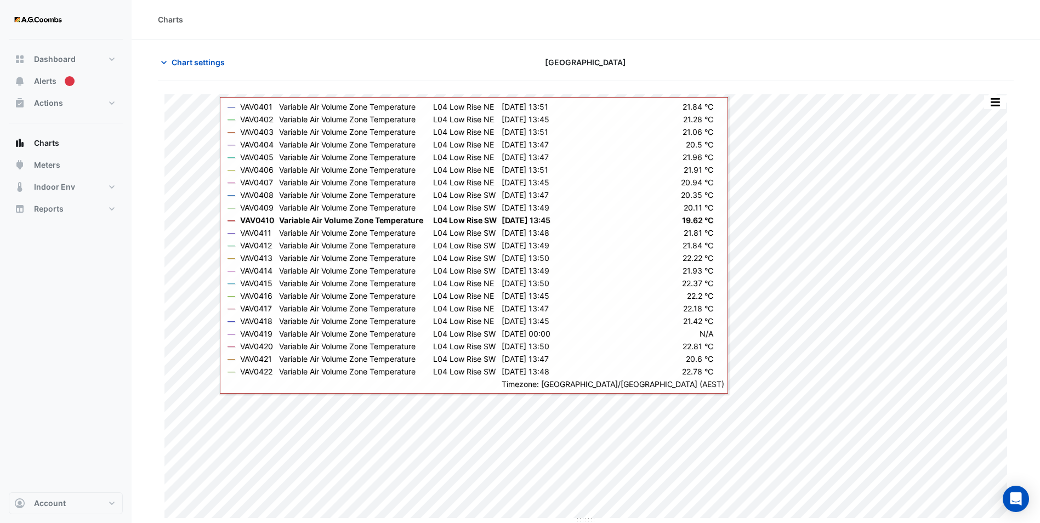
scroll to position [1, 0]
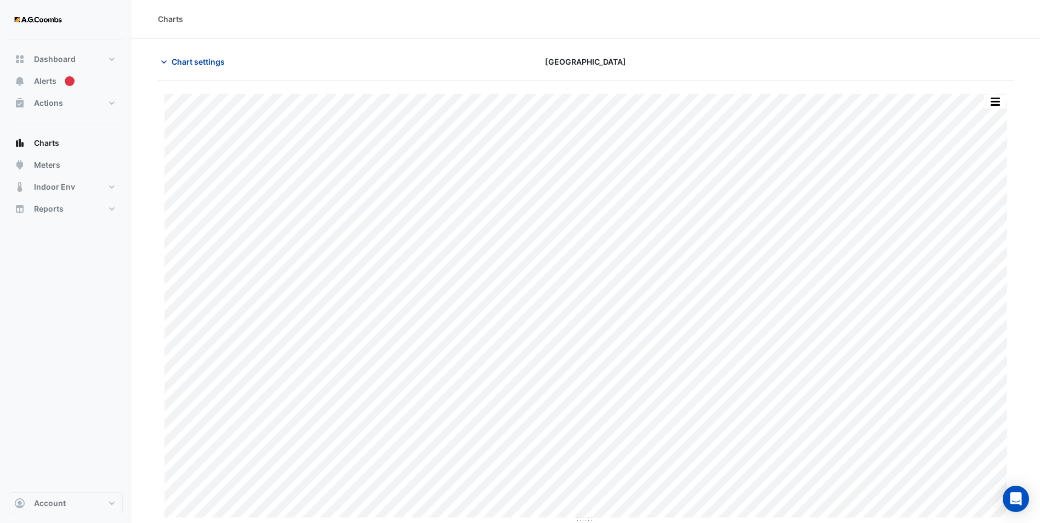
click at [206, 66] on span "Chart settings" at bounding box center [198, 62] width 53 height 12
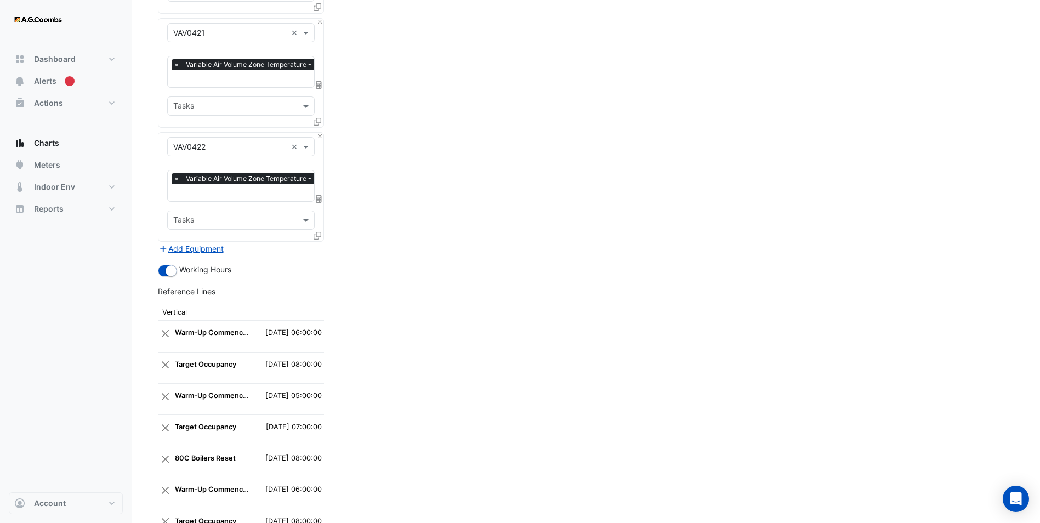
scroll to position [2429, 0]
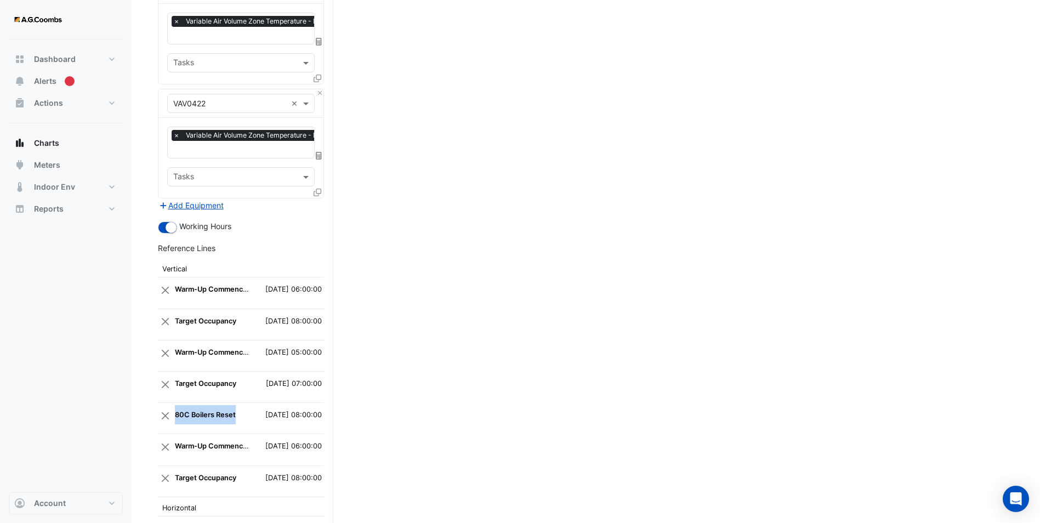
drag, startPoint x: 175, startPoint y: 391, endPoint x: 242, endPoint y: 395, distance: 67.0
click at [242, 403] on tr "80C Boilers Reset 2025-08-04 08:00:00" at bounding box center [241, 418] width 166 height 31
copy tr "80C Boilers Reset"
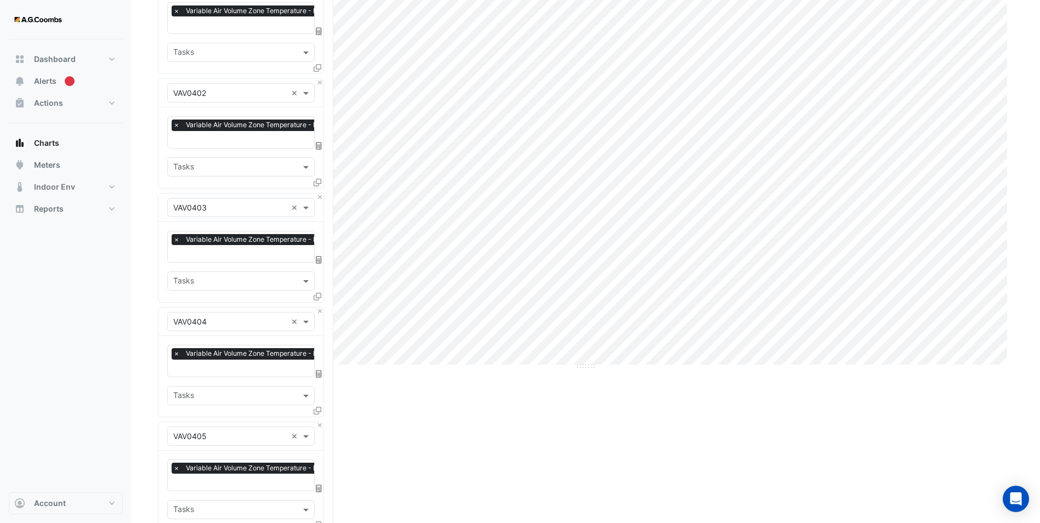
scroll to position [0, 0]
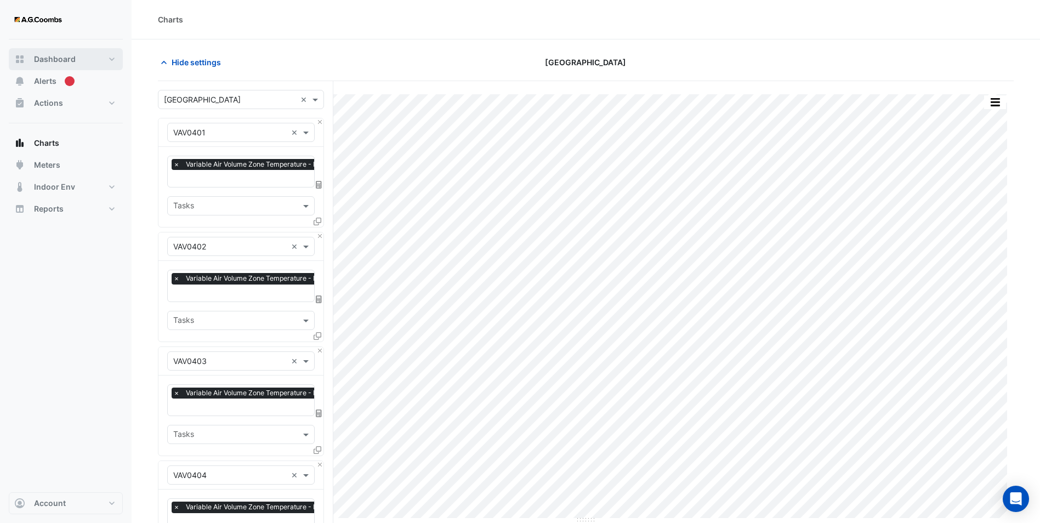
click at [57, 62] on span "Dashboard" at bounding box center [55, 59] width 42 height 11
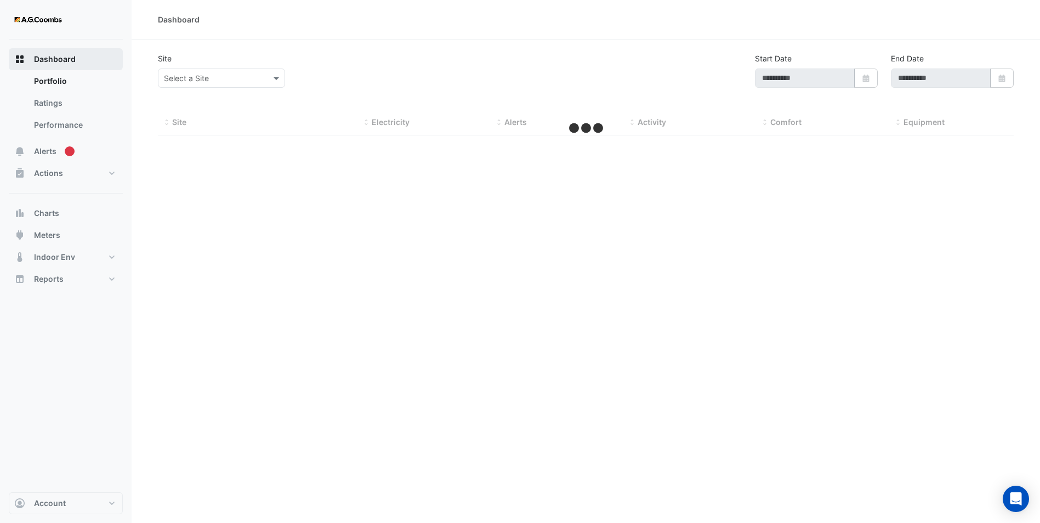
type input "**********"
select select "**"
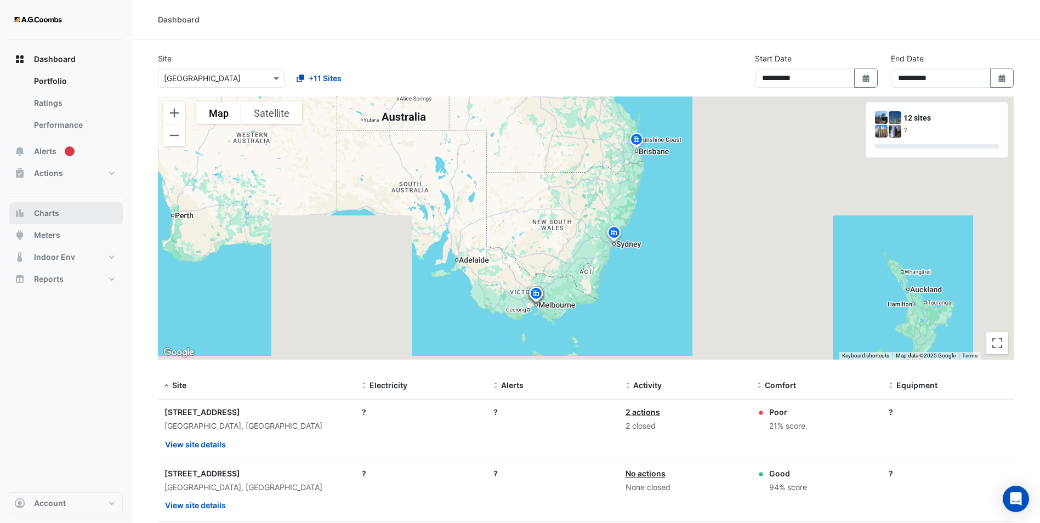
click at [52, 214] on span "Charts" at bounding box center [46, 213] width 25 height 11
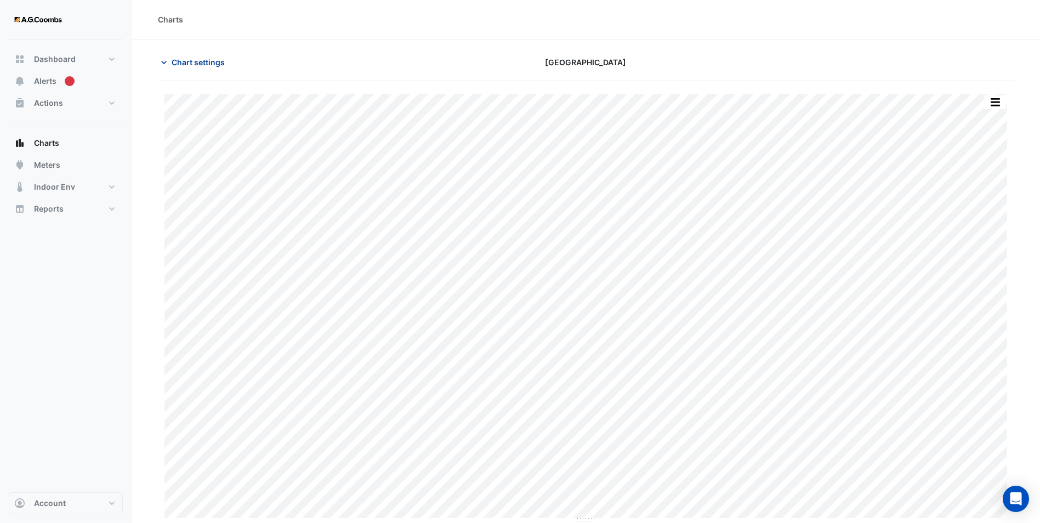
click at [203, 70] on button "Chart settings" at bounding box center [195, 62] width 74 height 19
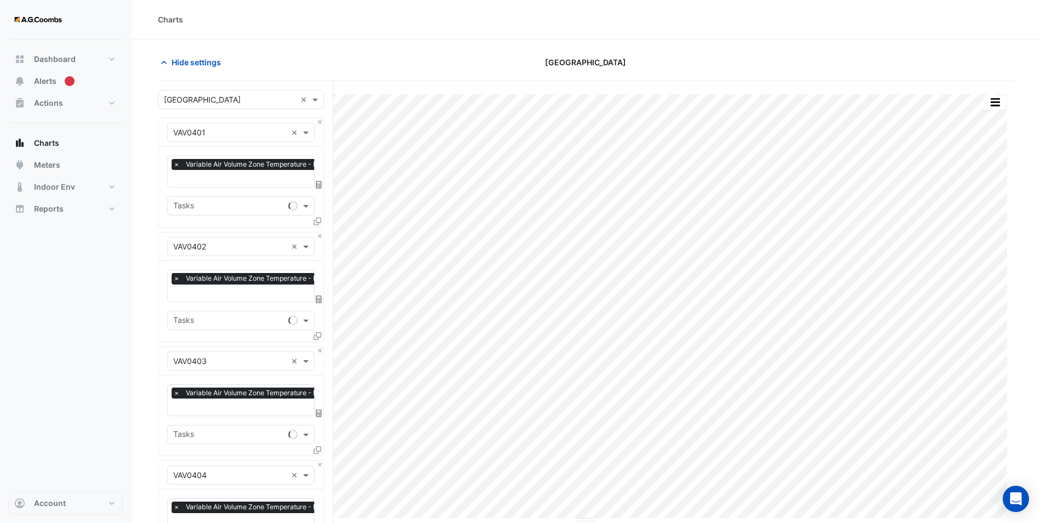
click at [167, 20] on div "Charts" at bounding box center [170, 20] width 25 height 12
click at [301, 54] on div "Hide settings" at bounding box center [296, 62] width 290 height 19
click at [186, 59] on span "Hide settings" at bounding box center [196, 62] width 49 height 12
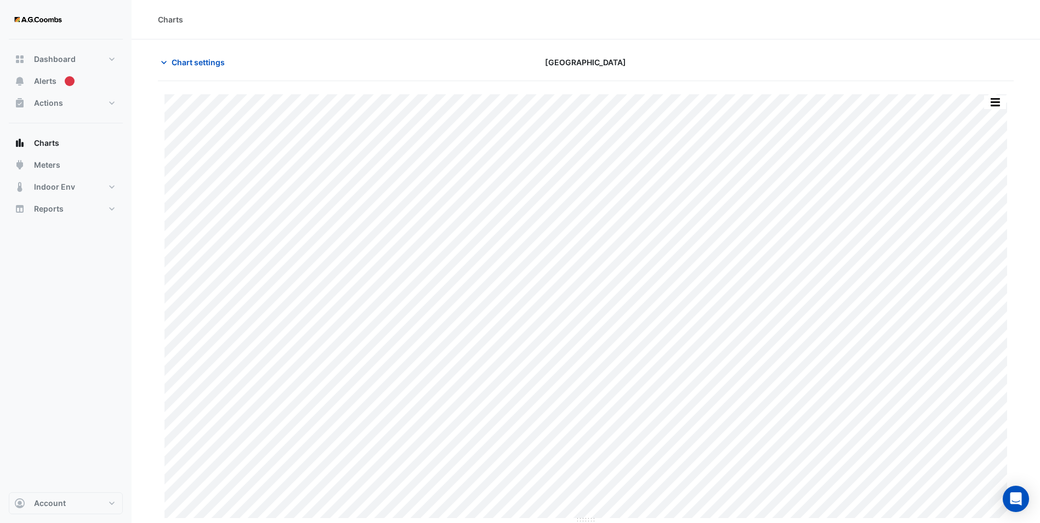
click at [41, 14] on img at bounding box center [37, 20] width 49 height 22
click at [39, 24] on img at bounding box center [37, 20] width 49 height 22
click at [49, 56] on span "Dashboard" at bounding box center [55, 59] width 42 height 11
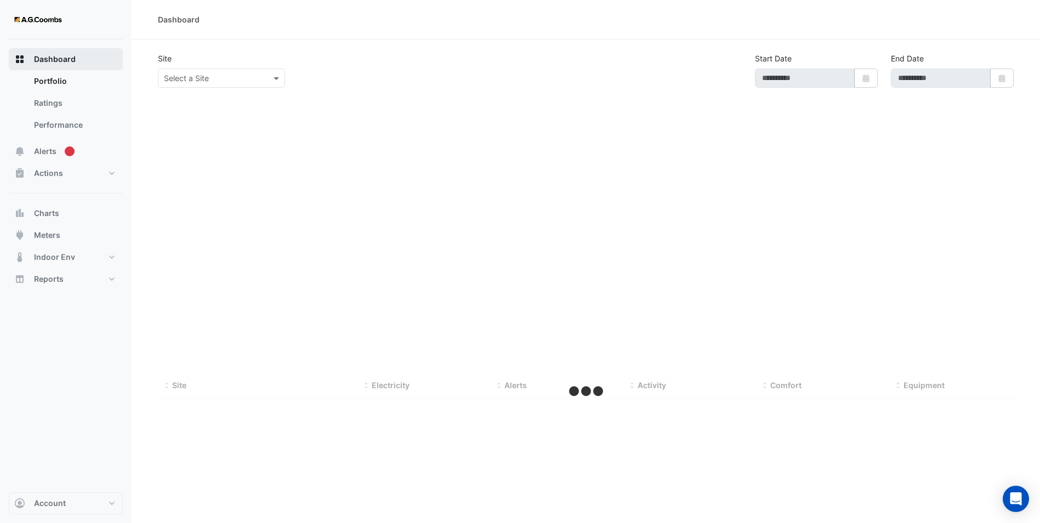
type input "**********"
select select "**"
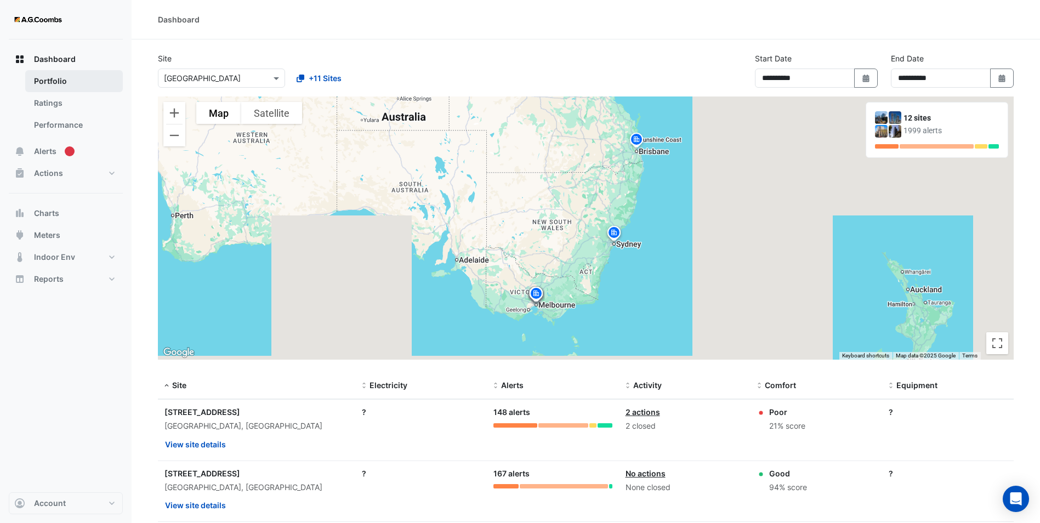
click at [46, 75] on link "Portfolio" at bounding box center [74, 81] width 98 height 22
click at [191, 76] on input "text" at bounding box center [210, 79] width 93 height 12
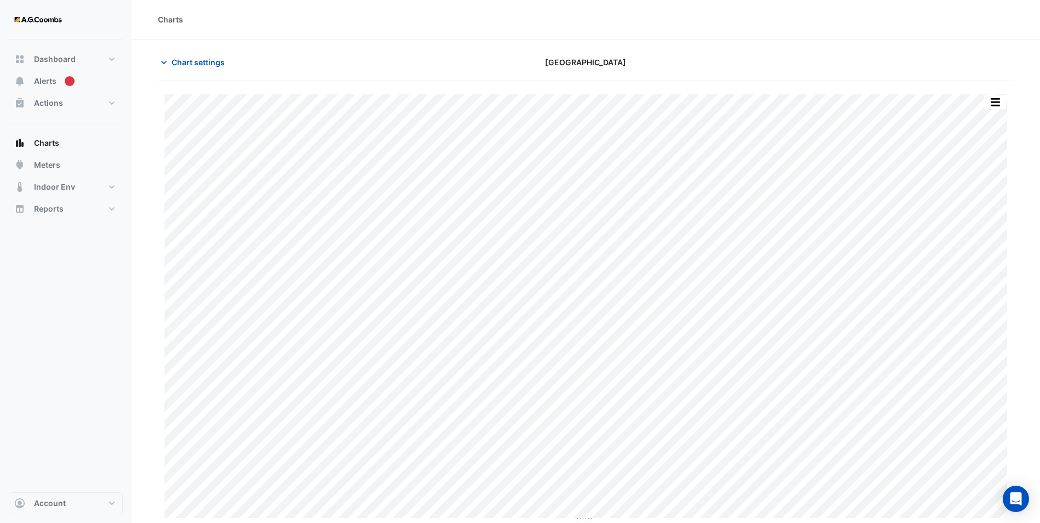
type input "**********"
click at [174, 66] on span "Chart settings" at bounding box center [198, 62] width 53 height 12
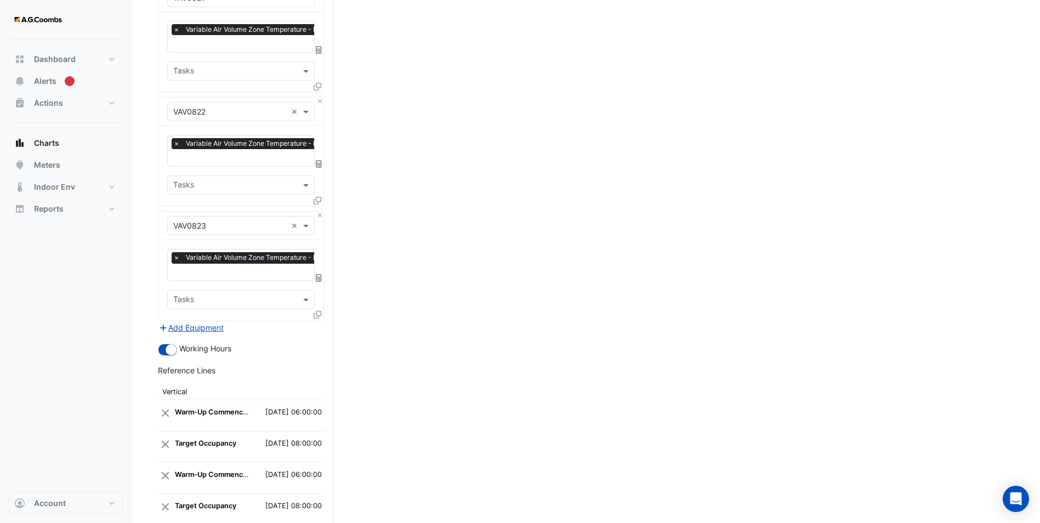
scroll to position [2377, 0]
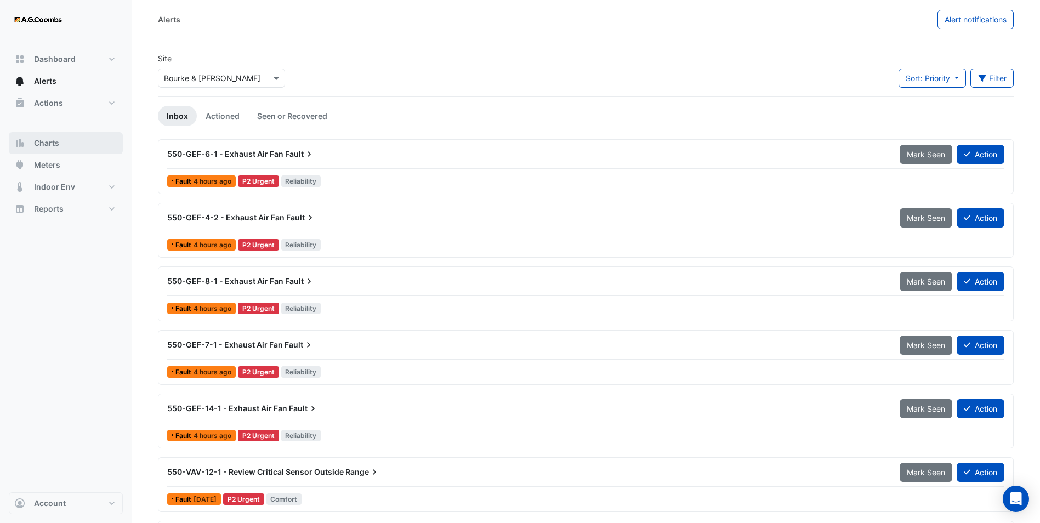
click at [66, 138] on button "Charts" at bounding box center [66, 143] width 114 height 22
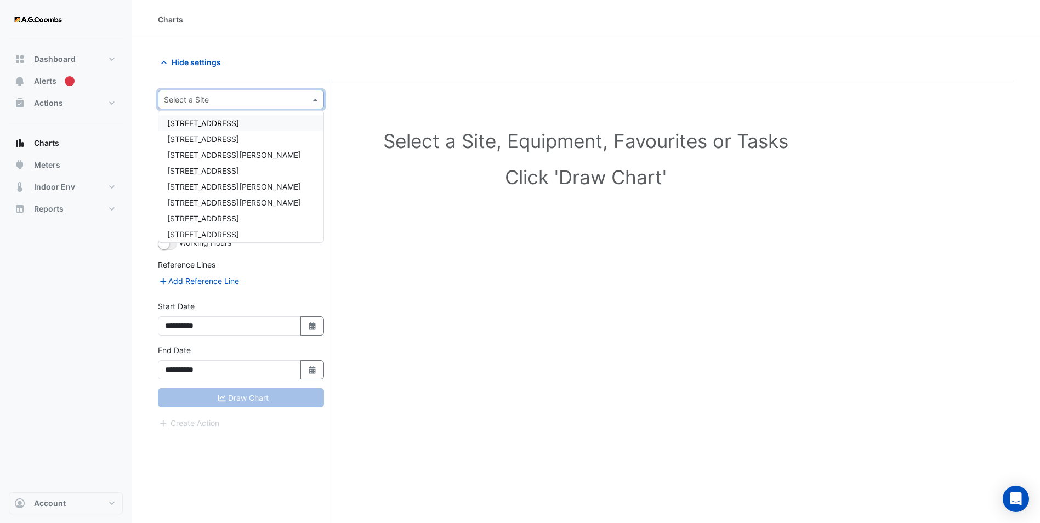
click at [201, 93] on div "Select a Site" at bounding box center [241, 99] width 166 height 19
click at [223, 191] on div "[GEOGRAPHIC_DATA]" at bounding box center [240, 198] width 165 height 16
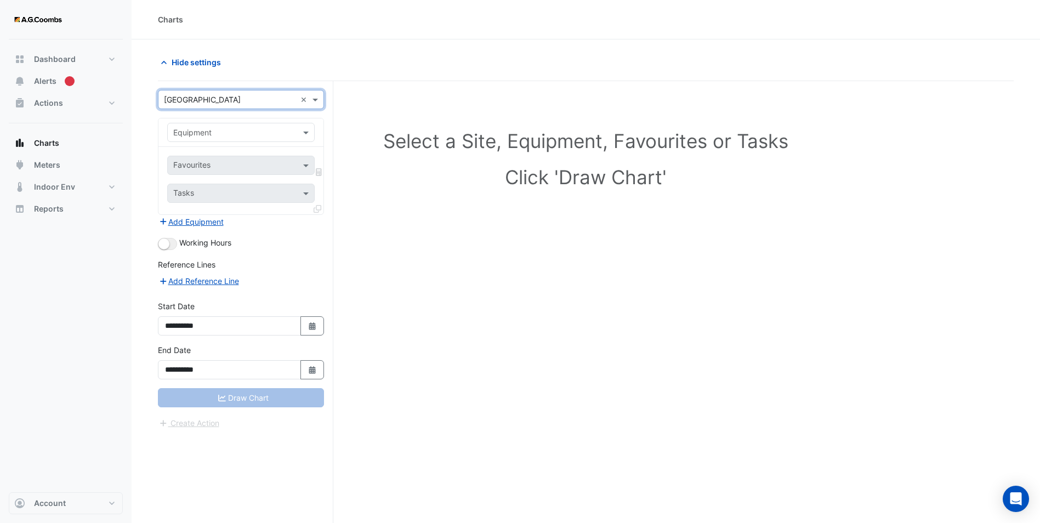
click at [195, 130] on input "text" at bounding box center [230, 133] width 114 height 12
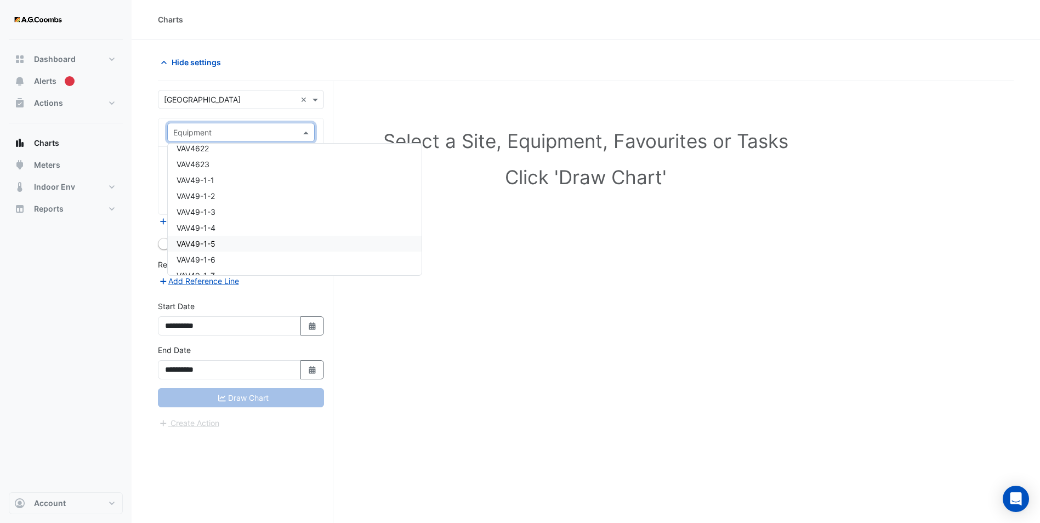
scroll to position [19259, 0]
click at [221, 172] on div "VAV49-1-1" at bounding box center [295, 170] width 254 height 16
click at [196, 166] on input "text" at bounding box center [234, 167] width 123 height 12
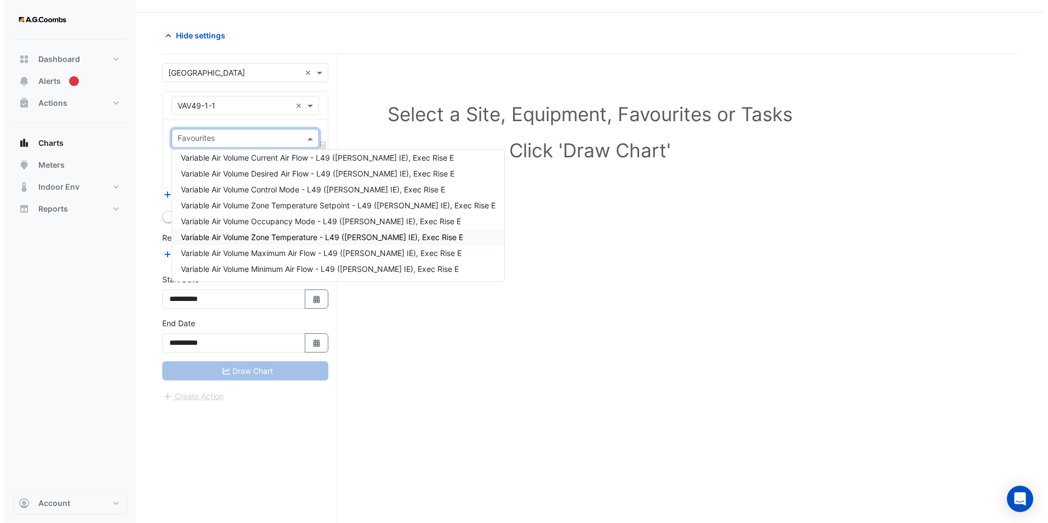
scroll to position [42, 0]
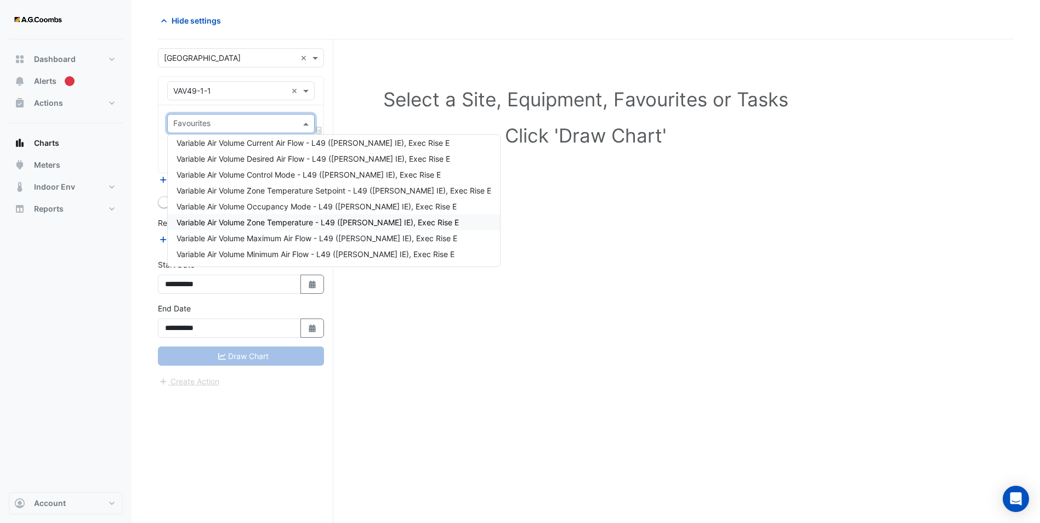
click at [286, 223] on span "Variable Air Volume Zone Temperature - L49 (NABERS IE), Exec Rise E" at bounding box center [318, 222] width 282 height 9
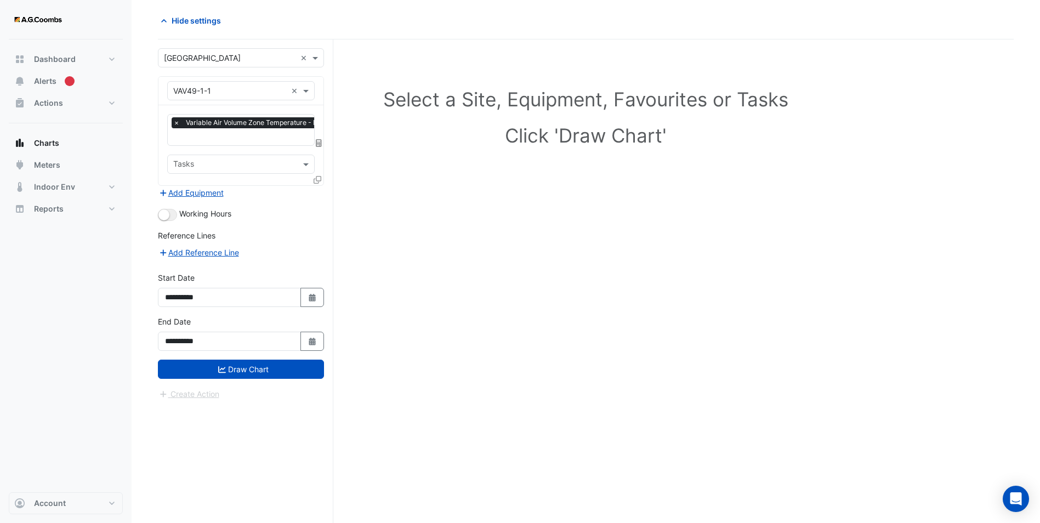
click at [317, 180] on icon at bounding box center [318, 180] width 8 height 8
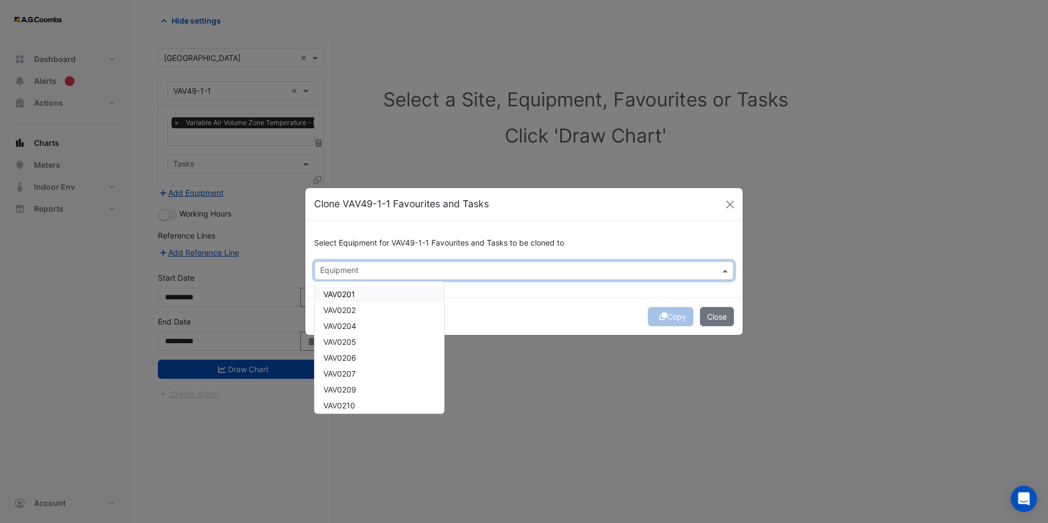
click at [351, 276] on input "text" at bounding box center [517, 272] width 395 height 12
click at [360, 360] on span "VAV49-1-2" at bounding box center [343, 358] width 38 height 9
click at [366, 372] on div "VAV49-1-3" at bounding box center [379, 374] width 129 height 16
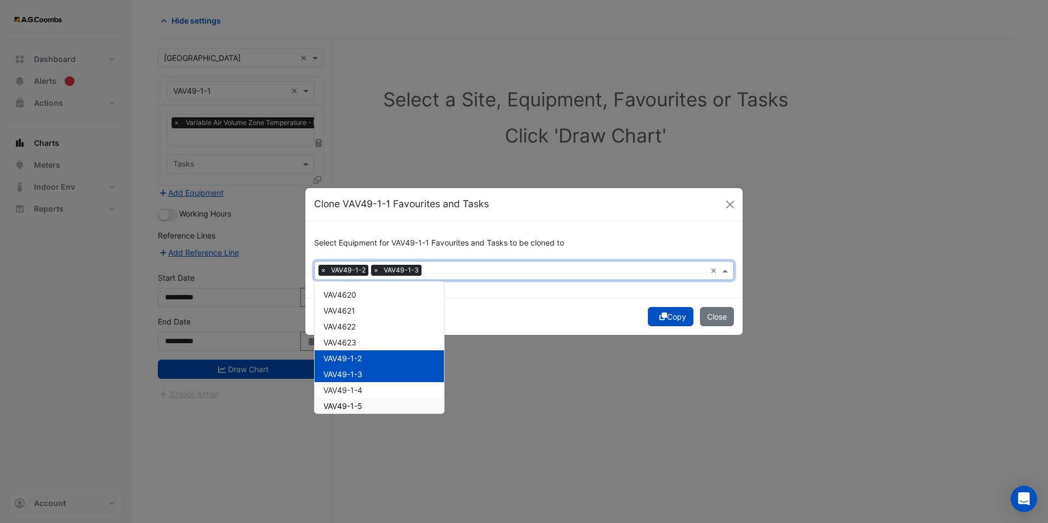
drag, startPoint x: 371, startPoint y: 387, endPoint x: 369, endPoint y: 411, distance: 24.2
click at [369, 392] on div "VAV49-1-4" at bounding box center [379, 390] width 129 height 16
click at [370, 405] on div "VAV49-1-5" at bounding box center [379, 406] width 129 height 16
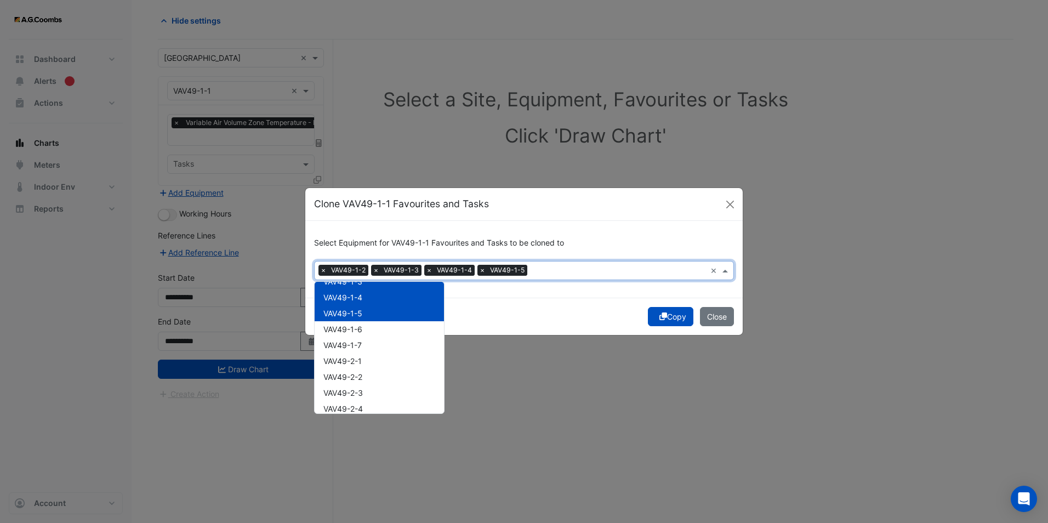
scroll to position [16186, 0]
click at [360, 309] on span "VAV49-1-6" at bounding box center [343, 312] width 39 height 9
click at [362, 328] on div "VAV49-1-7" at bounding box center [379, 328] width 129 height 16
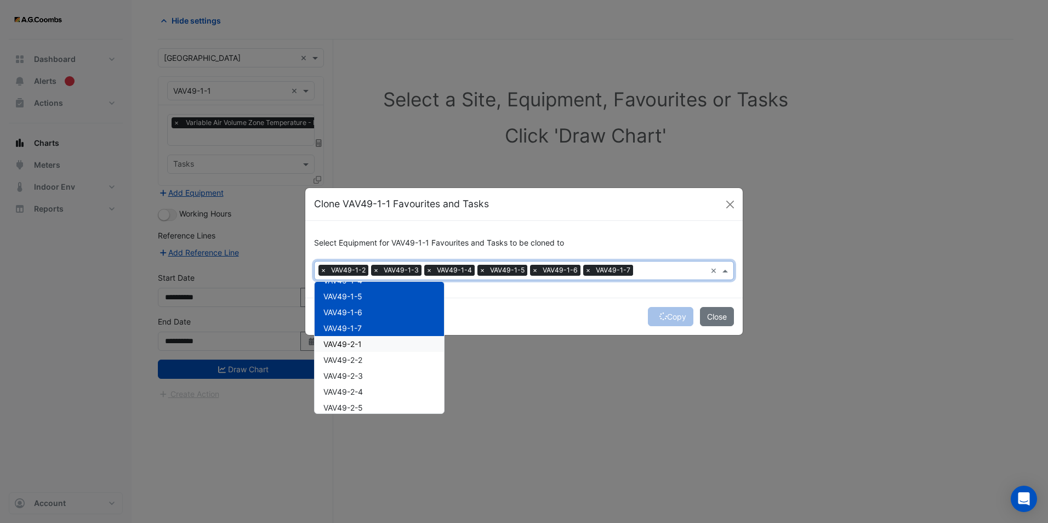
click at [362, 350] on div "VAV49-2-1" at bounding box center [379, 344] width 129 height 16
click at [362, 365] on div "VAV49-2-2" at bounding box center [379, 360] width 129 height 16
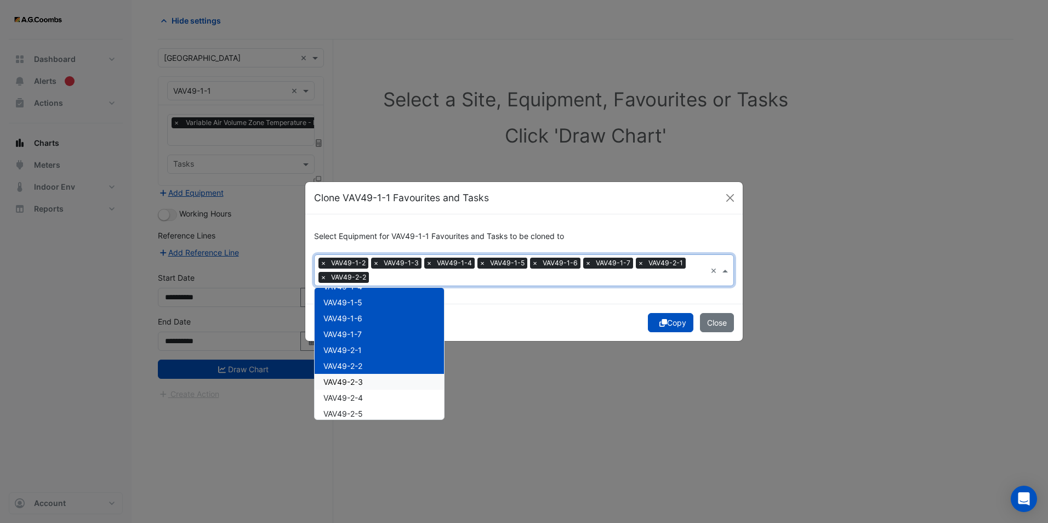
click at [361, 385] on span "VAV49-2-3" at bounding box center [343, 381] width 39 height 9
drag, startPoint x: 361, startPoint y: 398, endPoint x: 360, endPoint y: 410, distance: 12.6
click at [361, 399] on span "VAV49-2-4" at bounding box center [343, 397] width 39 height 9
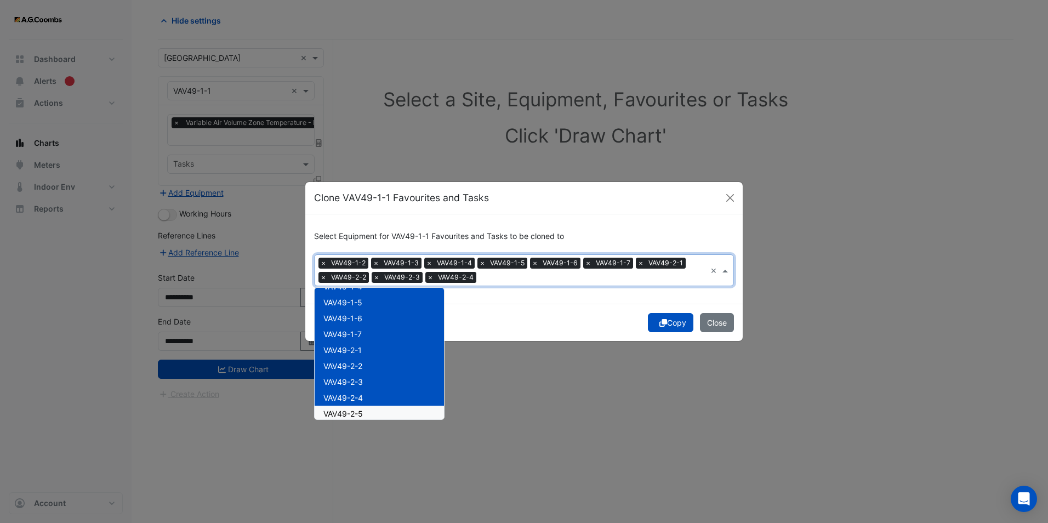
click at [360, 411] on span "VAV49-2-5" at bounding box center [343, 413] width 39 height 9
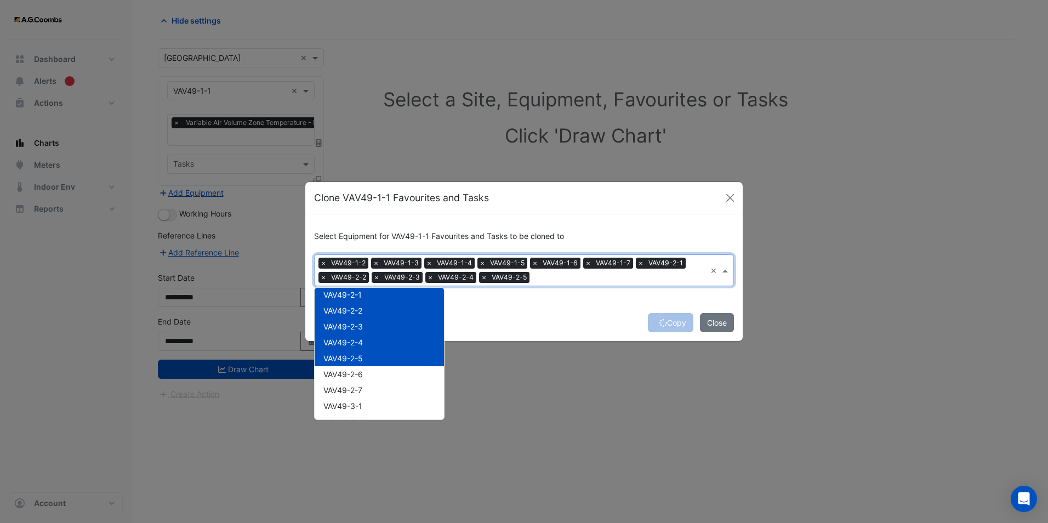
scroll to position [16241, 0]
click at [367, 379] on div "VAV49-2-6" at bounding box center [379, 375] width 129 height 16
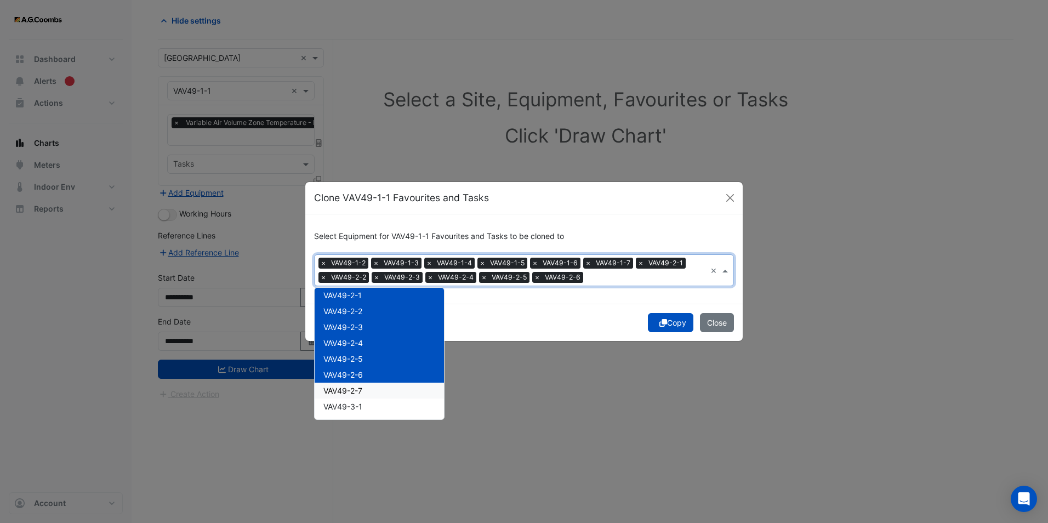
drag, startPoint x: 366, startPoint y: 397, endPoint x: 364, endPoint y: 415, distance: 17.6
click at [364, 415] on div "VAV49-3-2" at bounding box center [379, 423] width 129 height 16
click at [366, 392] on div "VAV49-2-7" at bounding box center [379, 391] width 129 height 16
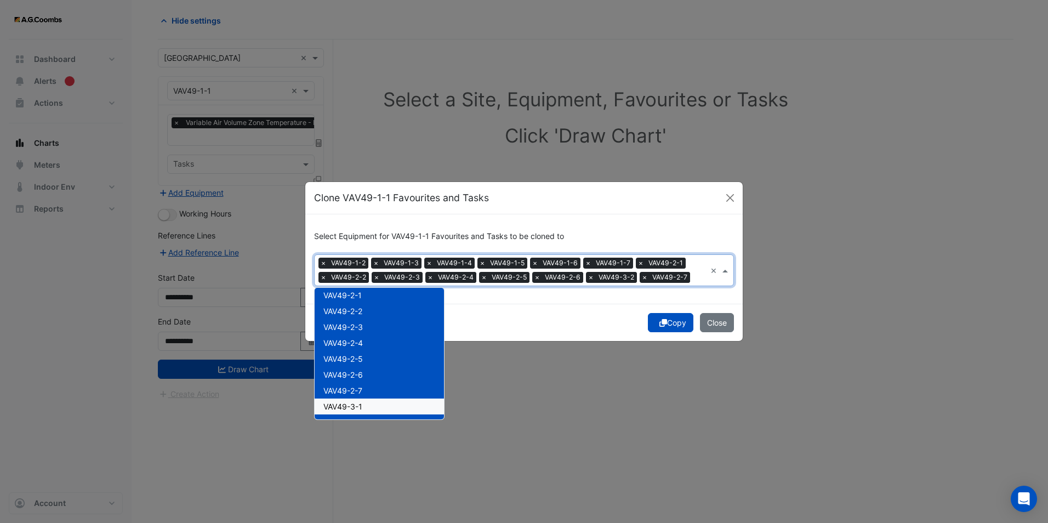
click at [363, 404] on div "VAV49-3-1" at bounding box center [379, 407] width 129 height 16
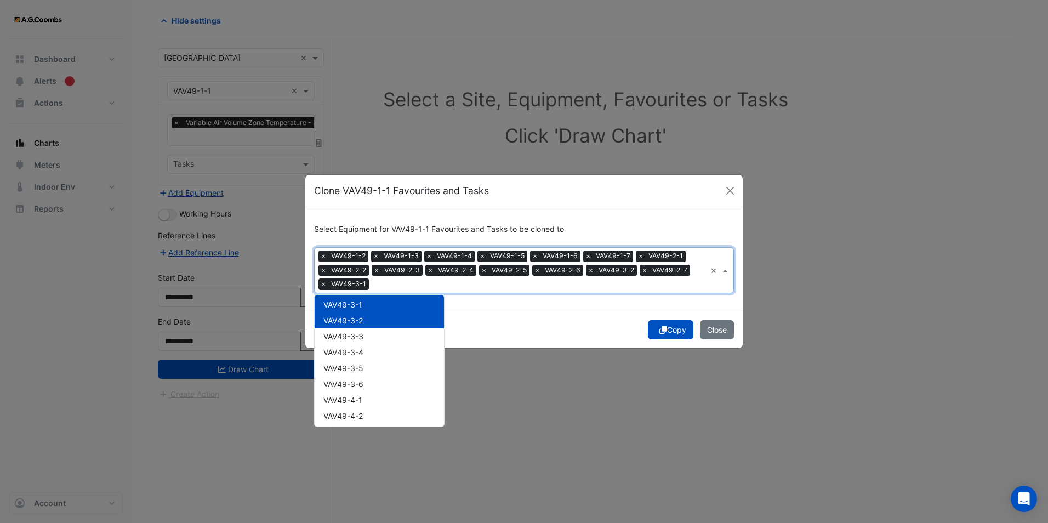
scroll to position [16351, 0]
click at [351, 339] on span "VAV49-3-3" at bounding box center [344, 335] width 40 height 9
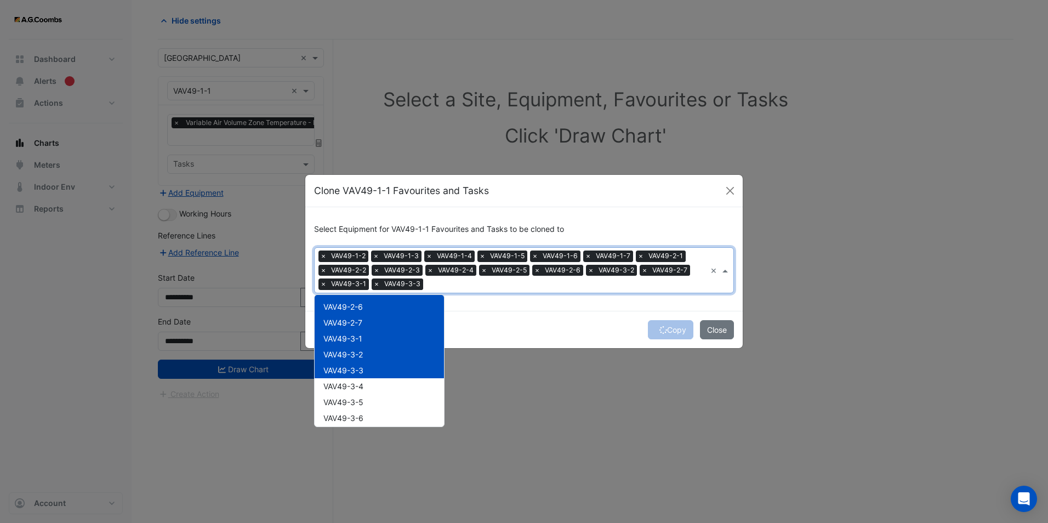
scroll to position [16241, 0]
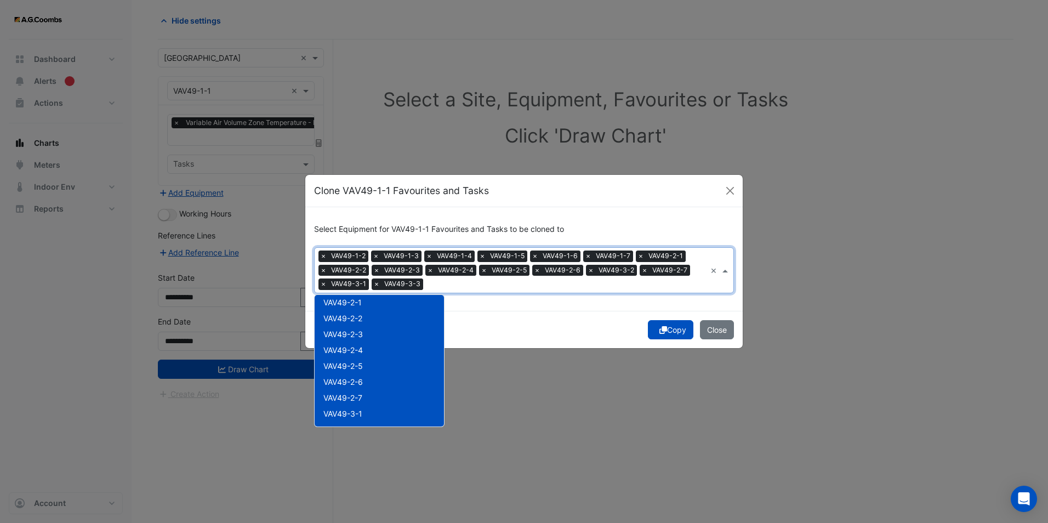
click at [631, 270] on span "VAV49-3-2" at bounding box center [616, 270] width 41 height 11
click at [590, 269] on span "×" at bounding box center [591, 270] width 10 height 11
click at [322, 283] on span "×" at bounding box center [324, 284] width 10 height 11
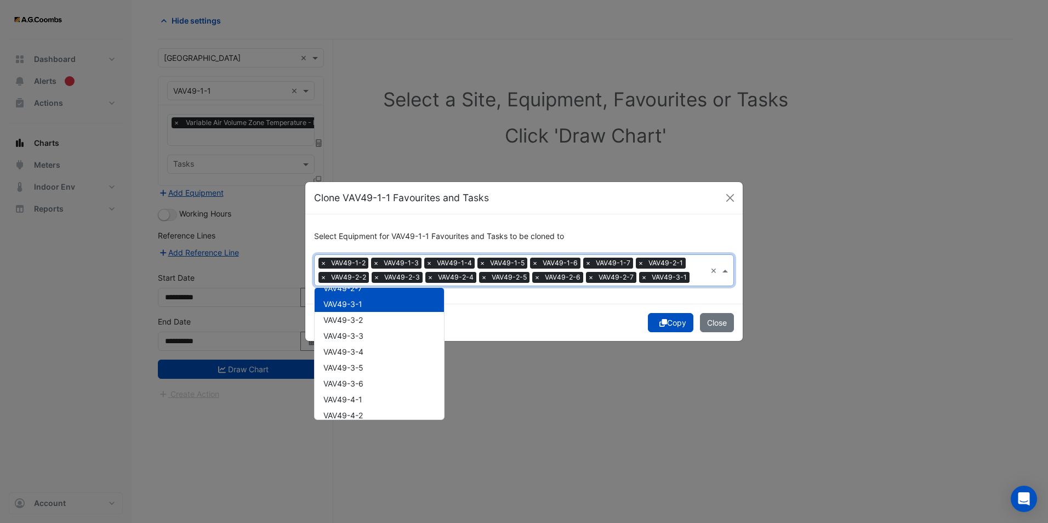
scroll to position [16351, 0]
click at [351, 314] on span "VAV49-3-2" at bounding box center [343, 312] width 39 height 9
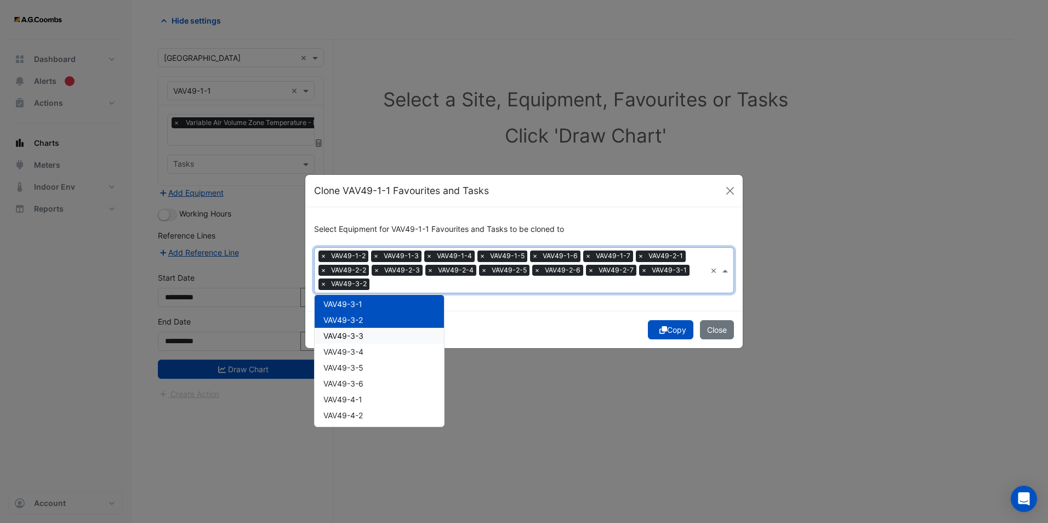
click at [359, 332] on span "VAV49-3-3" at bounding box center [344, 335] width 40 height 9
click at [364, 347] on span "VAV49-3-4" at bounding box center [344, 351] width 40 height 9
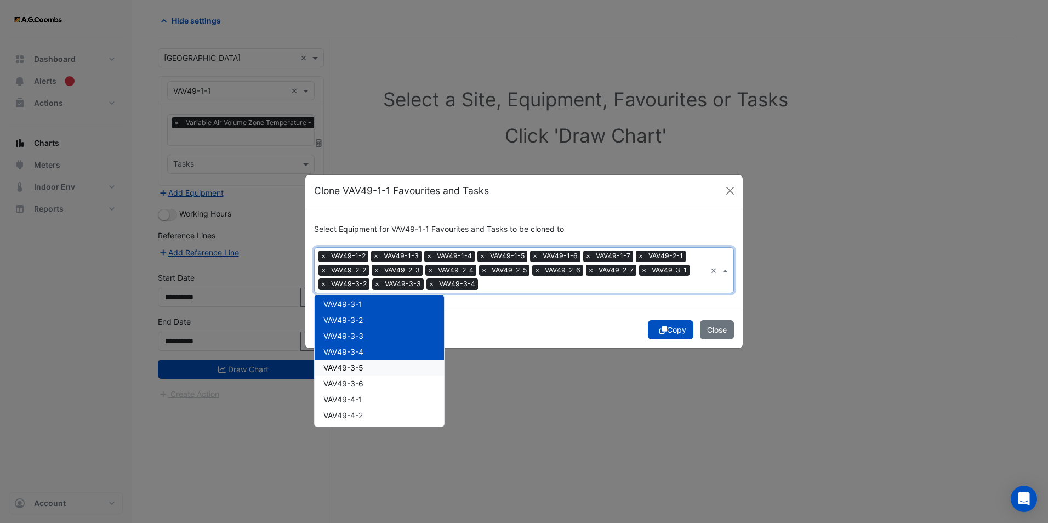
click at [365, 367] on div "VAV49-3-5" at bounding box center [379, 368] width 129 height 16
click at [365, 382] on div "VAV49-3-6" at bounding box center [379, 384] width 129 height 16
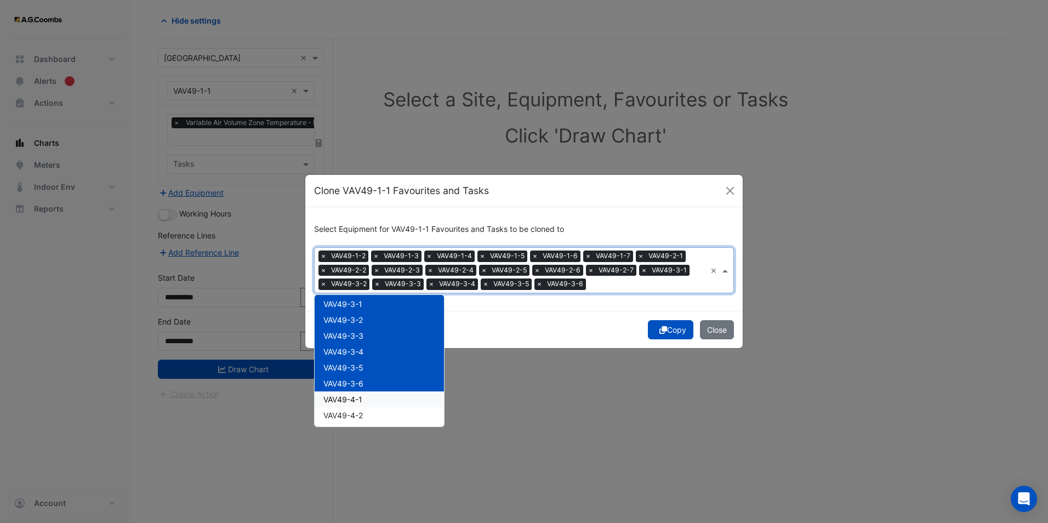
click at [366, 393] on div "VAV49-4-1" at bounding box center [379, 400] width 129 height 16
click at [365, 415] on div "VAV49-4-2" at bounding box center [379, 415] width 129 height 16
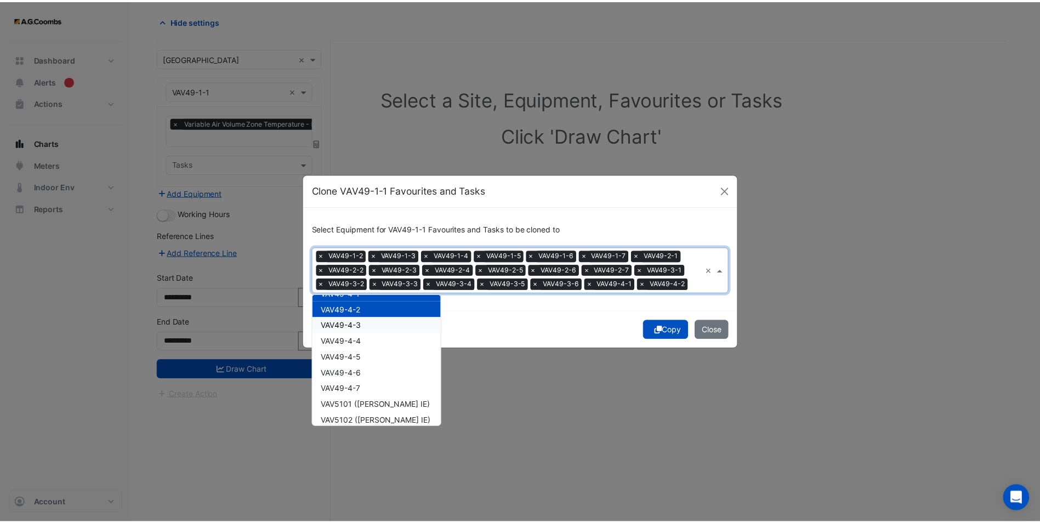
scroll to position [16460, 0]
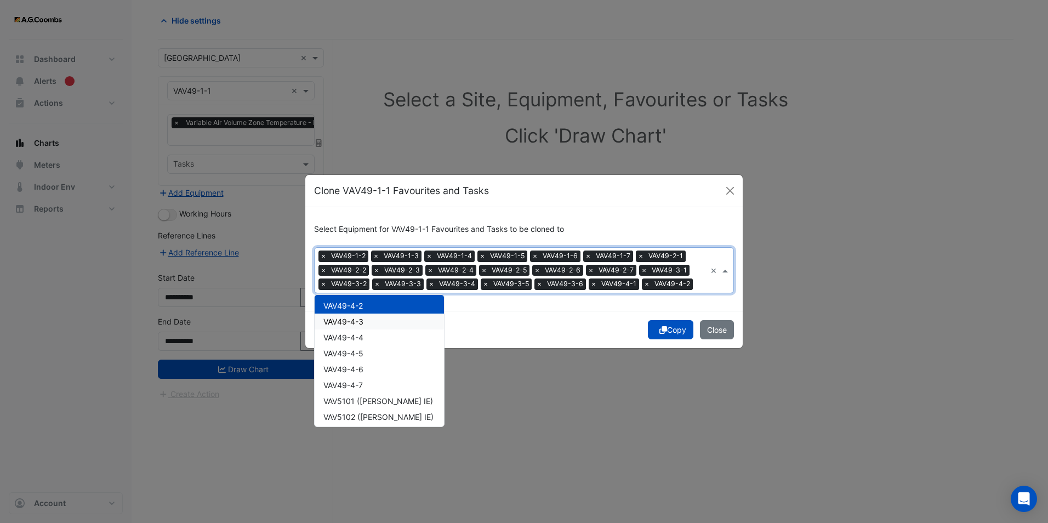
click at [360, 322] on span "VAV49-4-3" at bounding box center [344, 321] width 40 height 9
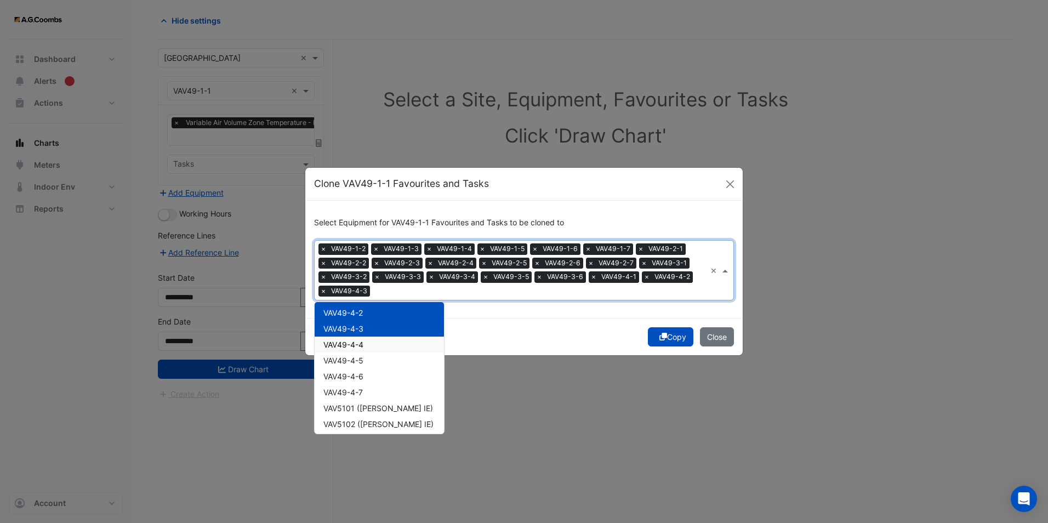
click at [364, 348] on span "VAV49-4-4" at bounding box center [344, 344] width 40 height 9
click at [362, 360] on span "VAV49-4-5" at bounding box center [344, 360] width 40 height 9
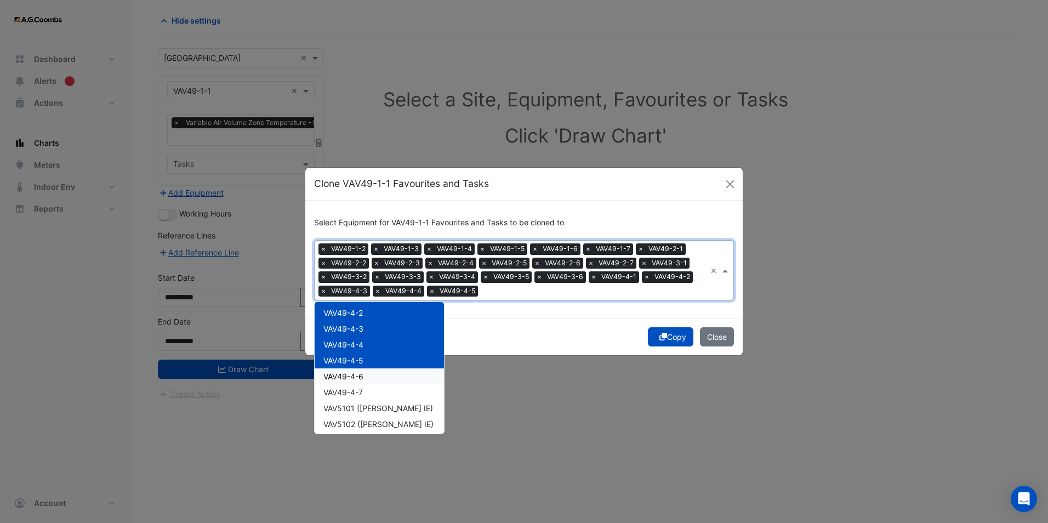
click at [365, 379] on div "VAV49-4-6" at bounding box center [379, 376] width 129 height 16
click at [364, 388] on div "VAV49-4-7" at bounding box center [379, 392] width 129 height 16
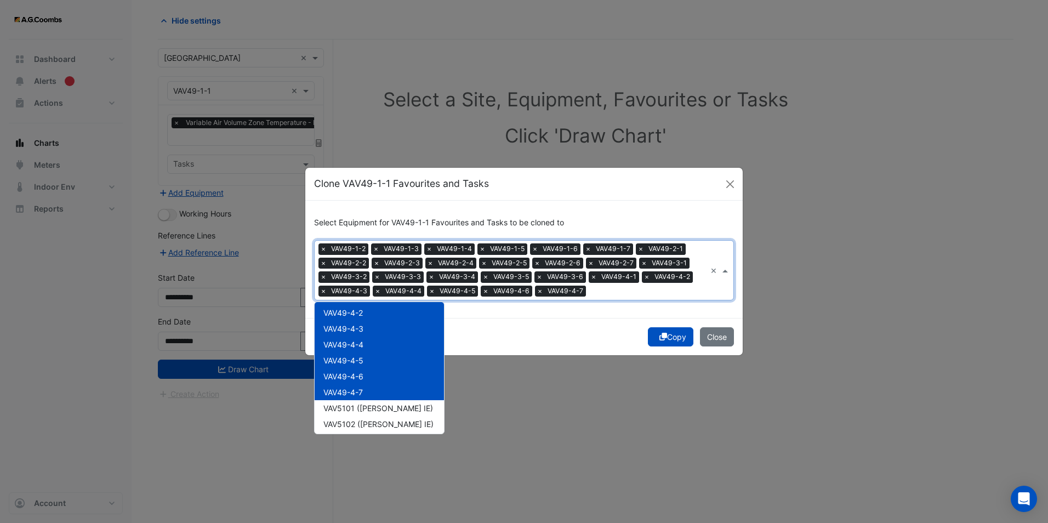
click at [494, 346] on div "Copy Close" at bounding box center [524, 336] width 438 height 37
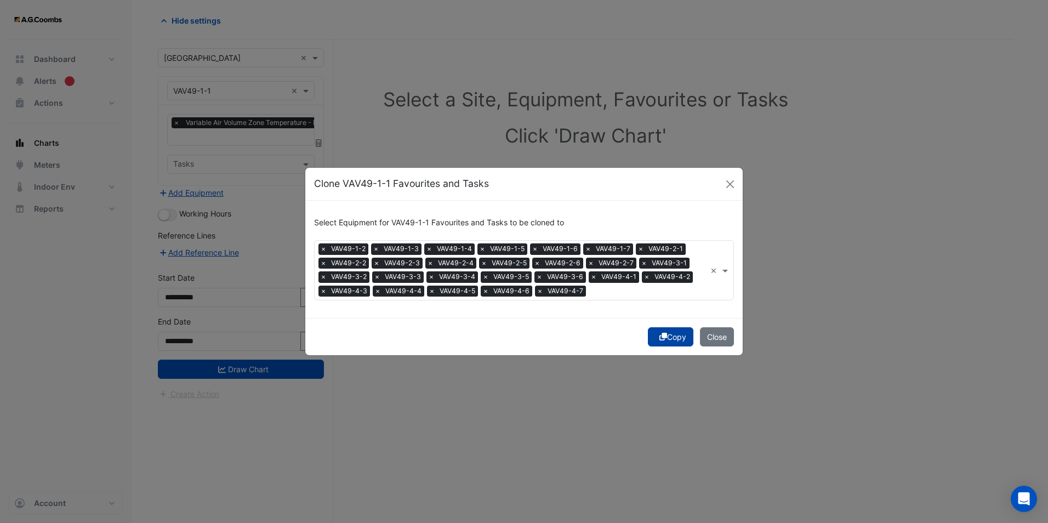
click at [662, 332] on fa-icon "submit" at bounding box center [664, 336] width 8 height 9
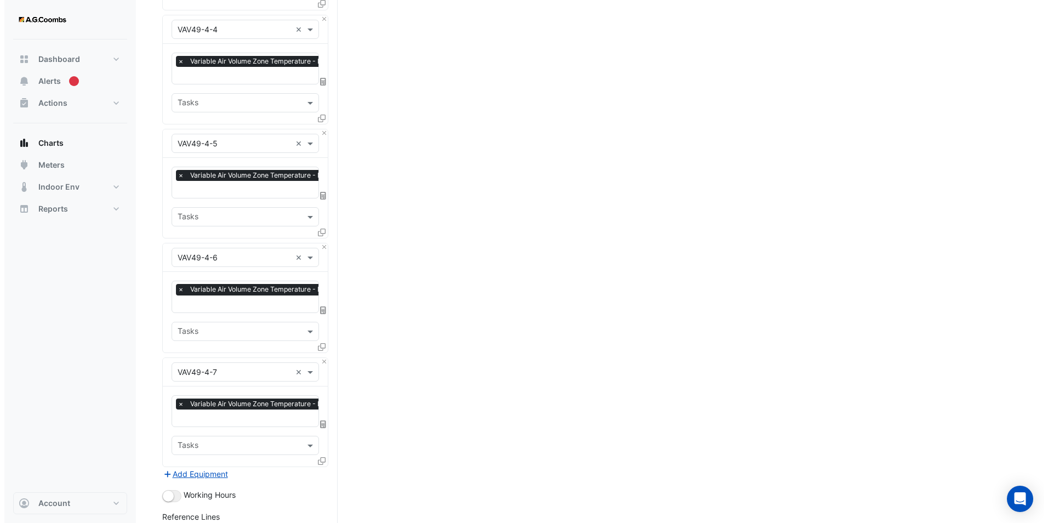
scroll to position [2869, 0]
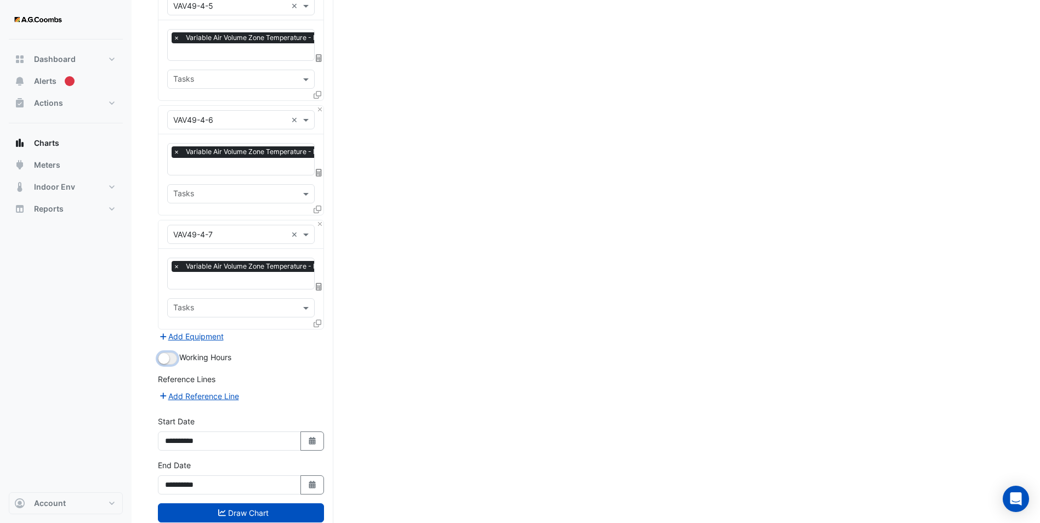
click at [158, 353] on button "button" at bounding box center [167, 359] width 19 height 12
click at [205, 390] on button "Add Reference Line" at bounding box center [199, 396] width 82 height 13
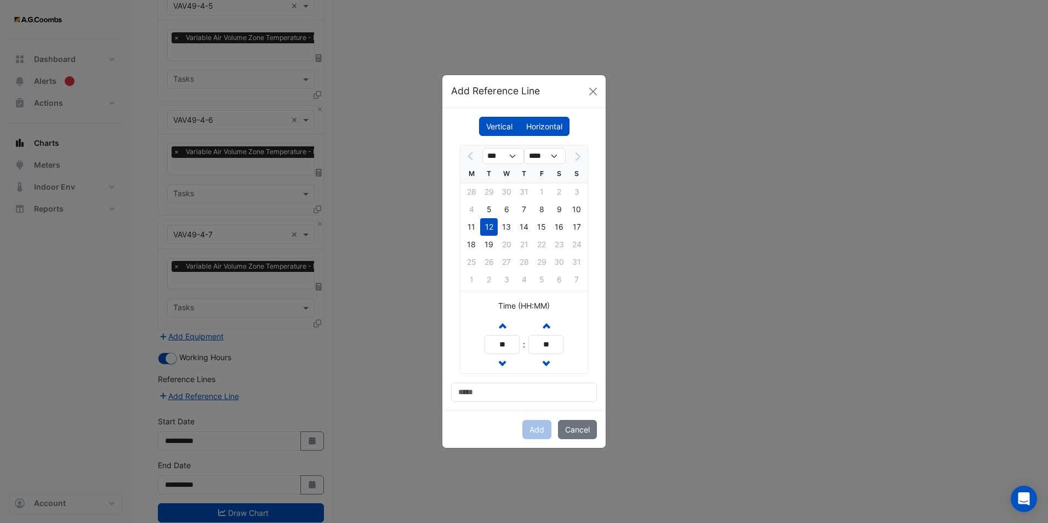
click at [310, 347] on ngb-modal-window "Add Reference Line Vertical Horizontal *** **** M T W T F S S 28 29 30 31 1 2 3…" at bounding box center [524, 261] width 1048 height 523
click at [585, 427] on button "Cancel" at bounding box center [577, 429] width 39 height 19
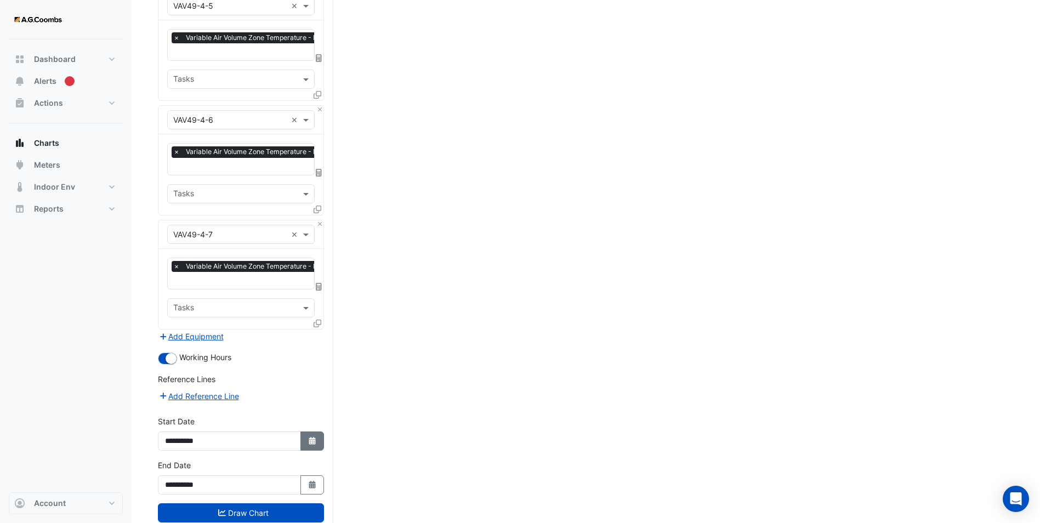
click at [304, 432] on button "Select Date" at bounding box center [312, 441] width 24 height 19
select select "*"
select select "****"
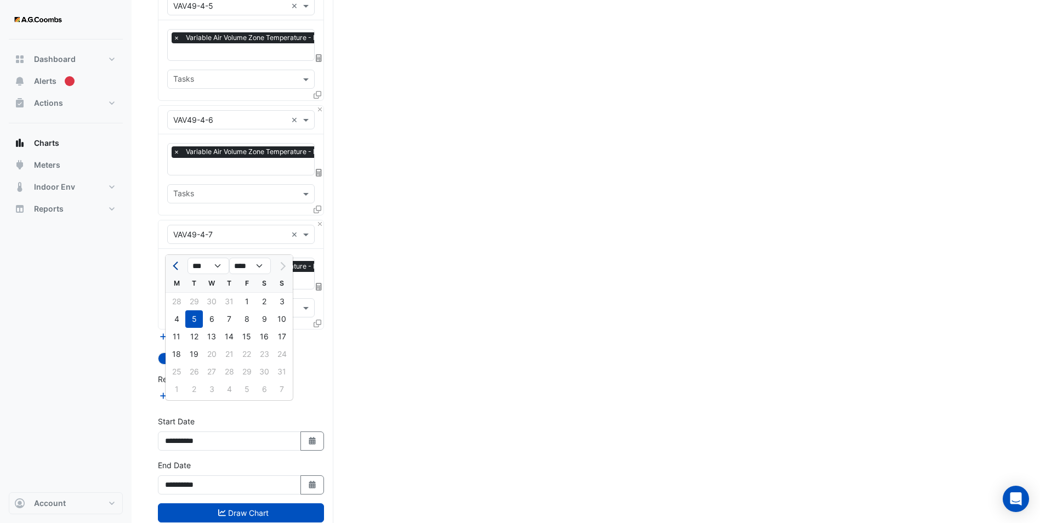
click at [173, 261] on button "Previous month" at bounding box center [176, 266] width 13 height 18
select select "*"
click at [175, 350] on div "21" at bounding box center [177, 354] width 18 height 18
type input "**********"
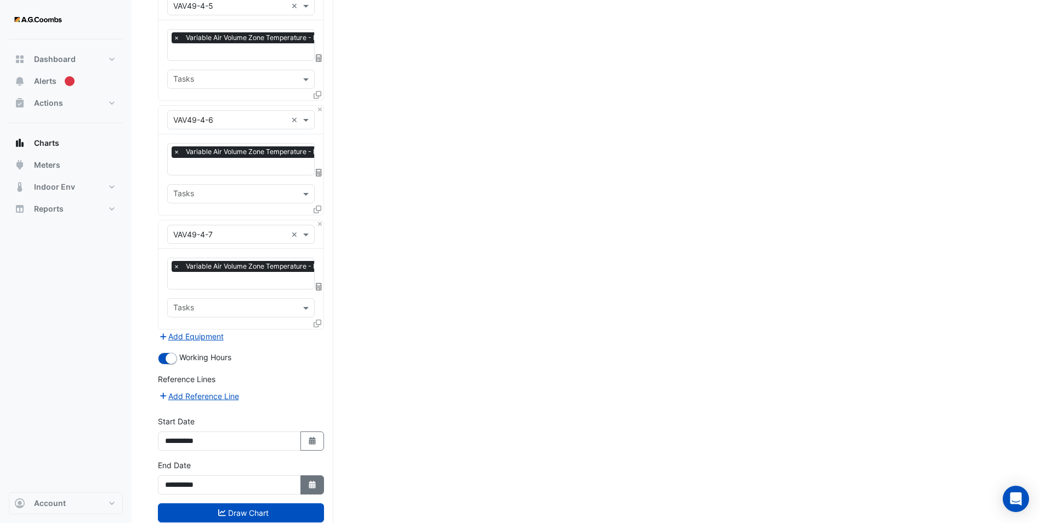
click at [309, 475] on button "Select Date" at bounding box center [312, 484] width 24 height 19
select select "*"
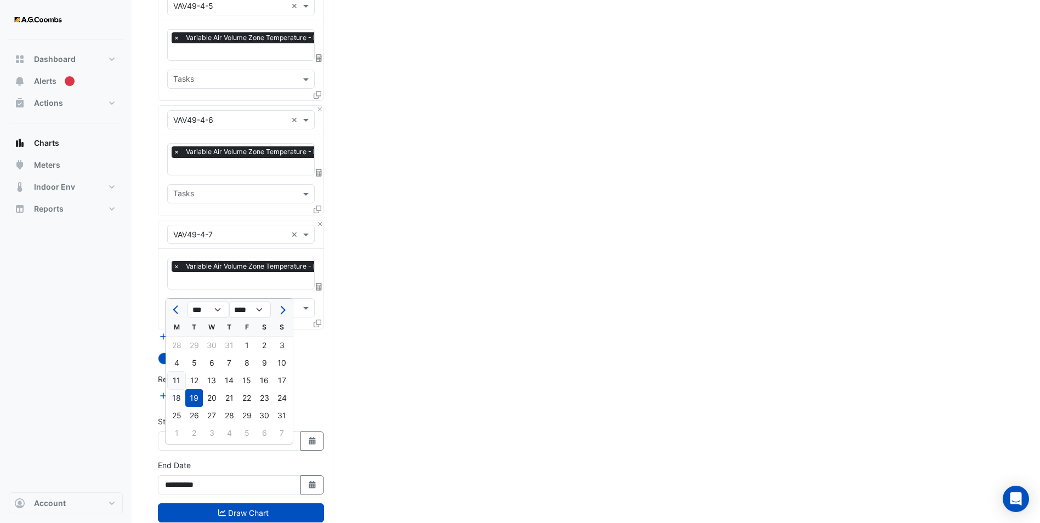
click at [177, 378] on div "11" at bounding box center [177, 381] width 18 height 18
type input "**********"
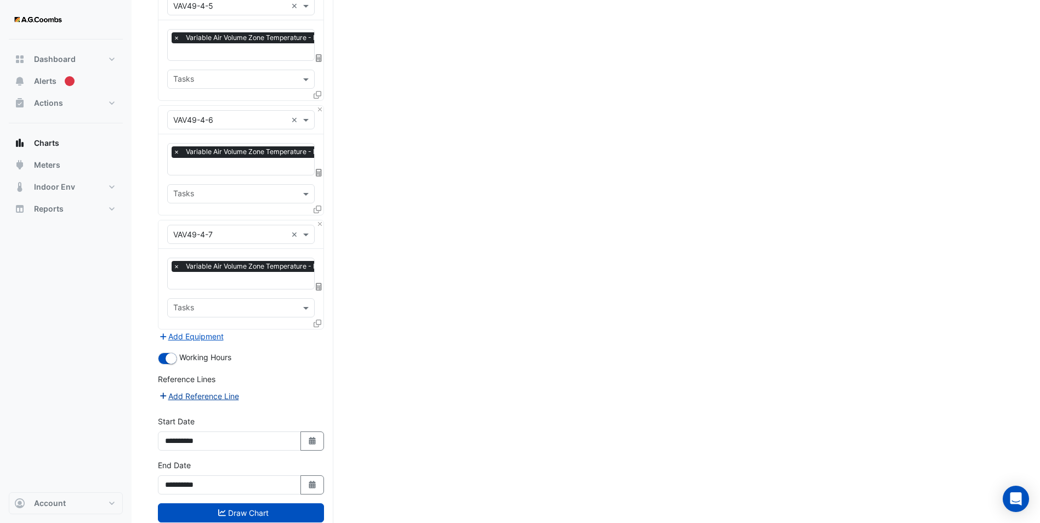
click at [214, 390] on button "Add Reference Line" at bounding box center [199, 396] width 82 height 13
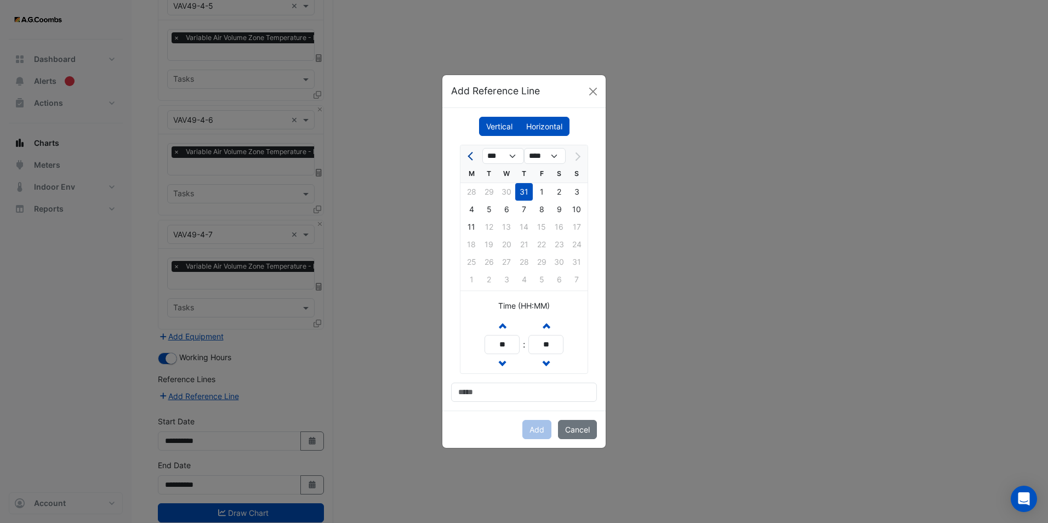
click at [473, 155] on span "Previous month" at bounding box center [472, 156] width 8 height 8
select select "*"
click at [472, 244] on div "21" at bounding box center [472, 245] width 18 height 18
click at [502, 326] on span "button" at bounding box center [502, 325] width 5 height 9
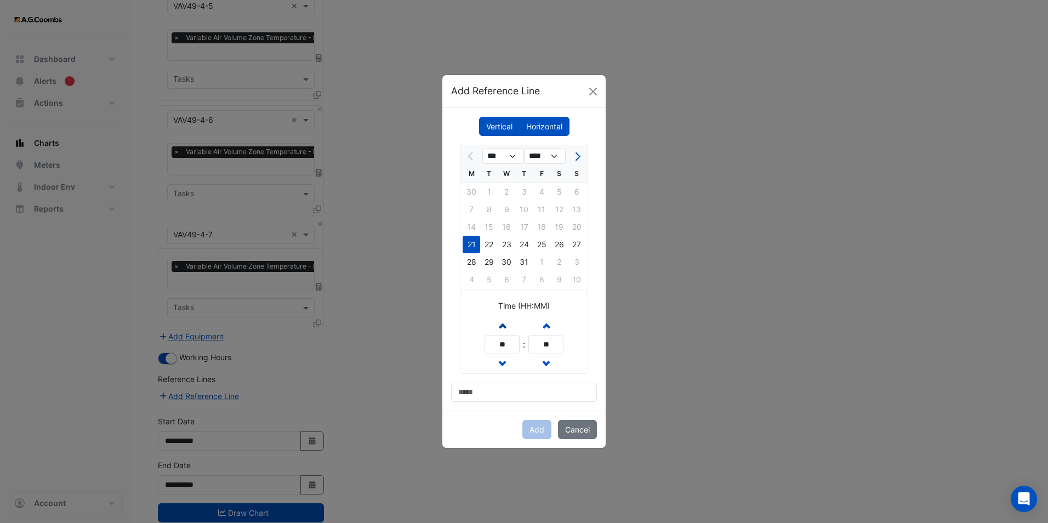
click at [502, 326] on span "button" at bounding box center [502, 325] width 5 height 9
type input "**"
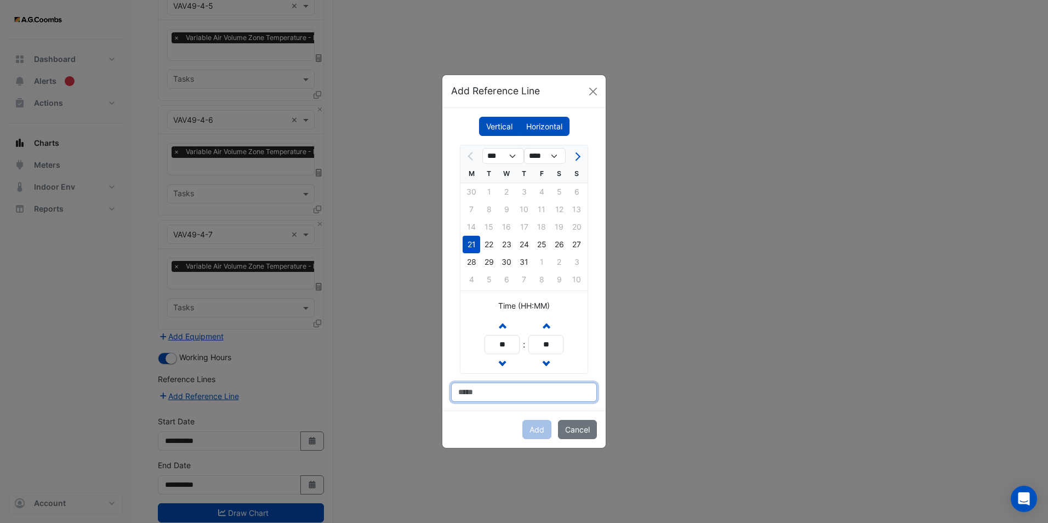
drag, startPoint x: 471, startPoint y: 390, endPoint x: 489, endPoint y: 397, distance: 19.3
click at [471, 390] on input at bounding box center [524, 392] width 146 height 19
paste input "**********"
type input "**********"
click at [536, 426] on button "Add" at bounding box center [537, 429] width 29 height 19
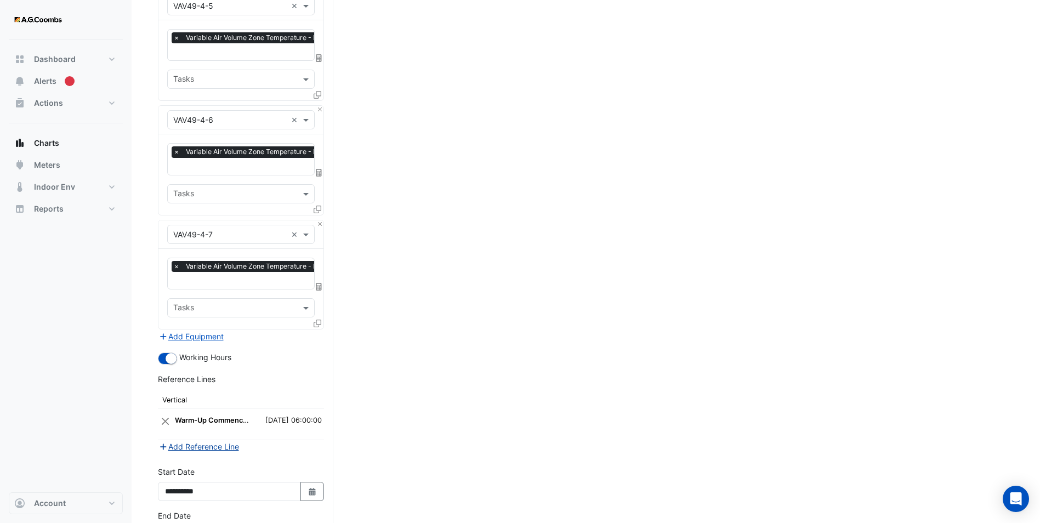
click at [212, 440] on button "Add Reference Line" at bounding box center [199, 446] width 82 height 13
select select "*"
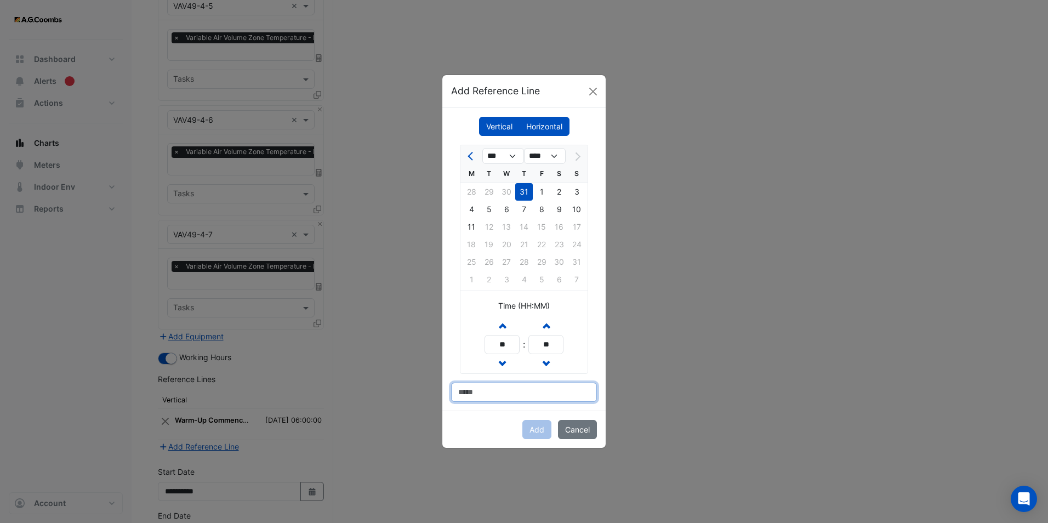
click at [509, 401] on input at bounding box center [524, 392] width 146 height 19
type input "**********"
click at [507, 327] on button "Increment hours" at bounding box center [502, 325] width 20 height 19
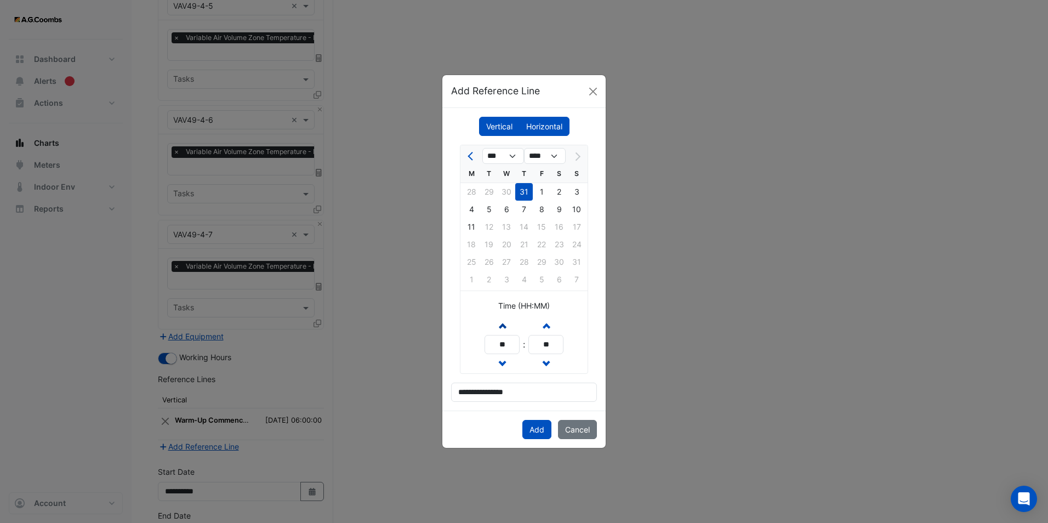
click at [507, 327] on button "Increment hours" at bounding box center [502, 325] width 20 height 19
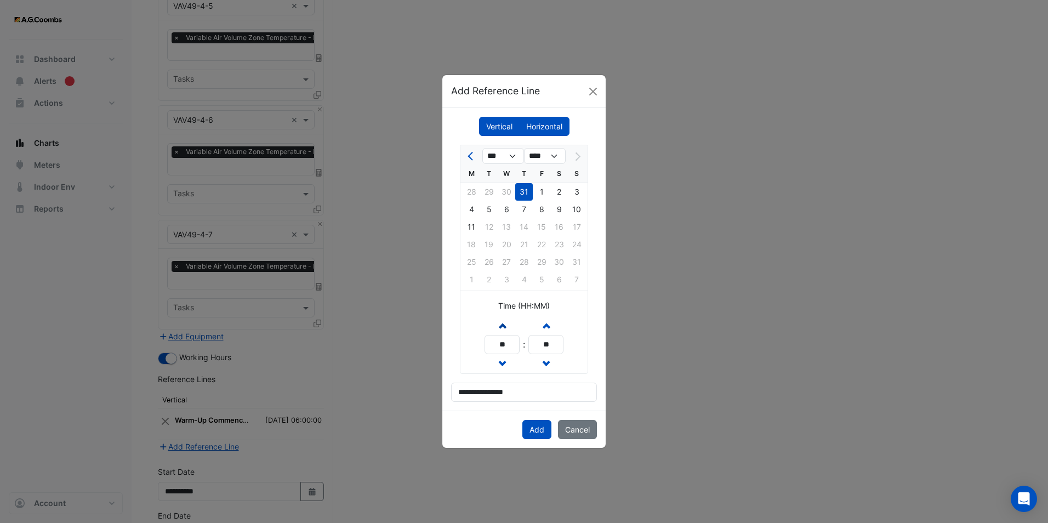
type input "**"
click at [470, 157] on span "Previous month" at bounding box center [472, 156] width 8 height 8
select select "*"
click at [473, 242] on div "21" at bounding box center [472, 245] width 18 height 18
click at [538, 432] on button "Add" at bounding box center [537, 429] width 29 height 19
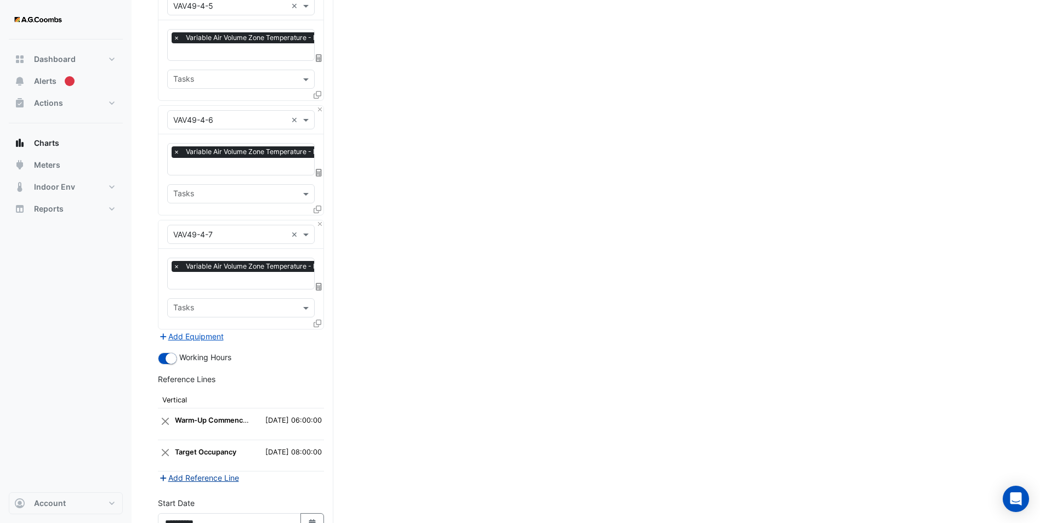
click at [227, 472] on button "Add Reference Line" at bounding box center [199, 478] width 82 height 13
select select "*"
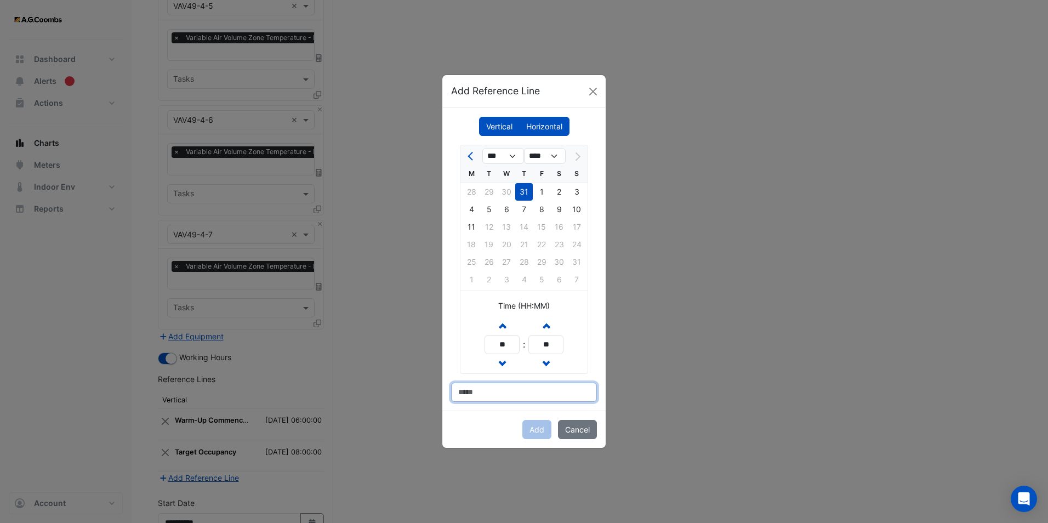
click at [477, 386] on input at bounding box center [524, 392] width 146 height 19
type input "**********"
click at [471, 210] on div "4" at bounding box center [472, 210] width 18 height 18
click at [502, 324] on span "button" at bounding box center [502, 325] width 5 height 9
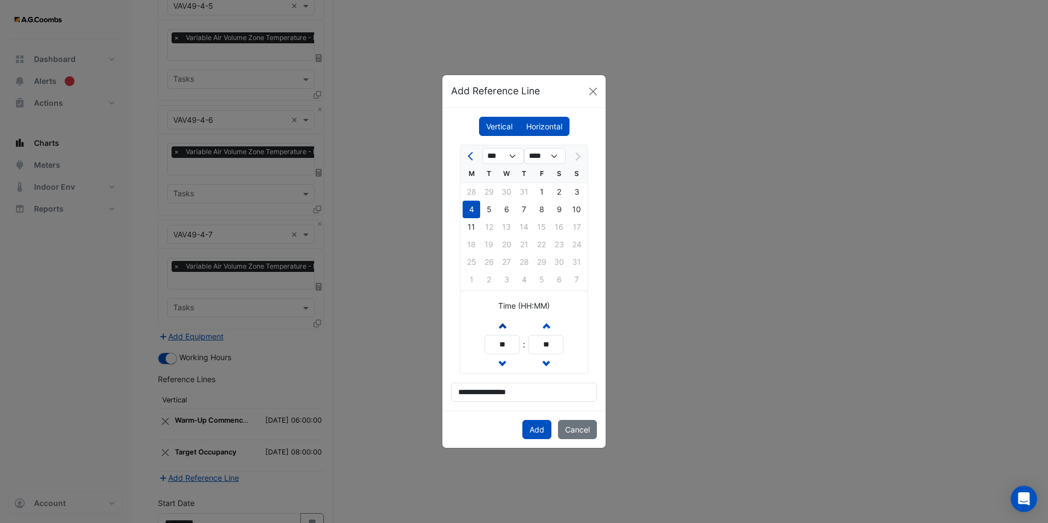
click at [502, 324] on span "button" at bounding box center [502, 325] width 5 height 9
type input "**"
click at [538, 429] on button "Add" at bounding box center [537, 429] width 29 height 19
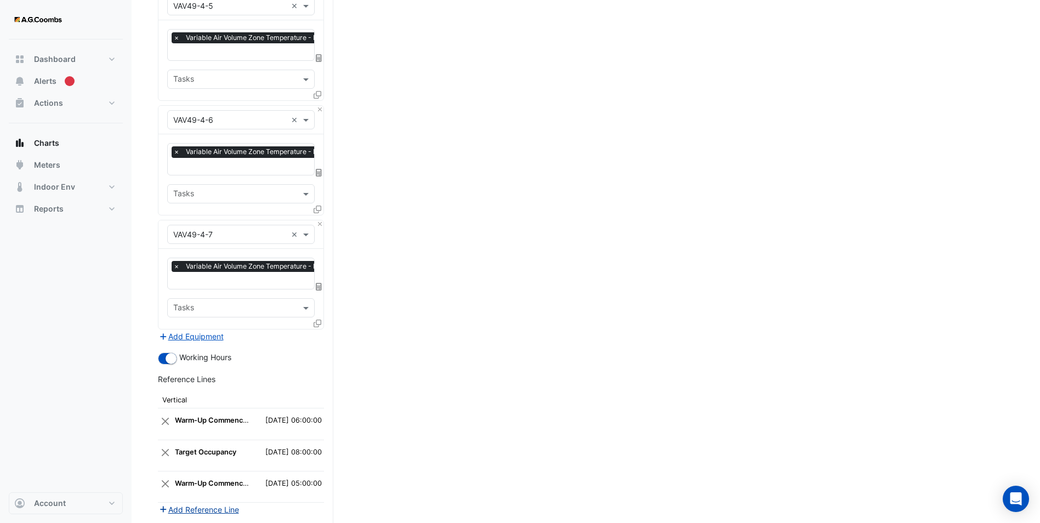
click at [195, 503] on button "Add Reference Line" at bounding box center [199, 509] width 82 height 13
select select "*"
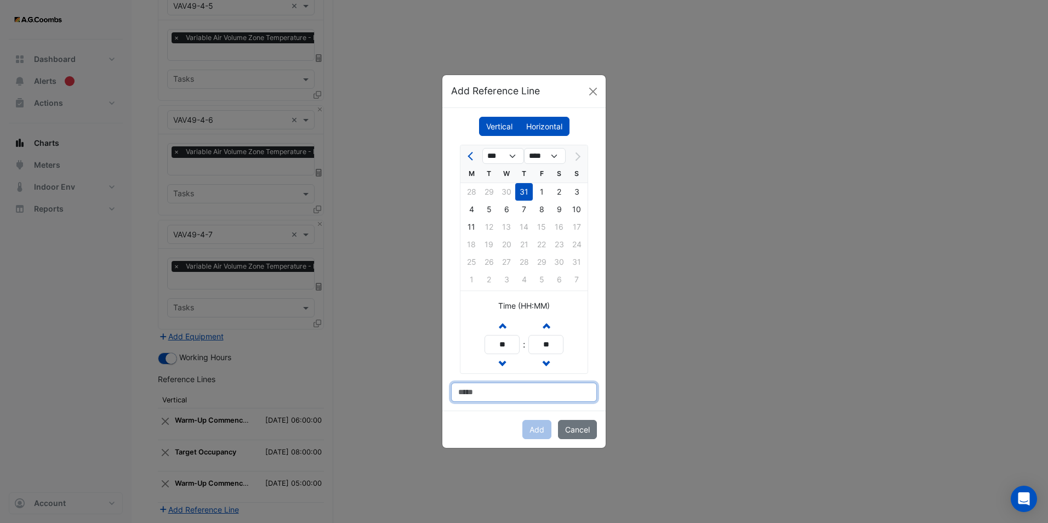
click at [498, 392] on input at bounding box center [524, 392] width 146 height 19
type input "**********"
click at [506, 324] on button "Increment hours" at bounding box center [502, 325] width 20 height 19
click at [505, 324] on button "Increment hours" at bounding box center [502, 325] width 20 height 19
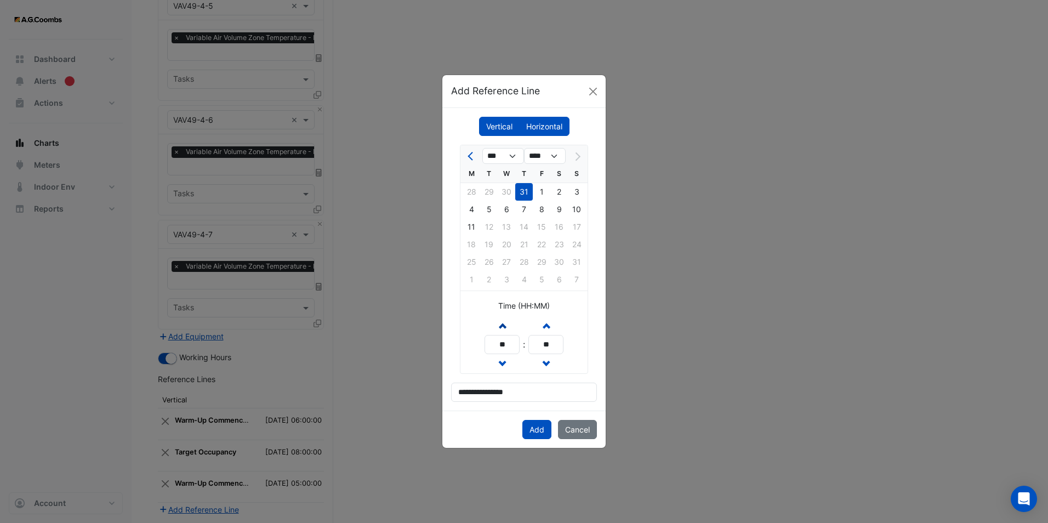
click at [505, 324] on button "Increment hours" at bounding box center [502, 325] width 20 height 19
type input "**"
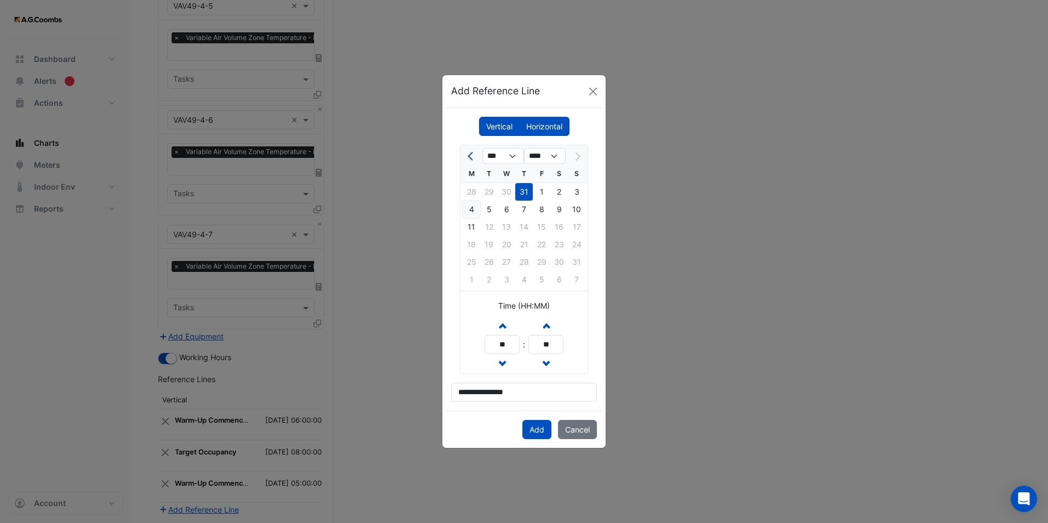
click at [480, 214] on div "4" at bounding box center [472, 210] width 18 height 18
click at [541, 432] on button "Add" at bounding box center [537, 429] width 29 height 19
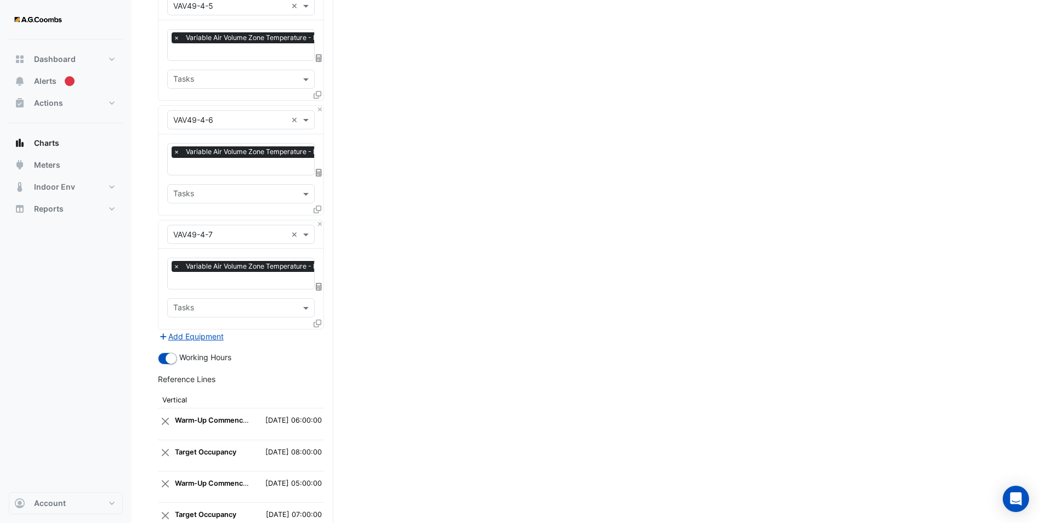
select select "*"
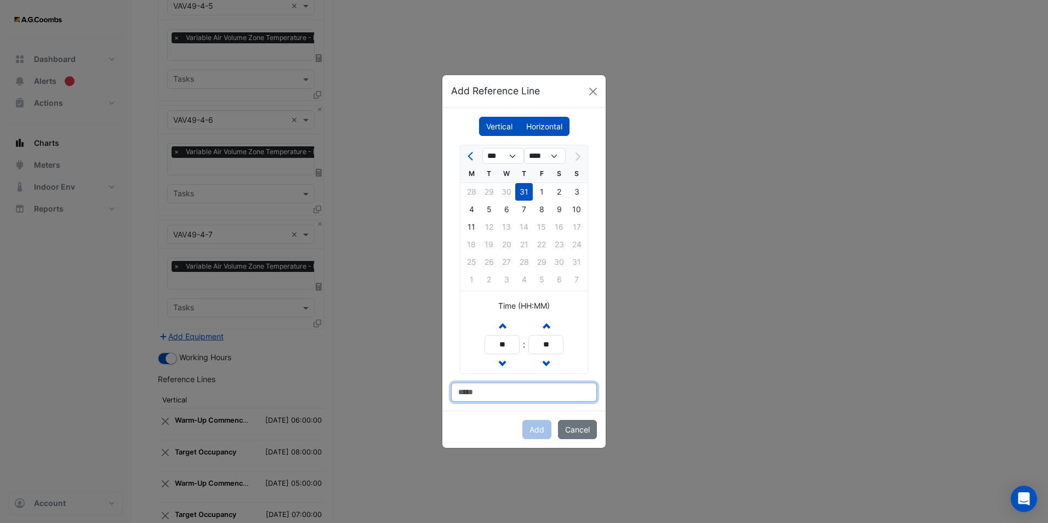
click at [490, 398] on input at bounding box center [524, 392] width 146 height 19
type input "**********"
click at [503, 326] on span "button" at bounding box center [502, 325] width 5 height 9
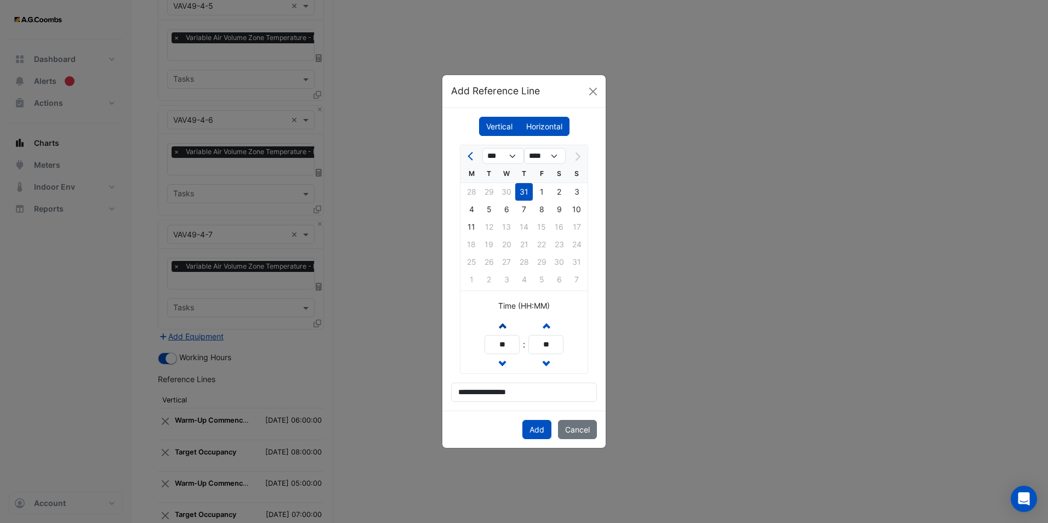
click at [503, 326] on span "button" at bounding box center [502, 325] width 5 height 9
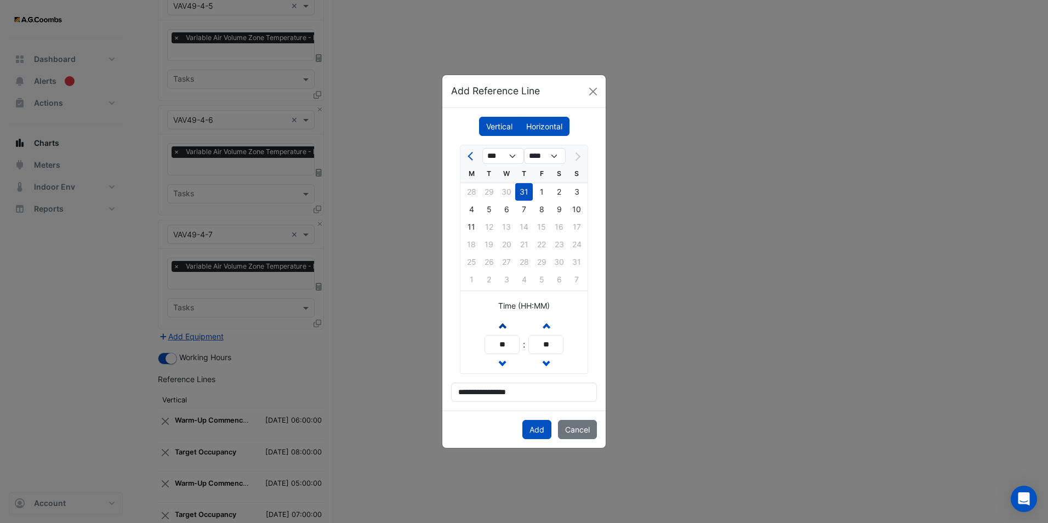
click at [503, 326] on span "button" at bounding box center [502, 325] width 5 height 9
click at [503, 361] on span "button" at bounding box center [502, 363] width 5 height 9
type input "**"
drag, startPoint x: 470, startPoint y: 208, endPoint x: 493, endPoint y: 290, distance: 84.7
click at [470, 208] on div "4" at bounding box center [472, 210] width 18 height 18
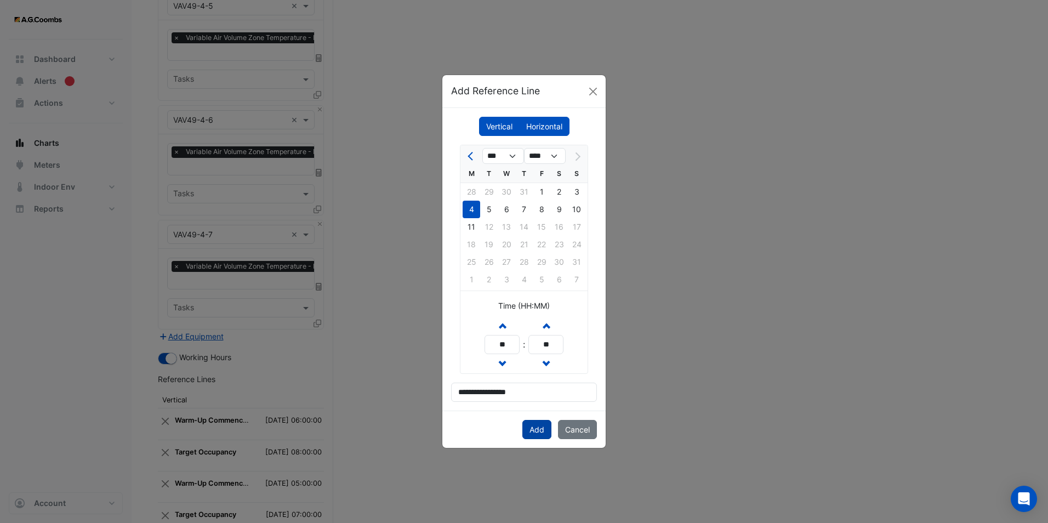
drag, startPoint x: 540, startPoint y: 429, endPoint x: 534, endPoint y: 429, distance: 5.5
click at [539, 429] on button "Add" at bounding box center [537, 429] width 29 height 19
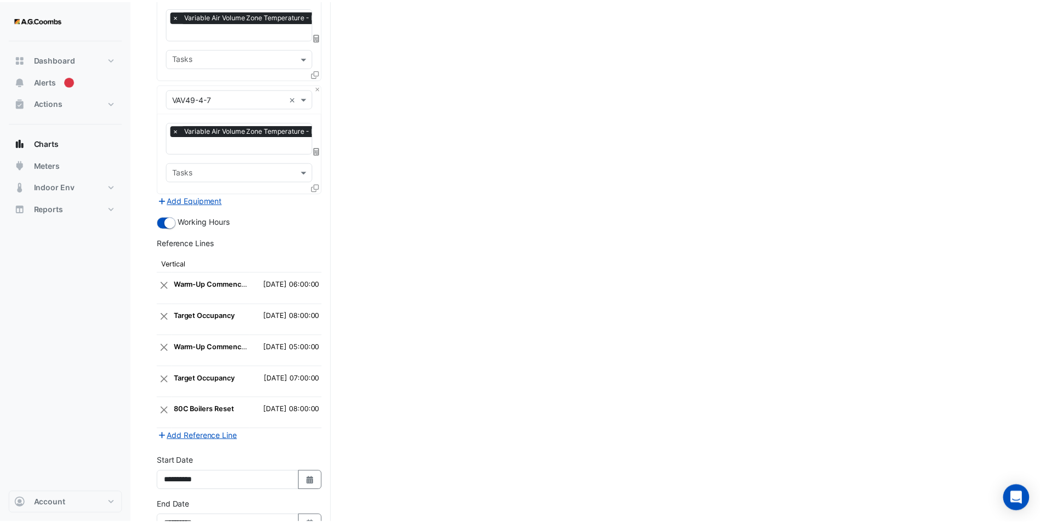
scroll to position [3046, 0]
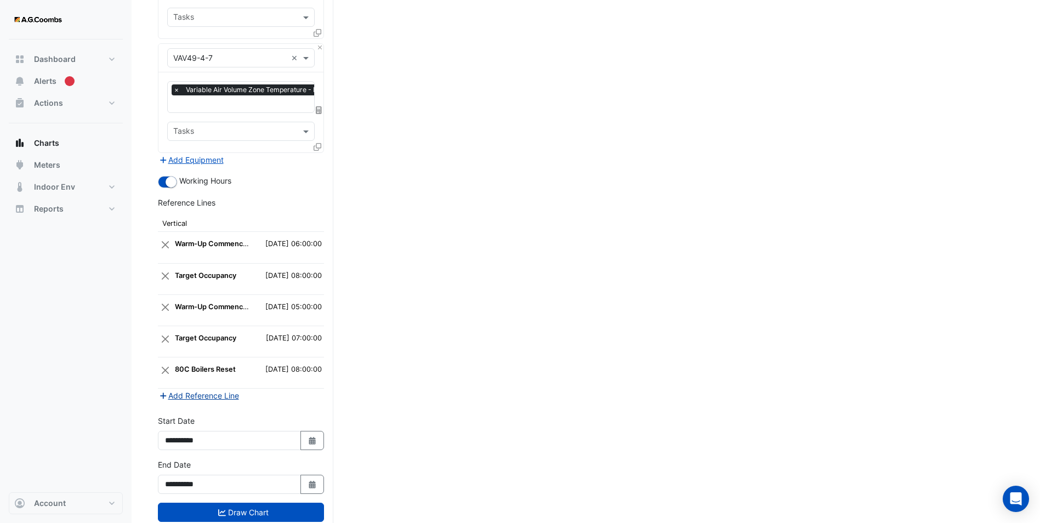
click at [201, 389] on button "Add Reference Line" at bounding box center [199, 395] width 82 height 13
select select "*"
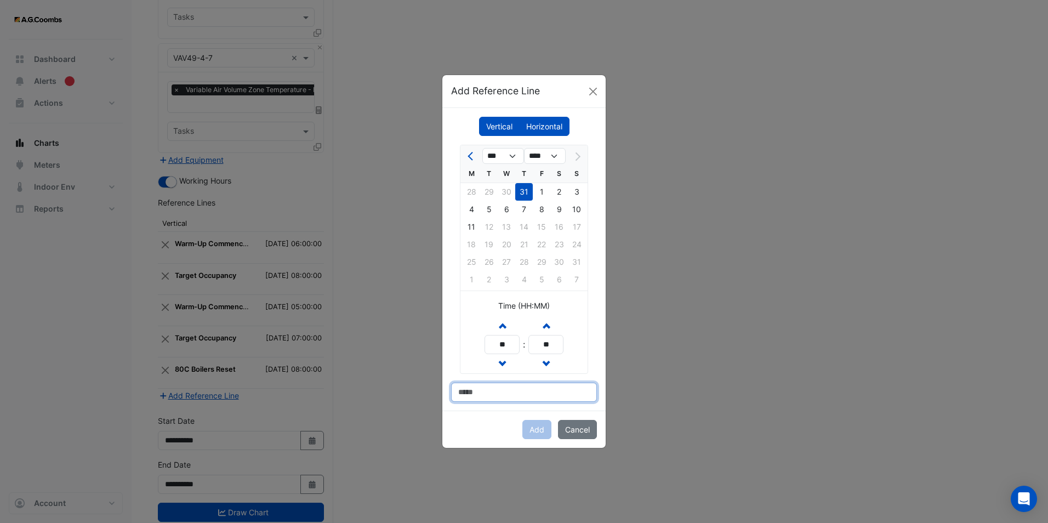
click at [480, 390] on input at bounding box center [524, 392] width 146 height 19
type input "**********"
click at [469, 228] on div "11" at bounding box center [472, 227] width 18 height 18
click at [500, 327] on span "button" at bounding box center [502, 325] width 5 height 9
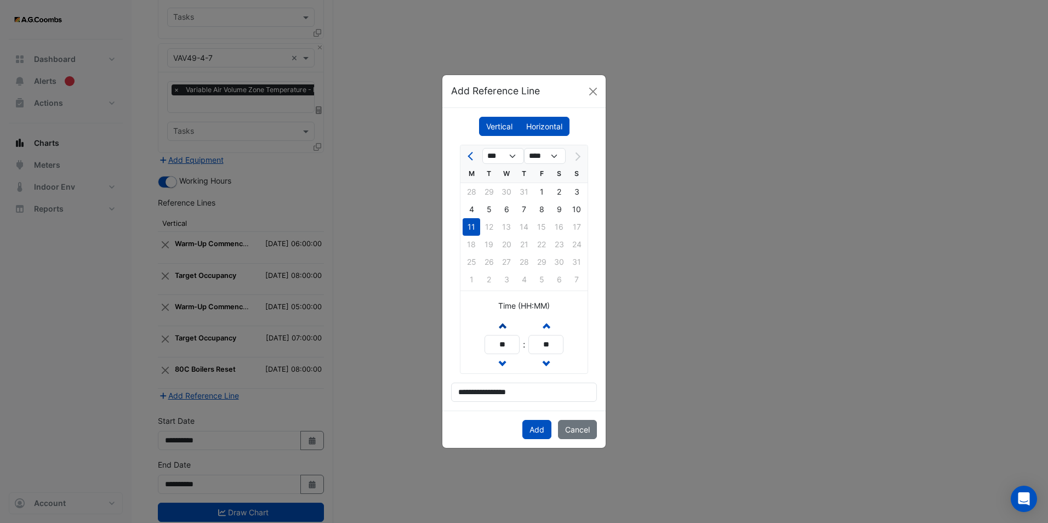
click at [500, 327] on span "button" at bounding box center [502, 325] width 5 height 9
type input "**"
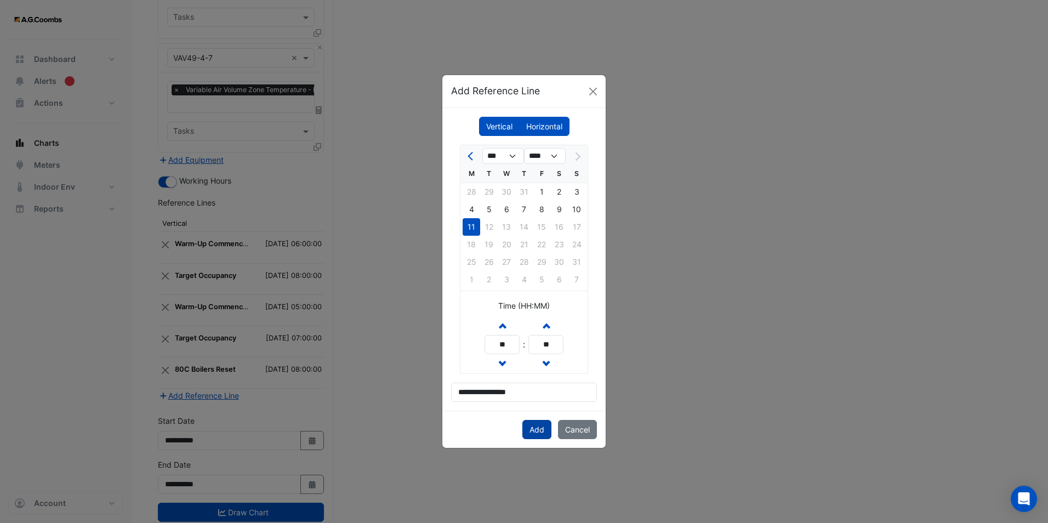
click at [541, 426] on button "Add" at bounding box center [537, 429] width 29 height 19
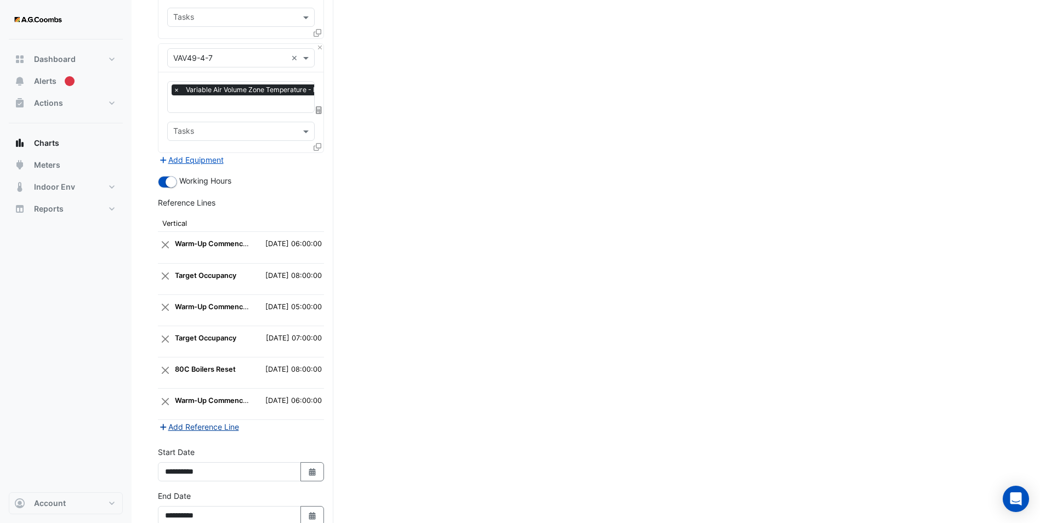
click at [197, 421] on button "Add Reference Line" at bounding box center [199, 427] width 82 height 13
select select "*"
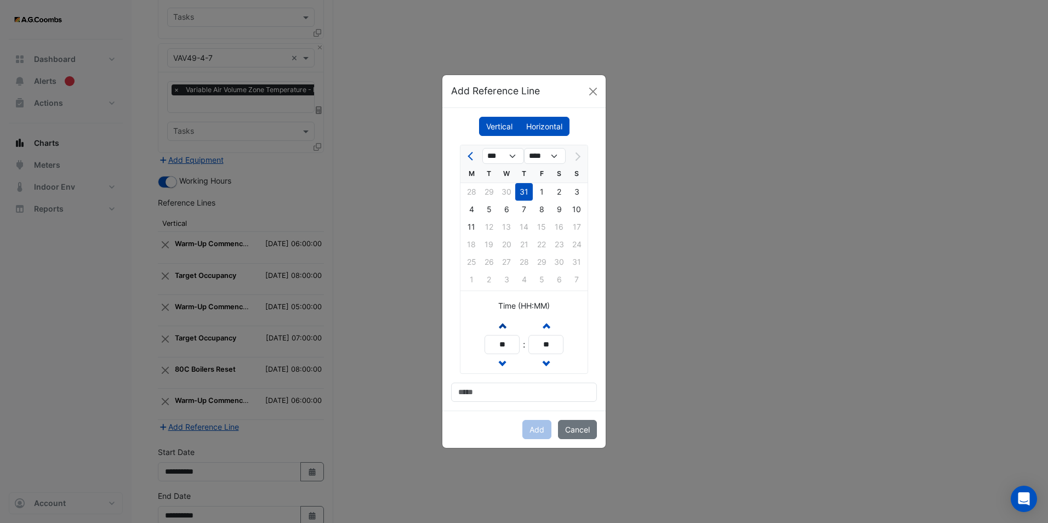
click at [501, 326] on span "button" at bounding box center [502, 325] width 5 height 9
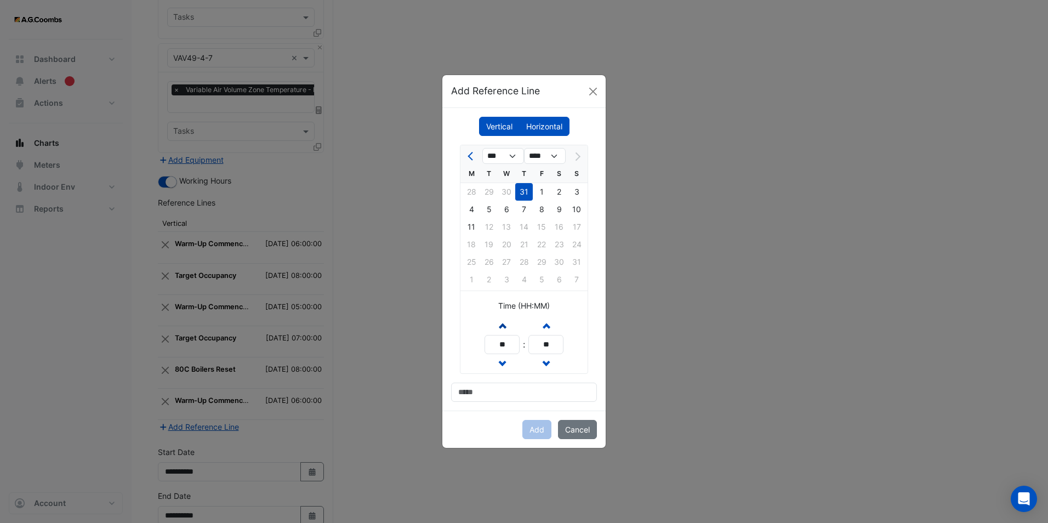
click at [501, 326] on span "button" at bounding box center [502, 325] width 5 height 9
type input "**"
drag, startPoint x: 472, startPoint y: 399, endPoint x: 479, endPoint y: 394, distance: 8.7
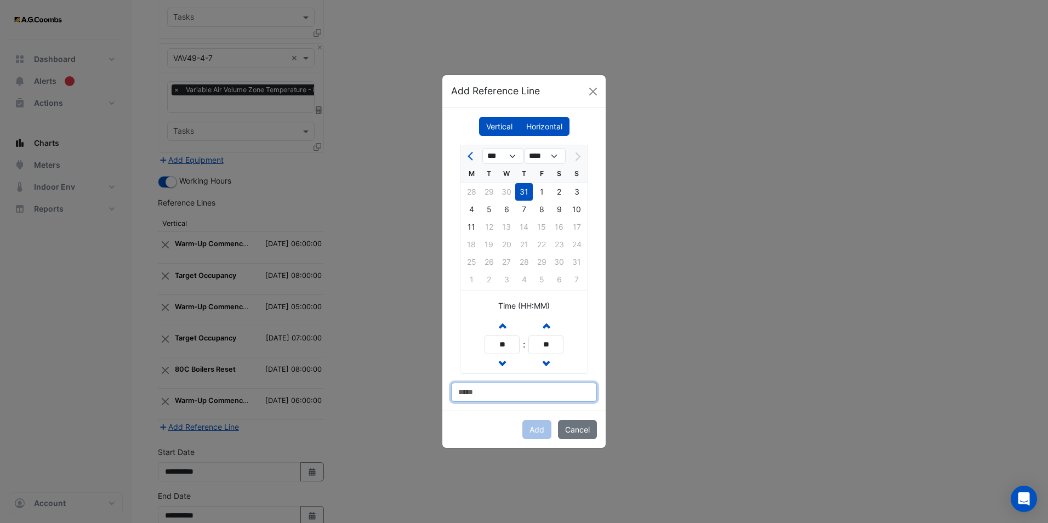
click at [472, 399] on input at bounding box center [524, 392] width 146 height 19
type input "**********"
click at [468, 228] on div "11" at bounding box center [472, 227] width 18 height 18
click at [539, 435] on button "Add" at bounding box center [537, 429] width 29 height 19
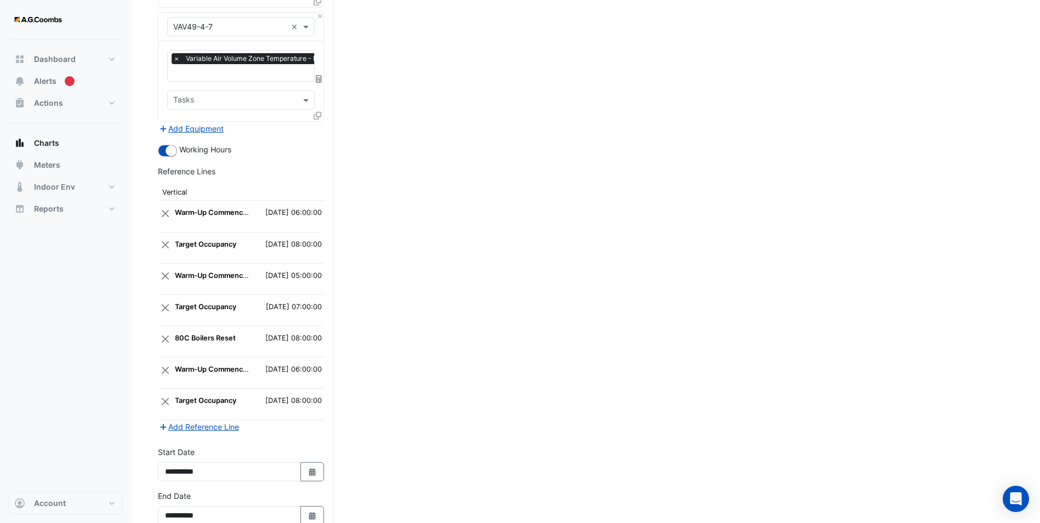
scroll to position [3108, 0]
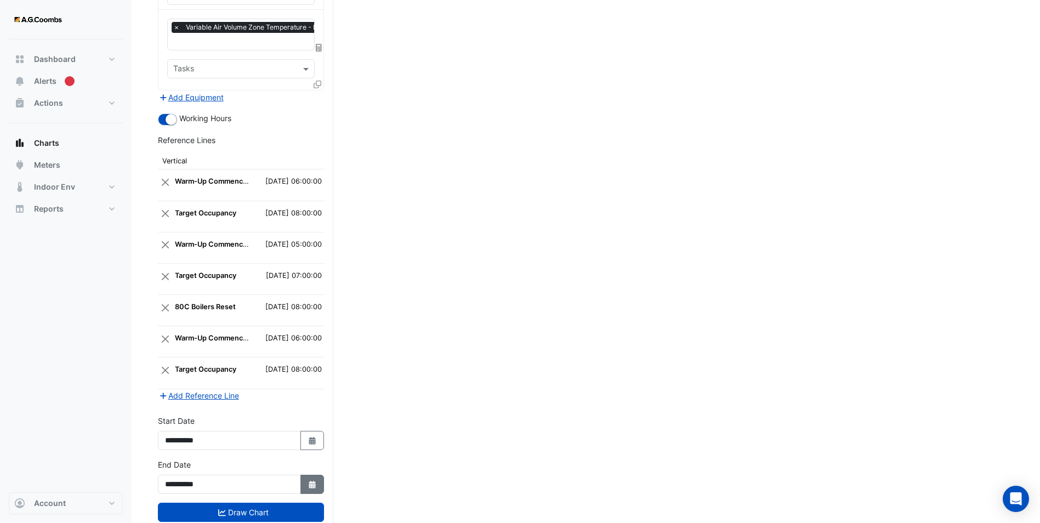
click at [311, 481] on icon "button" at bounding box center [312, 485] width 7 height 8
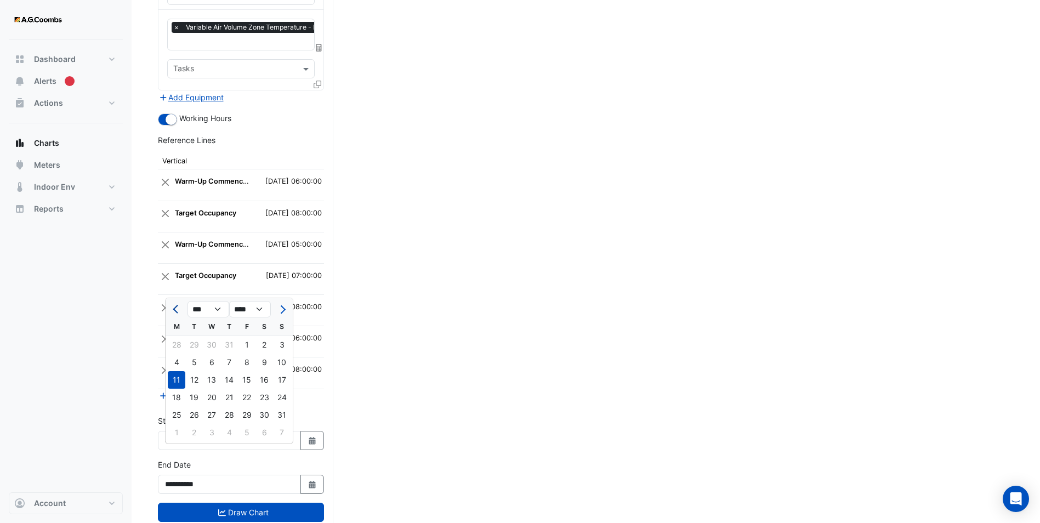
click at [174, 307] on button "Previous month" at bounding box center [176, 309] width 13 height 18
select select "*"
click at [180, 395] on div "21" at bounding box center [177, 398] width 18 height 18
type input "**********"
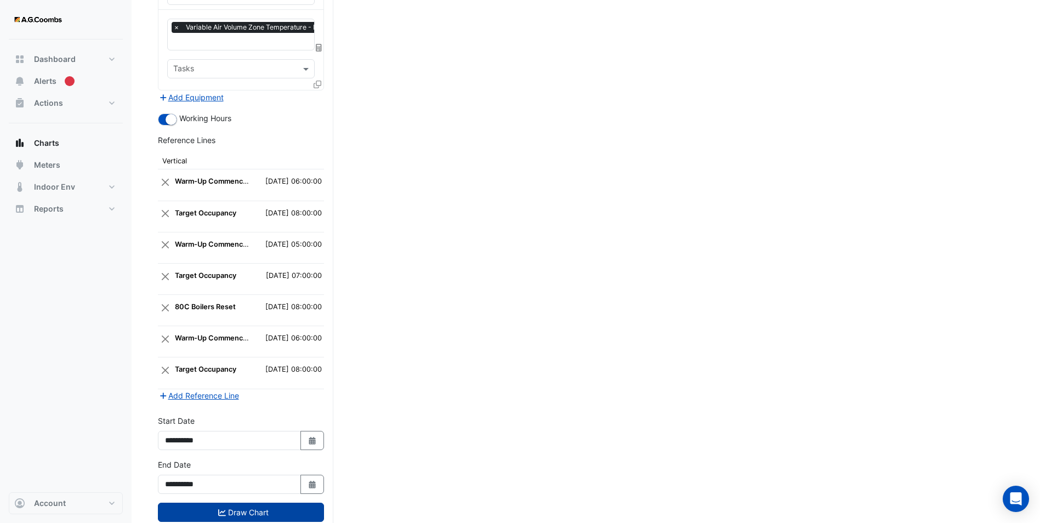
click at [236, 503] on button "Draw Chart" at bounding box center [241, 512] width 166 height 19
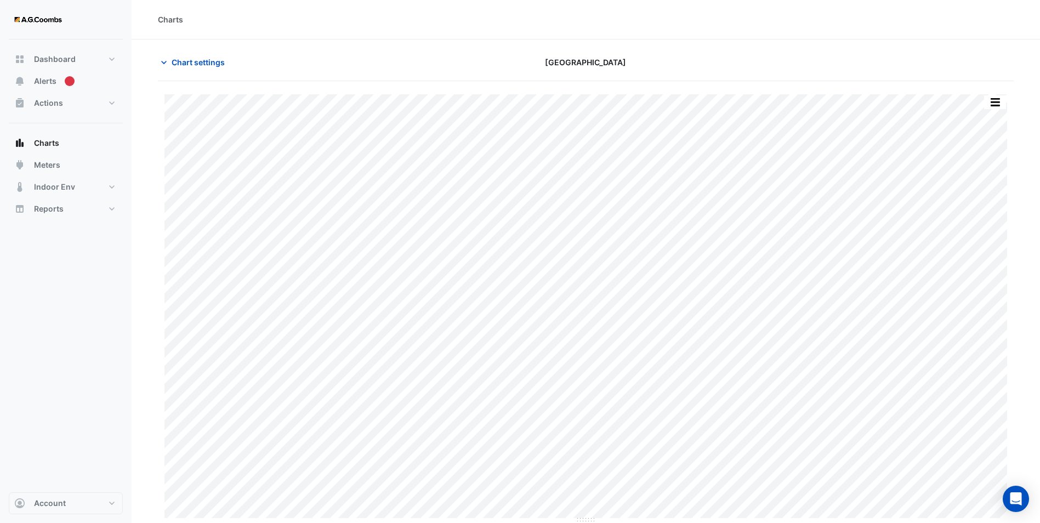
scroll to position [1, 0]
click at [171, 56] on button "Chart settings" at bounding box center [195, 61] width 74 height 19
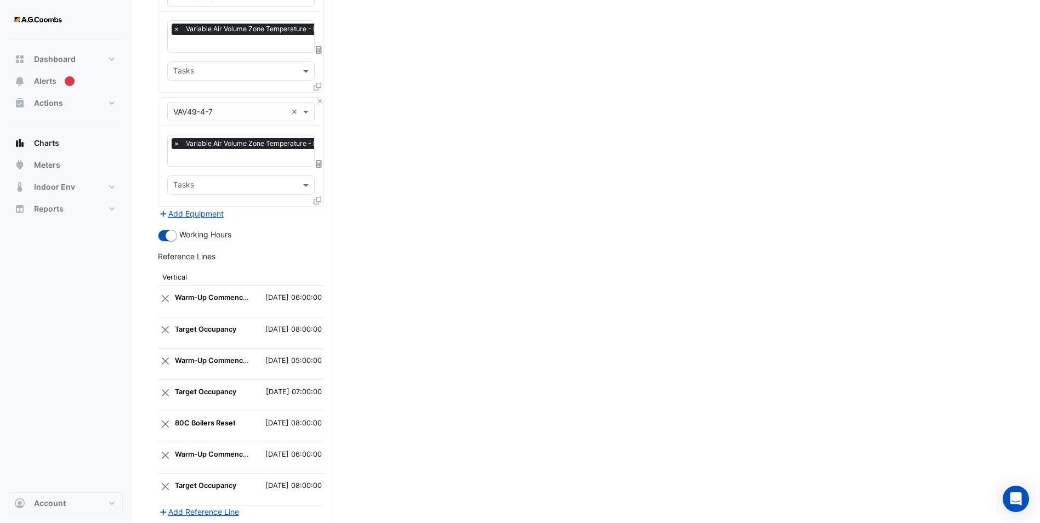
scroll to position [3108, 0]
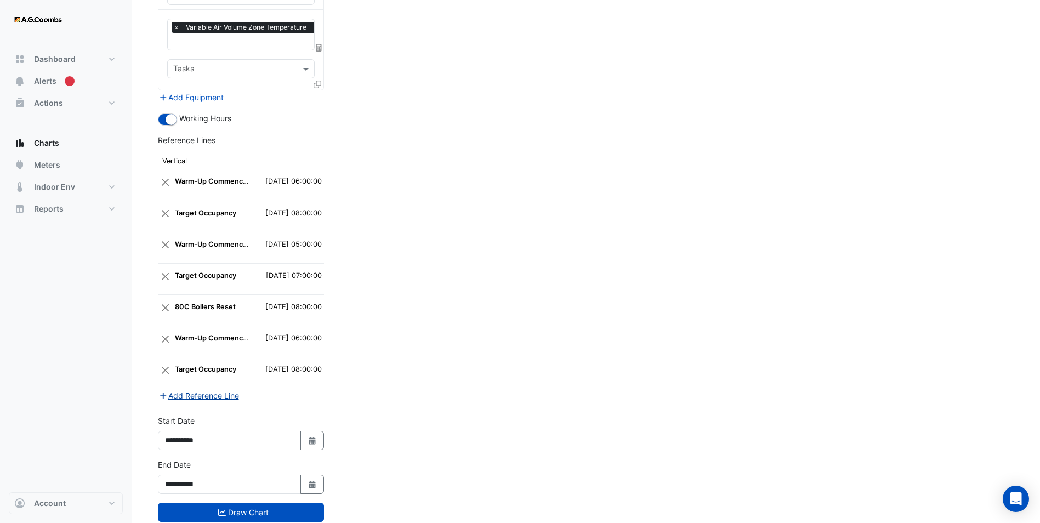
click at [189, 389] on button "Add Reference Line" at bounding box center [199, 395] width 82 height 13
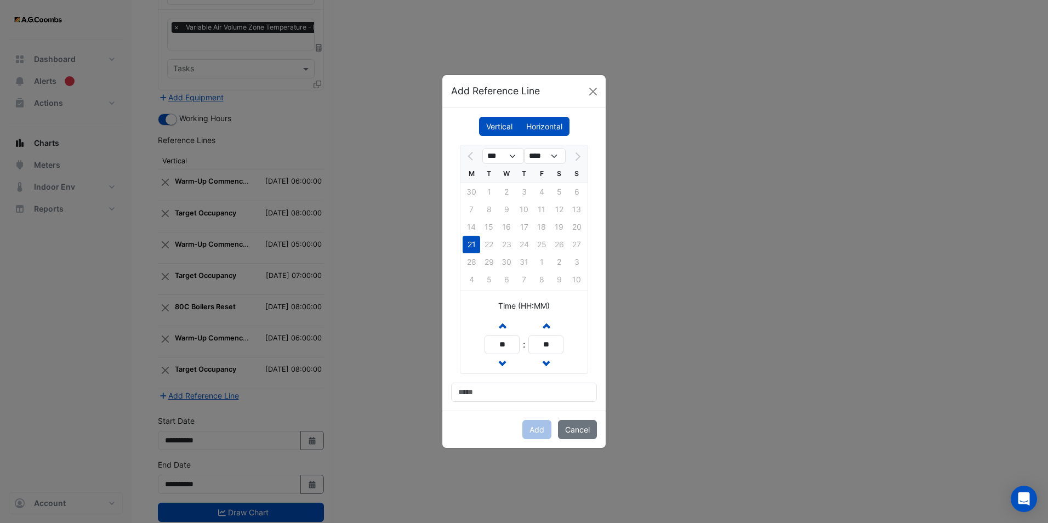
click at [552, 127] on label "Horizontal" at bounding box center [544, 126] width 50 height 19
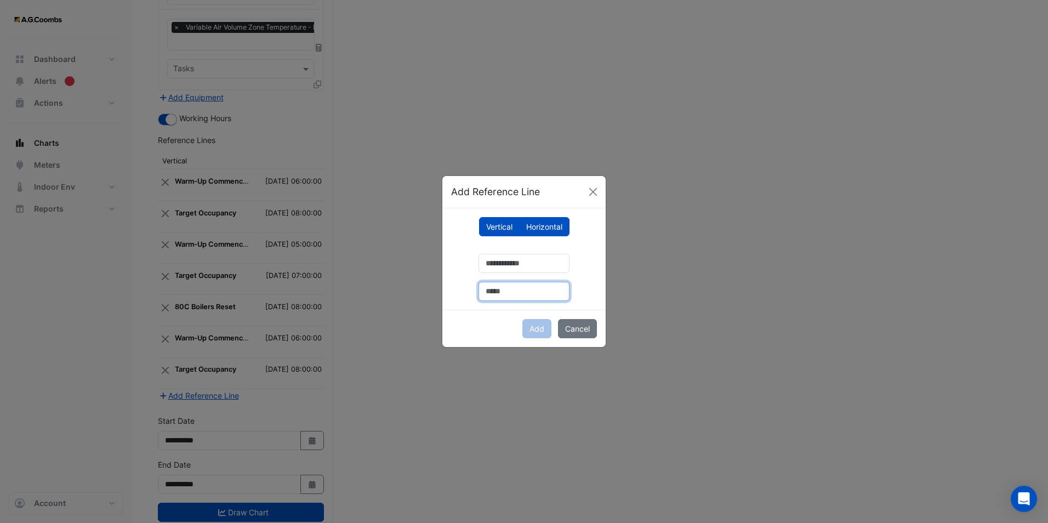
click at [495, 291] on input "text" at bounding box center [524, 291] width 91 height 19
type input "**"
click at [498, 266] on input "number" at bounding box center [524, 263] width 91 height 19
type input "**"
click at [502, 291] on input "**" at bounding box center [524, 291] width 91 height 19
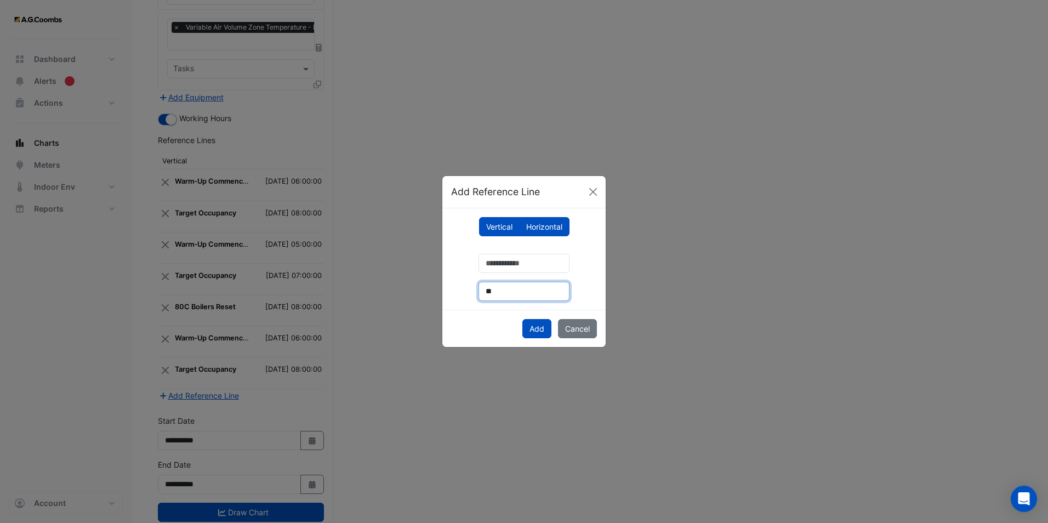
drag, startPoint x: 502, startPoint y: 292, endPoint x: 385, endPoint y: 292, distance: 116.8
click at [389, 290] on ngb-modal-window "Add Reference Line Vertical Horizontal ** ** Add Cancel" at bounding box center [524, 261] width 1048 height 523
click at [482, 290] on input "text" at bounding box center [524, 291] width 91 height 19
type input "**********"
click at [540, 328] on button "Add" at bounding box center [537, 328] width 29 height 19
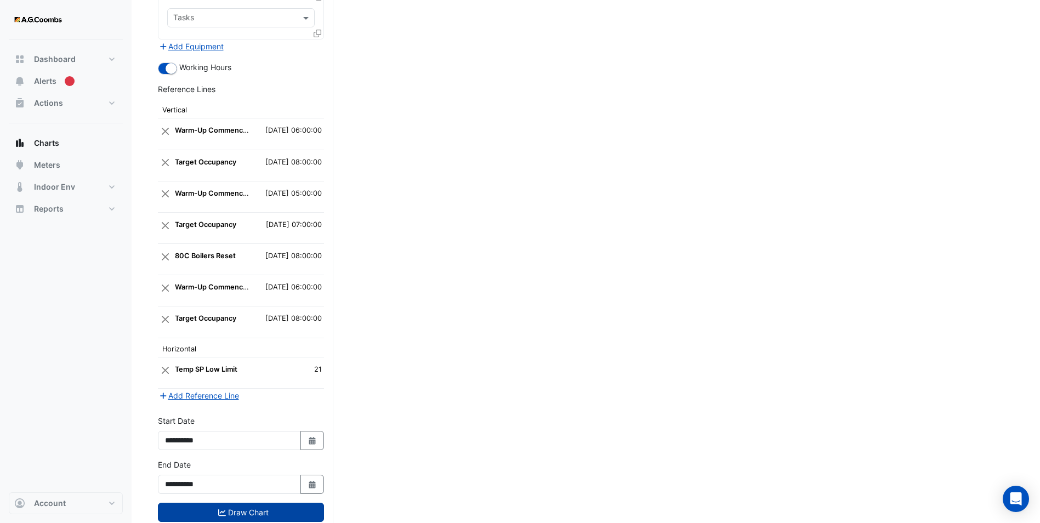
click at [239, 503] on button "Draw Chart" at bounding box center [241, 512] width 166 height 19
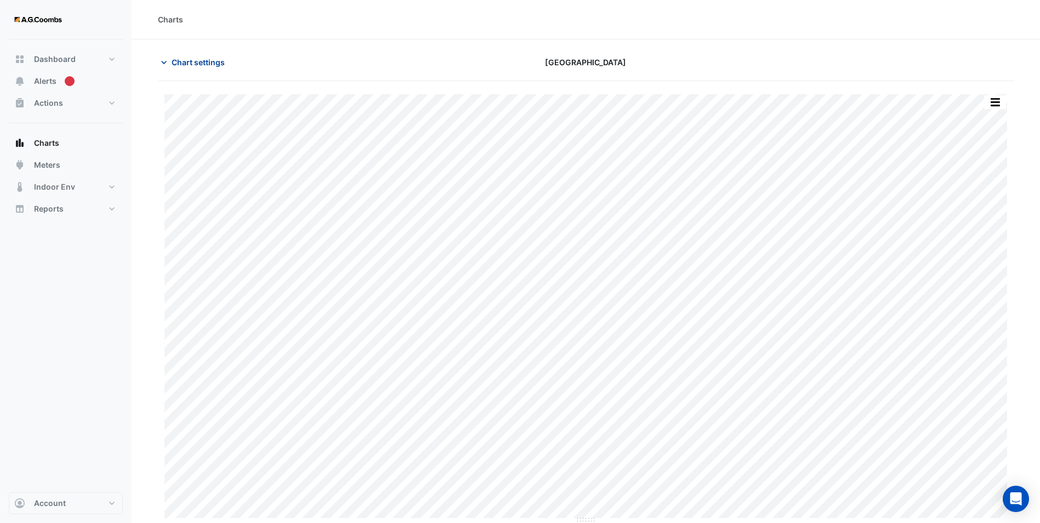
click at [187, 62] on span "Chart settings" at bounding box center [198, 62] width 53 height 12
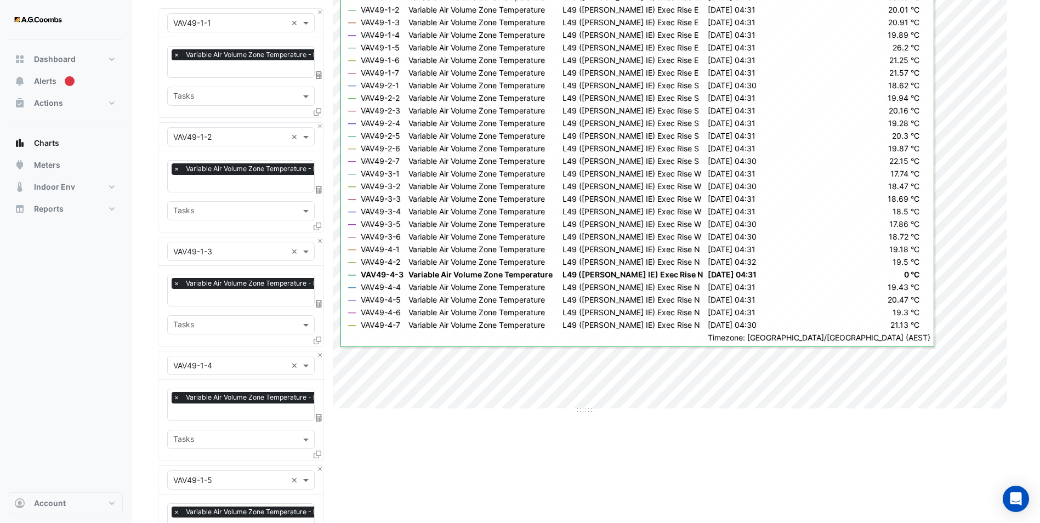
scroll to position [165, 0]
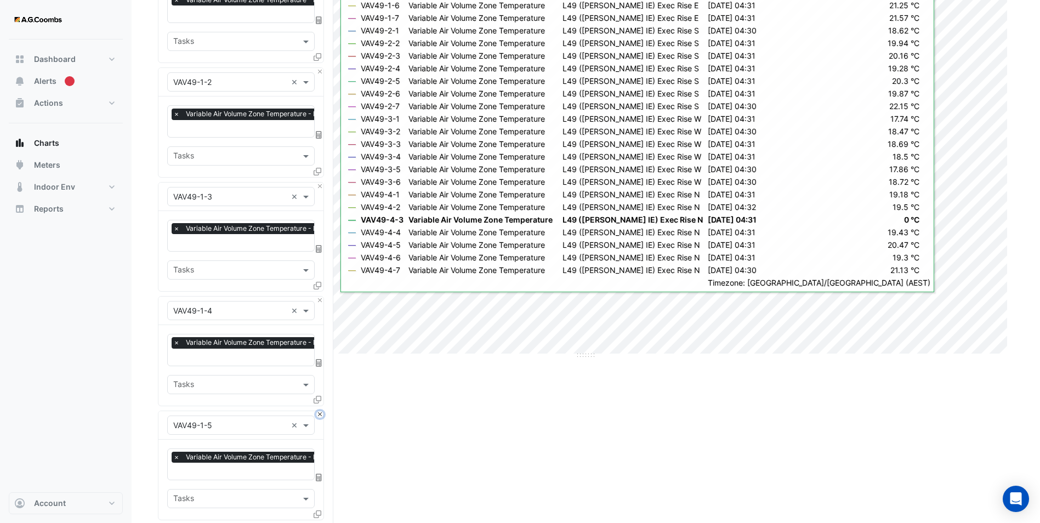
click at [320, 411] on button "Close" at bounding box center [319, 414] width 7 height 7
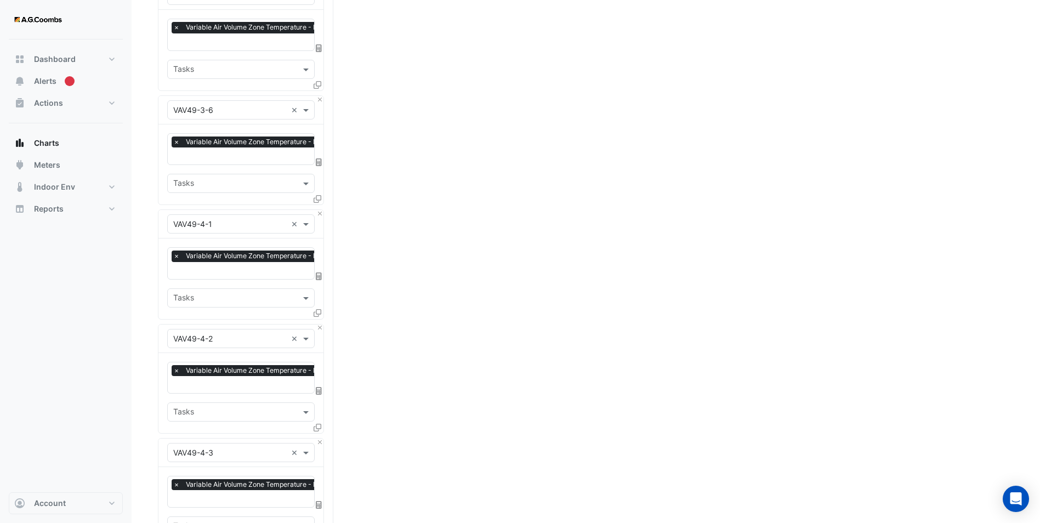
scroll to position [2084, 0]
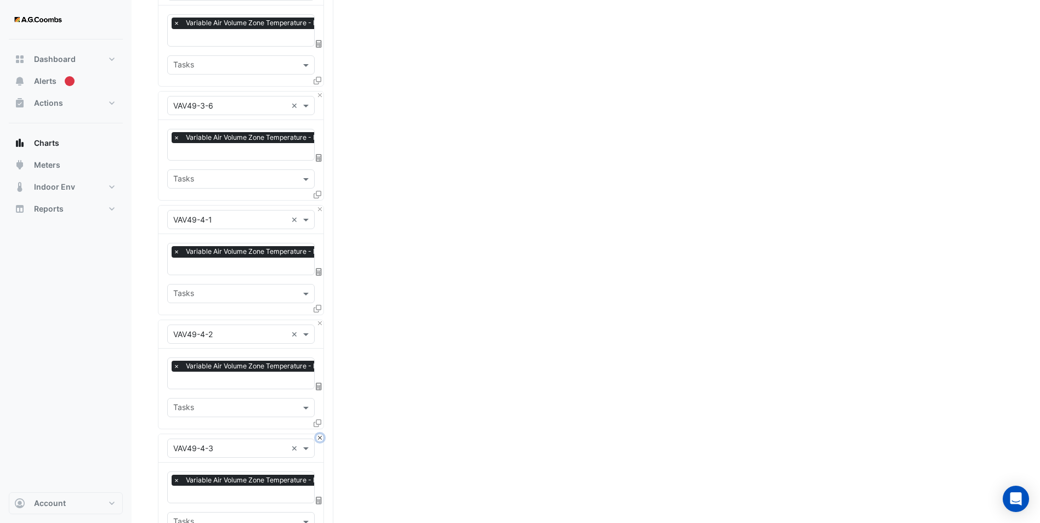
click at [319, 434] on button "Close" at bounding box center [319, 437] width 7 height 7
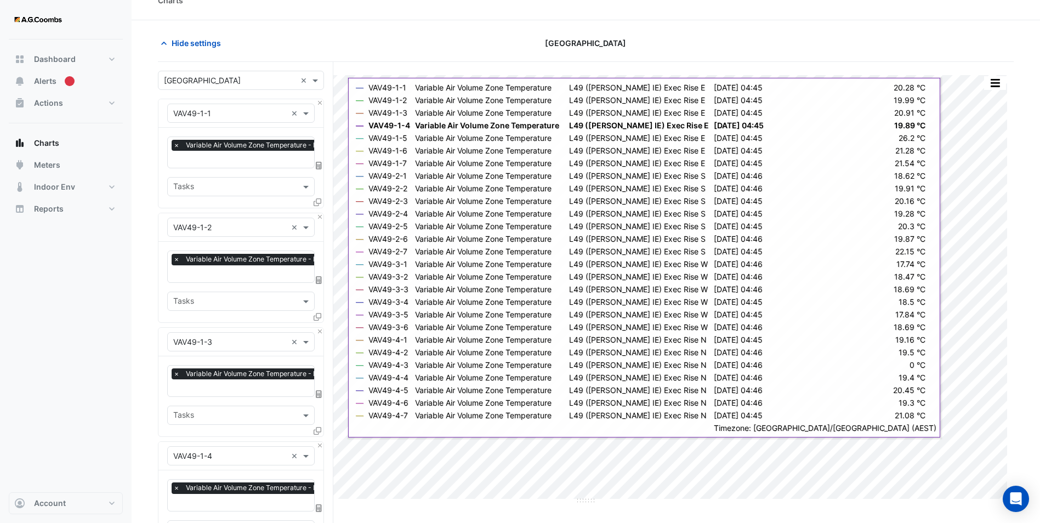
scroll to position [0, 0]
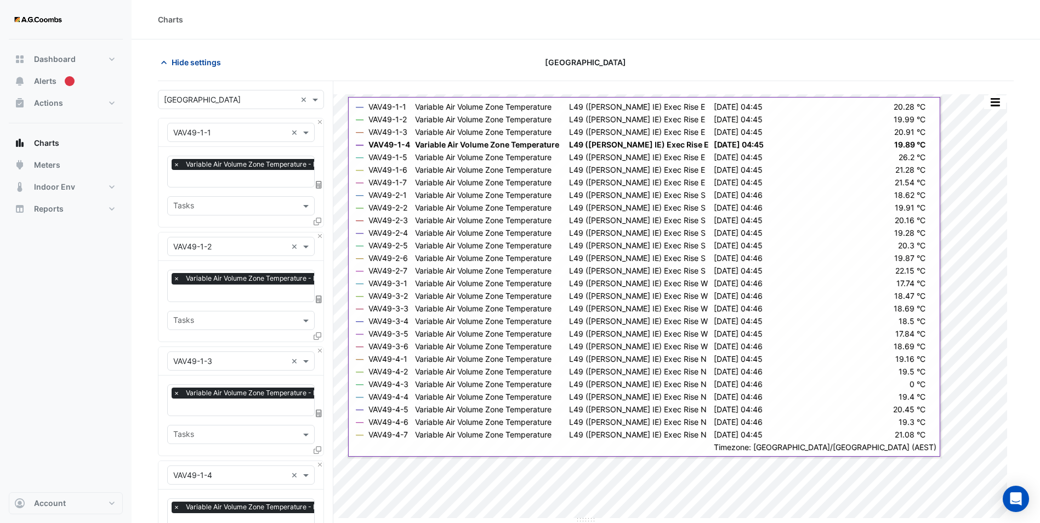
click at [169, 57] on svg-icon "button" at bounding box center [163, 62] width 11 height 11
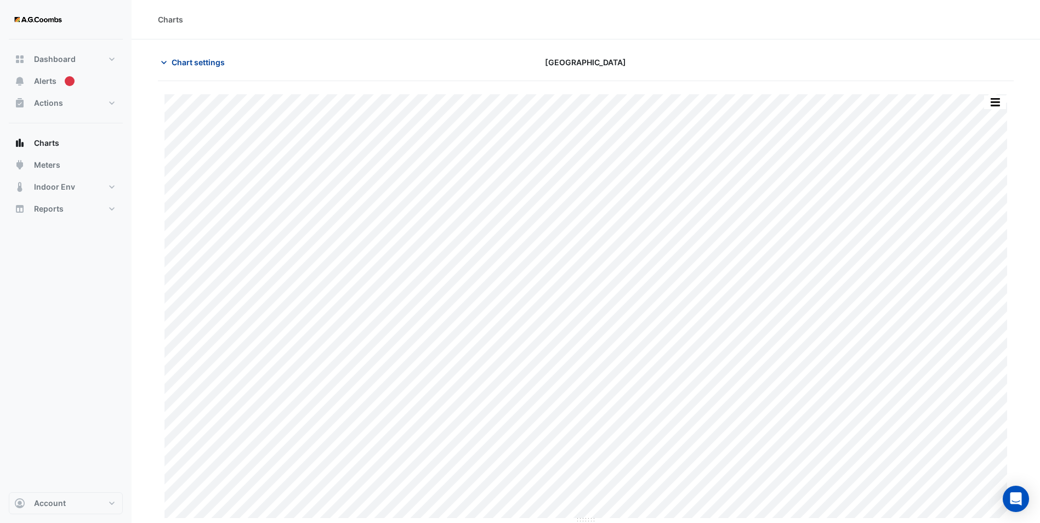
click at [178, 63] on span "Chart settings" at bounding box center [198, 62] width 53 height 12
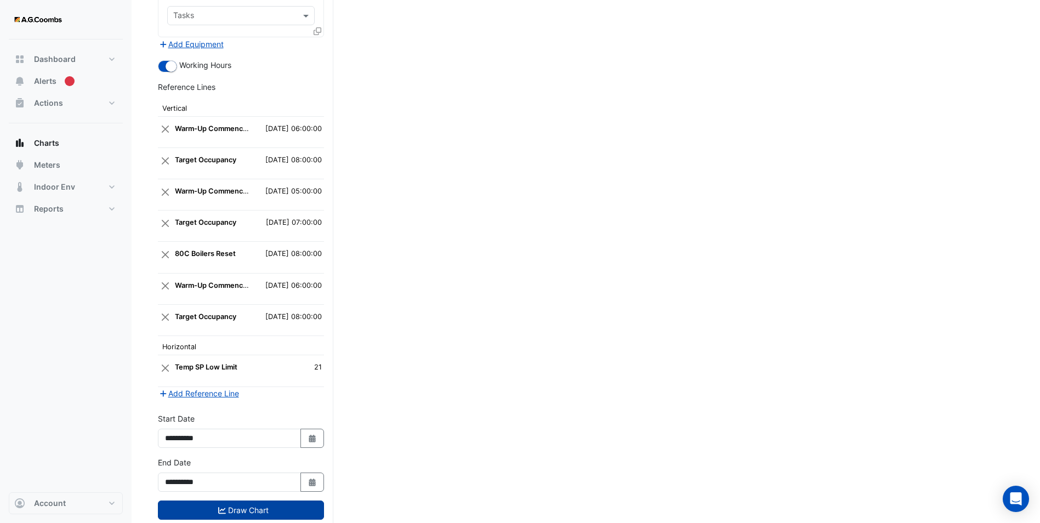
click at [239, 501] on button "Draw Chart" at bounding box center [241, 510] width 166 height 19
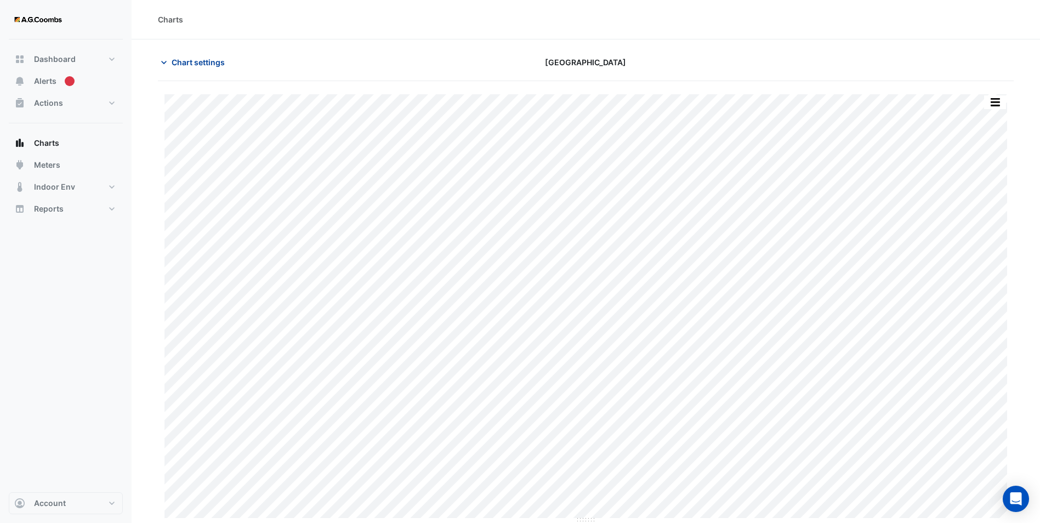
drag, startPoint x: 189, startPoint y: 55, endPoint x: 189, endPoint y: 71, distance: 15.9
click at [189, 55] on button "Chart settings" at bounding box center [195, 62] width 74 height 19
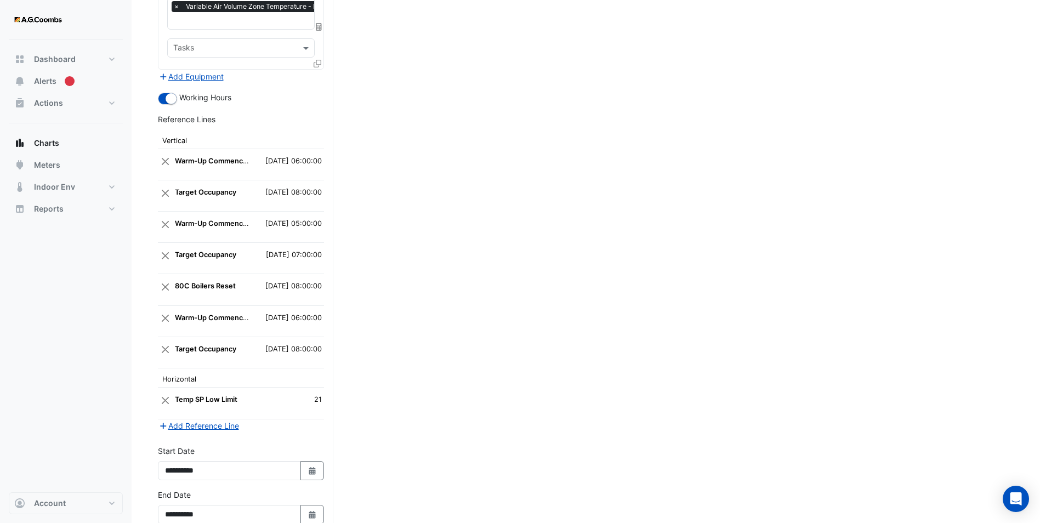
scroll to position [2933, 0]
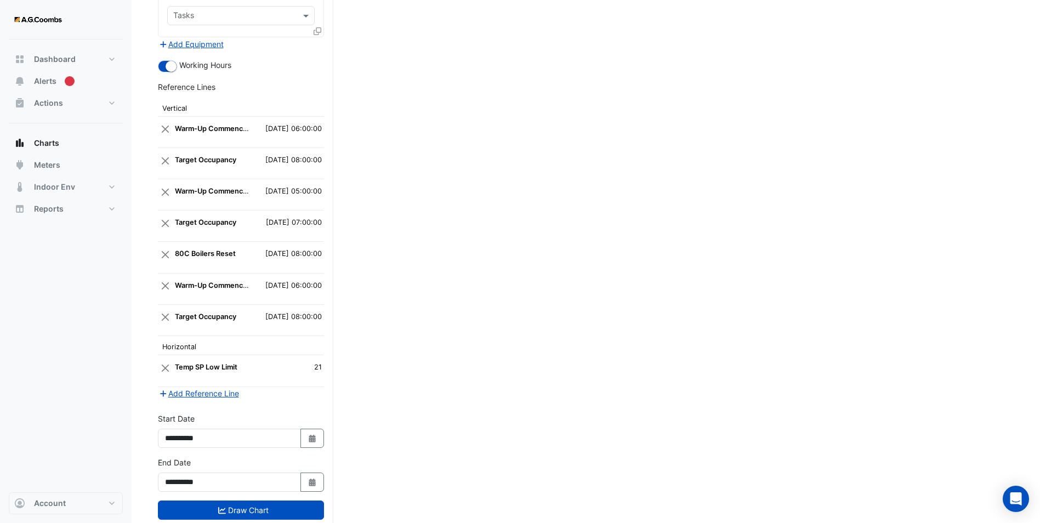
click at [324, 413] on div "**********" at bounding box center [240, 435] width 179 height 44
click at [312, 435] on icon "button" at bounding box center [312, 439] width 7 height 8
select select "*"
select select "****"
click at [283, 260] on div at bounding box center [282, 266] width 22 height 18
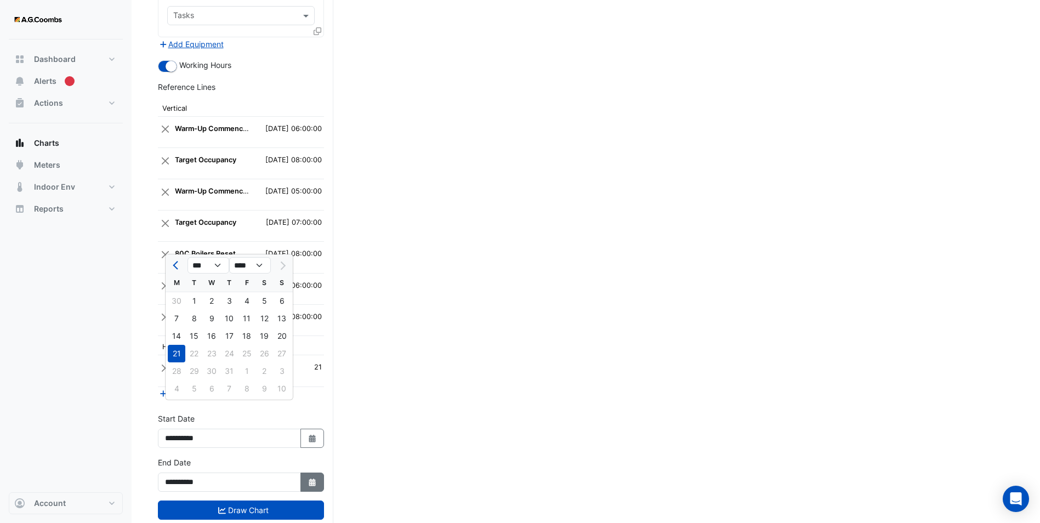
click at [316, 479] on icon "Select Date" at bounding box center [313, 483] width 10 height 8
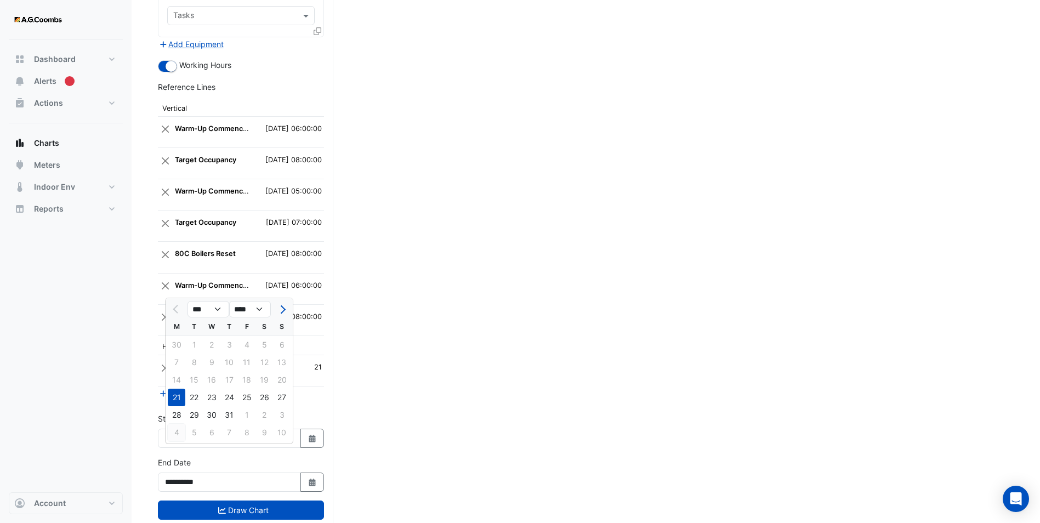
click at [179, 432] on div "4" at bounding box center [177, 433] width 18 height 18
type input "**********"
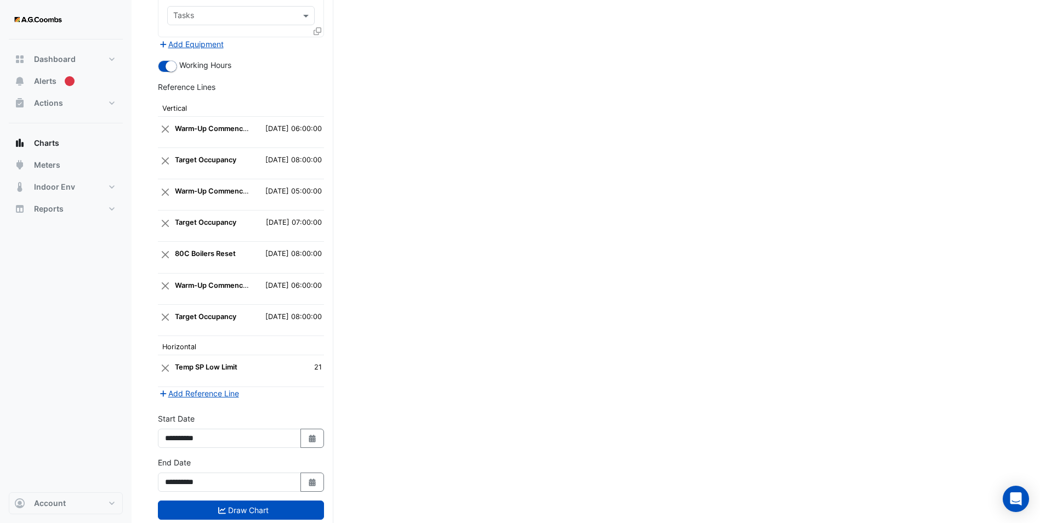
click at [326, 413] on div "**********" at bounding box center [240, 435] width 179 height 44
click at [315, 435] on icon "button" at bounding box center [312, 439] width 7 height 8
select select "*"
select select "****"
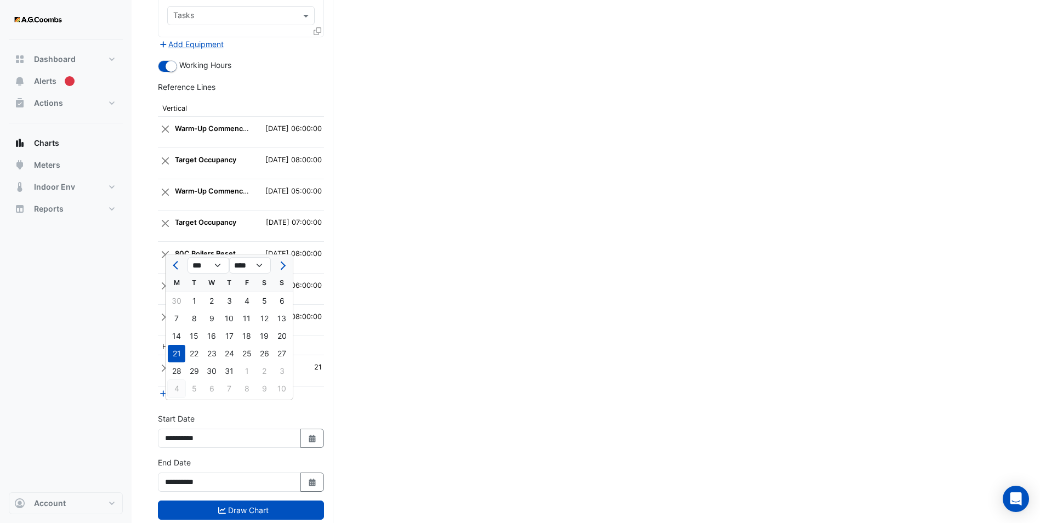
click at [175, 388] on div "4" at bounding box center [177, 389] width 18 height 18
type input "**********"
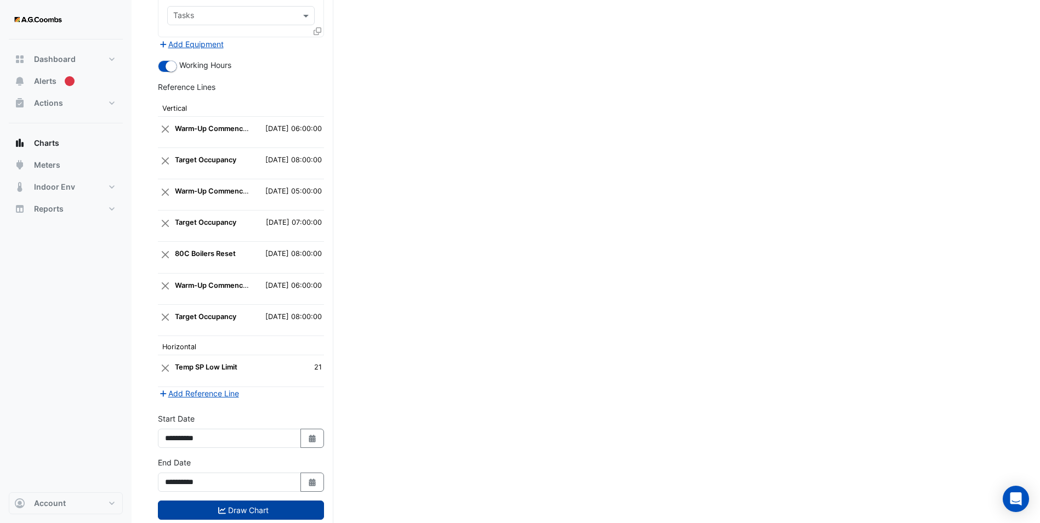
click at [240, 501] on button "Draw Chart" at bounding box center [241, 510] width 166 height 19
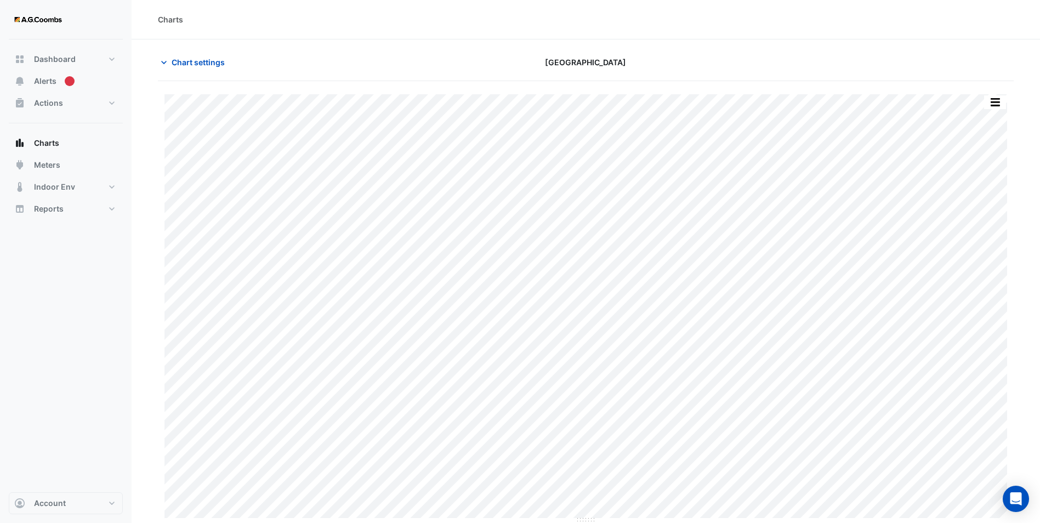
drag, startPoint x: 198, startPoint y: 61, endPoint x: 230, endPoint y: 184, distance: 127.0
click at [198, 61] on span "Chart settings" at bounding box center [198, 62] width 53 height 12
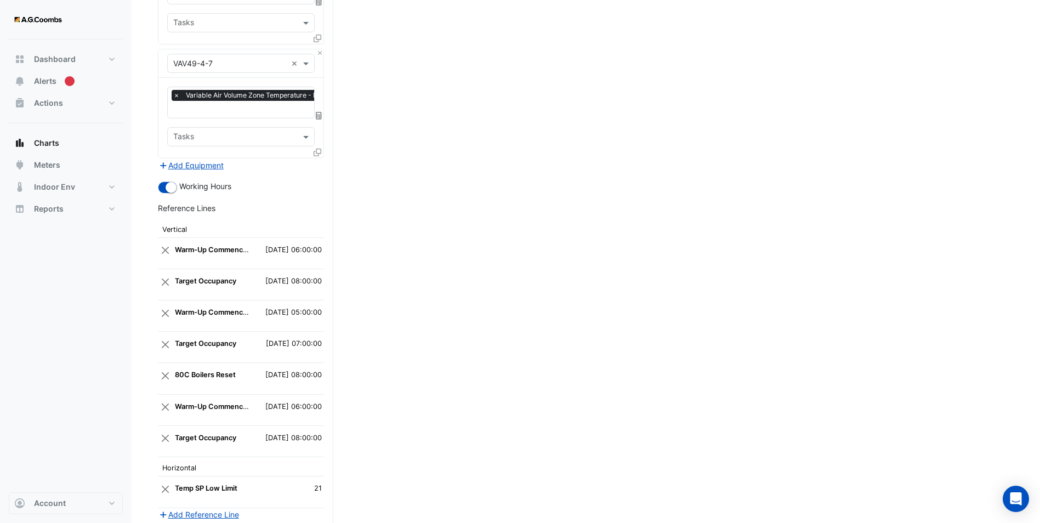
scroll to position [2933, 0]
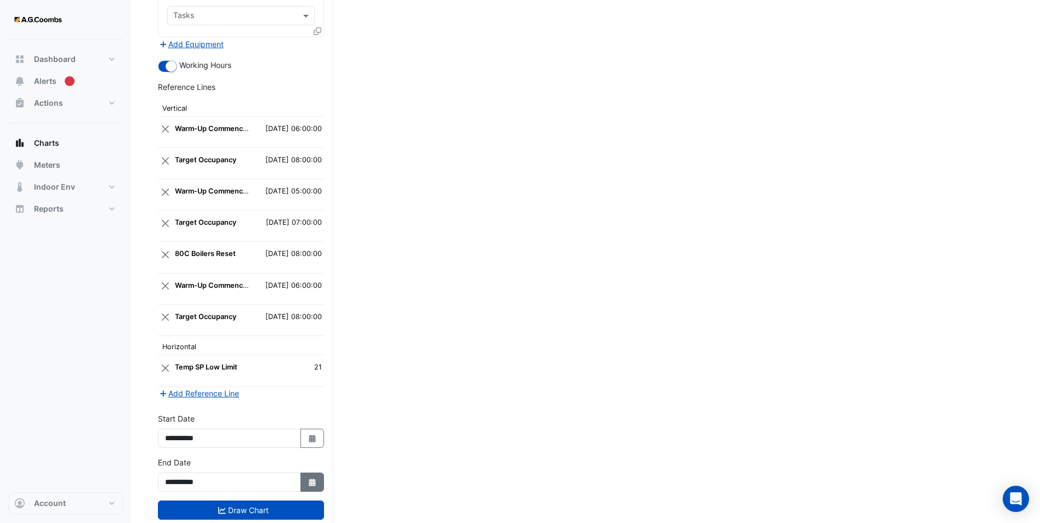
click at [316, 473] on button "Select Date" at bounding box center [312, 482] width 24 height 19
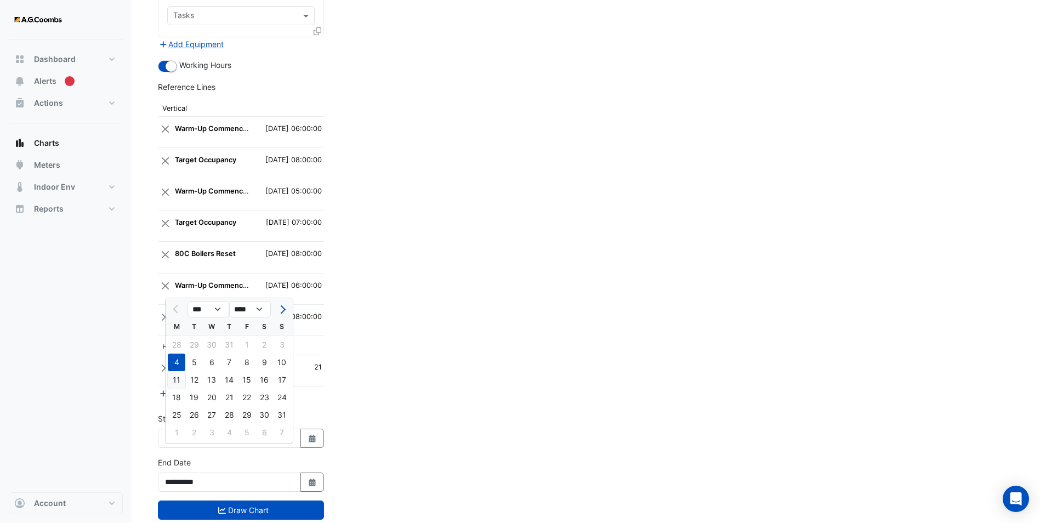
click at [179, 376] on div "11" at bounding box center [177, 380] width 18 height 18
type input "**********"
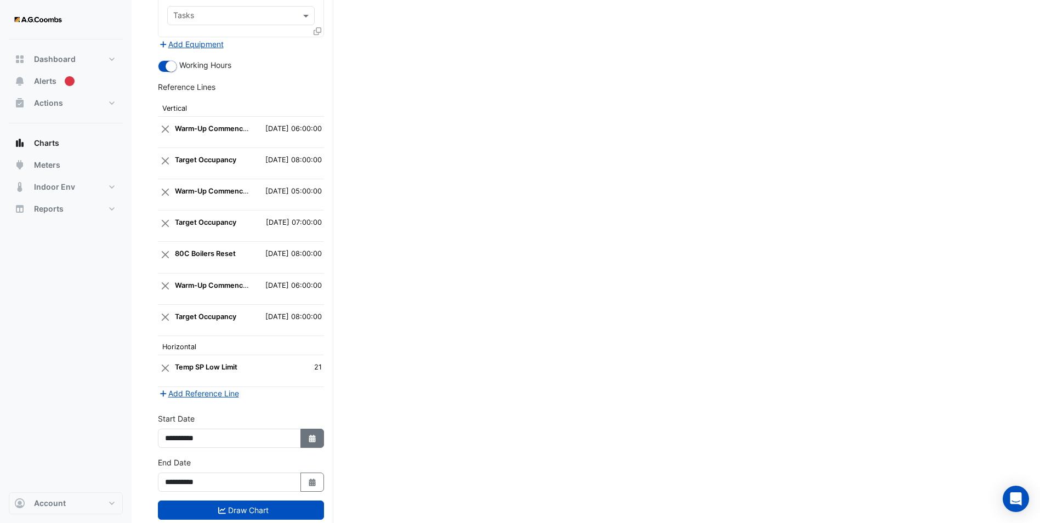
click at [313, 435] on icon "button" at bounding box center [312, 439] width 7 height 8
select select "*"
select select "****"
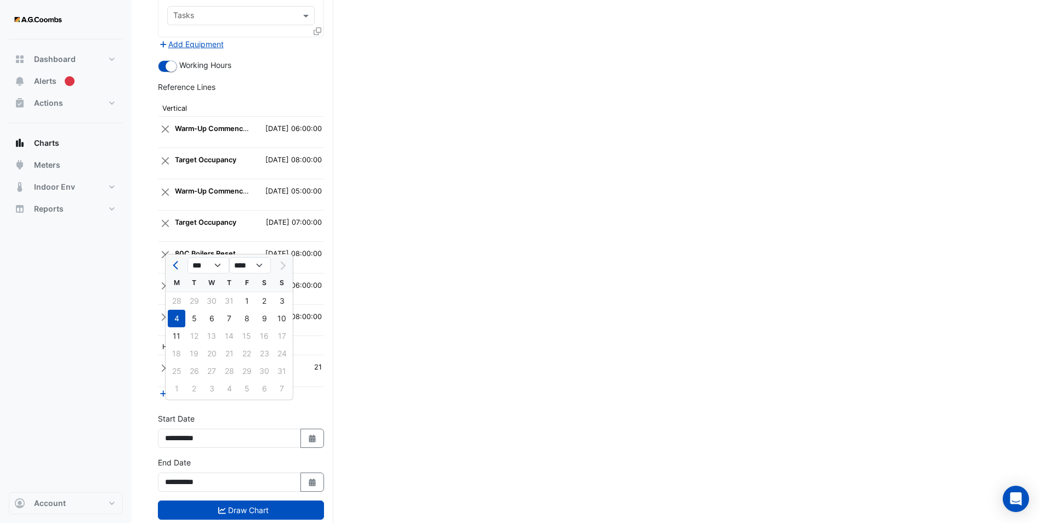
click at [182, 342] on div "11" at bounding box center [177, 336] width 18 height 18
type input "**********"
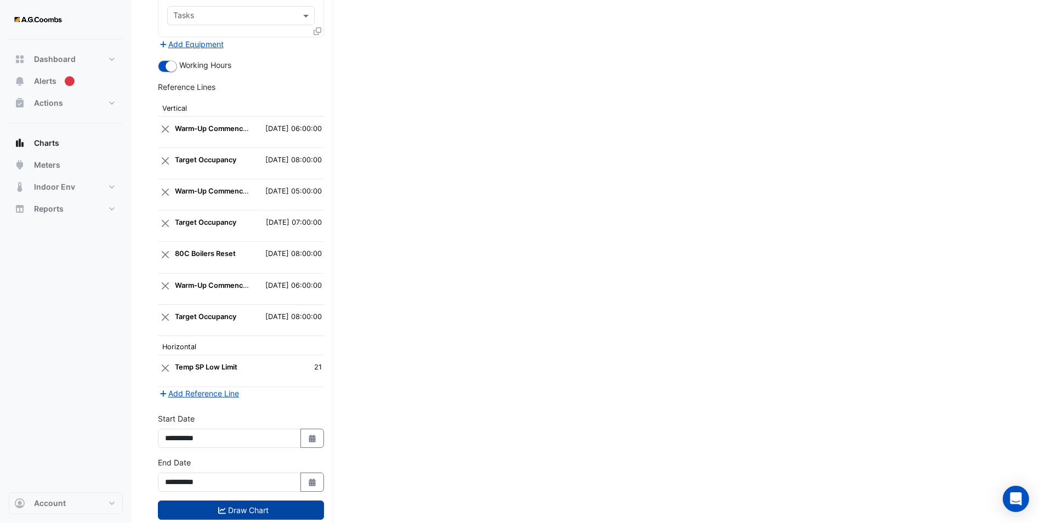
click at [257, 501] on button "Draw Chart" at bounding box center [241, 510] width 166 height 19
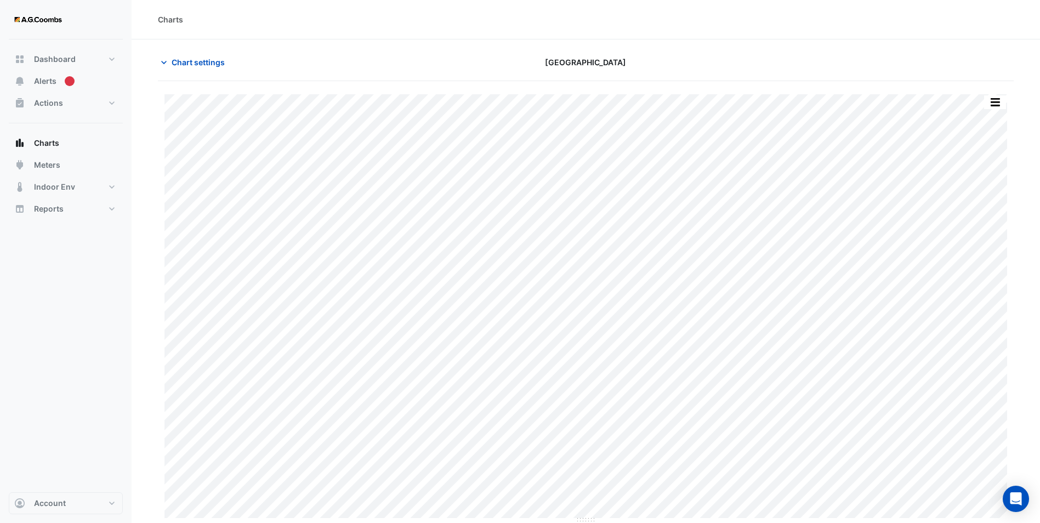
scroll to position [1, 0]
click at [410, 18] on div "Charts" at bounding box center [586, 19] width 856 height 12
